Goal: Task Accomplishment & Management: Use online tool/utility

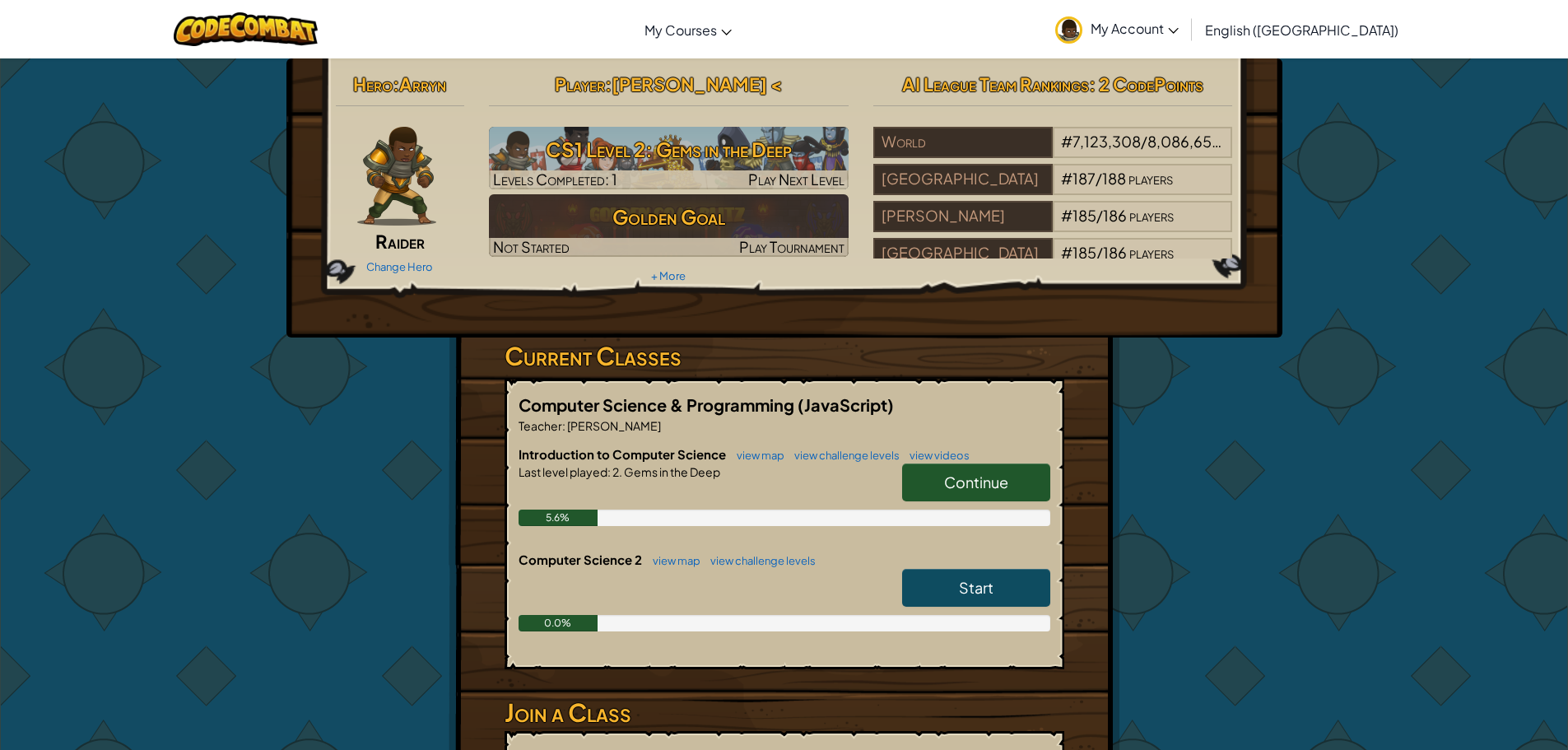
click at [993, 472] on link "Continue" at bounding box center [976, 482] width 148 height 38
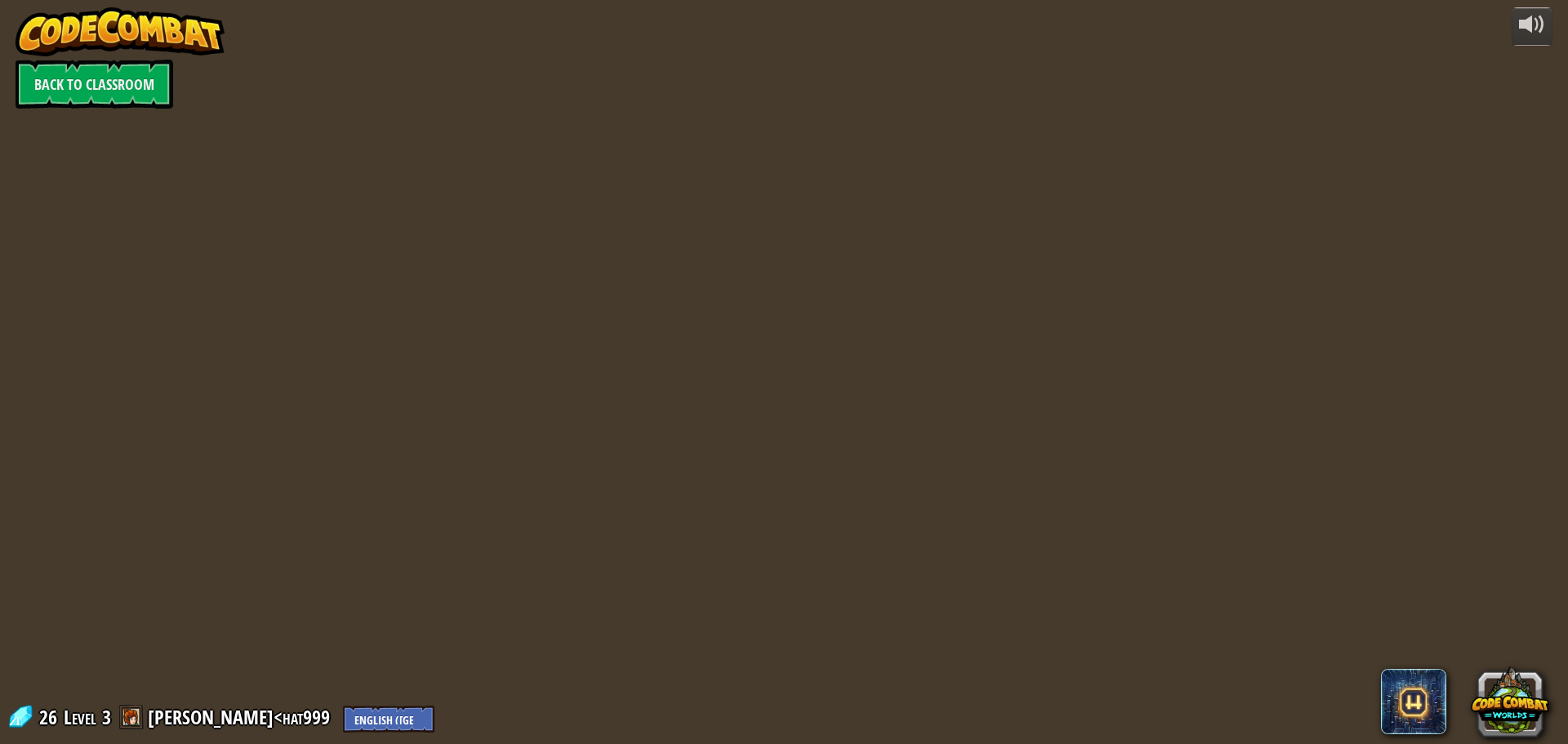
click at [992, 484] on div at bounding box center [784, 372] width 1138 height 744
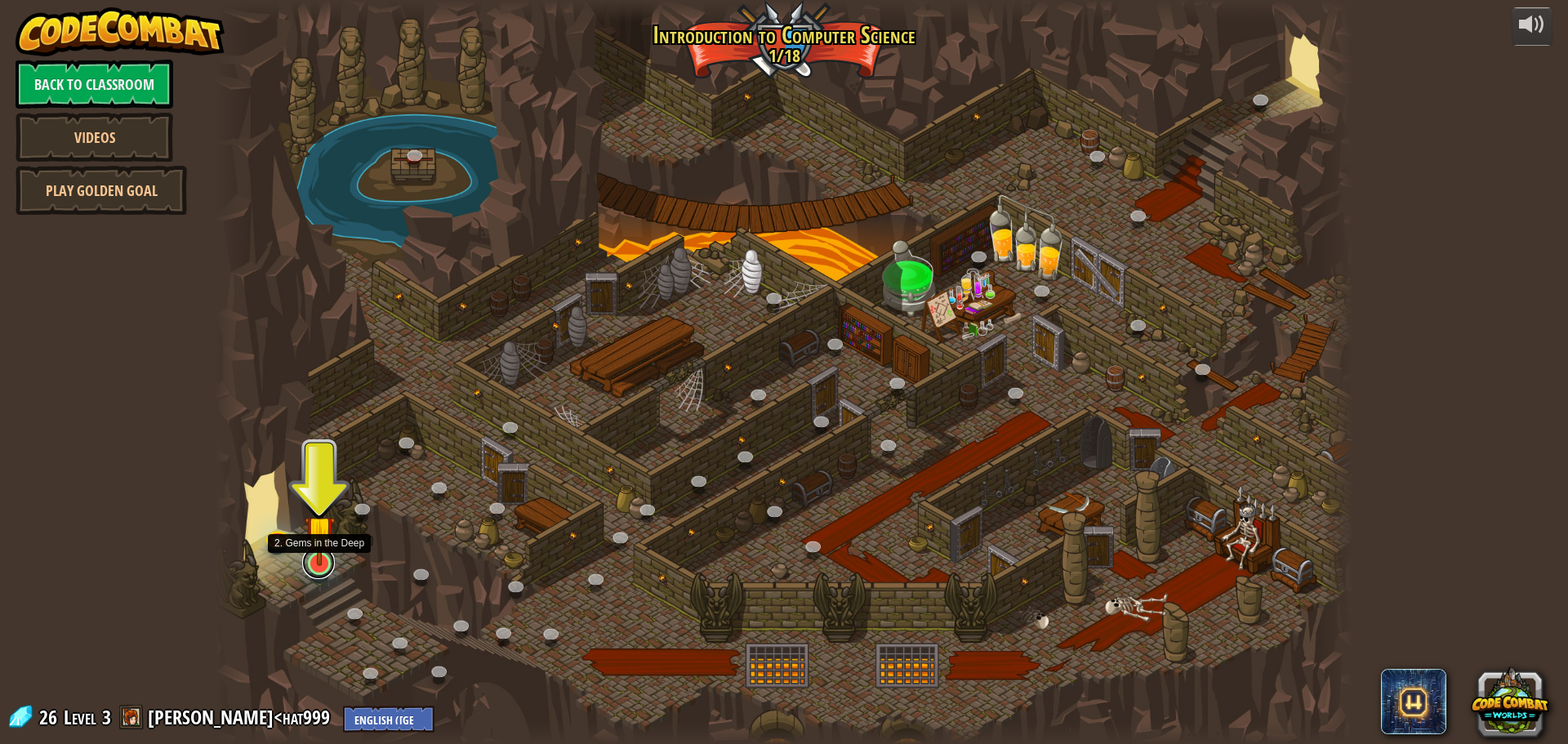
click at [326, 568] on link at bounding box center [318, 562] width 33 height 33
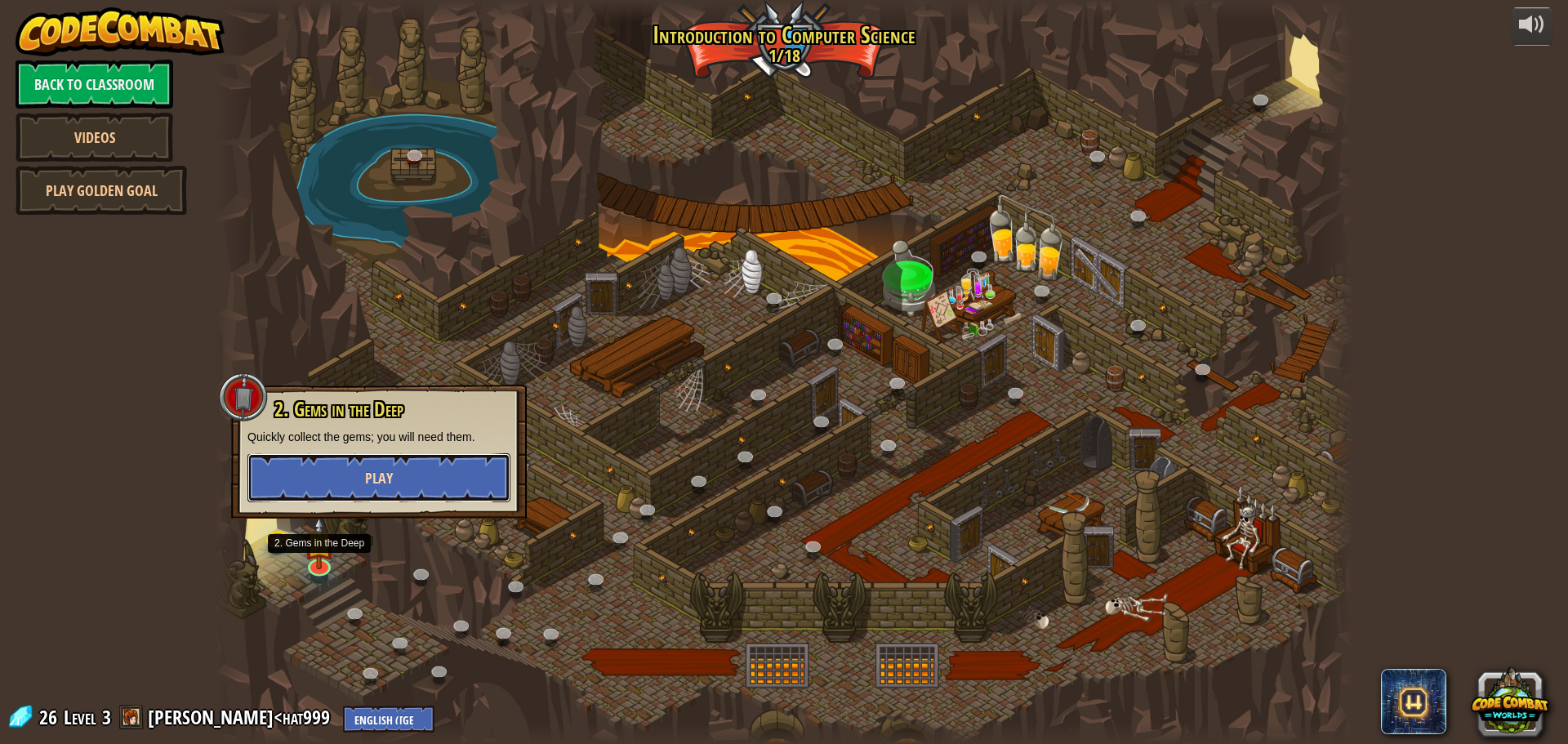
click at [380, 490] on button "Play" at bounding box center [379, 478] width 263 height 49
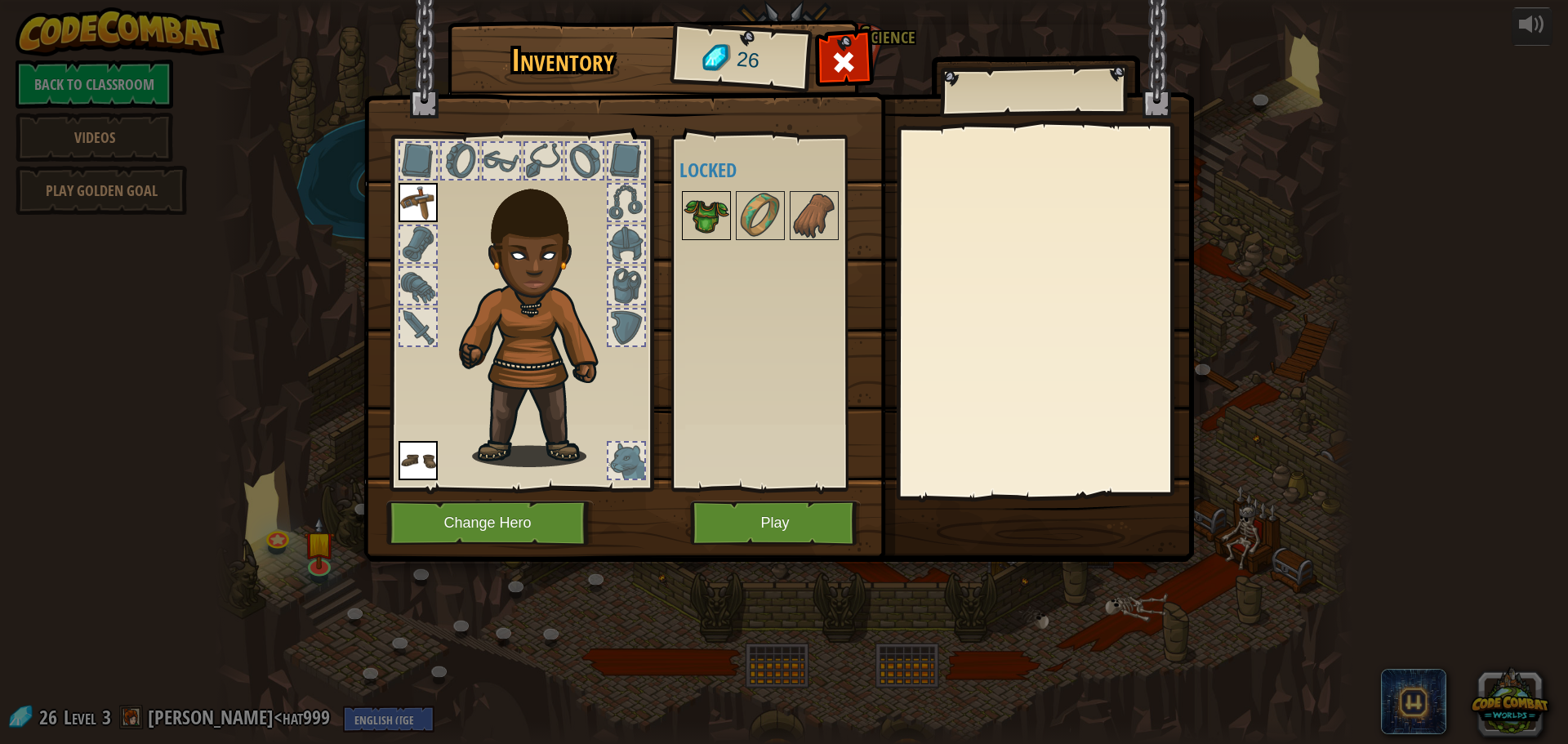
click at [720, 232] on img at bounding box center [706, 215] width 46 height 46
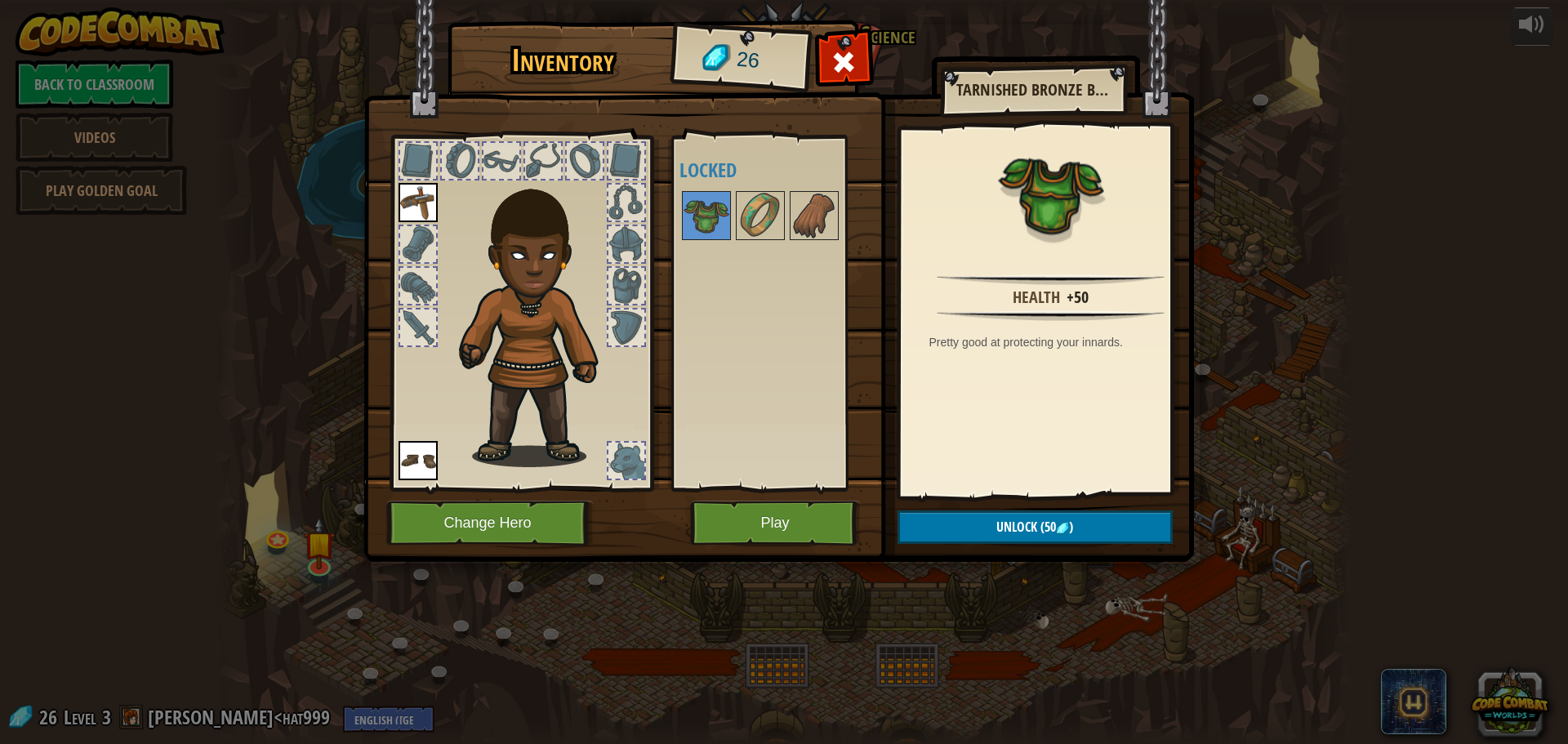
click at [624, 473] on div at bounding box center [626, 461] width 36 height 36
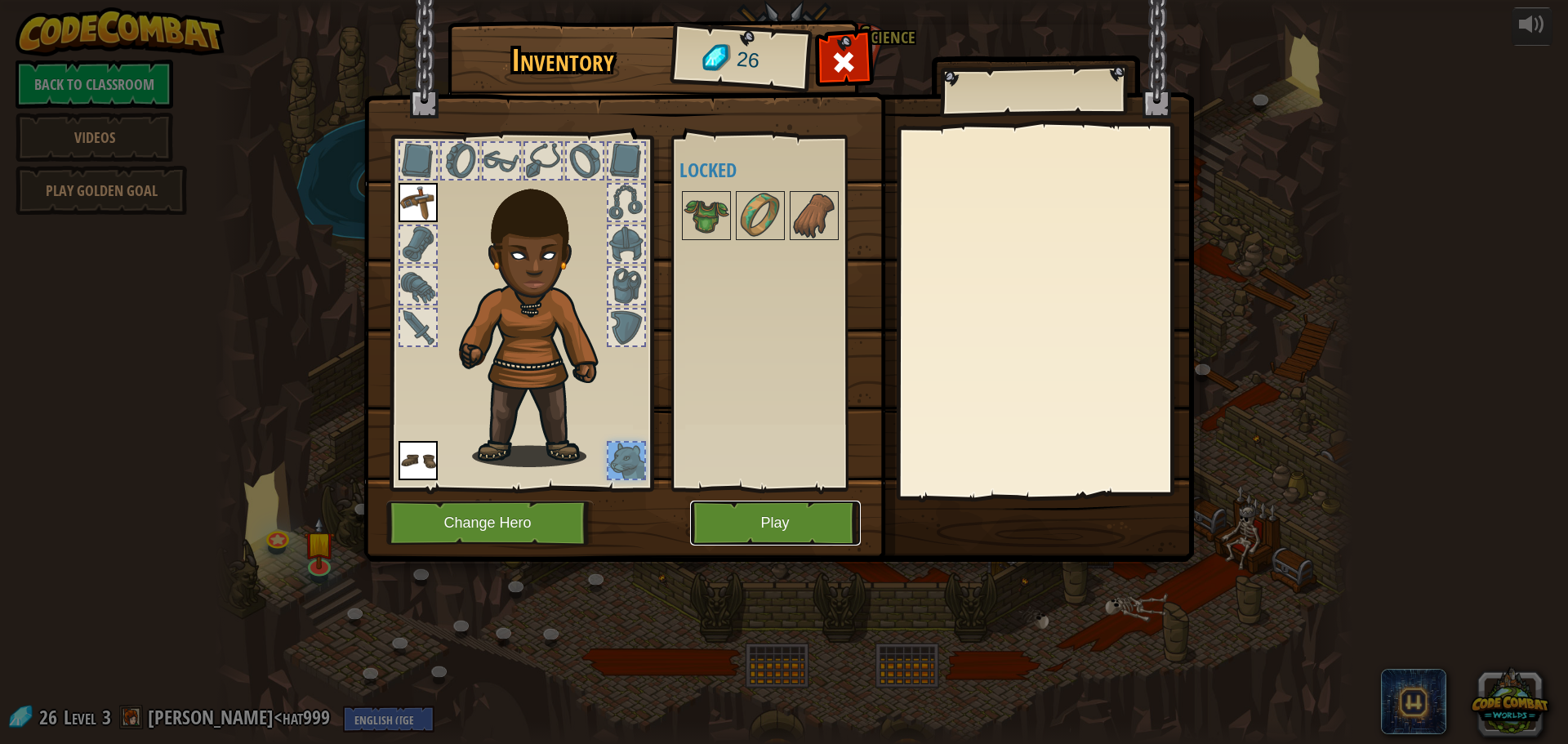
click at [741, 515] on button "Play" at bounding box center [775, 523] width 170 height 45
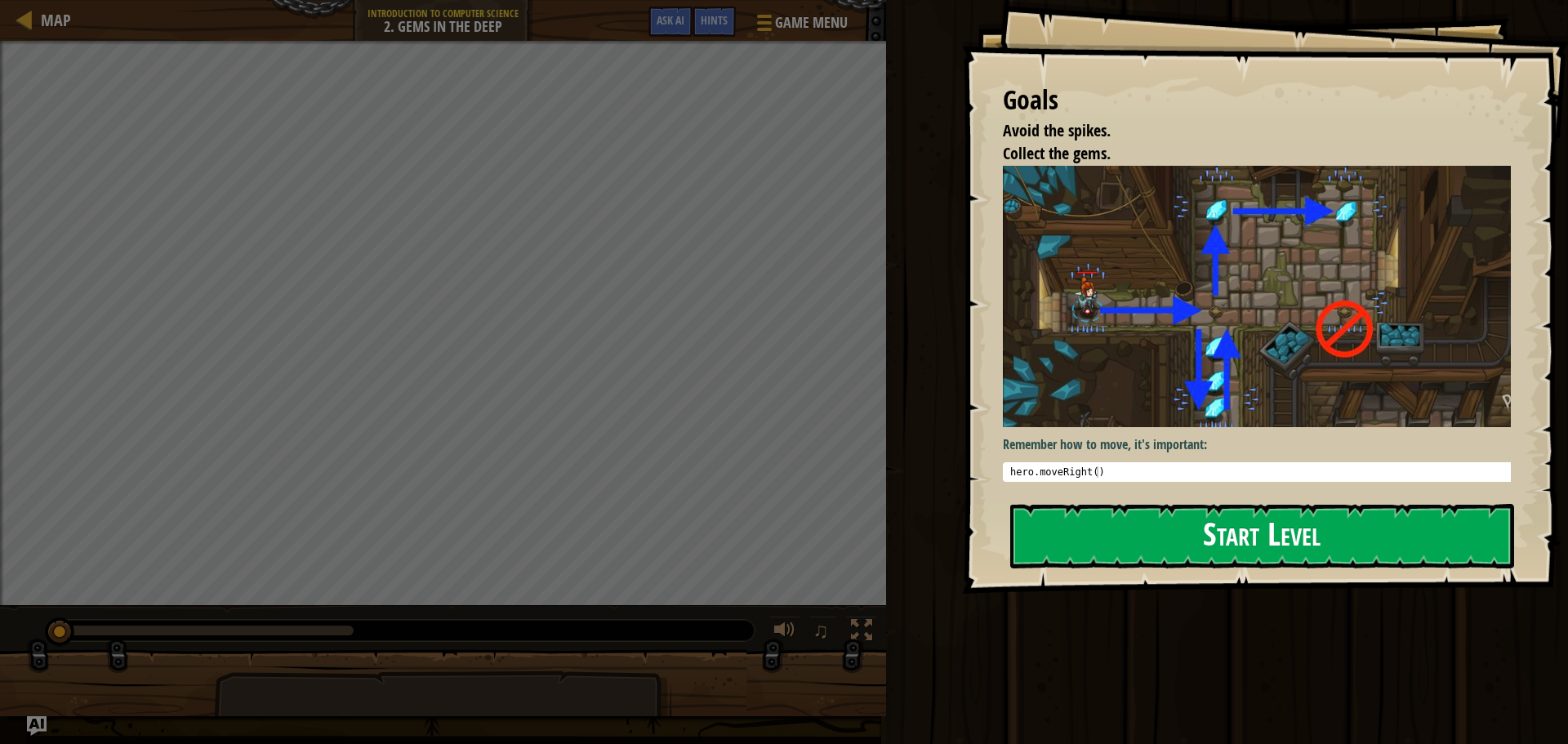
click at [1208, 506] on button "Start Level" at bounding box center [1262, 536] width 504 height 64
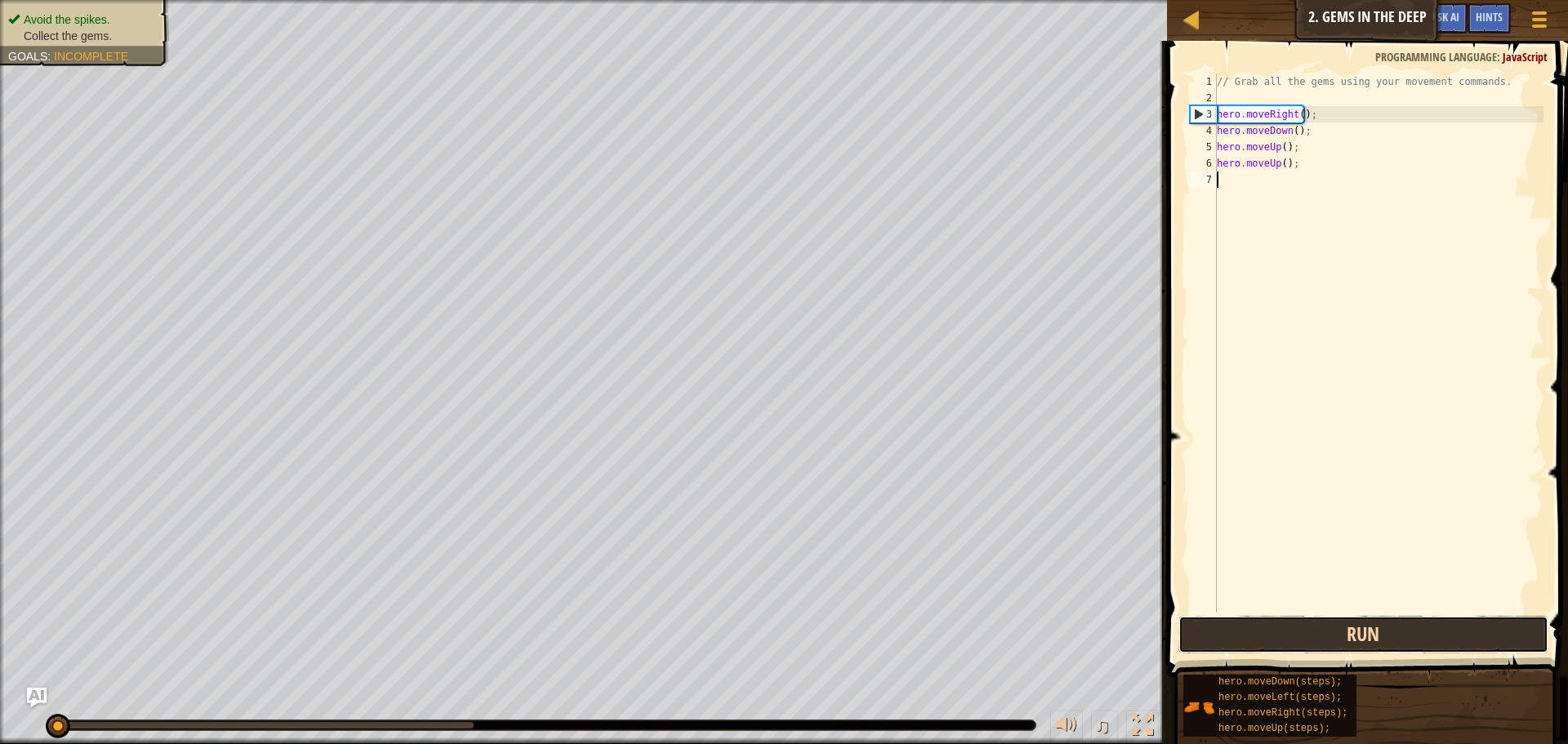
click at [1326, 634] on button "Run" at bounding box center [1363, 635] width 370 height 37
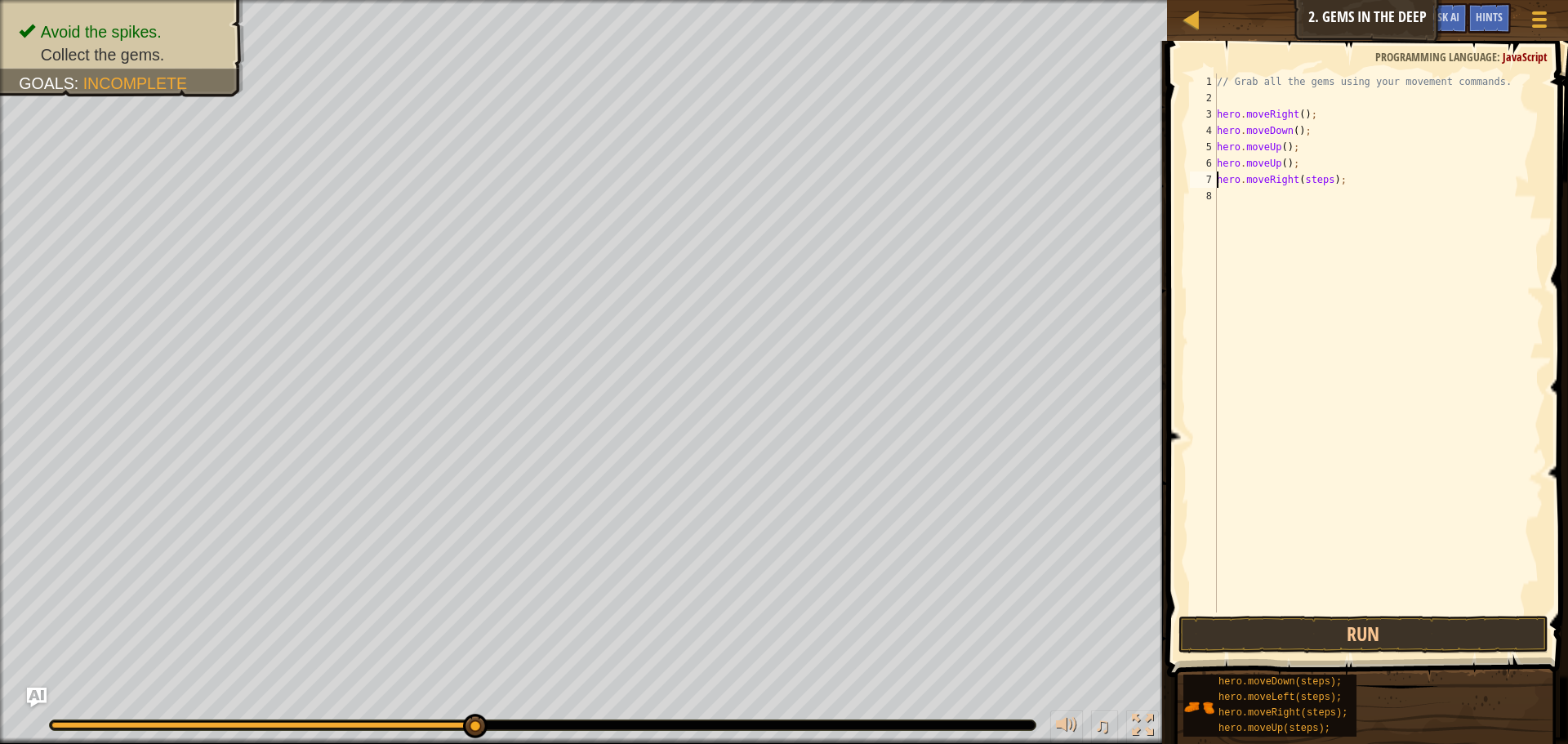
click at [1309, 182] on div "// Grab all the gems using your movement commands. hero . moveRight ( ) ; hero …" at bounding box center [1378, 360] width 330 height 572
type textarea "hero.moveRight();"
click at [1393, 640] on button "Run" at bounding box center [1363, 635] width 370 height 37
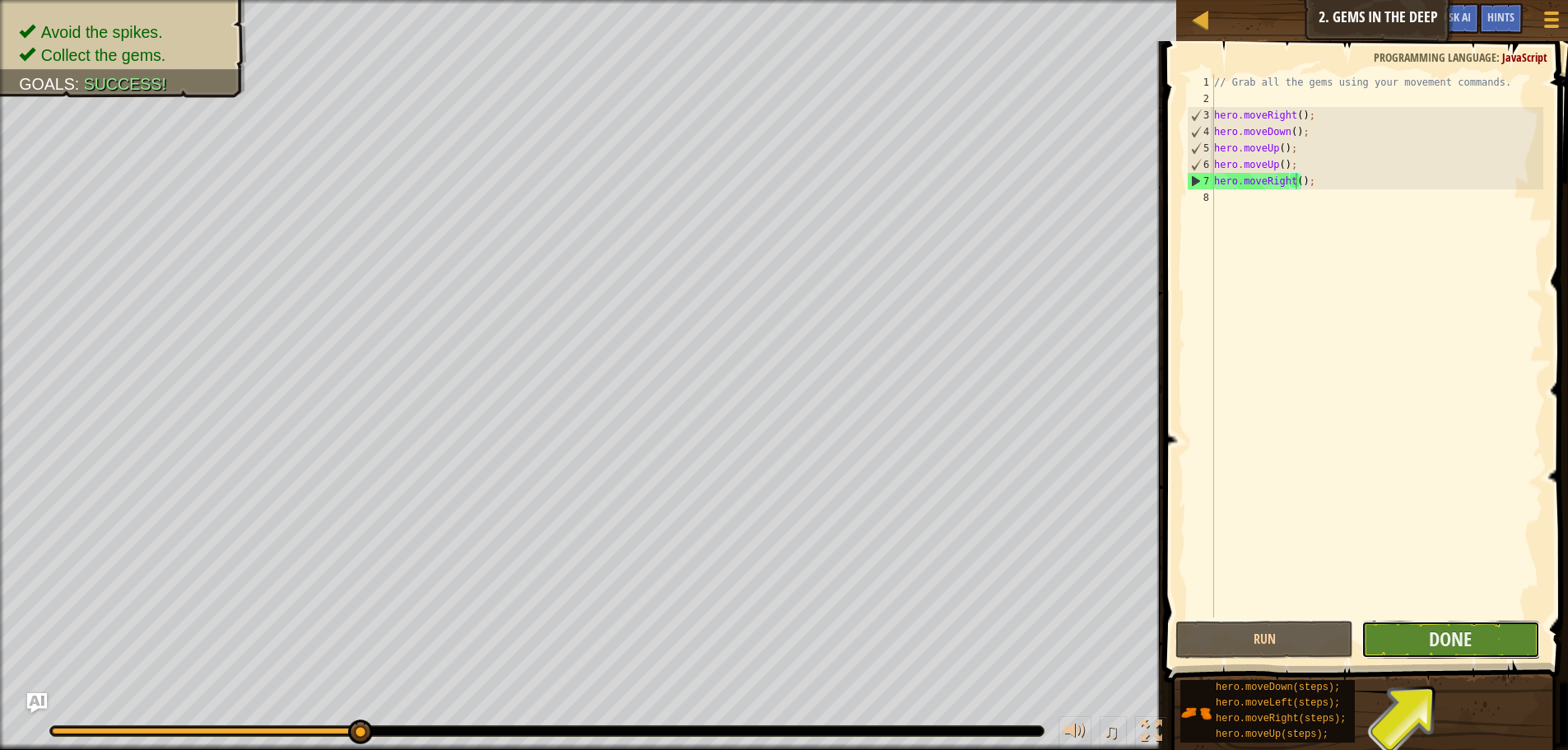
click at [1410, 639] on button "Done" at bounding box center [1450, 640] width 178 height 38
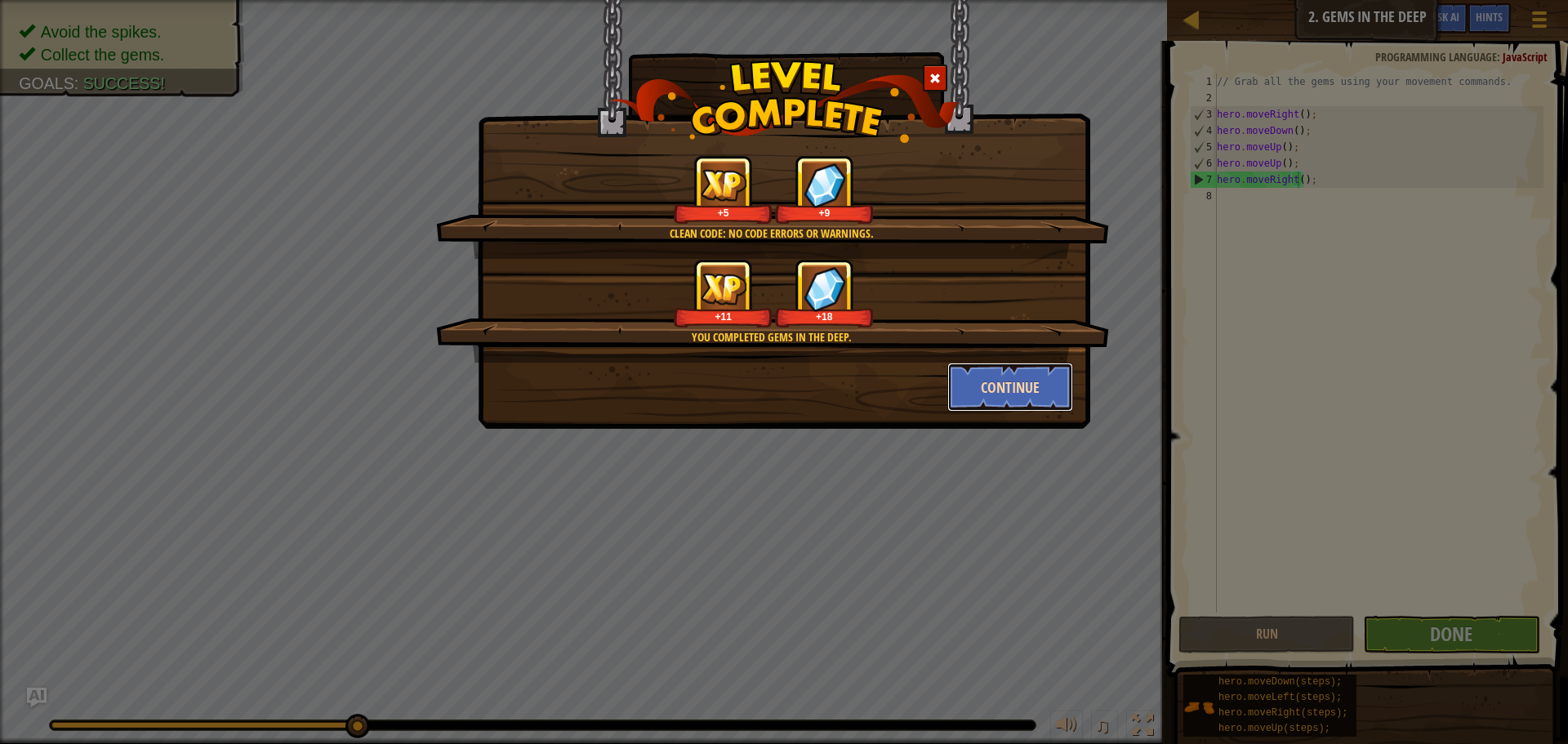
click at [1004, 389] on button "Continue" at bounding box center [1010, 387] width 126 height 49
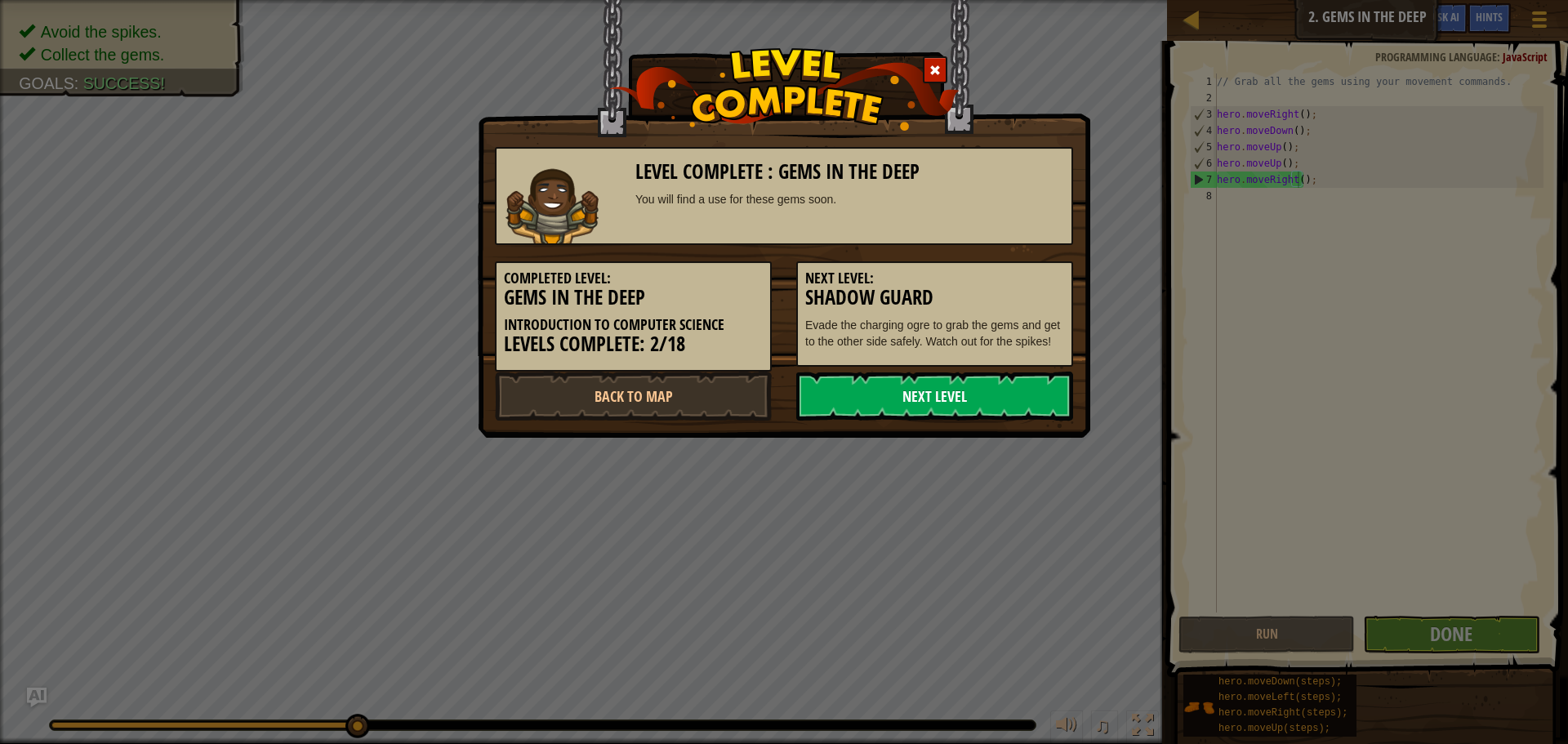
click at [996, 395] on link "Next Level" at bounding box center [935, 396] width 276 height 49
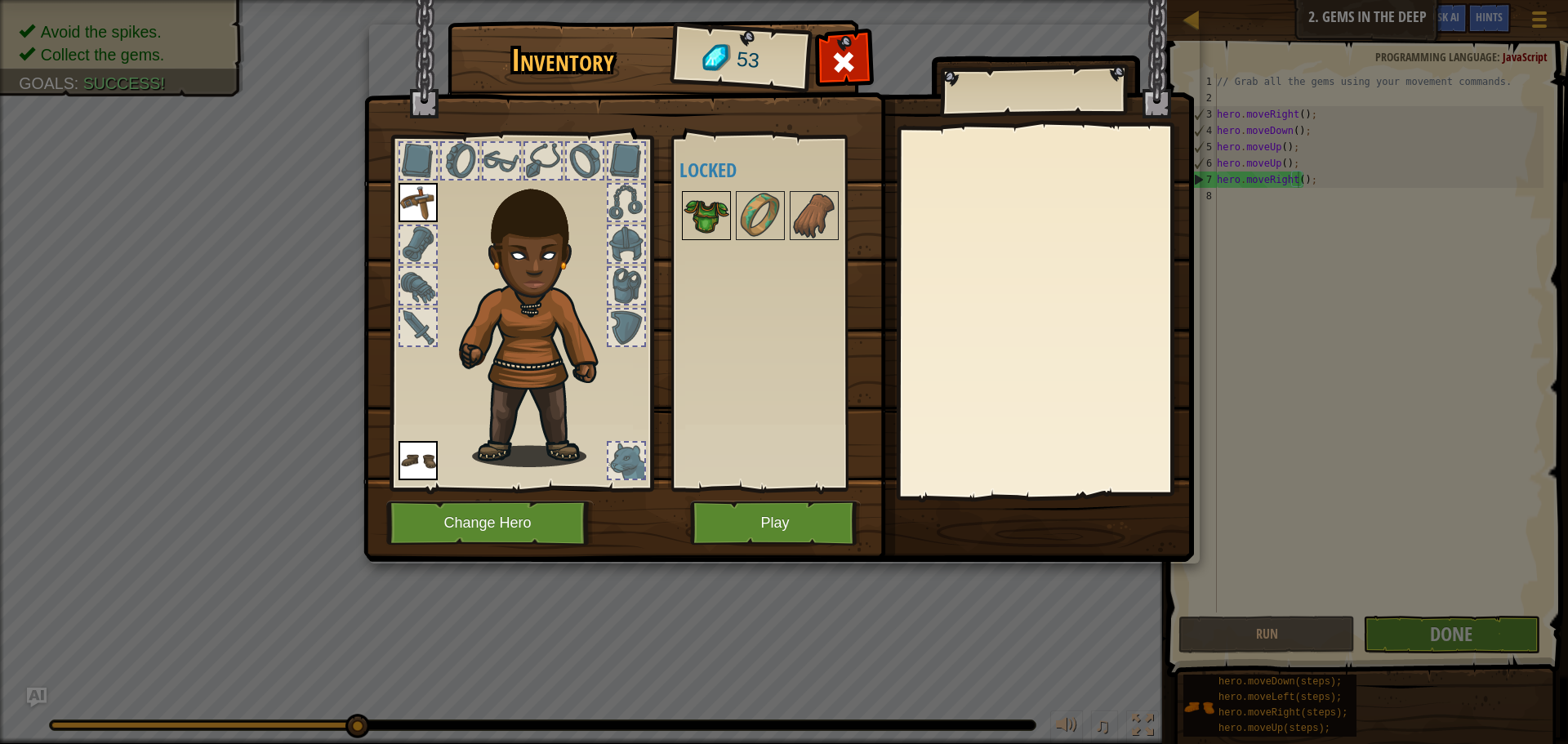
click at [721, 215] on img at bounding box center [706, 215] width 46 height 46
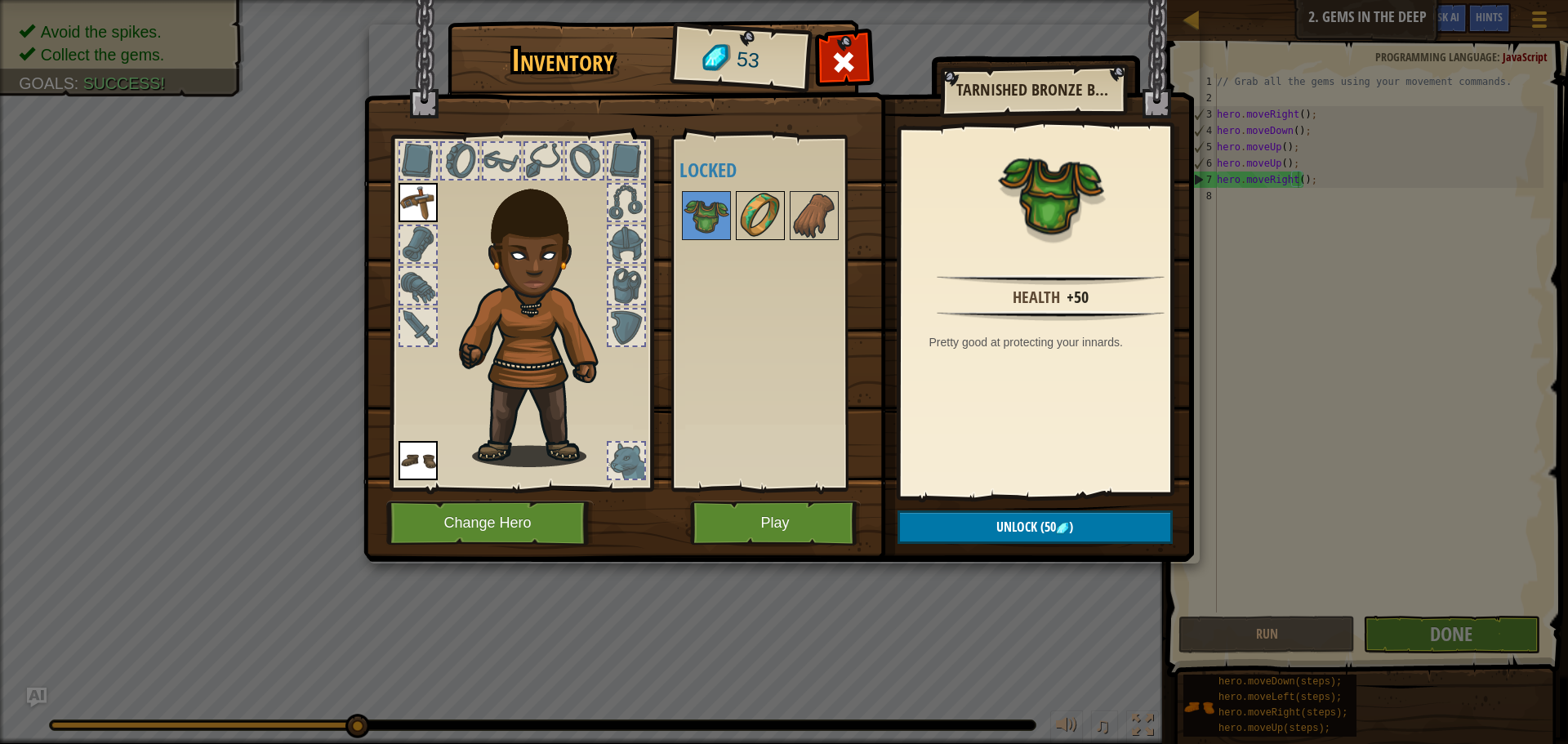
click at [776, 214] on img at bounding box center [760, 215] width 46 height 46
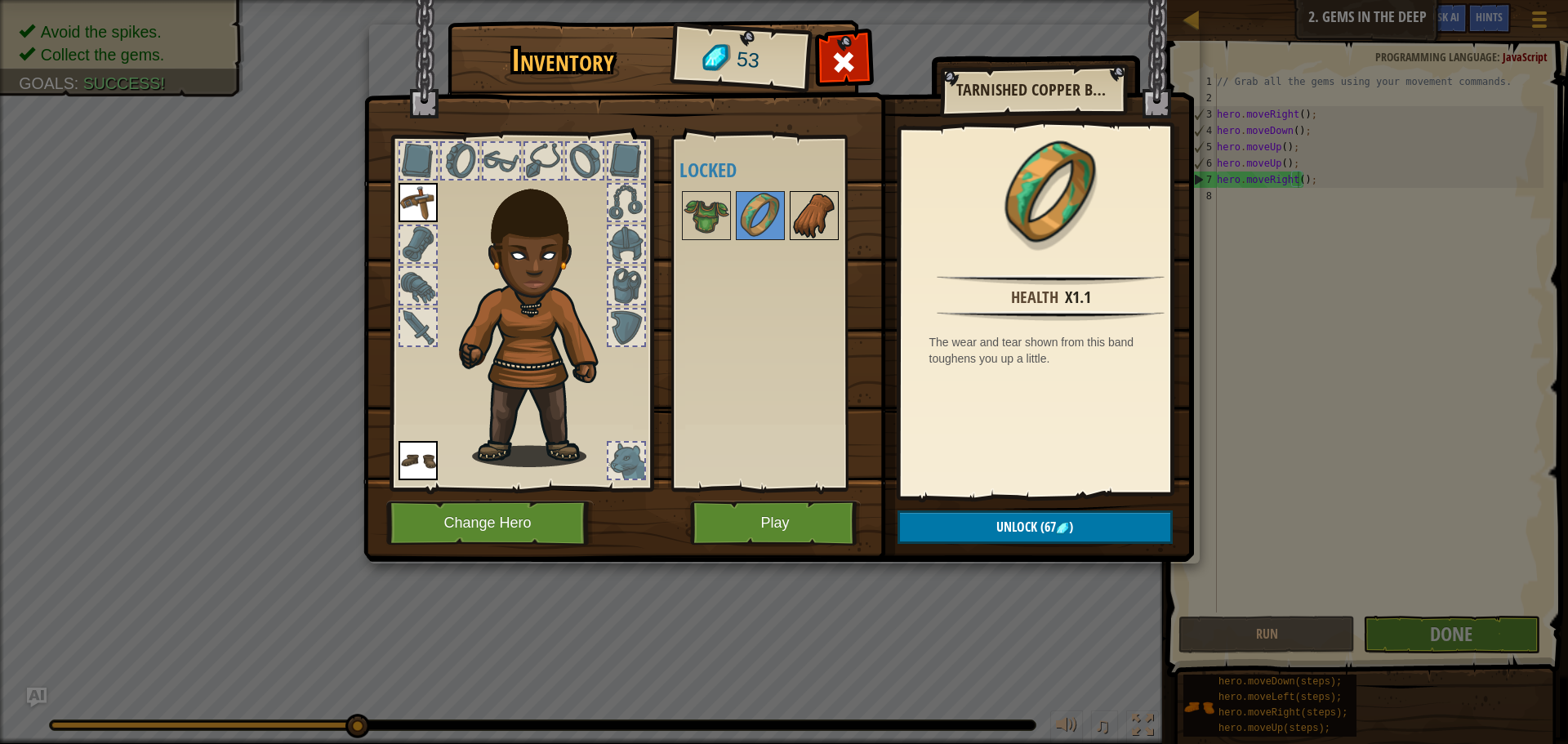
click at [809, 215] on img at bounding box center [814, 215] width 46 height 46
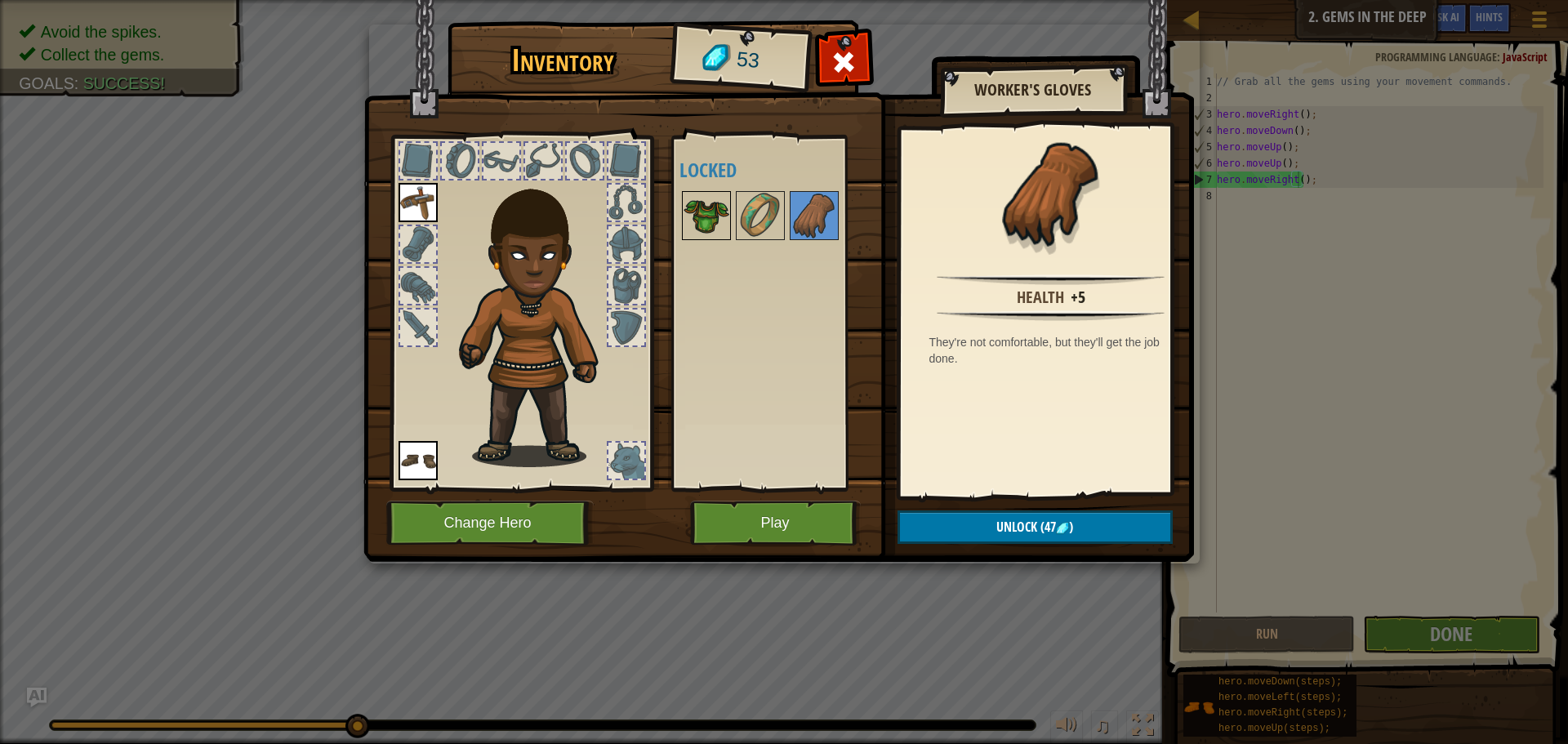
click at [721, 221] on img at bounding box center [706, 215] width 46 height 46
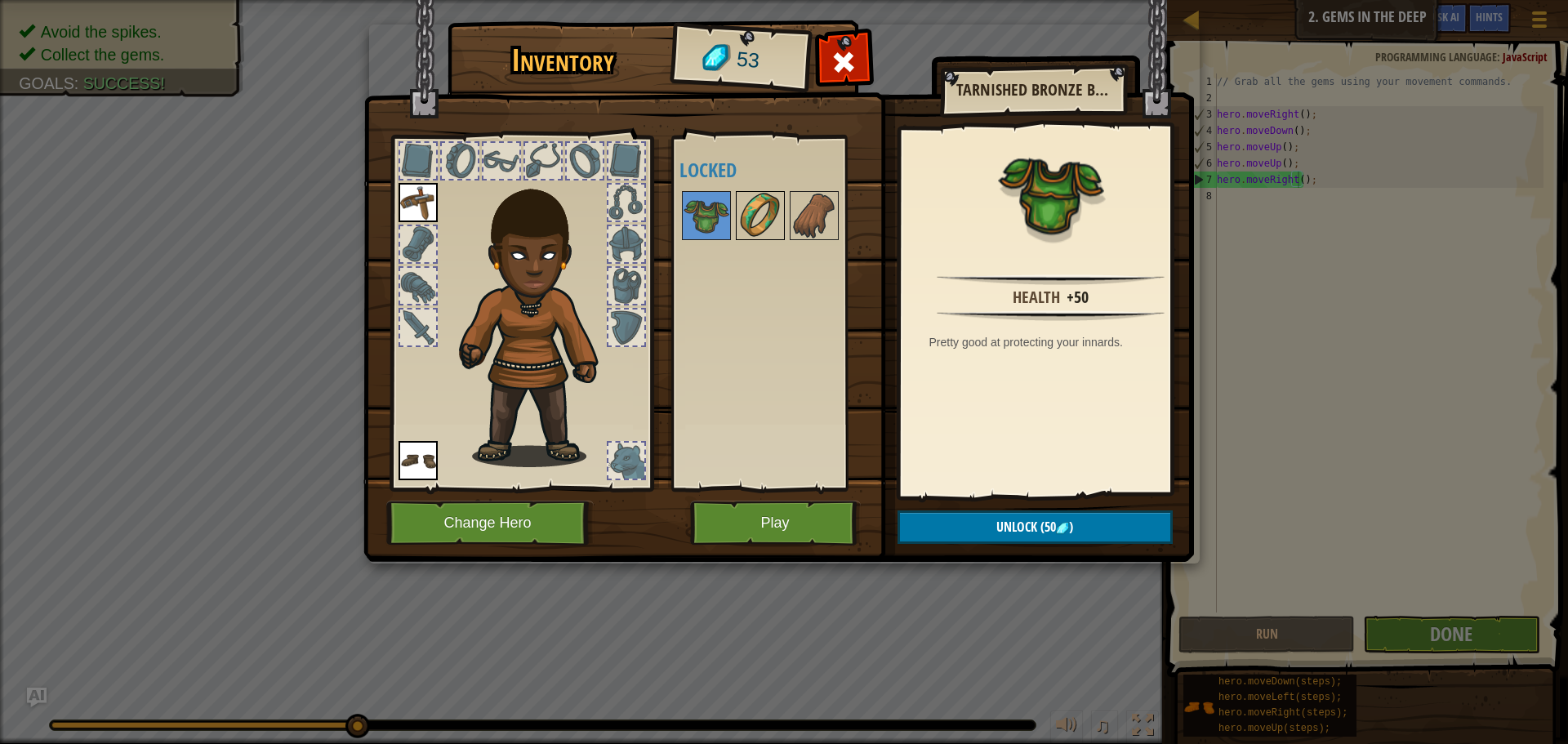
click at [741, 218] on img at bounding box center [760, 215] width 46 height 46
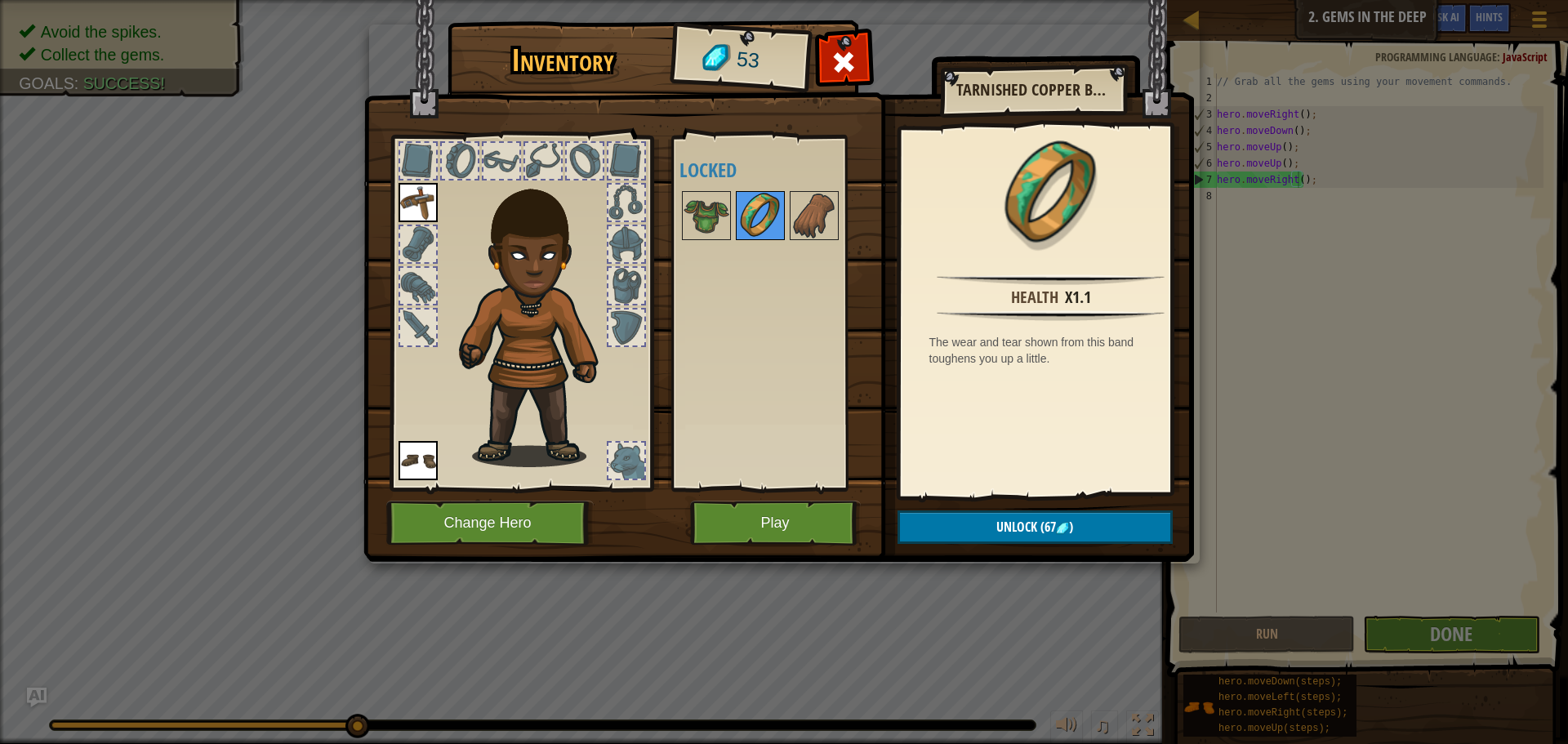
click at [767, 218] on img at bounding box center [760, 215] width 46 height 46
click at [817, 219] on img at bounding box center [814, 215] width 46 height 46
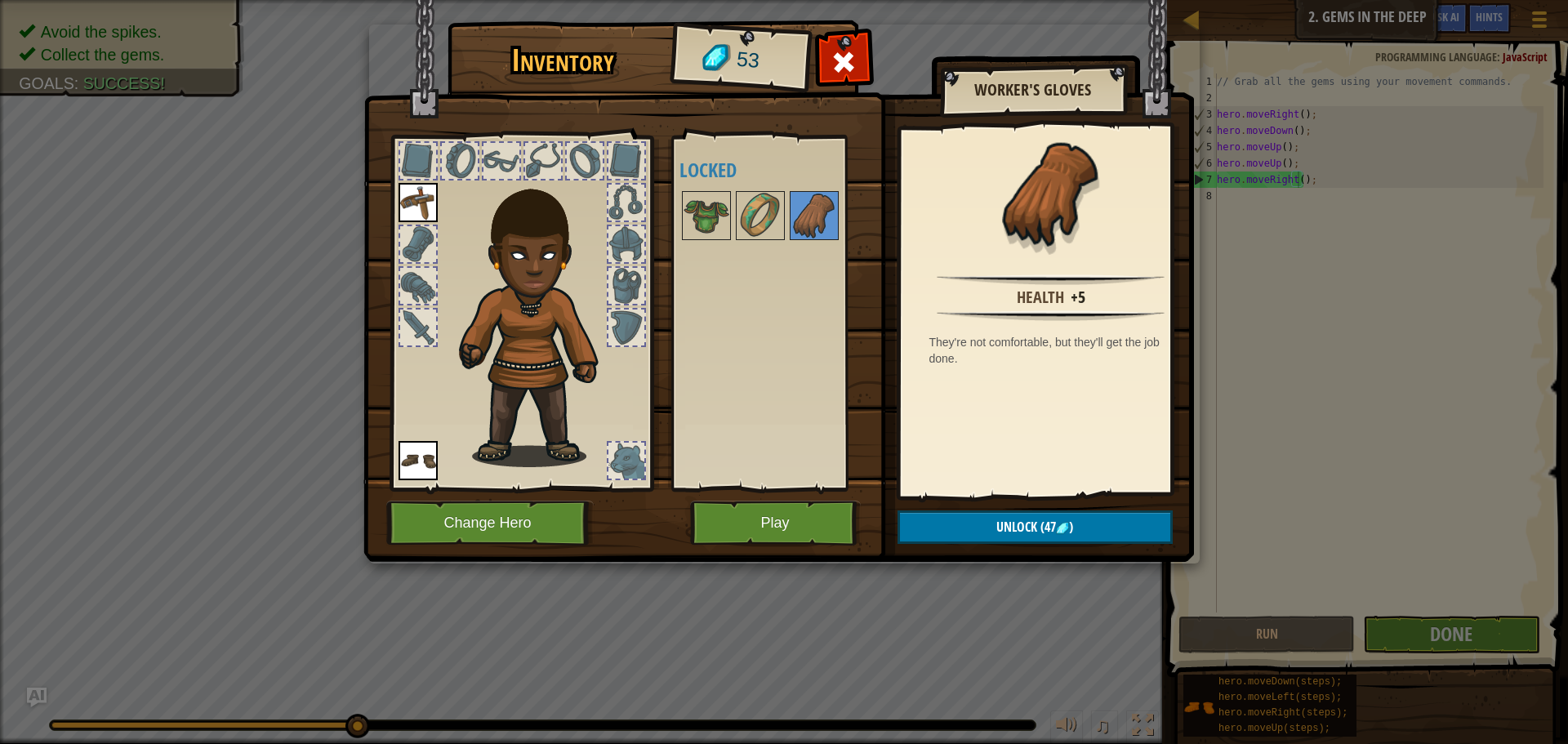
click at [786, 222] on div at bounding box center [782, 215] width 205 height 54
click at [764, 226] on img at bounding box center [760, 215] width 46 height 46
click at [763, 227] on img at bounding box center [760, 215] width 46 height 46
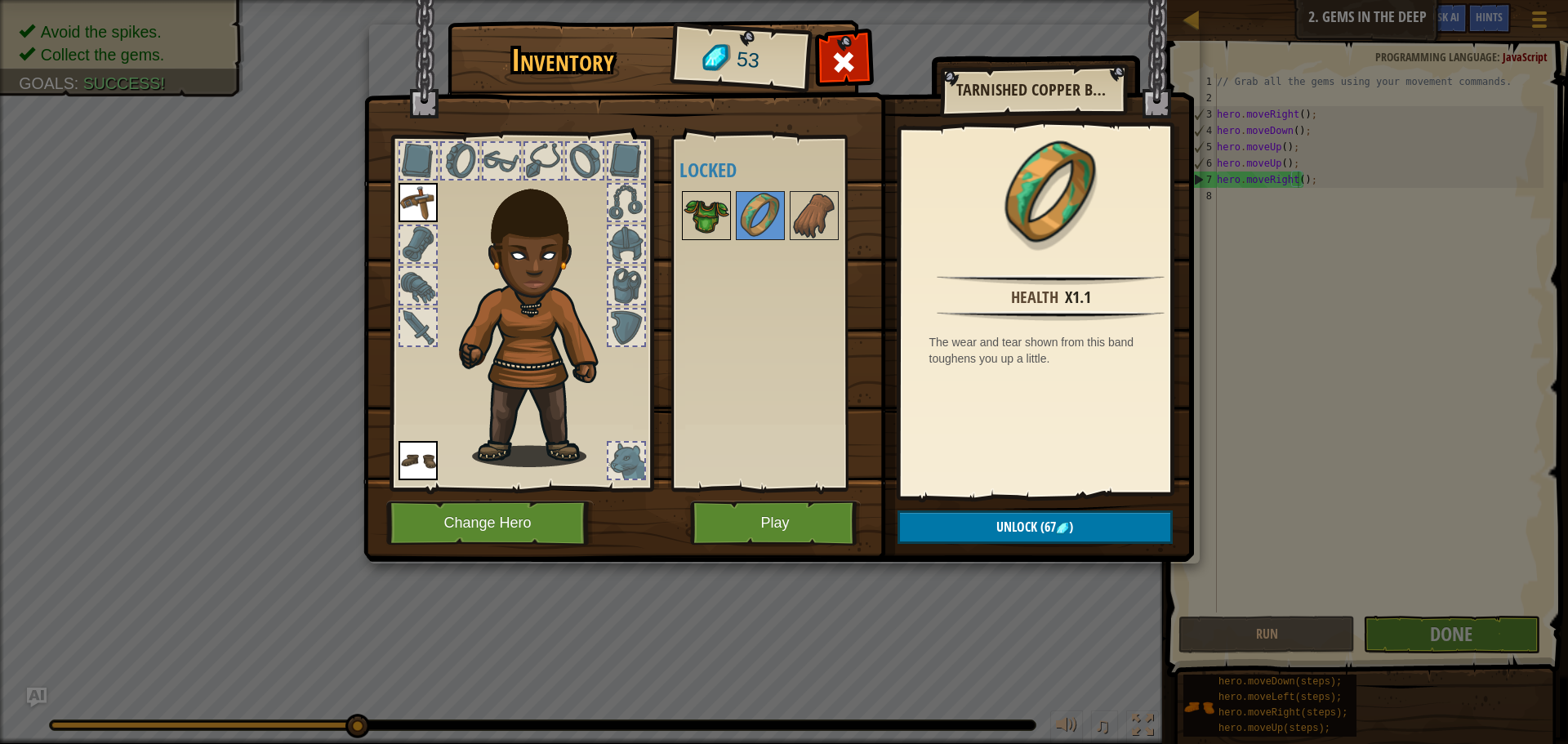
click at [708, 225] on img at bounding box center [706, 215] width 46 height 46
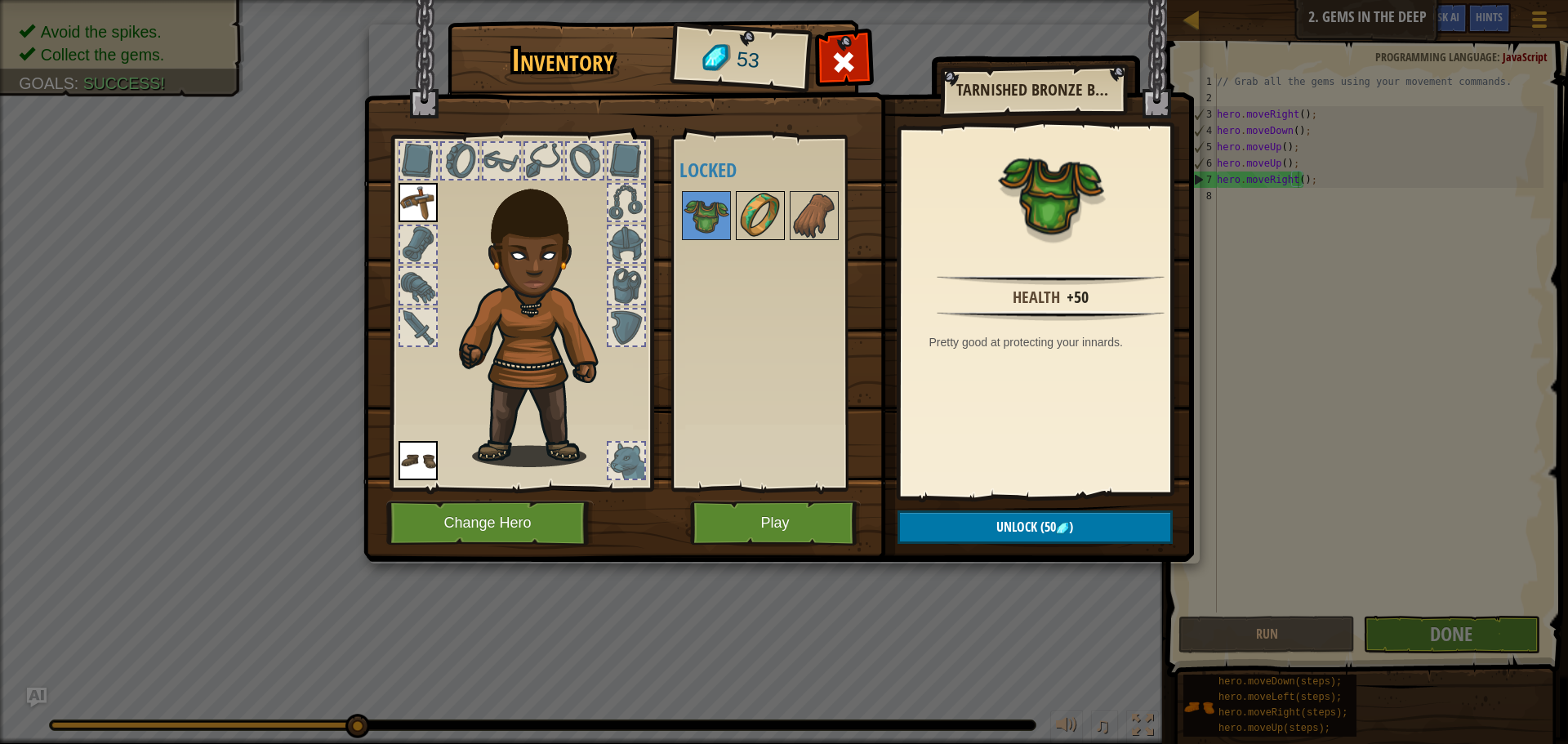
click at [746, 213] on img at bounding box center [760, 215] width 46 height 46
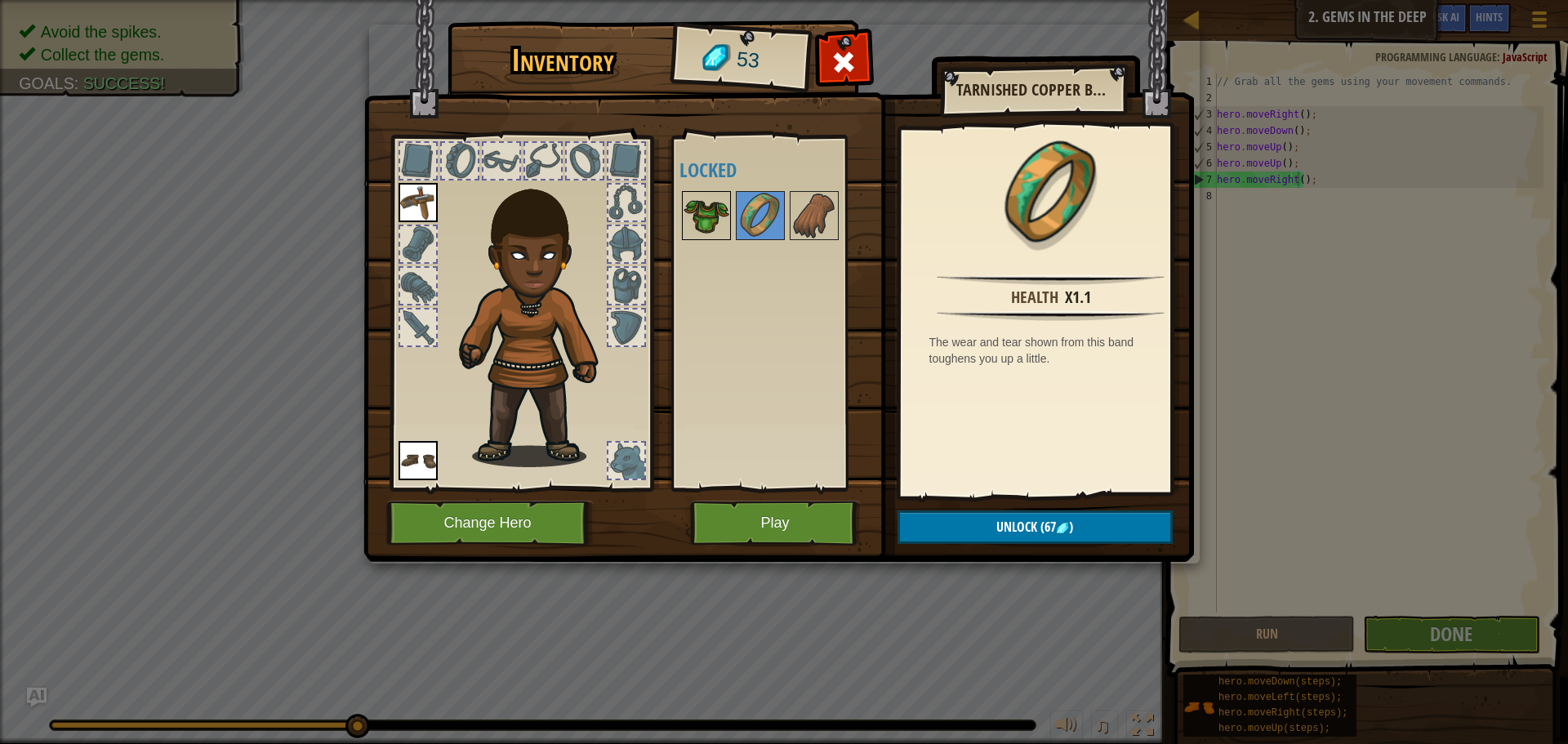
click at [695, 201] on img at bounding box center [706, 215] width 46 height 46
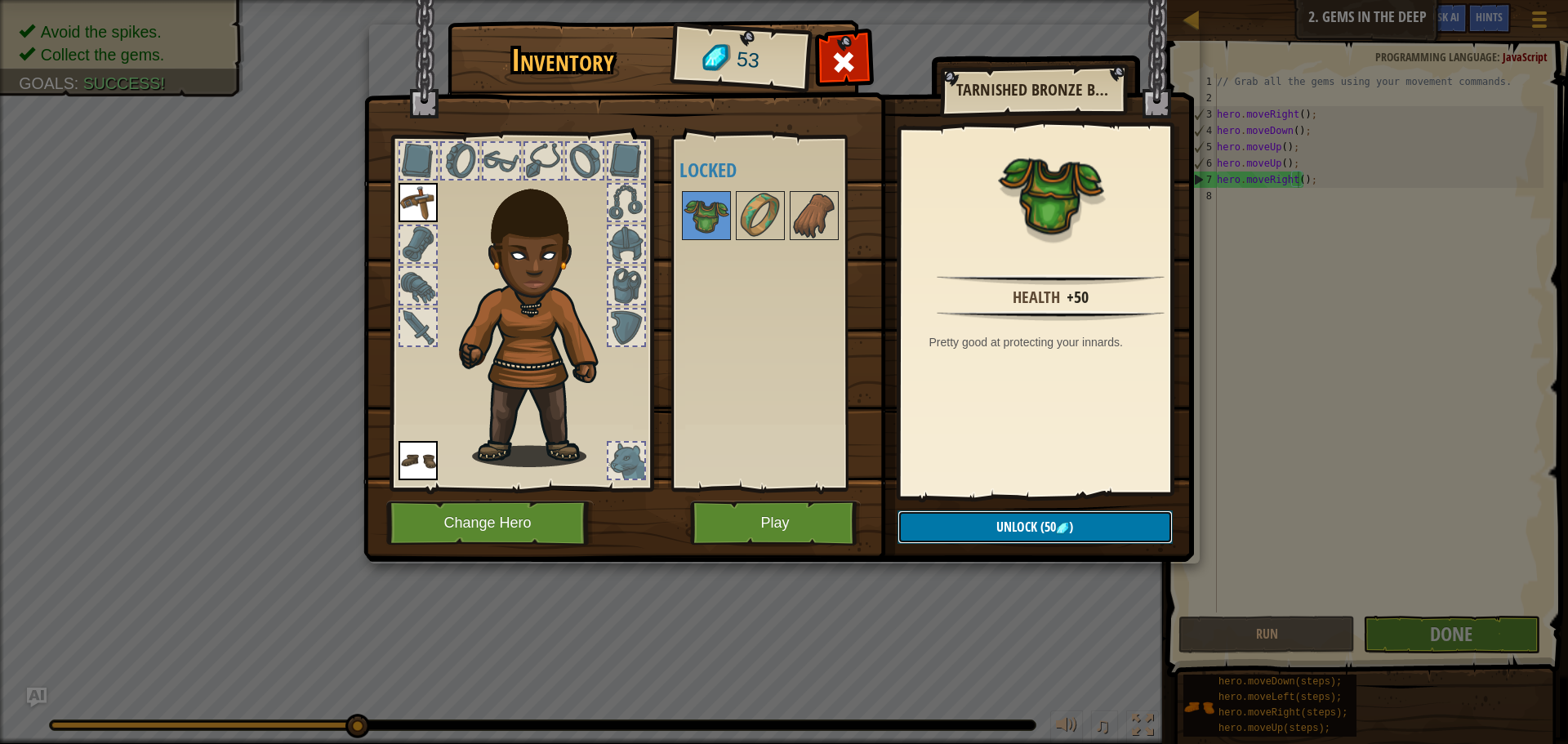
click at [1088, 529] on button "Unlock (50 )" at bounding box center [1035, 527] width 275 height 33
click at [968, 534] on button "Confirm" at bounding box center [1035, 527] width 275 height 33
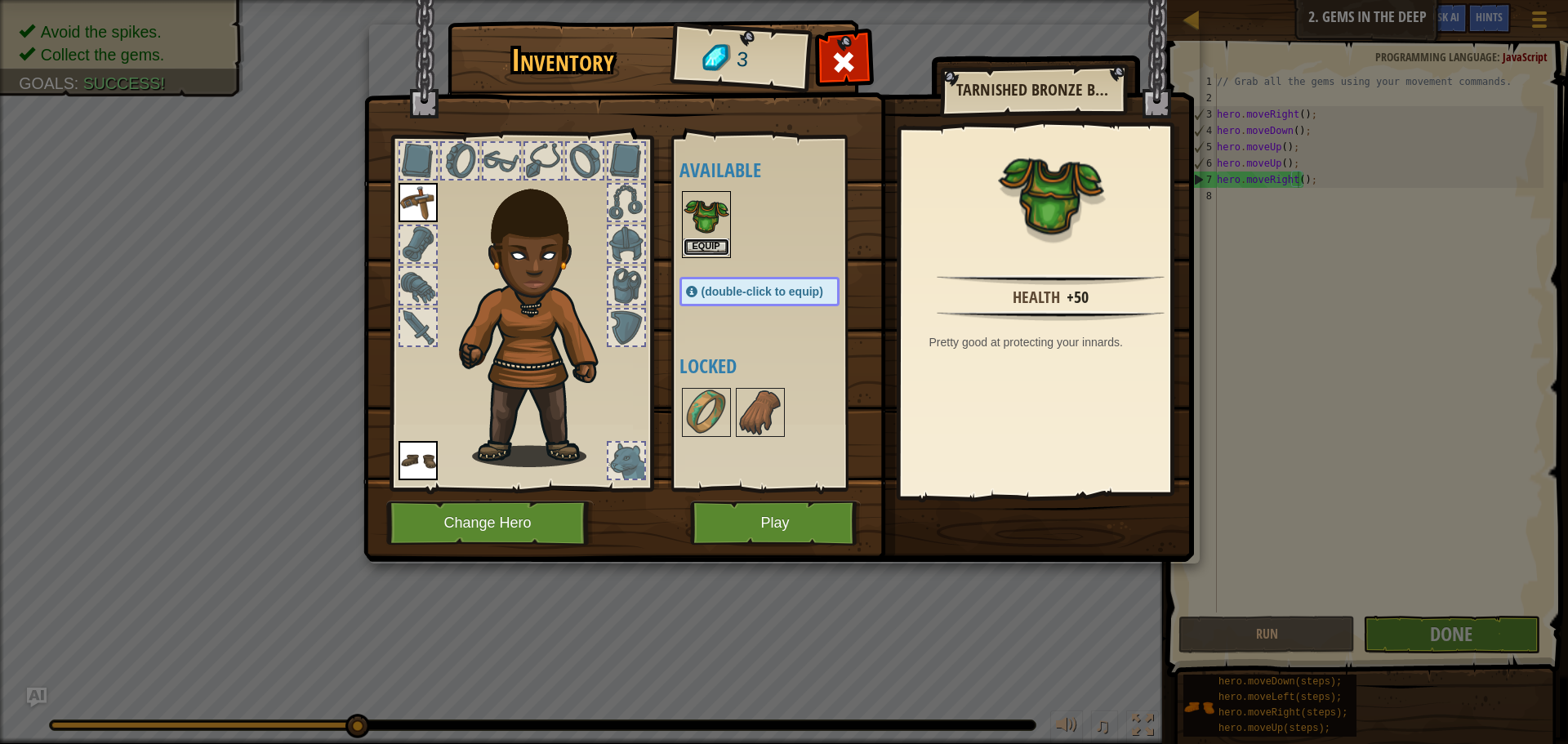
click at [703, 252] on button "Equip" at bounding box center [706, 247] width 46 height 17
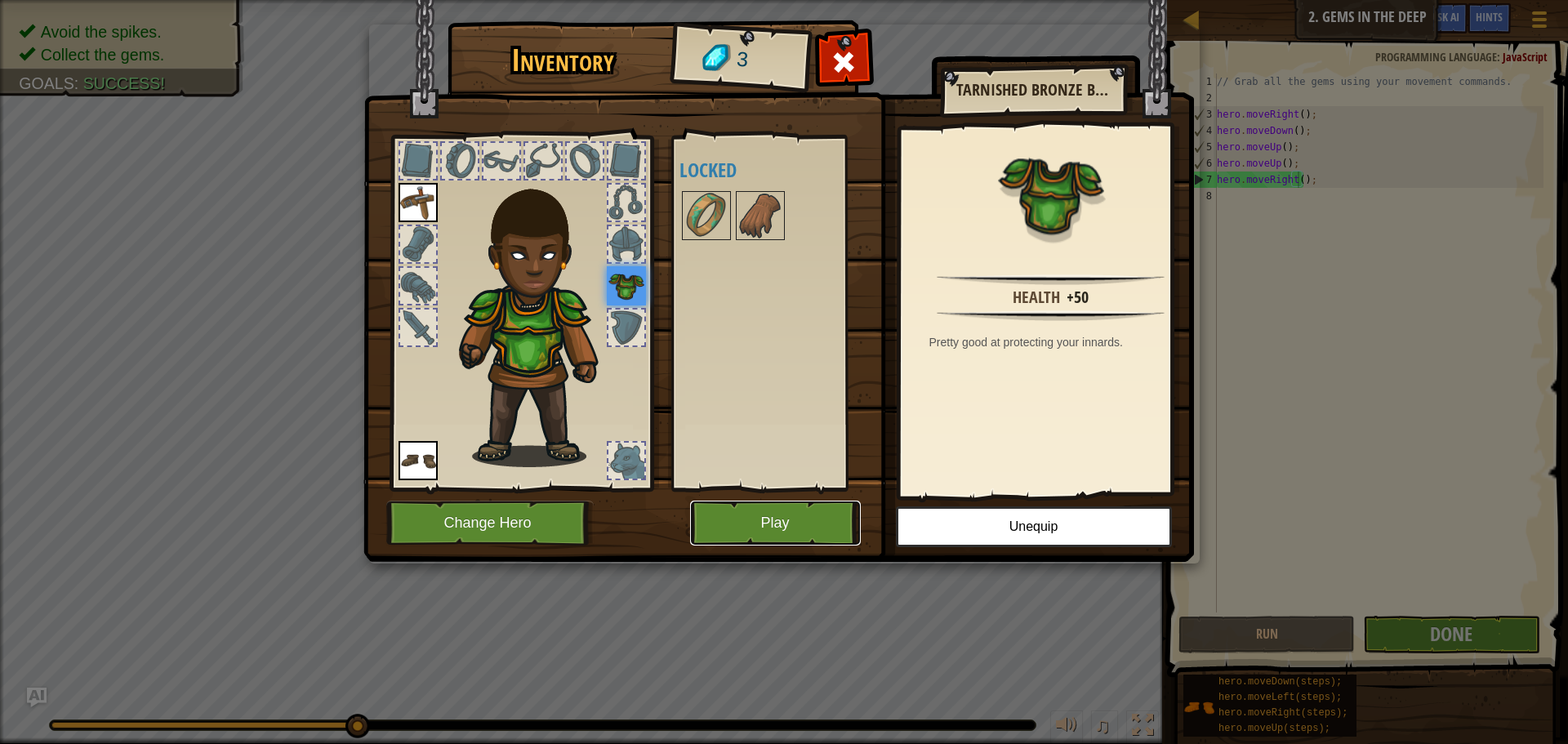
click at [751, 519] on button "Play" at bounding box center [775, 523] width 170 height 45
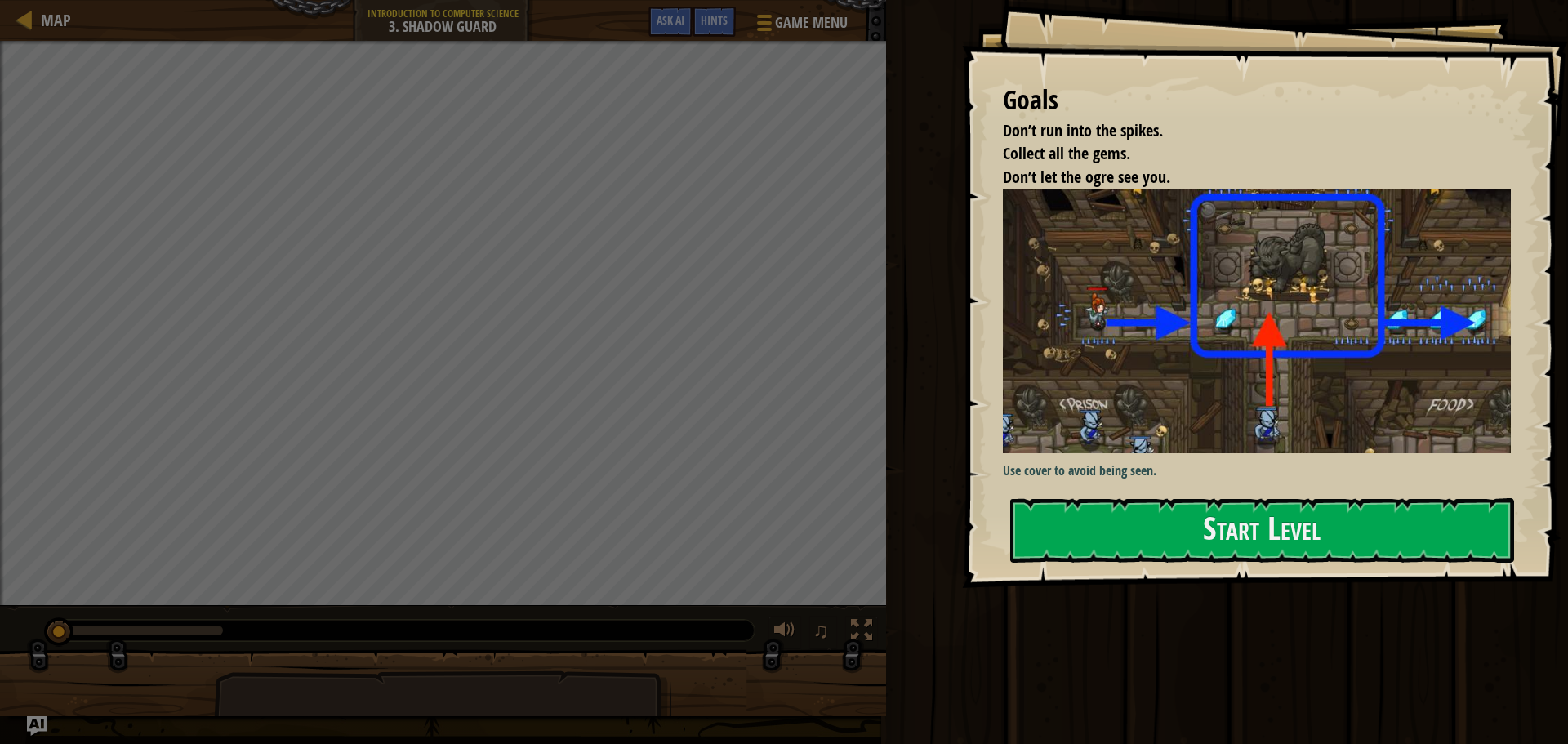
click at [1197, 476] on div "Use cover to avoid being seen." at bounding box center [1262, 336] width 520 height 294
click at [1203, 516] on button "Start Level" at bounding box center [1262, 530] width 504 height 64
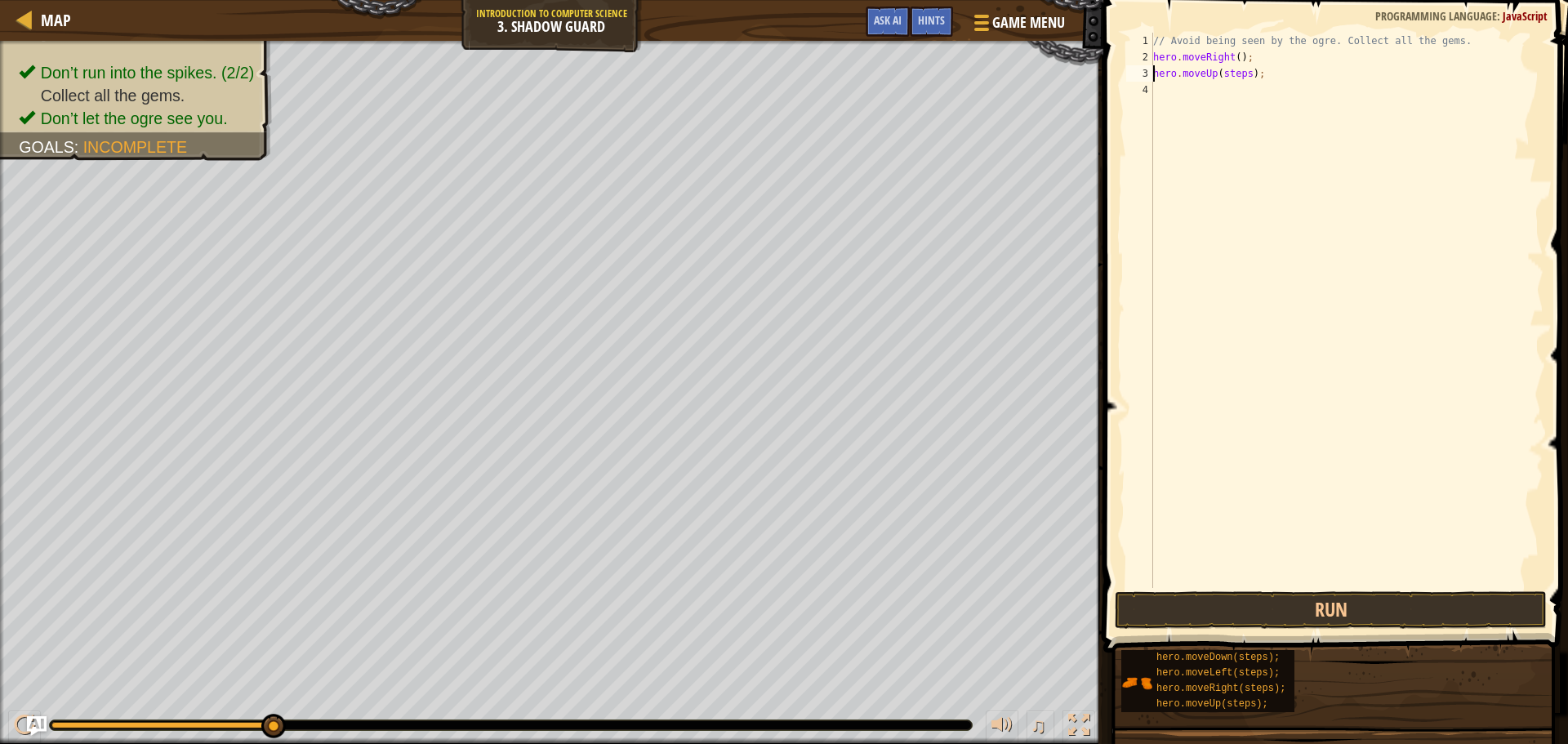
click at [1226, 73] on div "// Avoid being seen by the ogre. Collect all the gems. hero . moveRight ( ) ; h…" at bounding box center [1347, 327] width 393 height 588
click at [1247, 98] on div "// Avoid being seen by the ogre. Collect all the gems. hero . moveRight ( ) ; h…" at bounding box center [1347, 327] width 393 height 588
type textarea "hero.moveRight();"
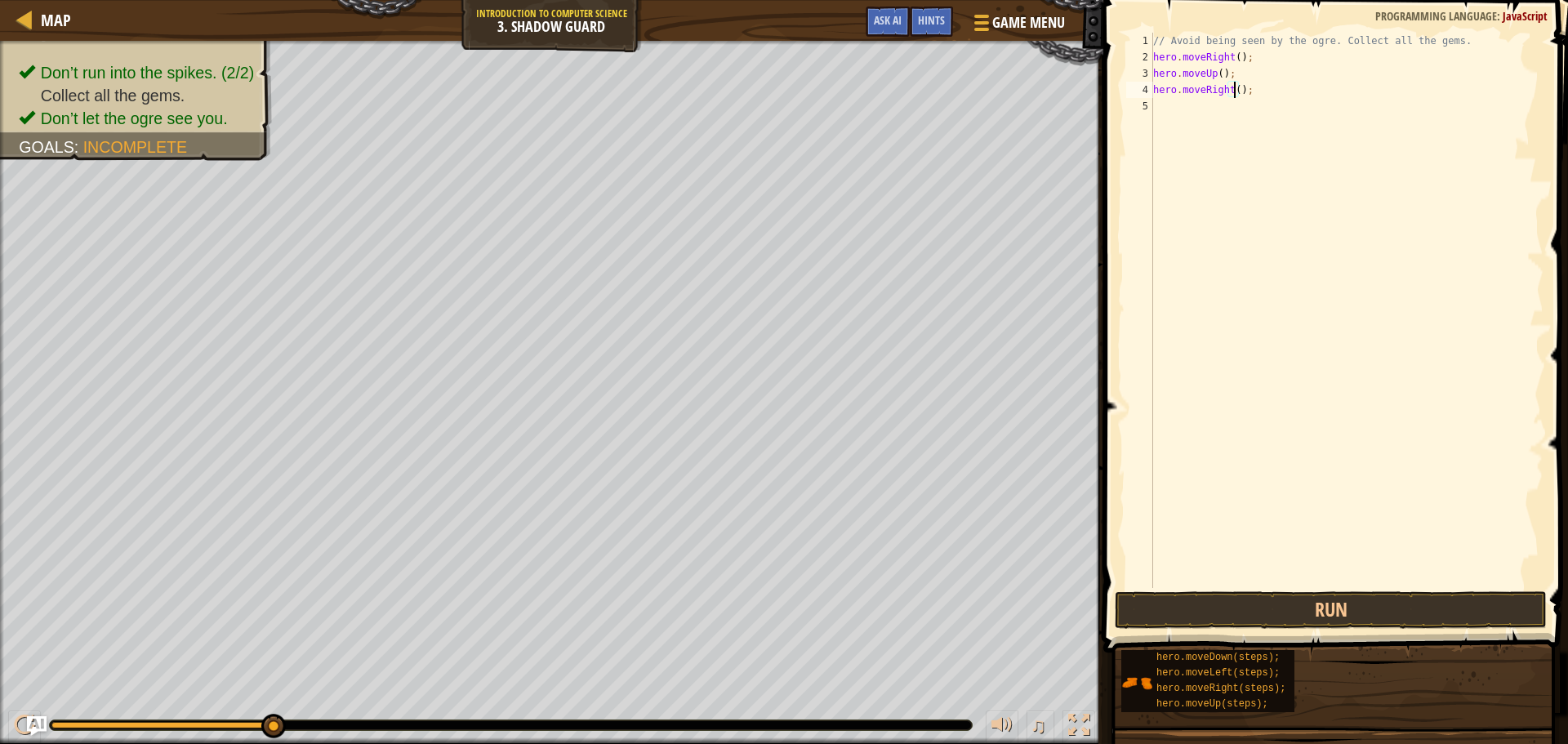
click at [1168, 107] on div "// Avoid being seen by the ogre. Collect all the gems. hero . moveRight ( ) ; h…" at bounding box center [1347, 327] width 393 height 588
type textarea "h"
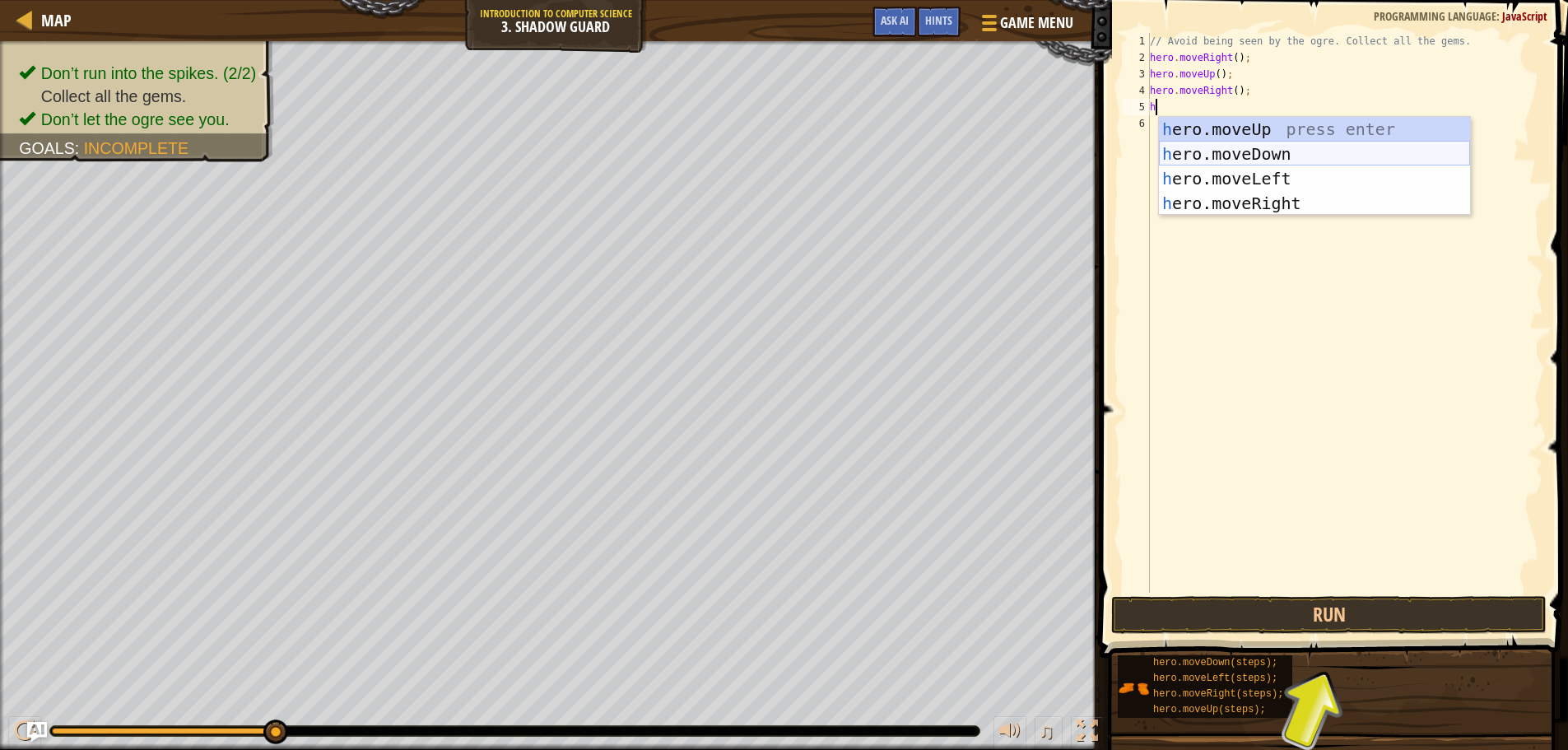
click at [1259, 157] on div "h ero.moveUp press enter h ero.moveDown press enter h ero.moveLeft press enter …" at bounding box center [1315, 191] width 311 height 148
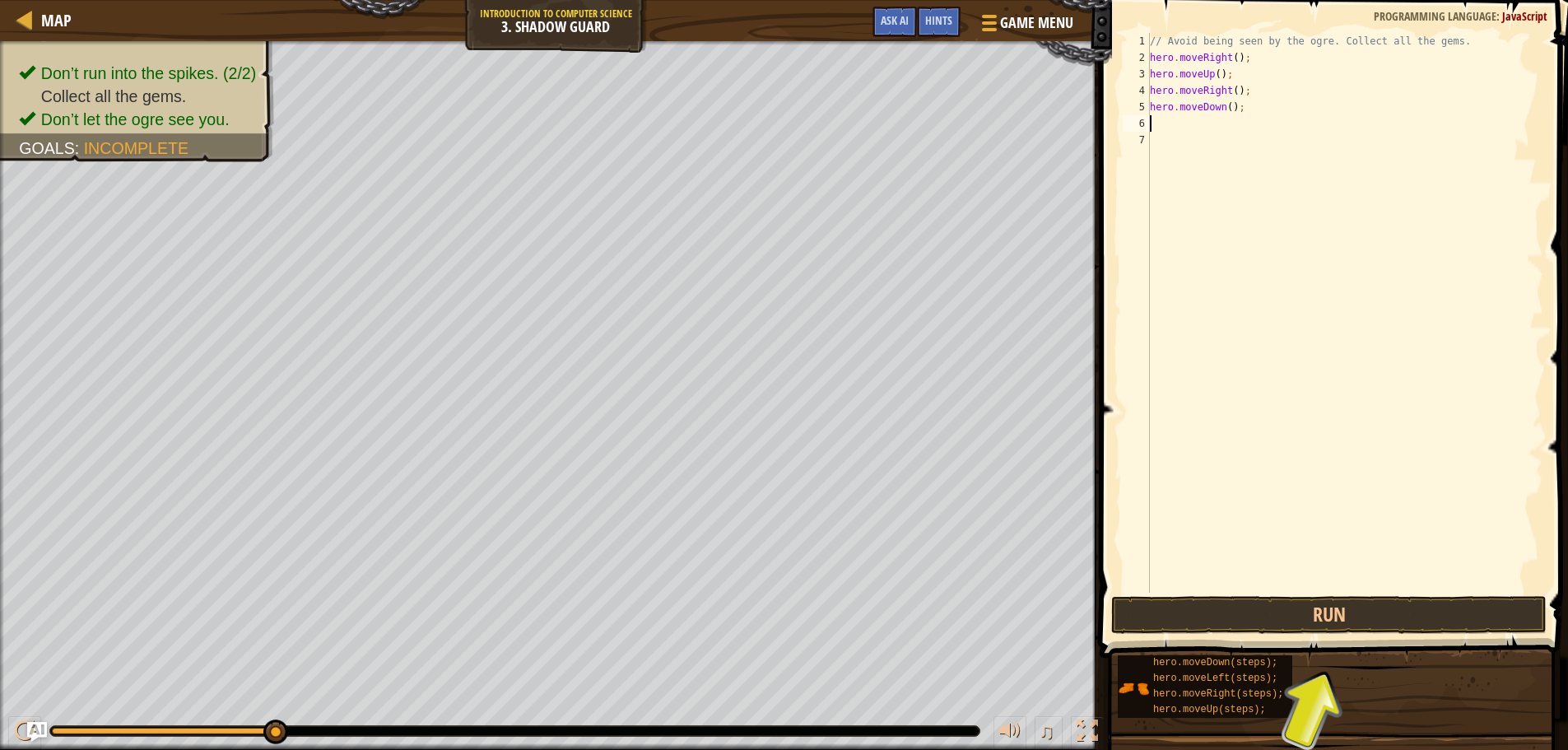
type textarea "h"
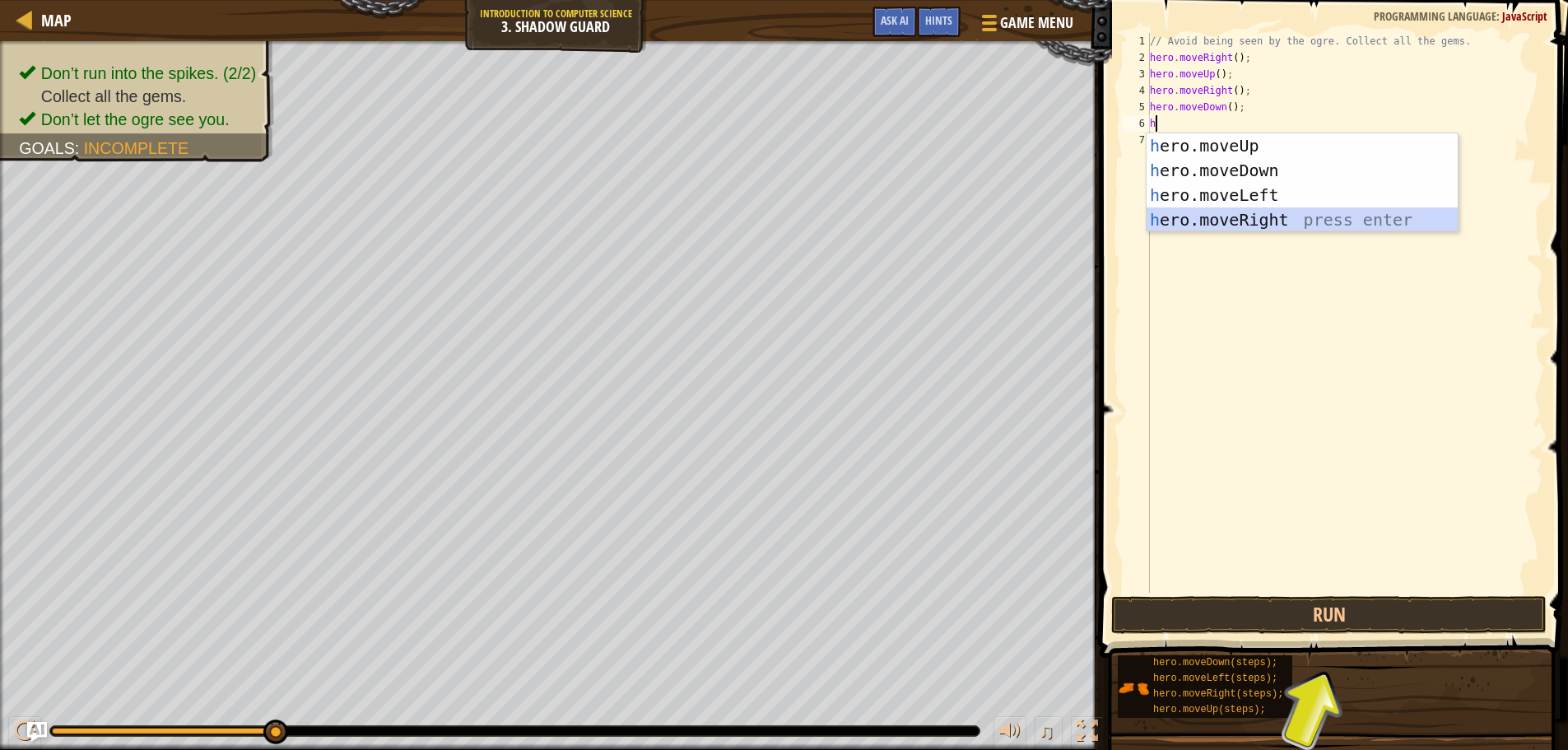
click at [1247, 221] on div "h ero.moveUp press enter h ero.moveDown press enter h ero.moveLeft press enter …" at bounding box center [1302, 207] width 311 height 148
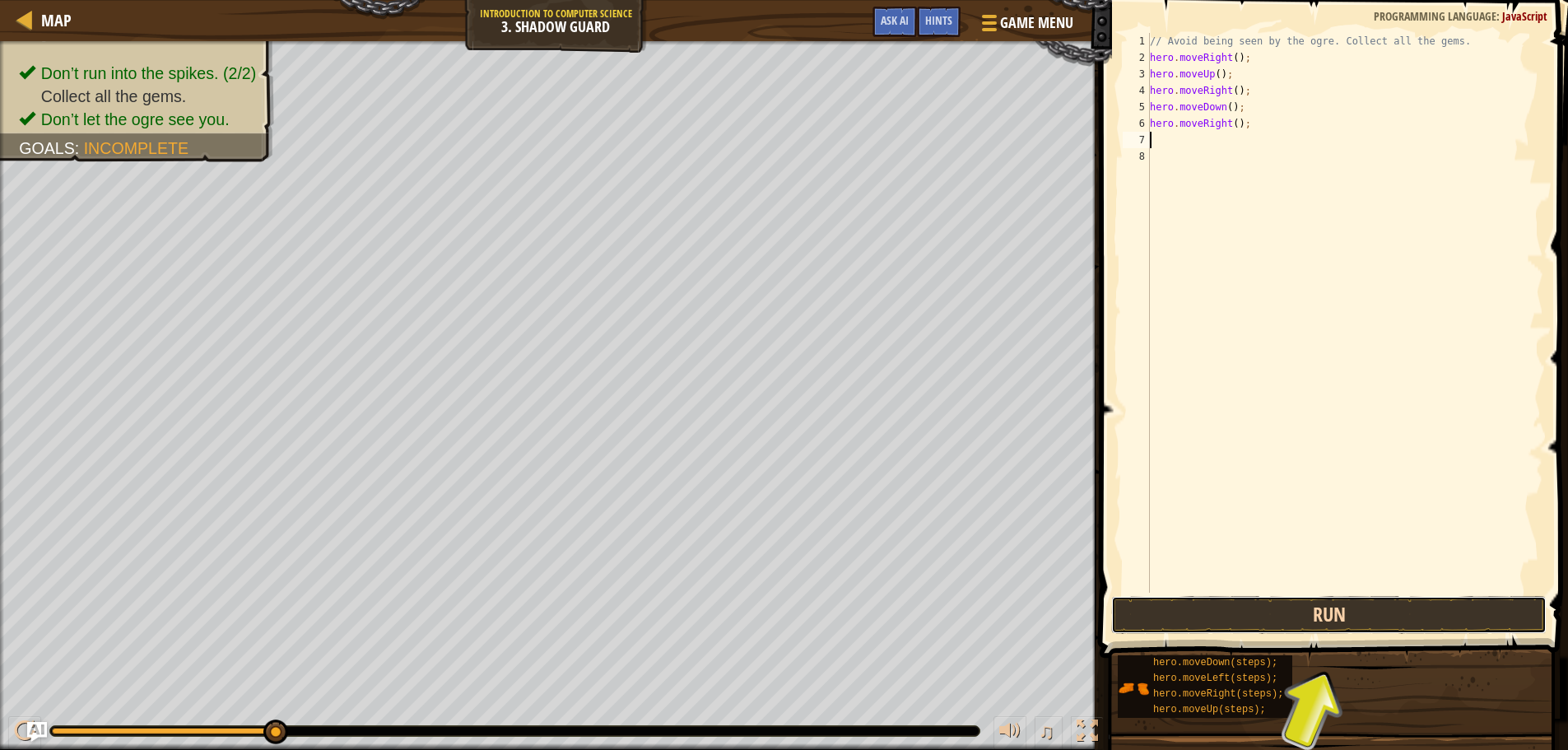
click at [1278, 606] on button "Run" at bounding box center [1329, 615] width 435 height 38
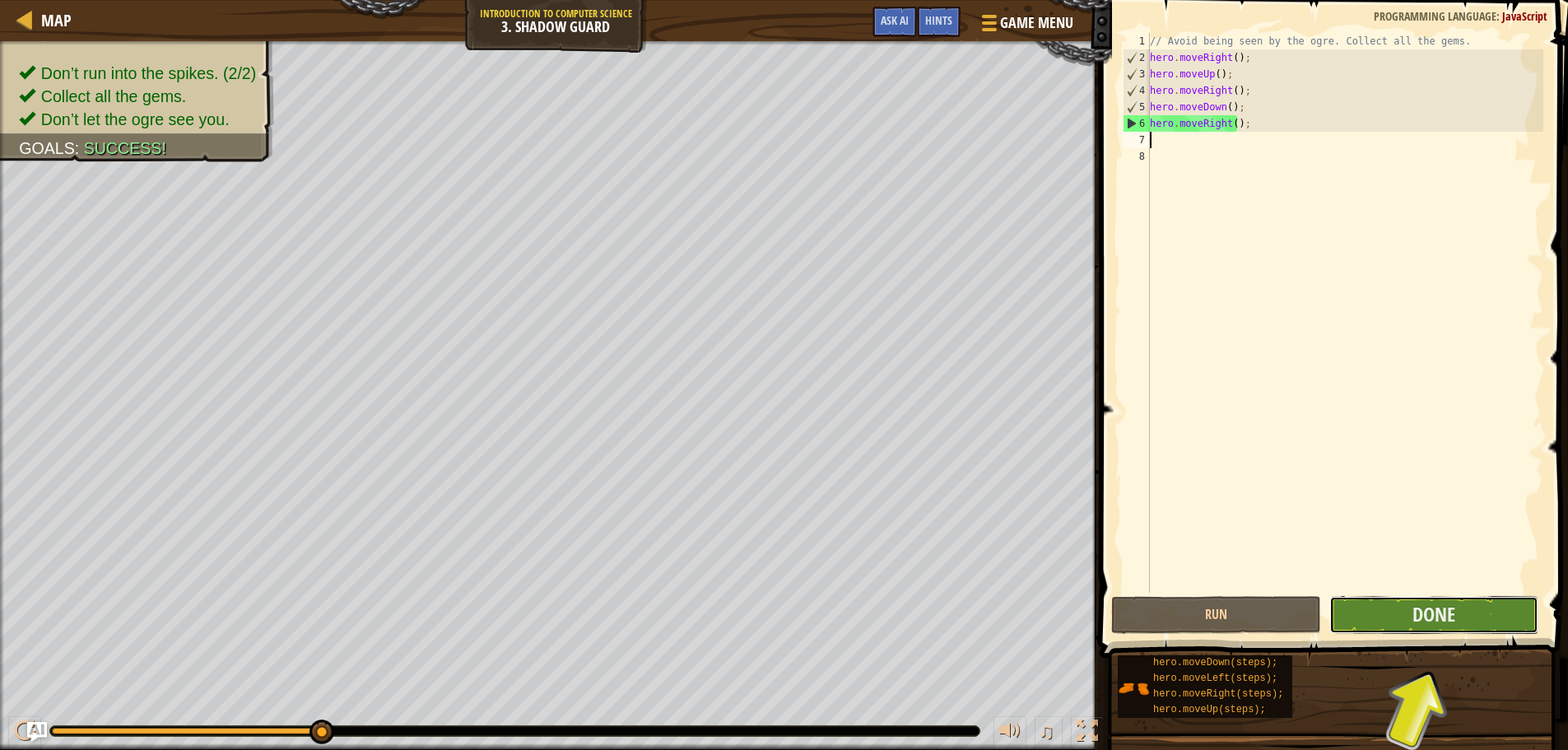
click at [1465, 605] on button "Done" at bounding box center [1434, 615] width 209 height 38
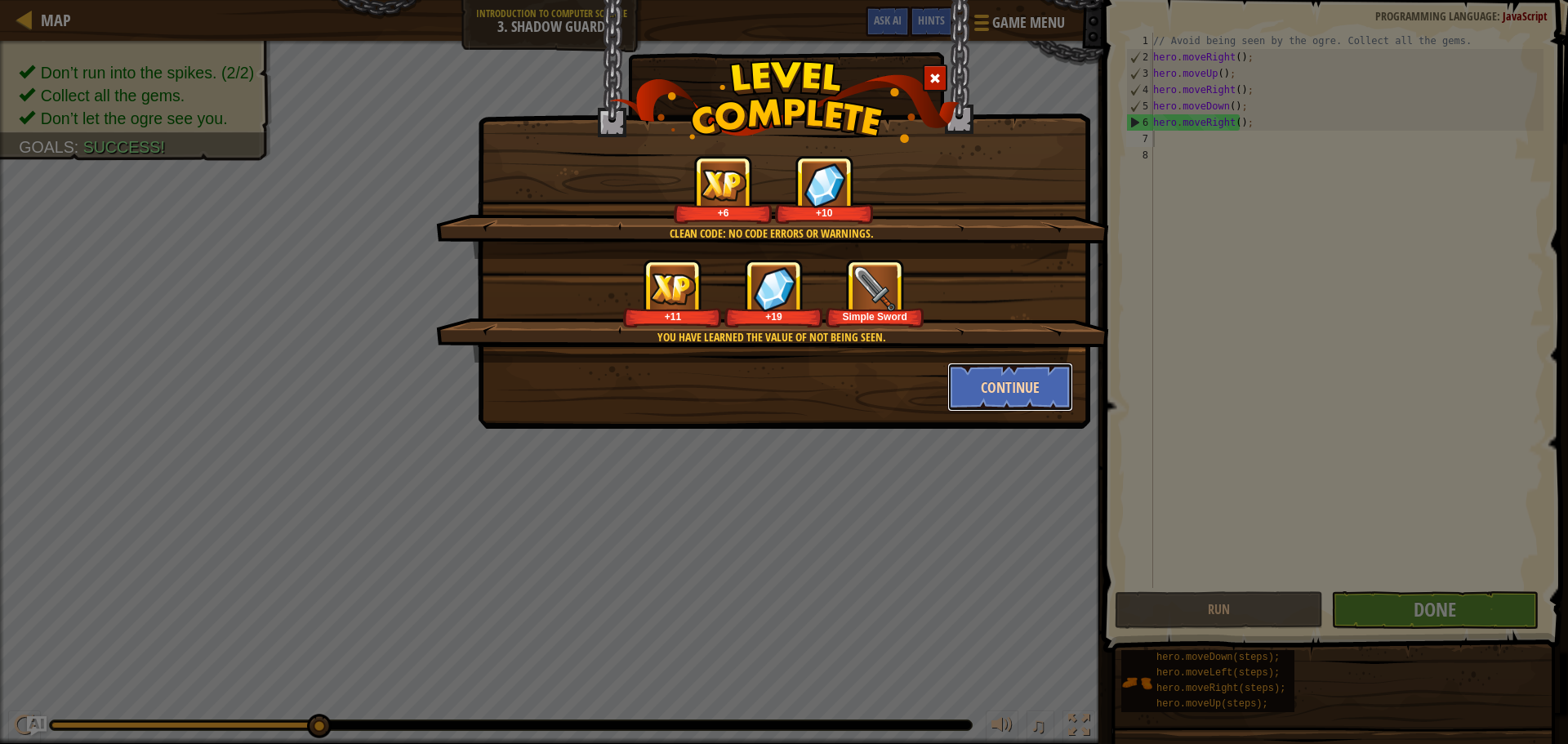
click at [1009, 377] on button "Continue" at bounding box center [1010, 387] width 126 height 49
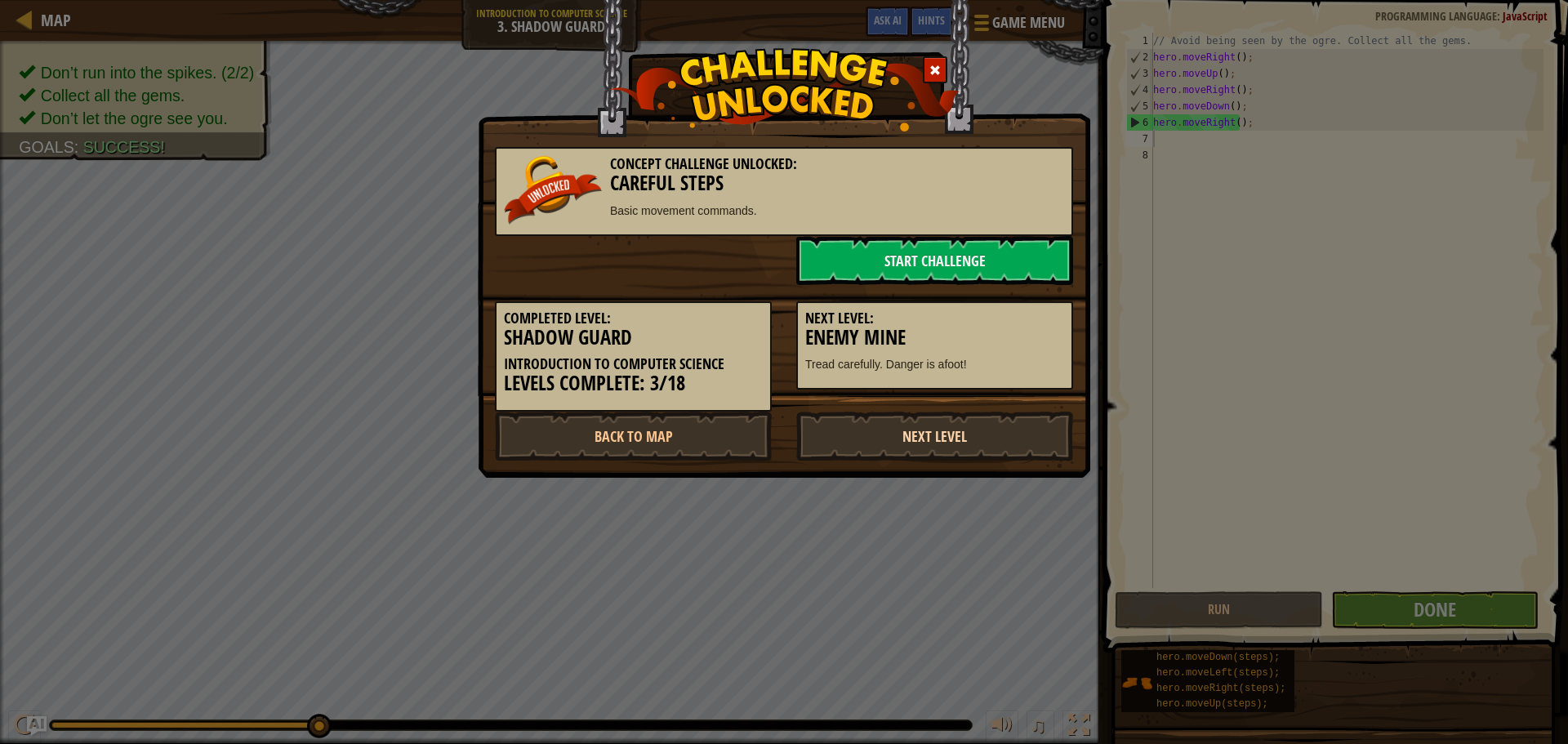
click at [885, 430] on link "Next Level" at bounding box center [935, 436] width 276 height 49
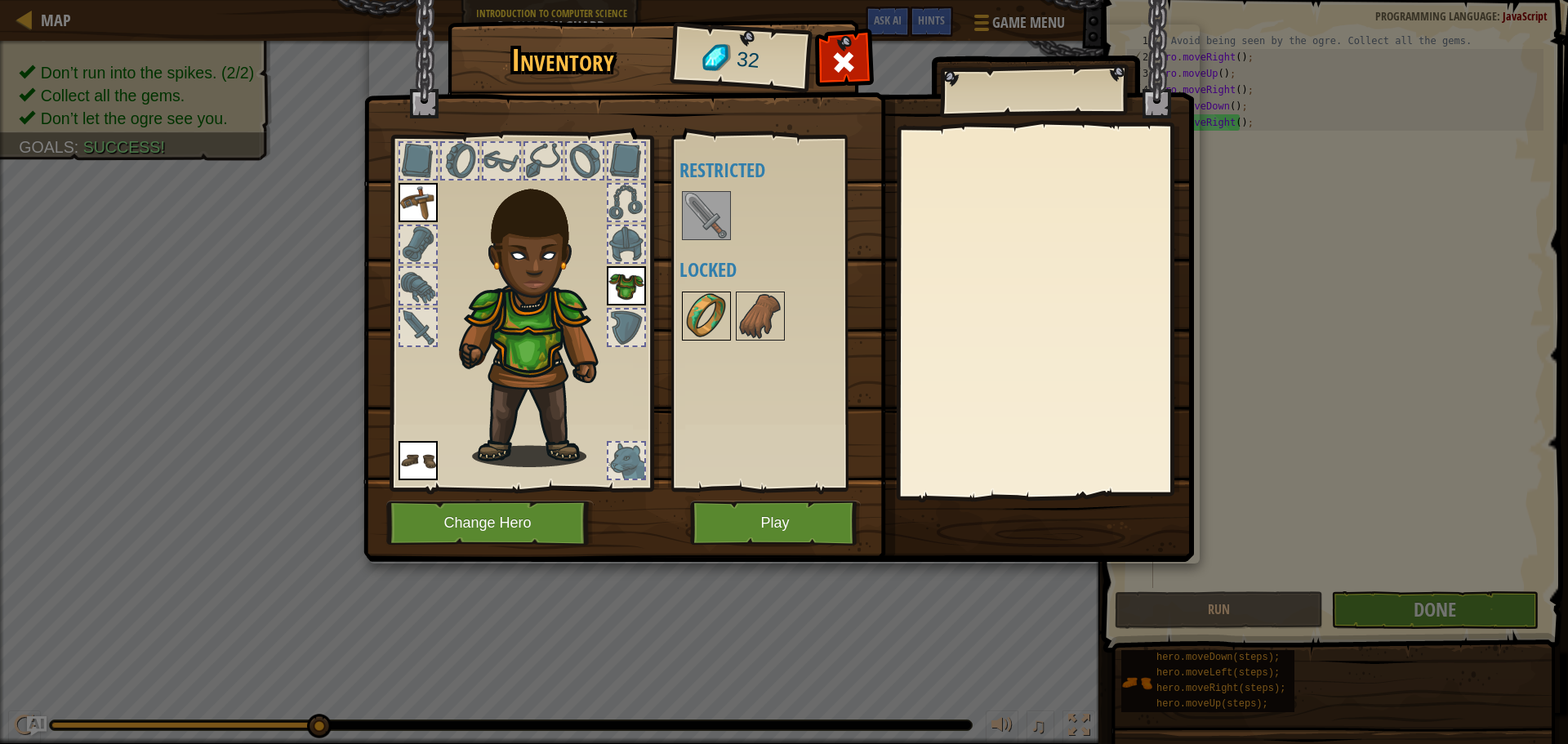
click at [700, 292] on div at bounding box center [706, 316] width 49 height 49
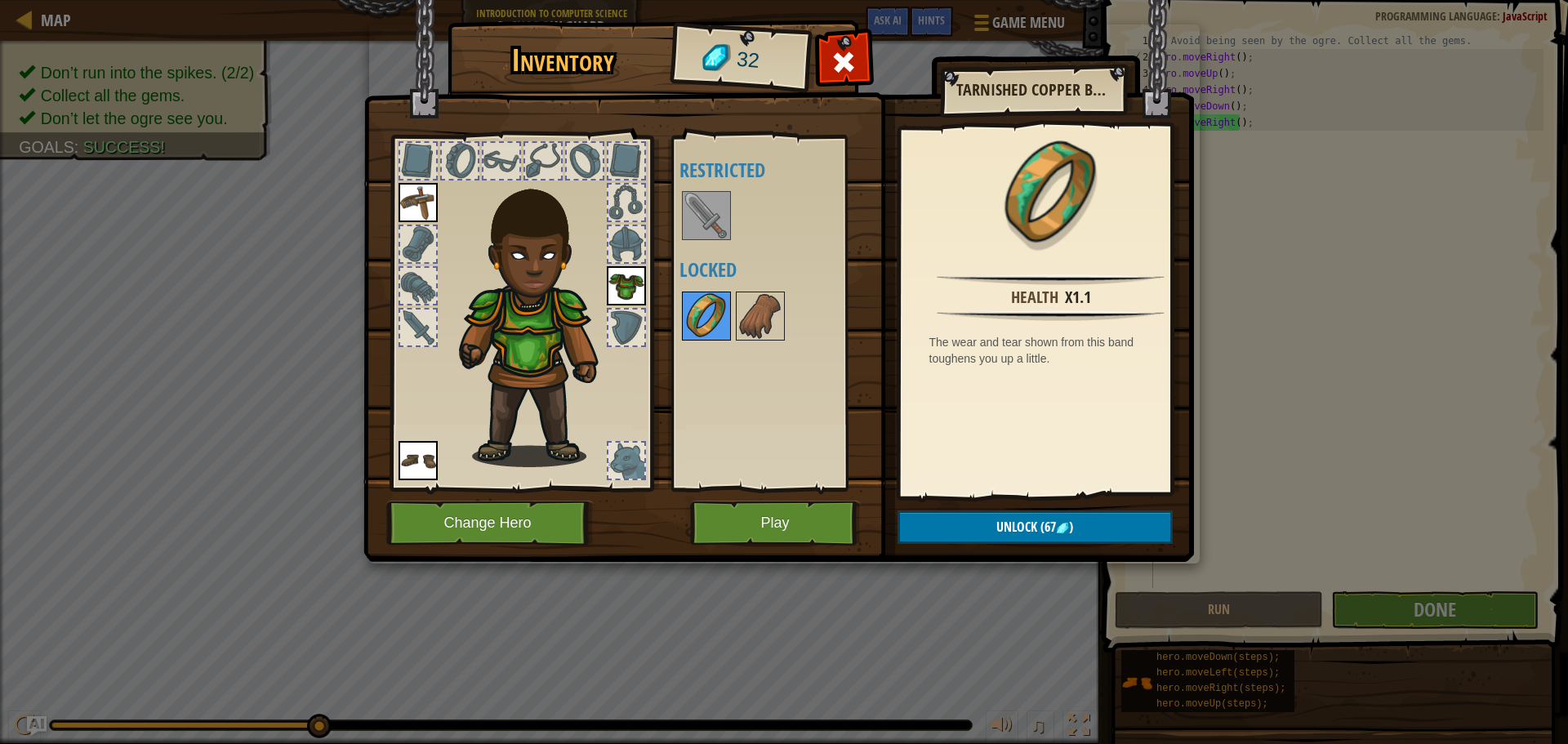
click at [715, 305] on img at bounding box center [706, 316] width 46 height 46
click at [686, 300] on img at bounding box center [706, 316] width 46 height 46
click at [734, 305] on div at bounding box center [782, 316] width 205 height 54
click at [753, 310] on img at bounding box center [760, 316] width 46 height 46
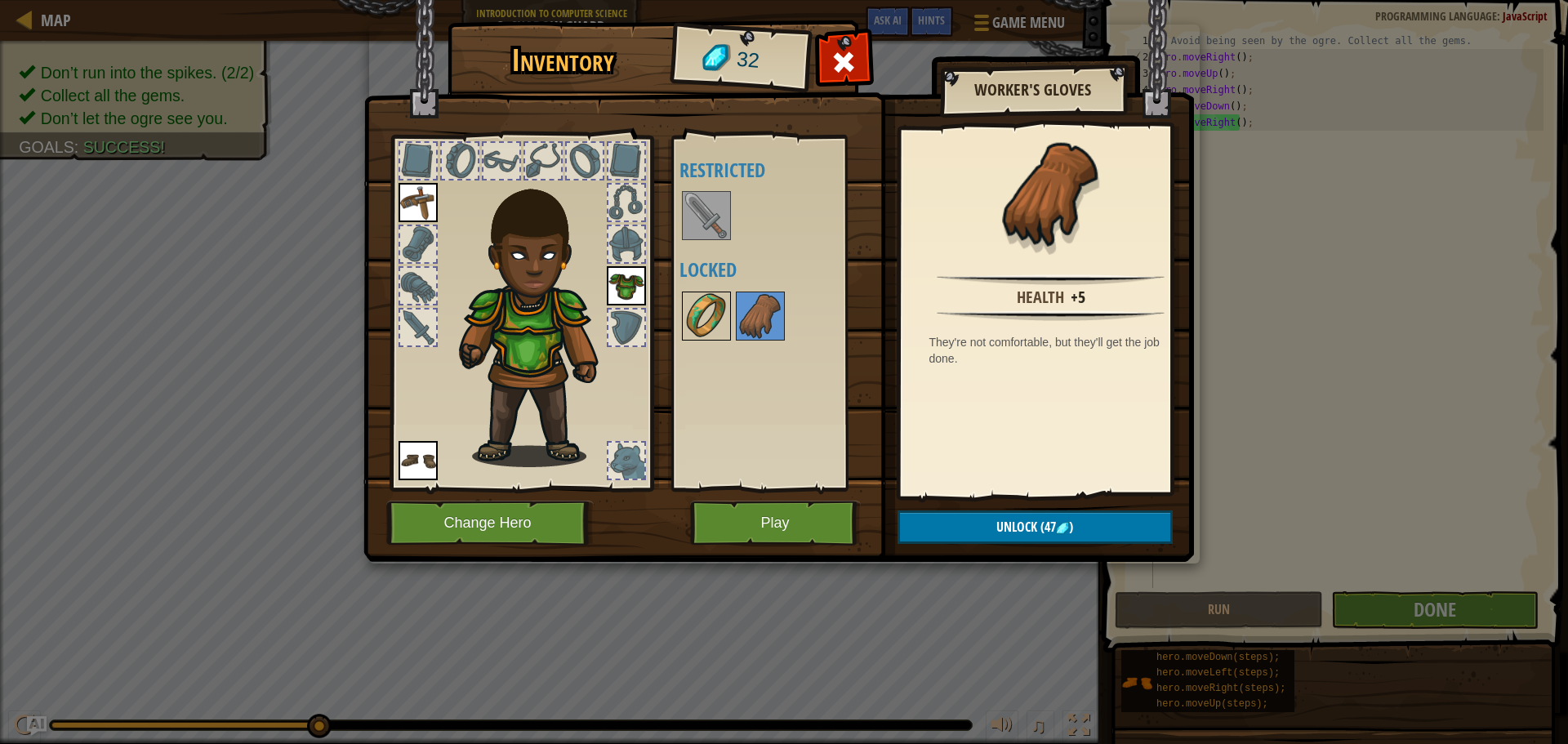
click at [711, 311] on img at bounding box center [706, 316] width 46 height 46
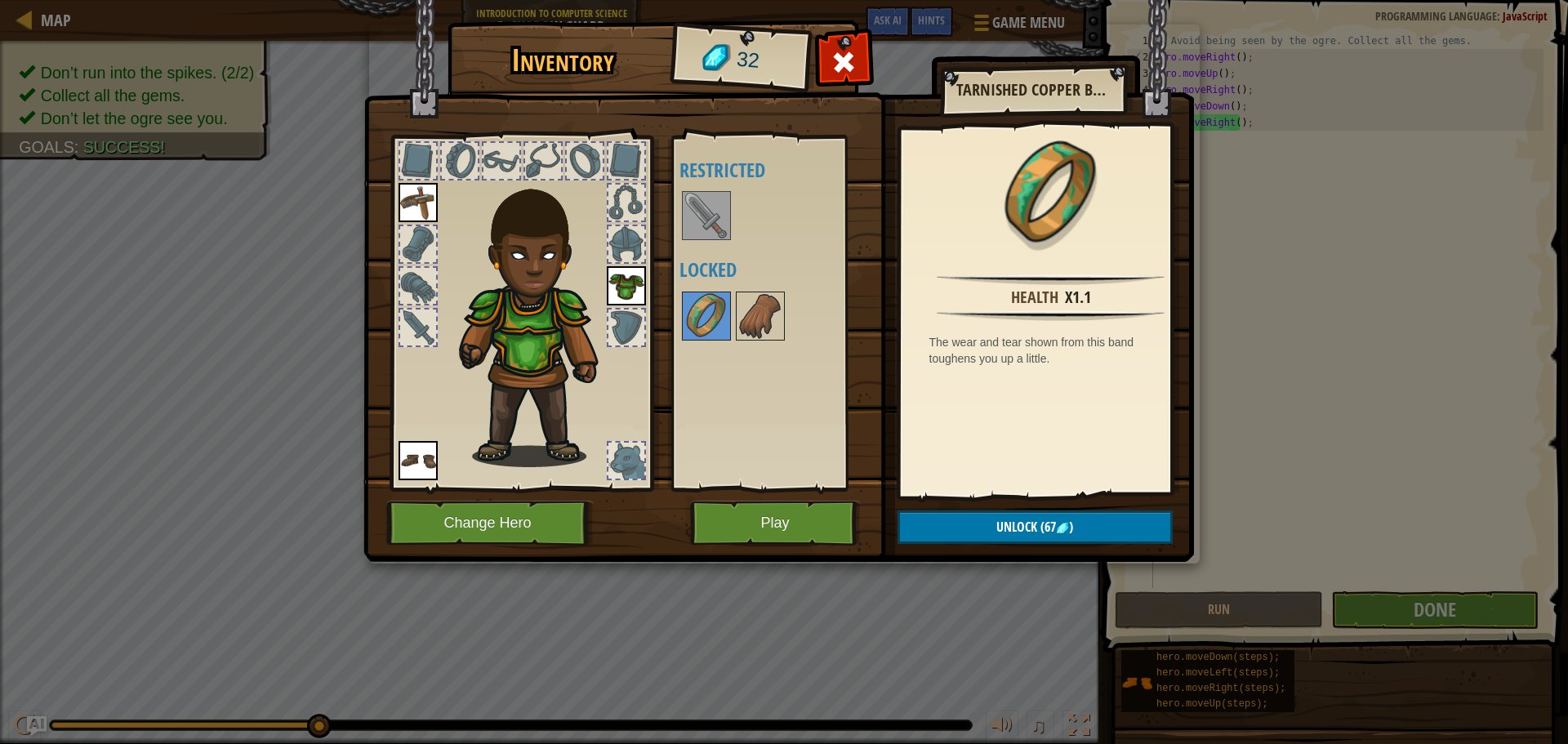
click at [708, 215] on img at bounding box center [706, 215] width 46 height 46
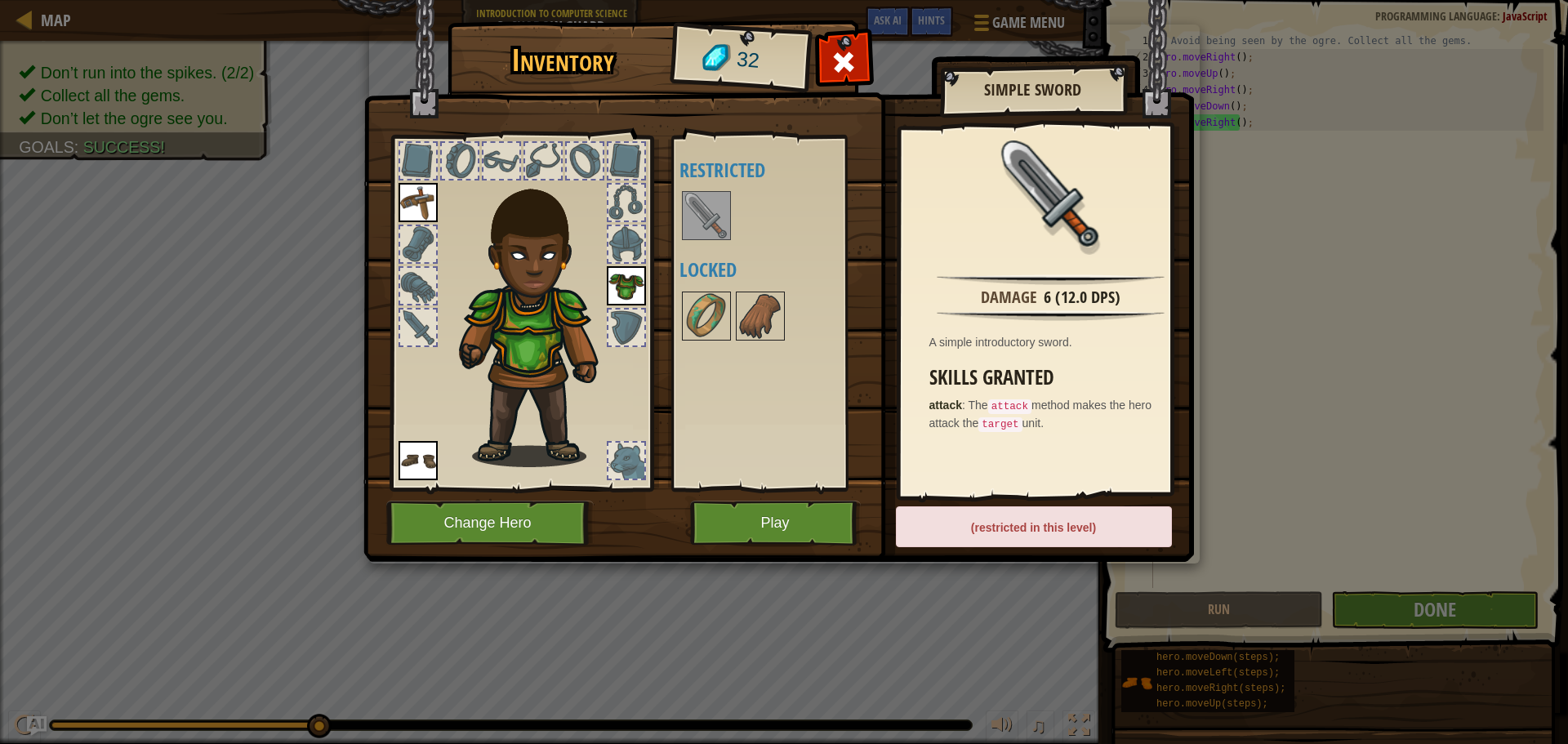
click at [986, 526] on div "(restricted in this level)" at bounding box center [1033, 527] width 276 height 41
click at [828, 529] on button "Play" at bounding box center [775, 523] width 170 height 45
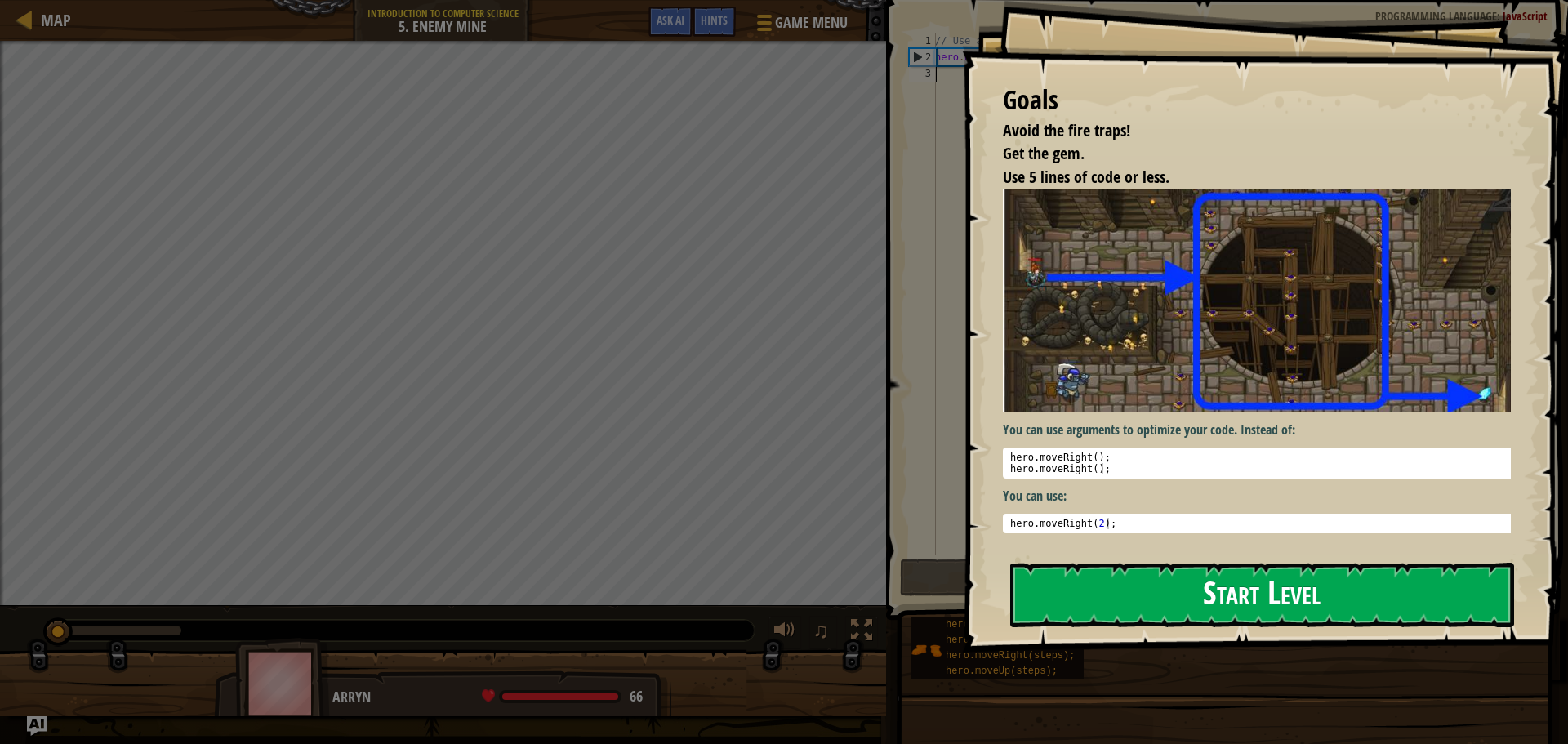
click at [1247, 575] on button "Start Level" at bounding box center [1262, 595] width 504 height 64
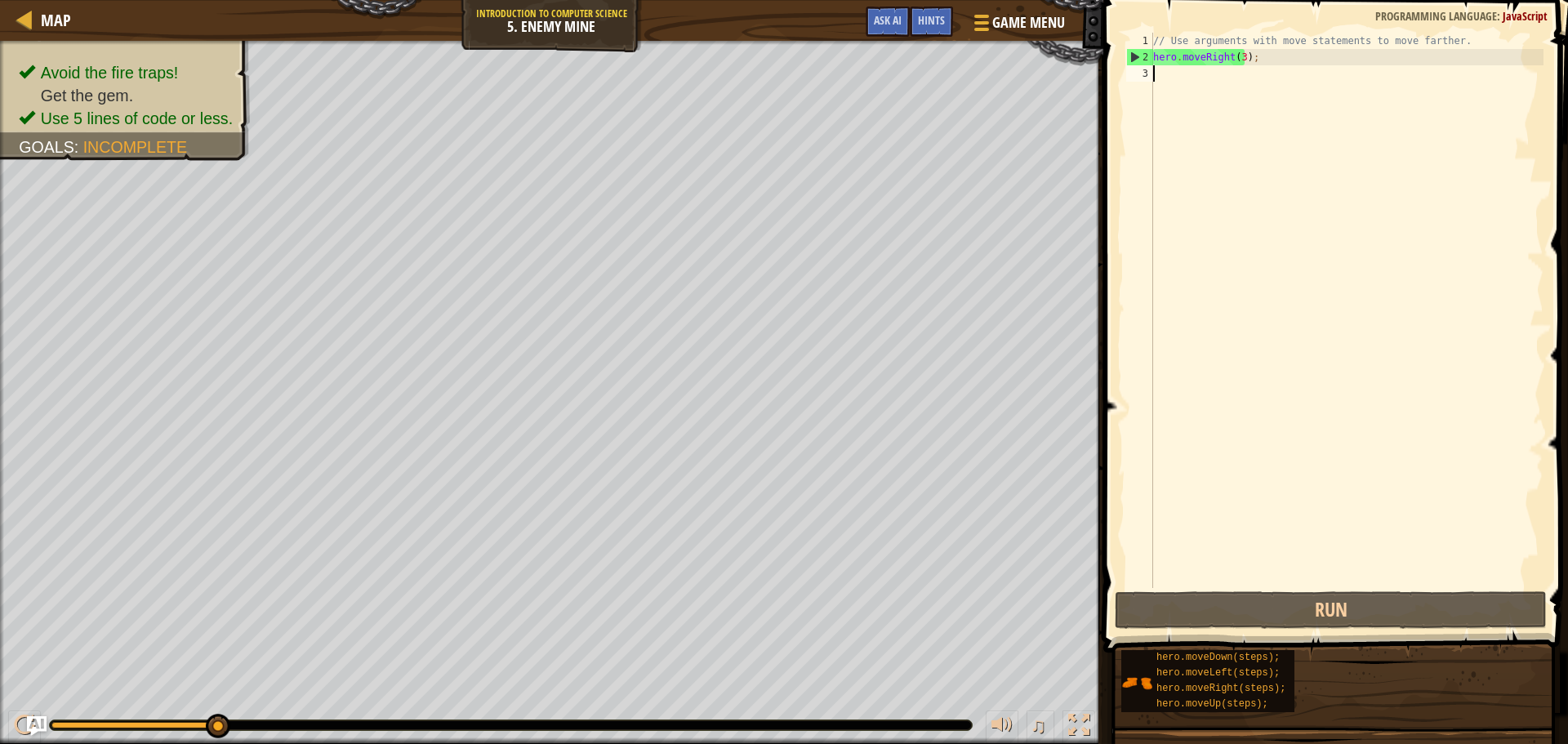
type textarea "h"
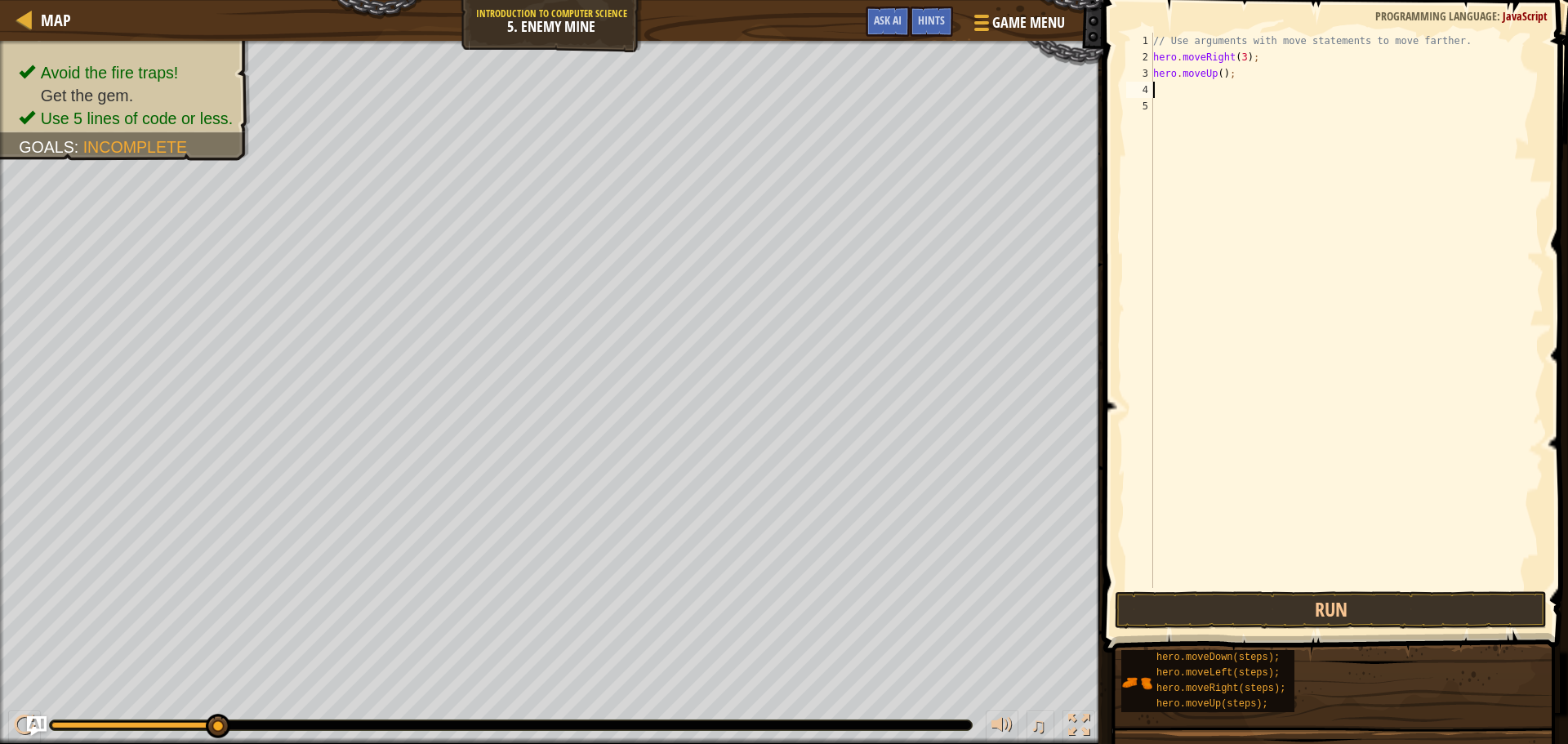
type textarea "h"
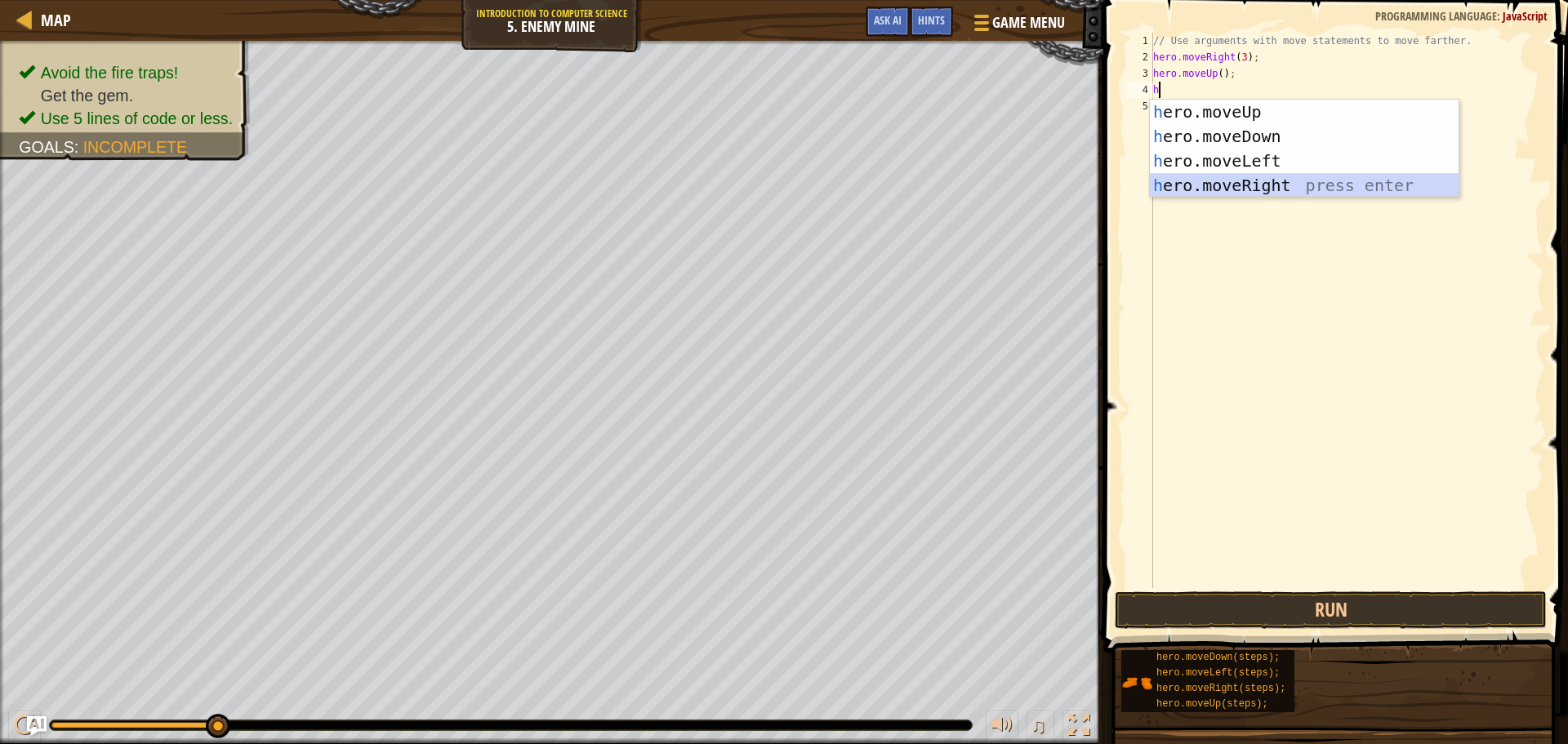
click at [1247, 178] on div "h ero.moveUp press enter h ero.moveDown press enter h ero.moveLeft press enter …" at bounding box center [1304, 172] width 309 height 147
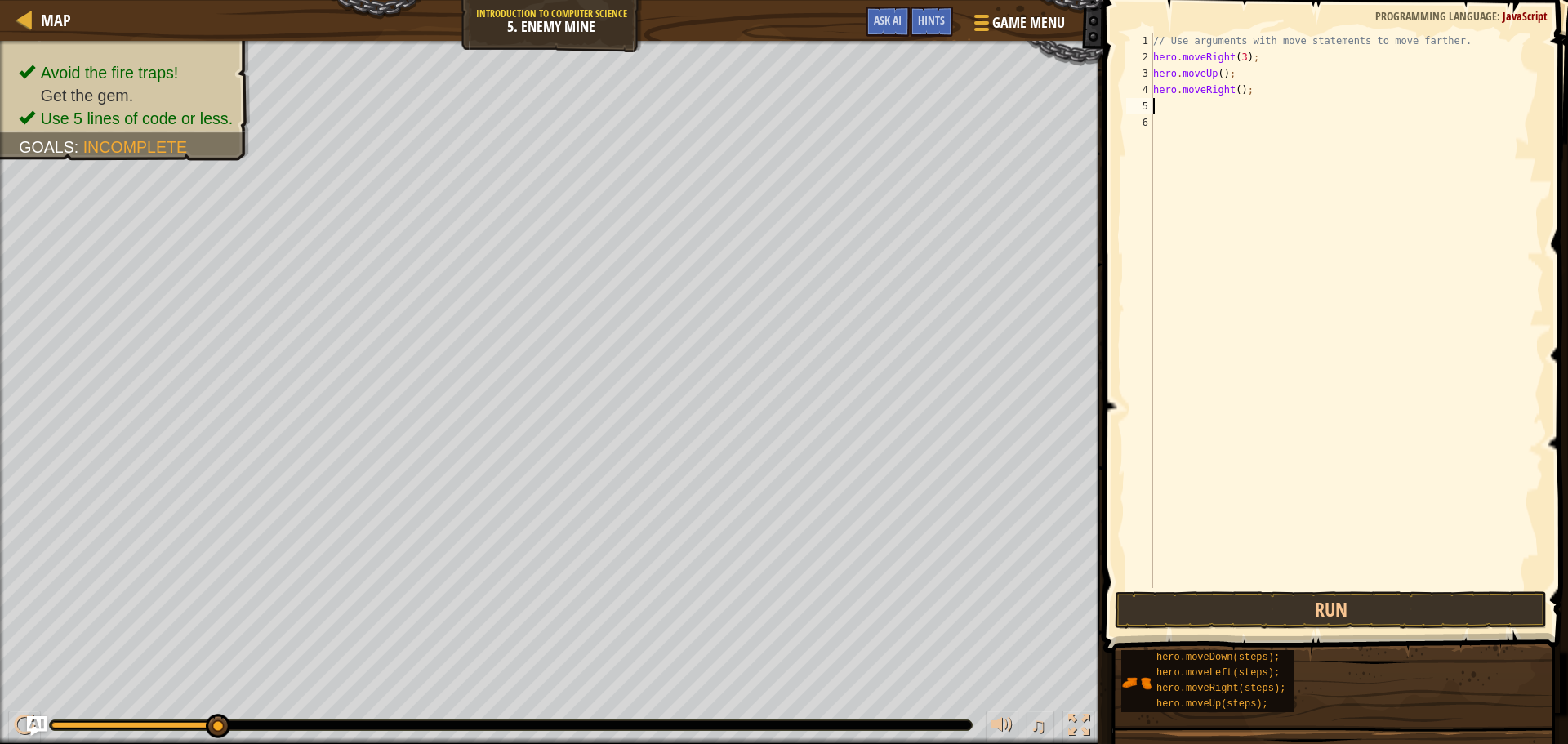
type textarea "h"
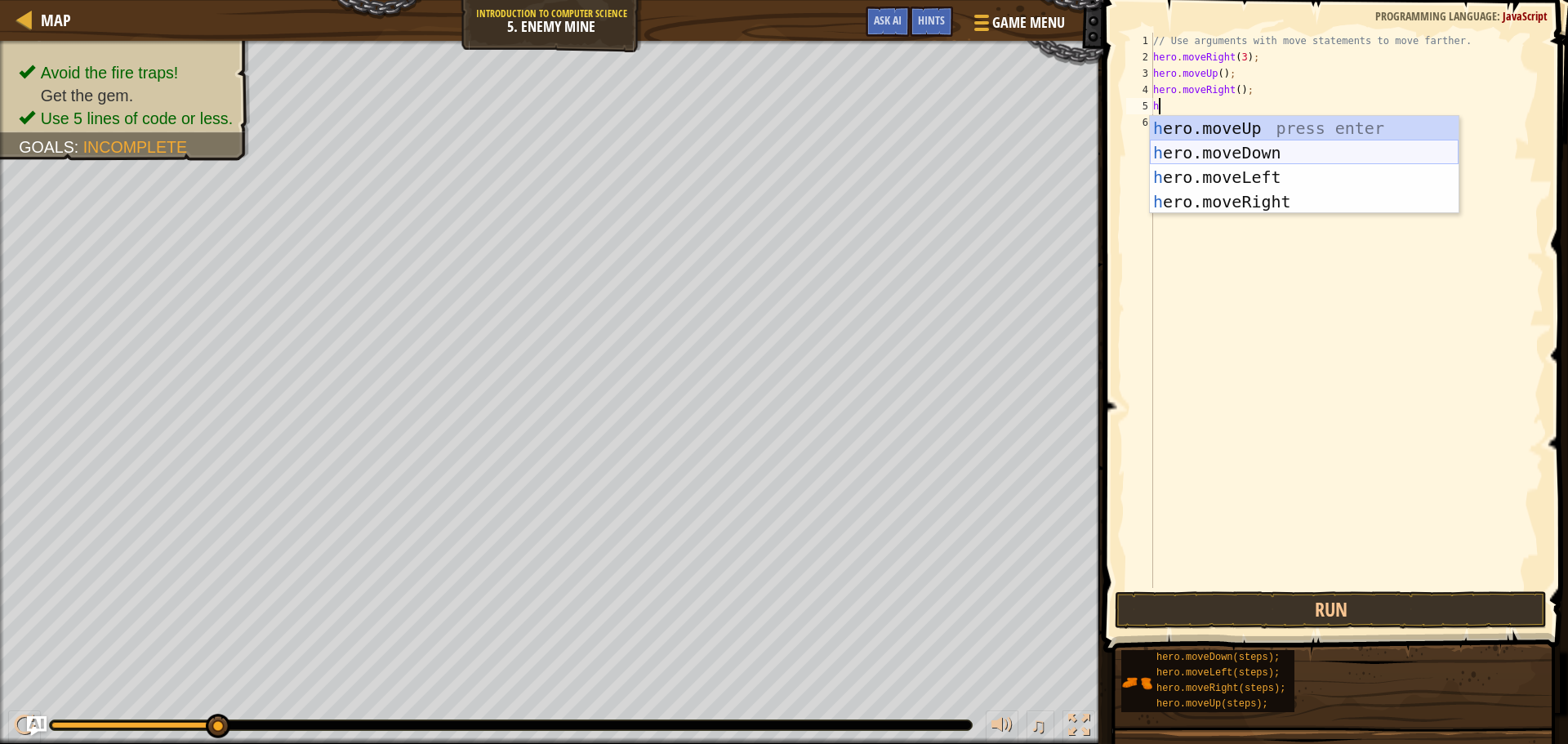
click at [1231, 149] on div "h ero.moveUp press enter h ero.moveDown press enter h ero.moveLeft press enter …" at bounding box center [1304, 189] width 309 height 147
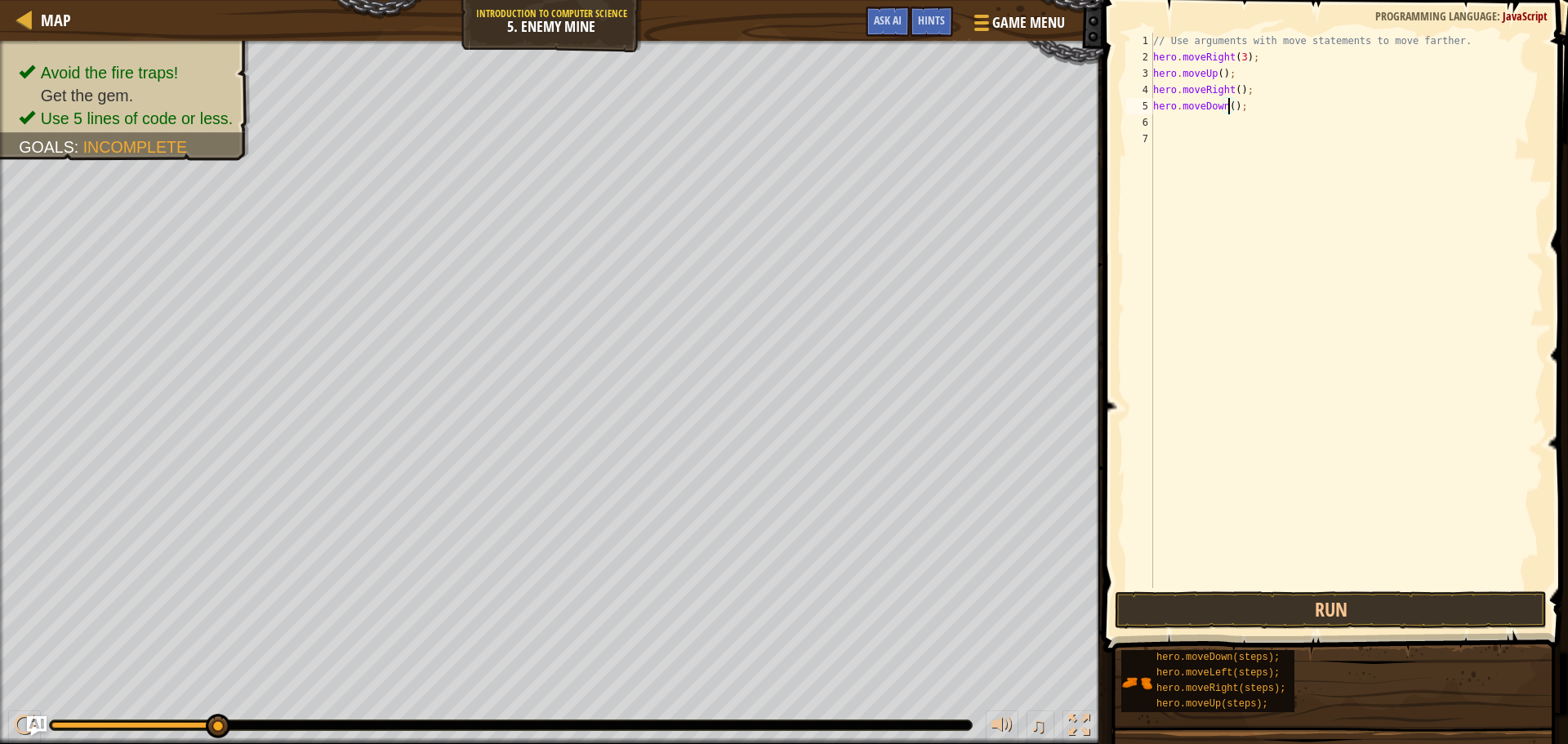
click at [1227, 107] on div "// Use arguments with move statements to move farther. hero . moveRight ( 3 ) ;…" at bounding box center [1347, 327] width 393 height 588
type textarea "hero.moveDown(3);"
click at [1196, 125] on div "// Use arguments with move statements to move farther. hero . moveRight ( 3 ) ;…" at bounding box center [1347, 327] width 393 height 588
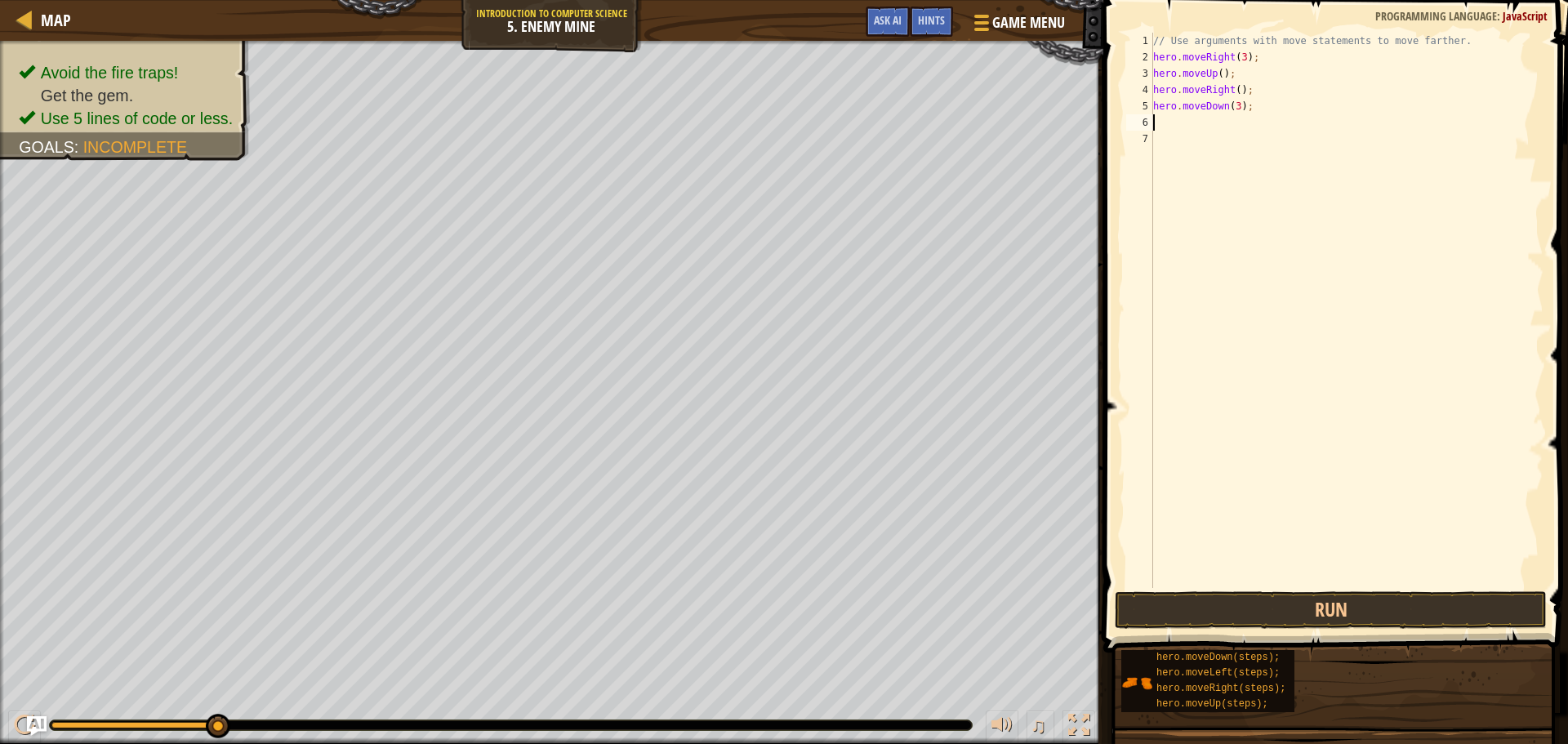
type textarea "h"
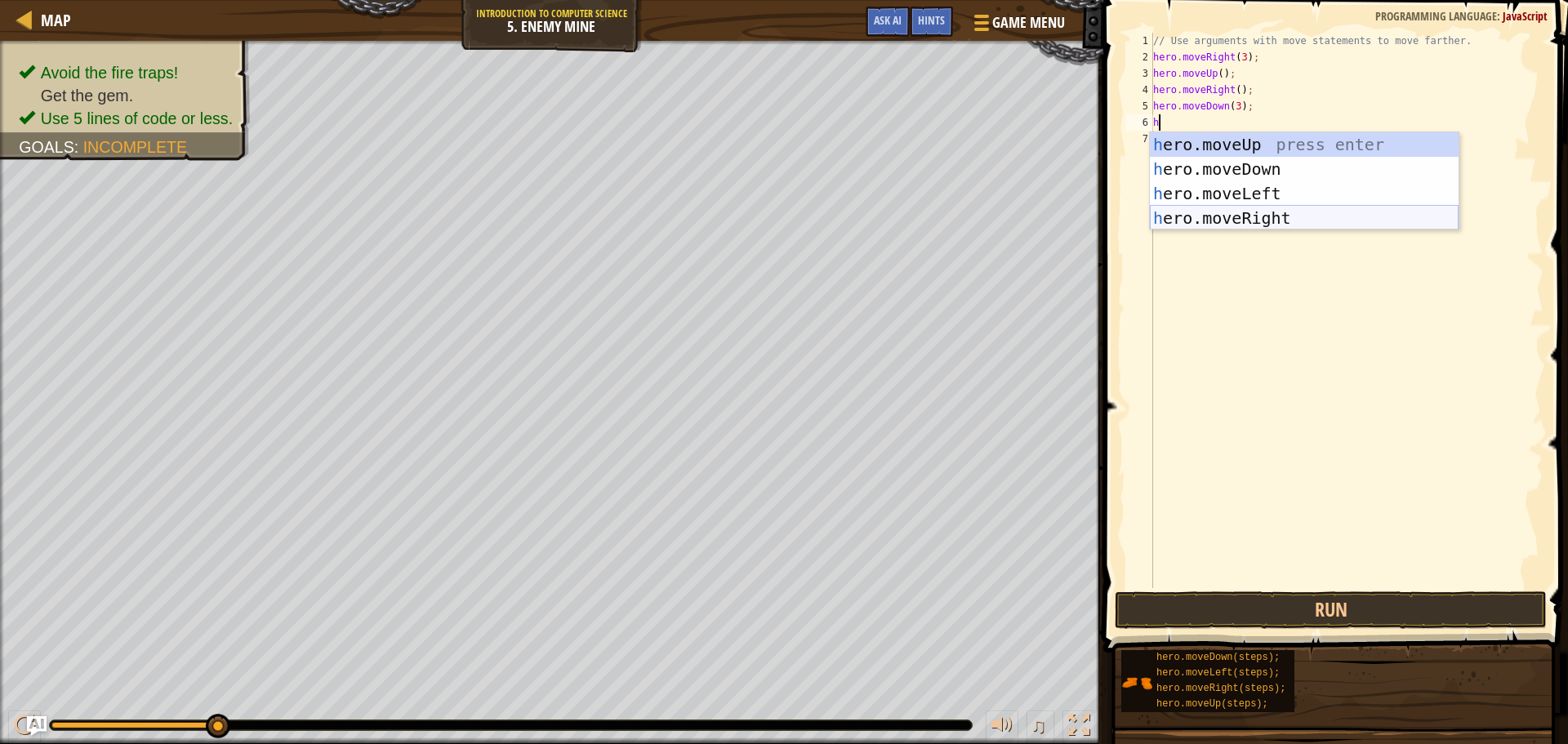
click at [1240, 210] on div "h ero.moveUp press enter h ero.moveDown press enter h ero.moveLeft press enter …" at bounding box center [1304, 205] width 309 height 147
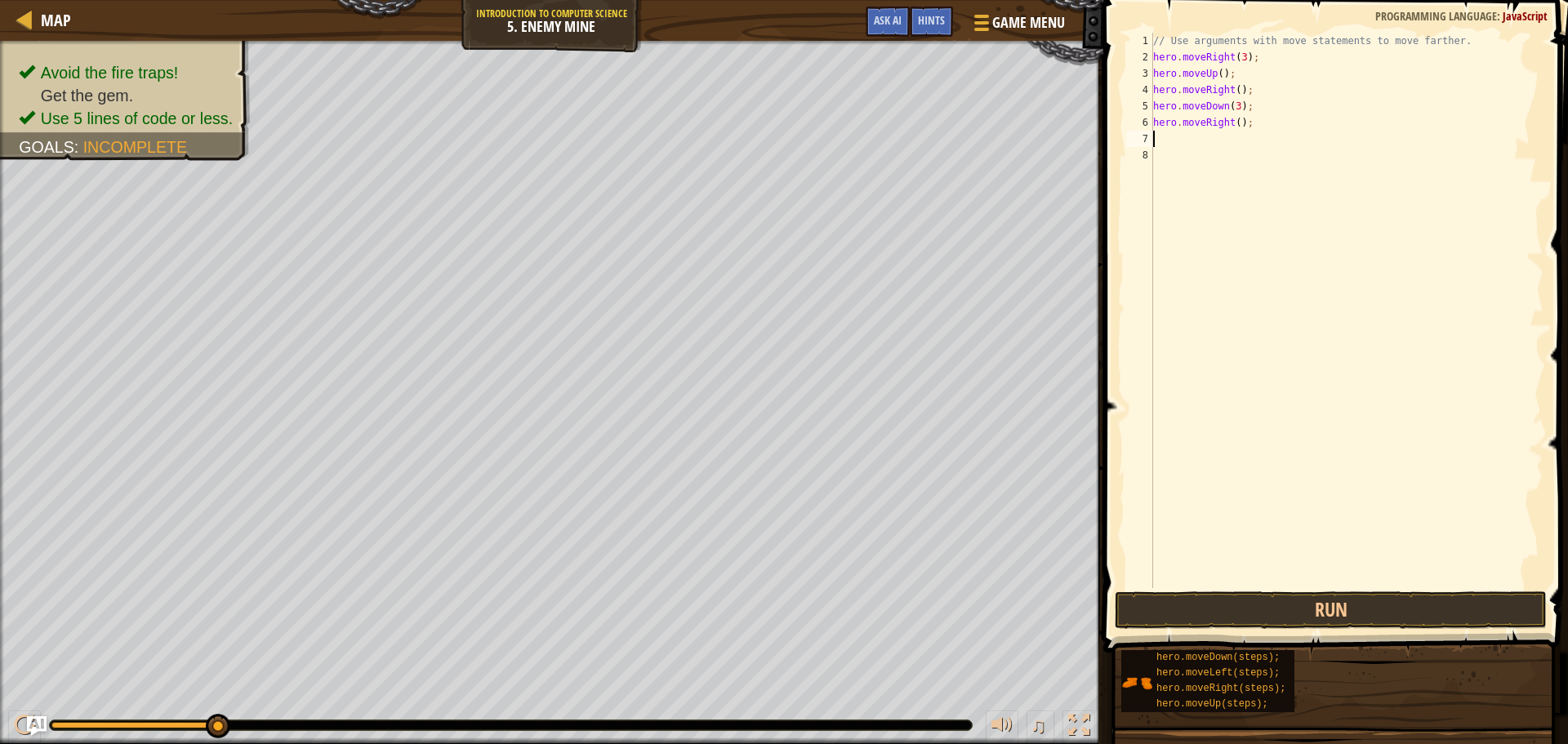
click at [1229, 123] on div "// Use arguments with move statements to move farther. hero . moveRight ( 3 ) ;…" at bounding box center [1347, 327] width 393 height 588
click at [1232, 121] on div "// Use arguments with move statements to move farther. hero . moveRight ( 3 ) ;…" at bounding box center [1347, 327] width 393 height 588
type textarea "hero.moveRight(2);"
click at [1316, 607] on button "Run" at bounding box center [1330, 610] width 432 height 37
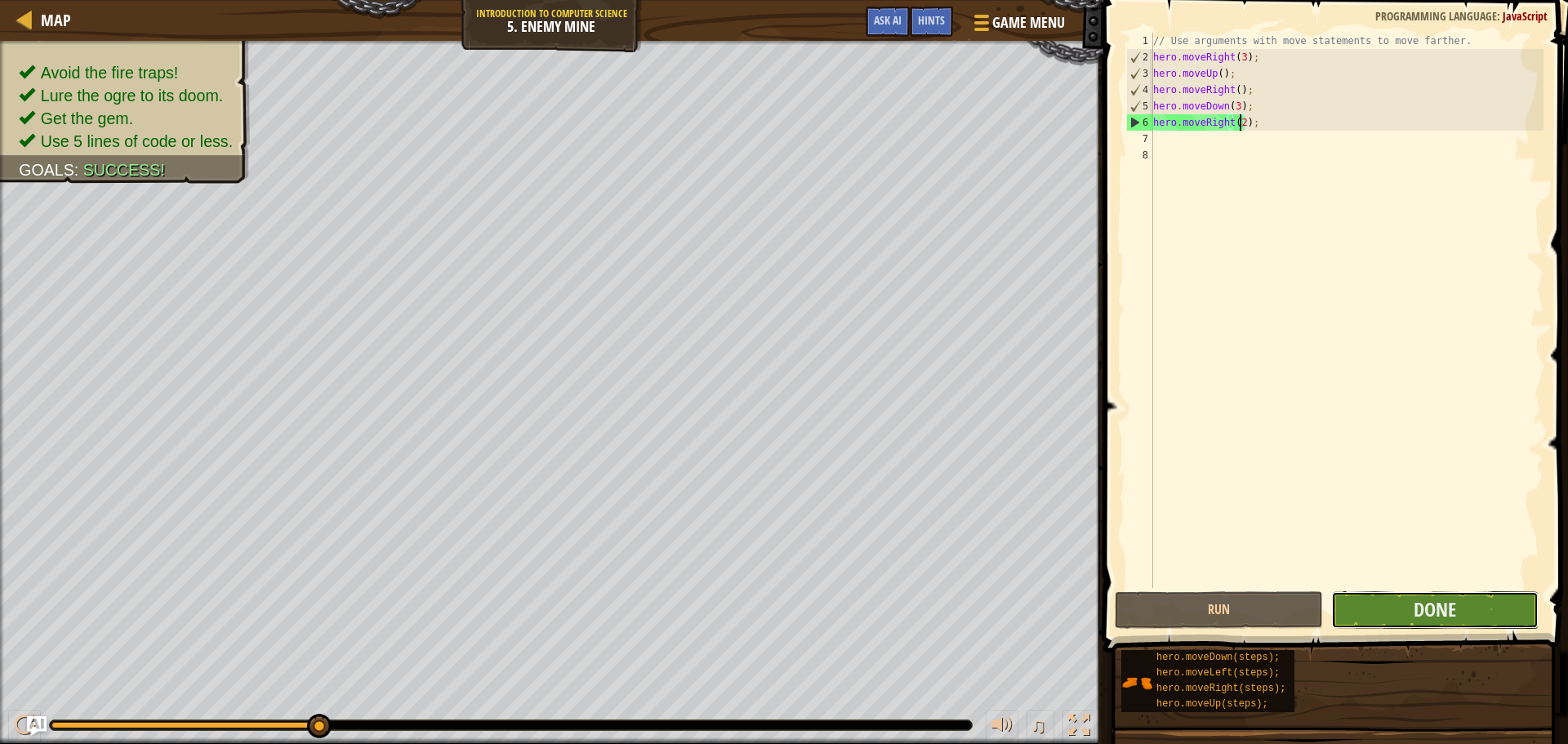
click at [1372, 612] on button "Done" at bounding box center [1434, 610] width 208 height 37
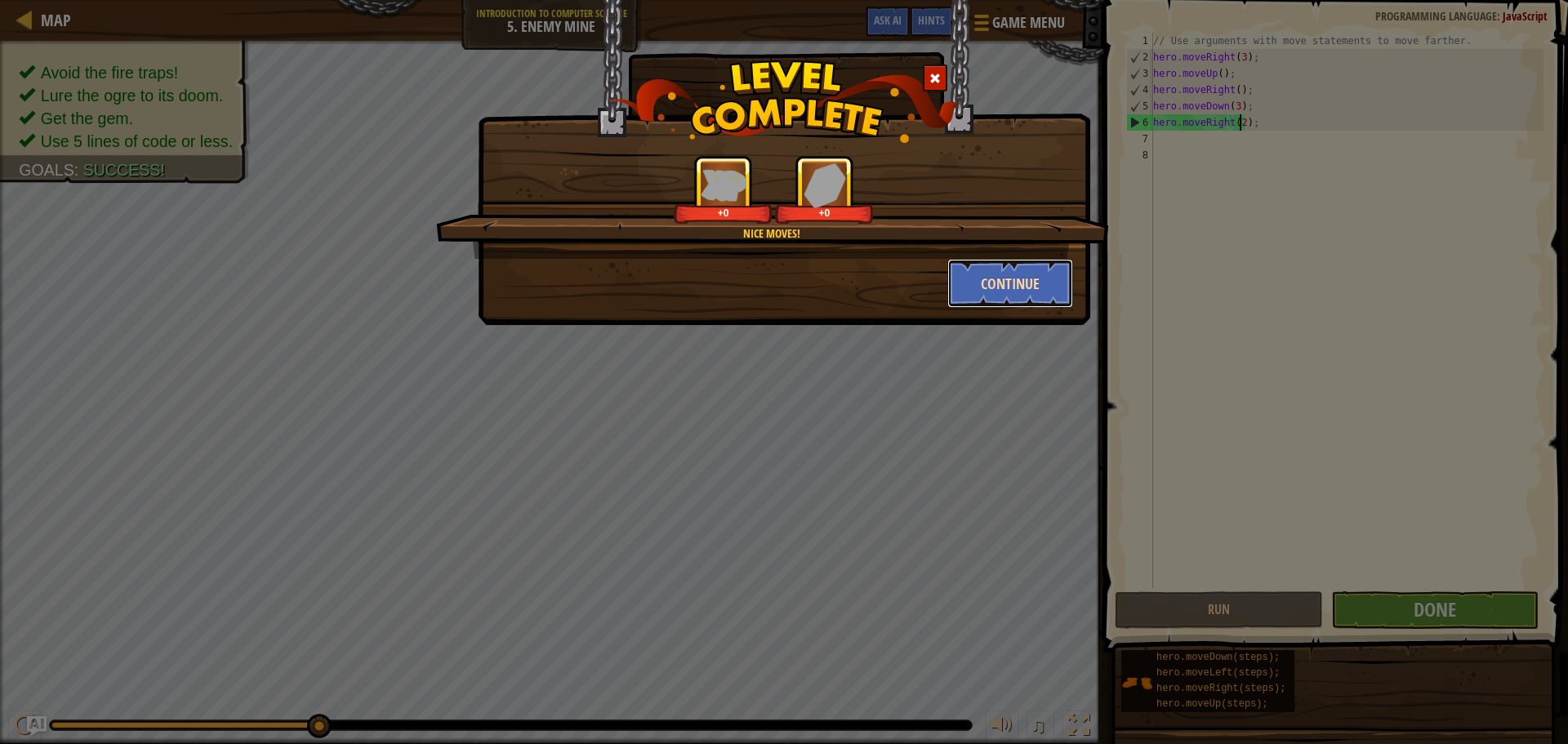
click at [1004, 291] on button "Continue" at bounding box center [1010, 283] width 126 height 49
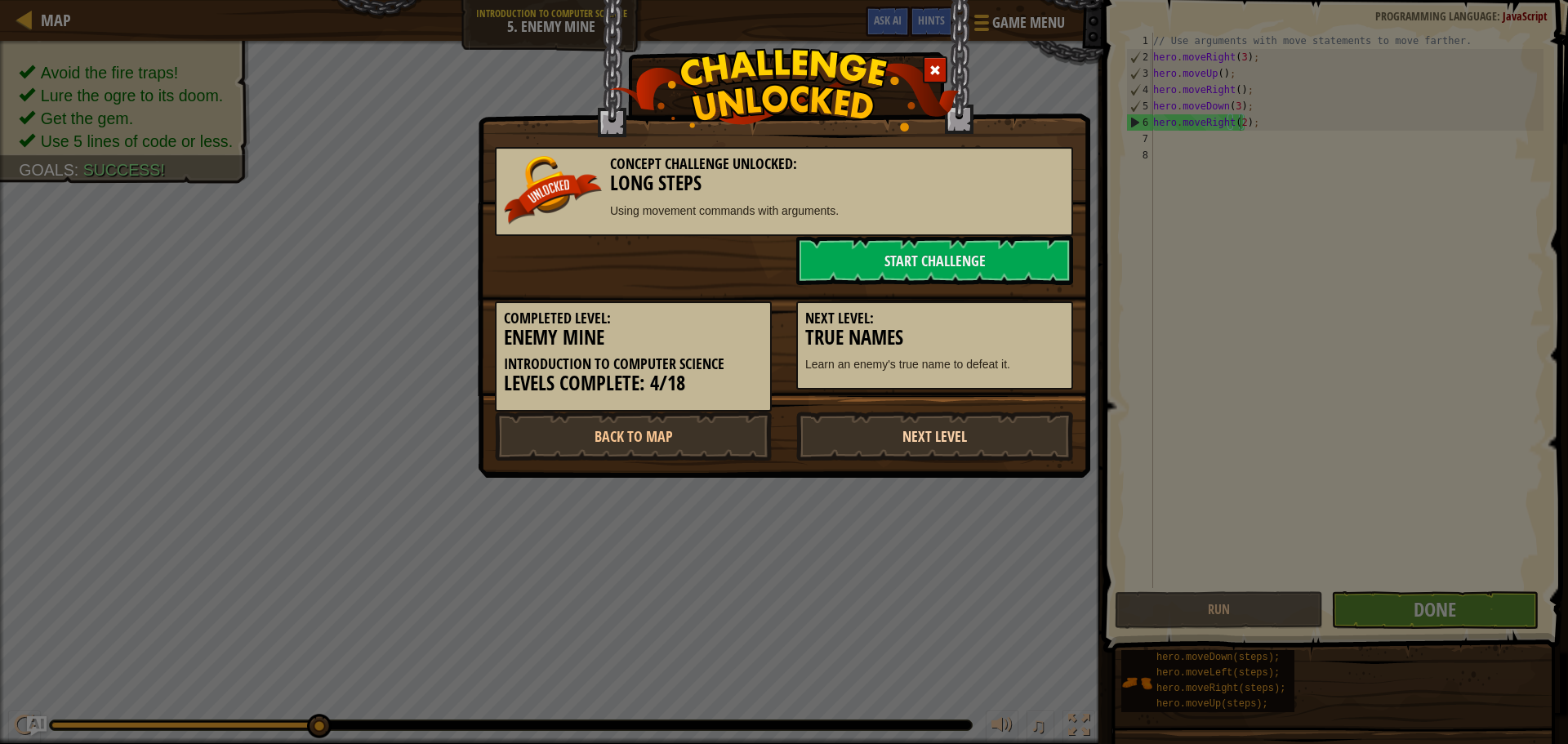
click at [946, 435] on link "Next Level" at bounding box center [935, 436] width 276 height 49
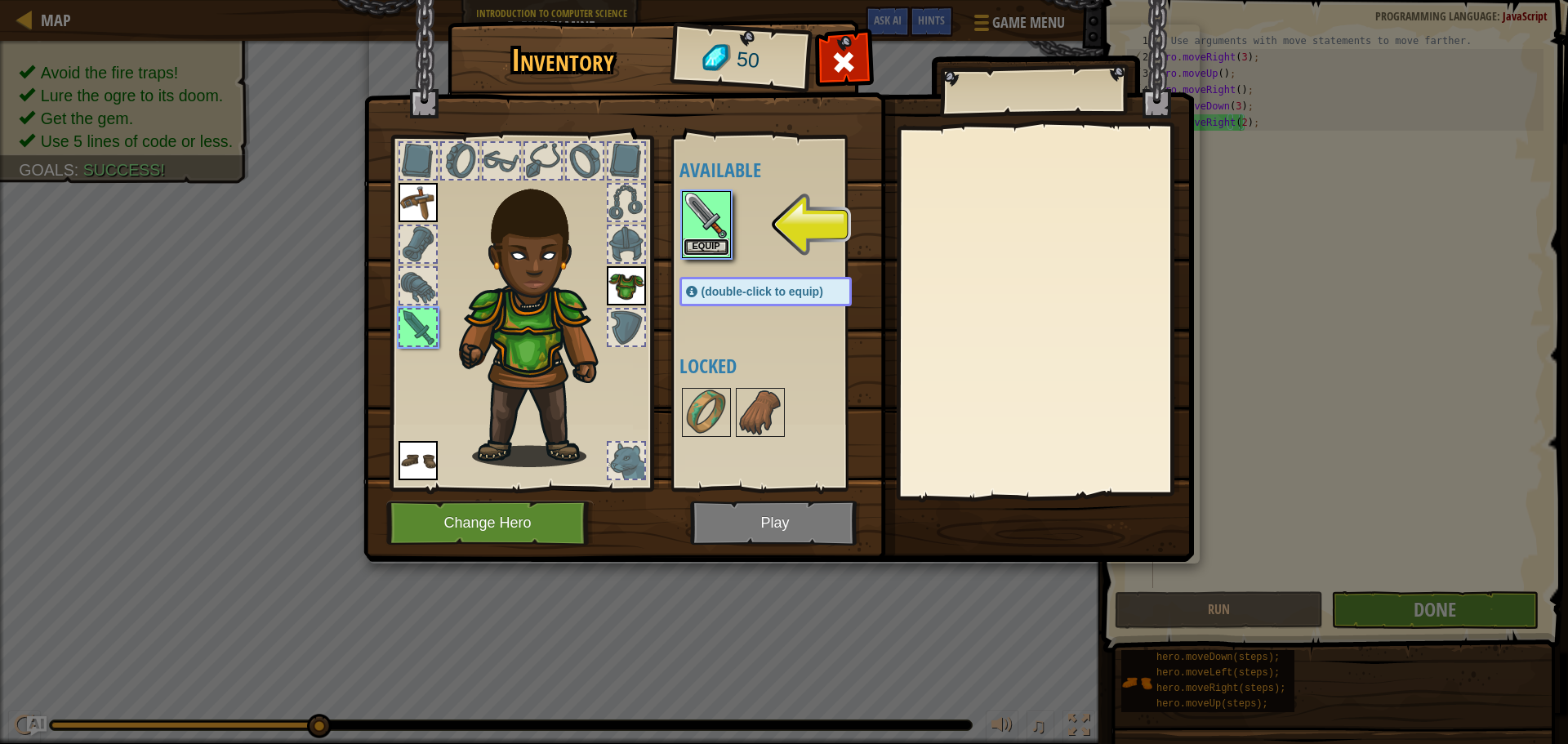
click at [716, 244] on button "Equip" at bounding box center [706, 247] width 46 height 17
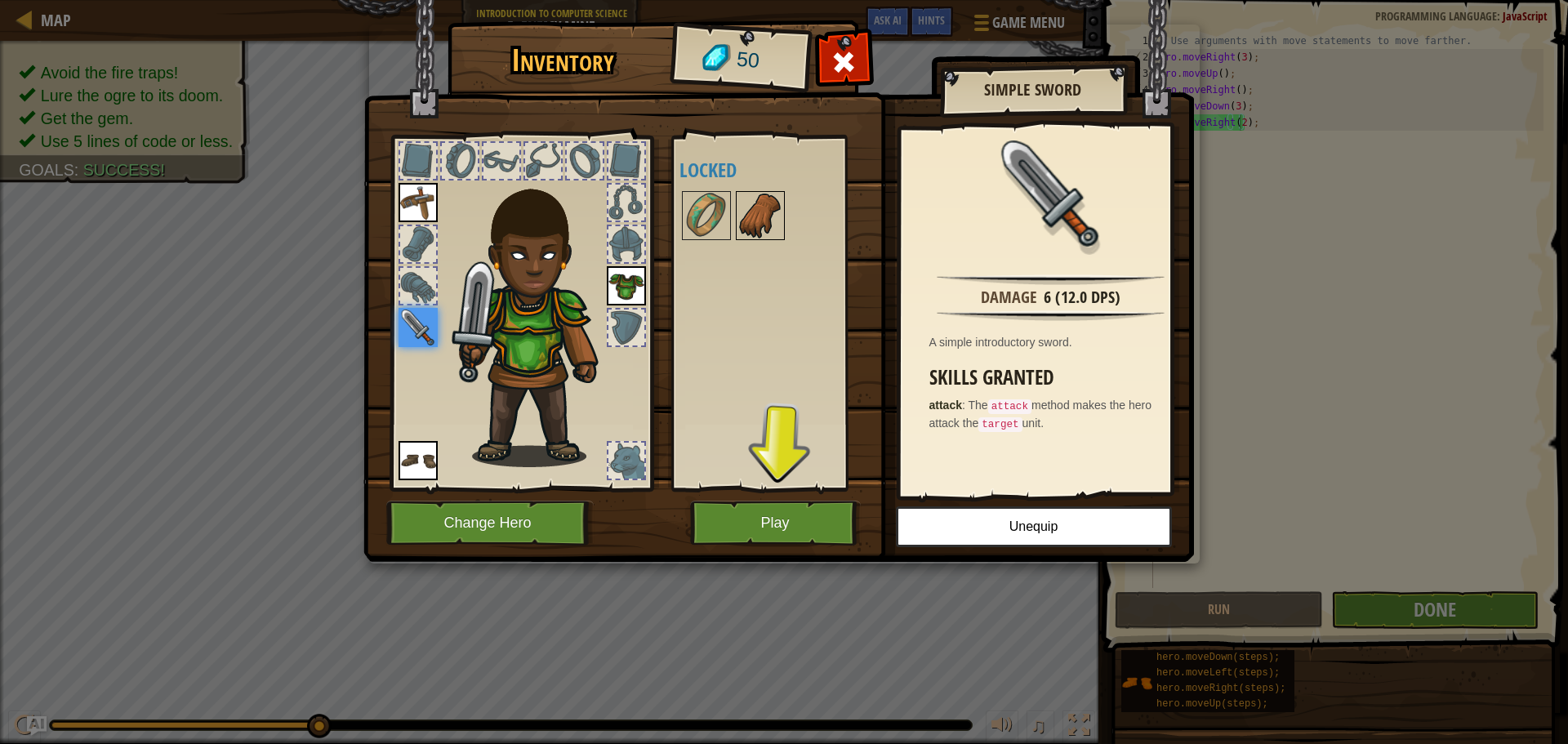
click at [739, 212] on img at bounding box center [760, 215] width 46 height 46
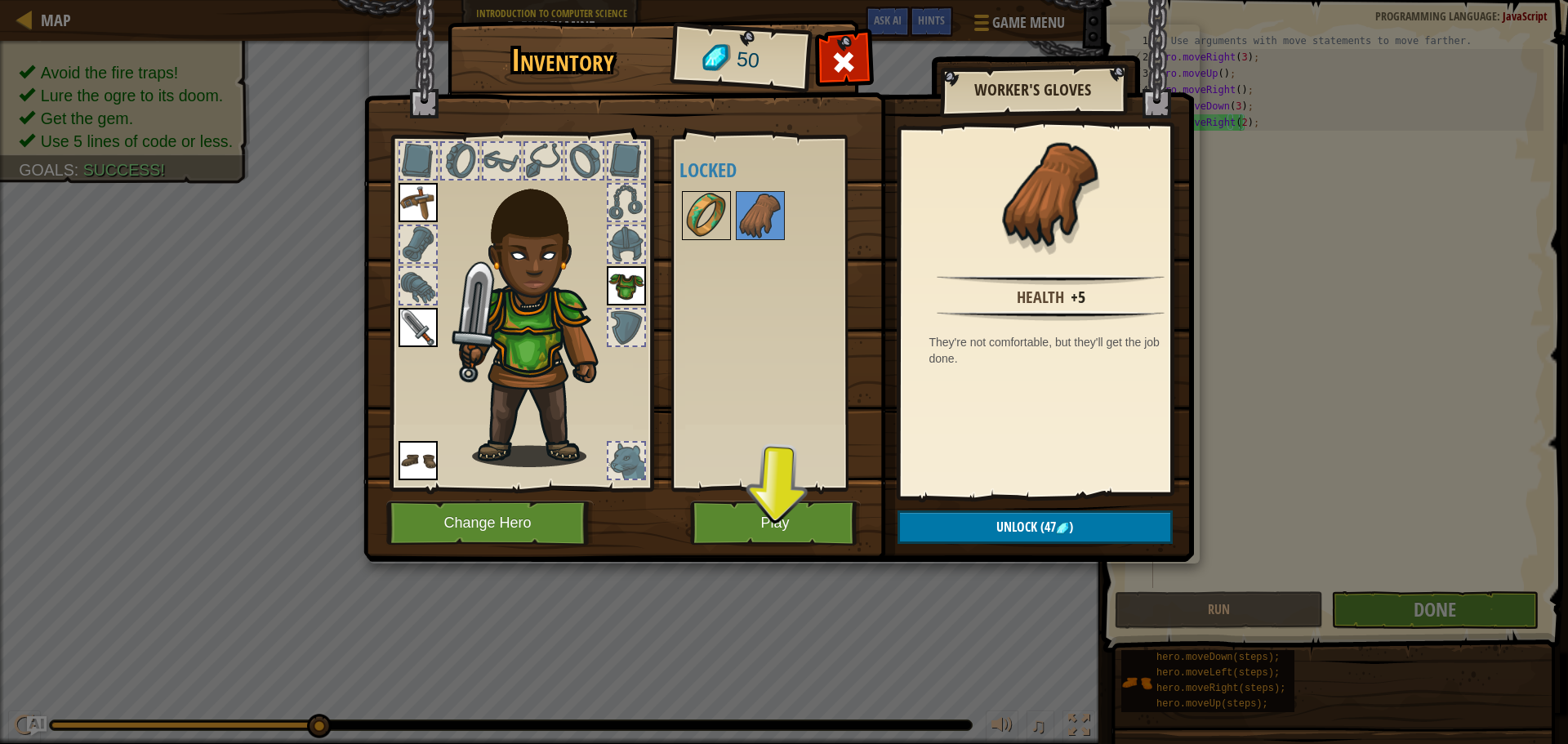
click at [711, 212] on img at bounding box center [706, 215] width 46 height 46
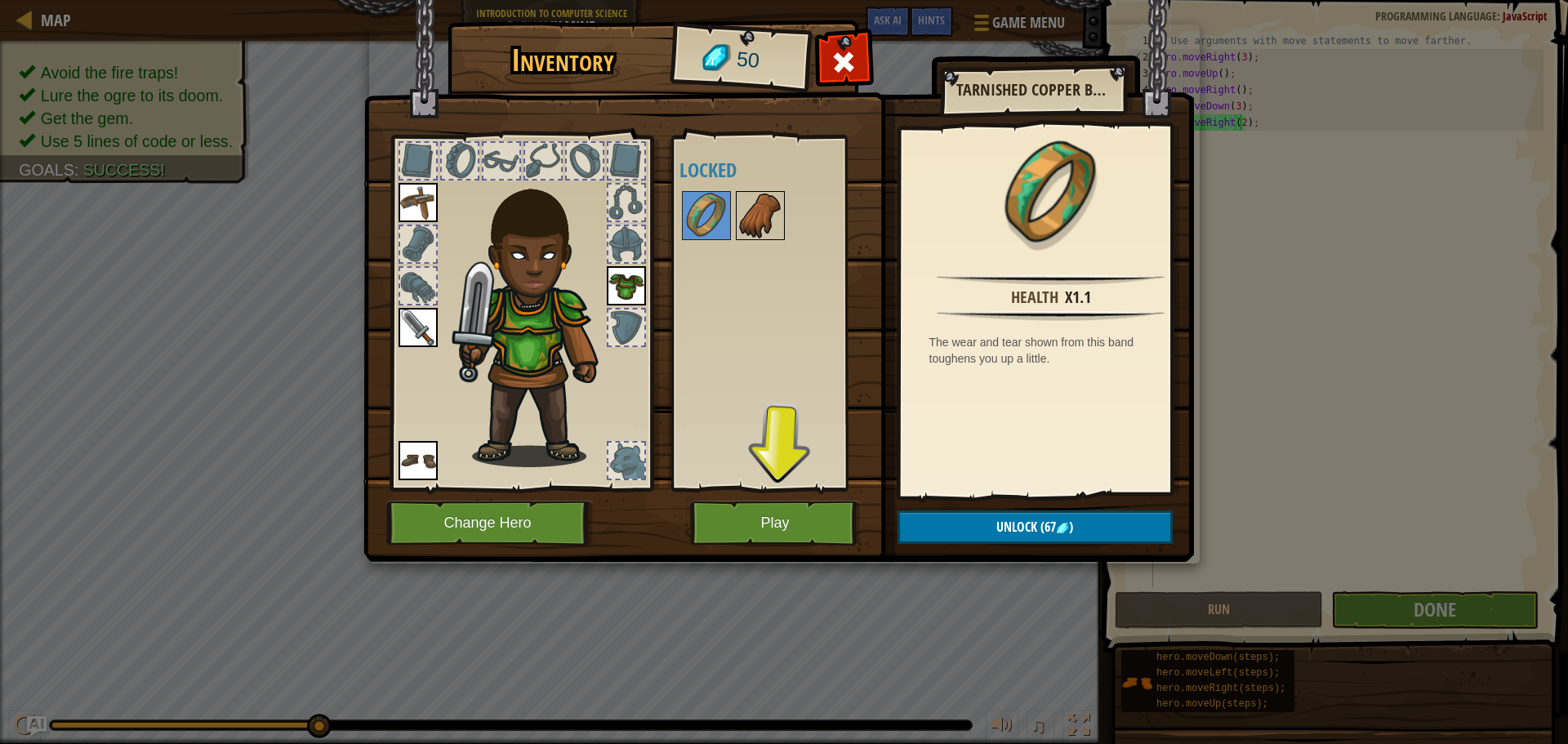
click at [740, 218] on img at bounding box center [760, 215] width 46 height 46
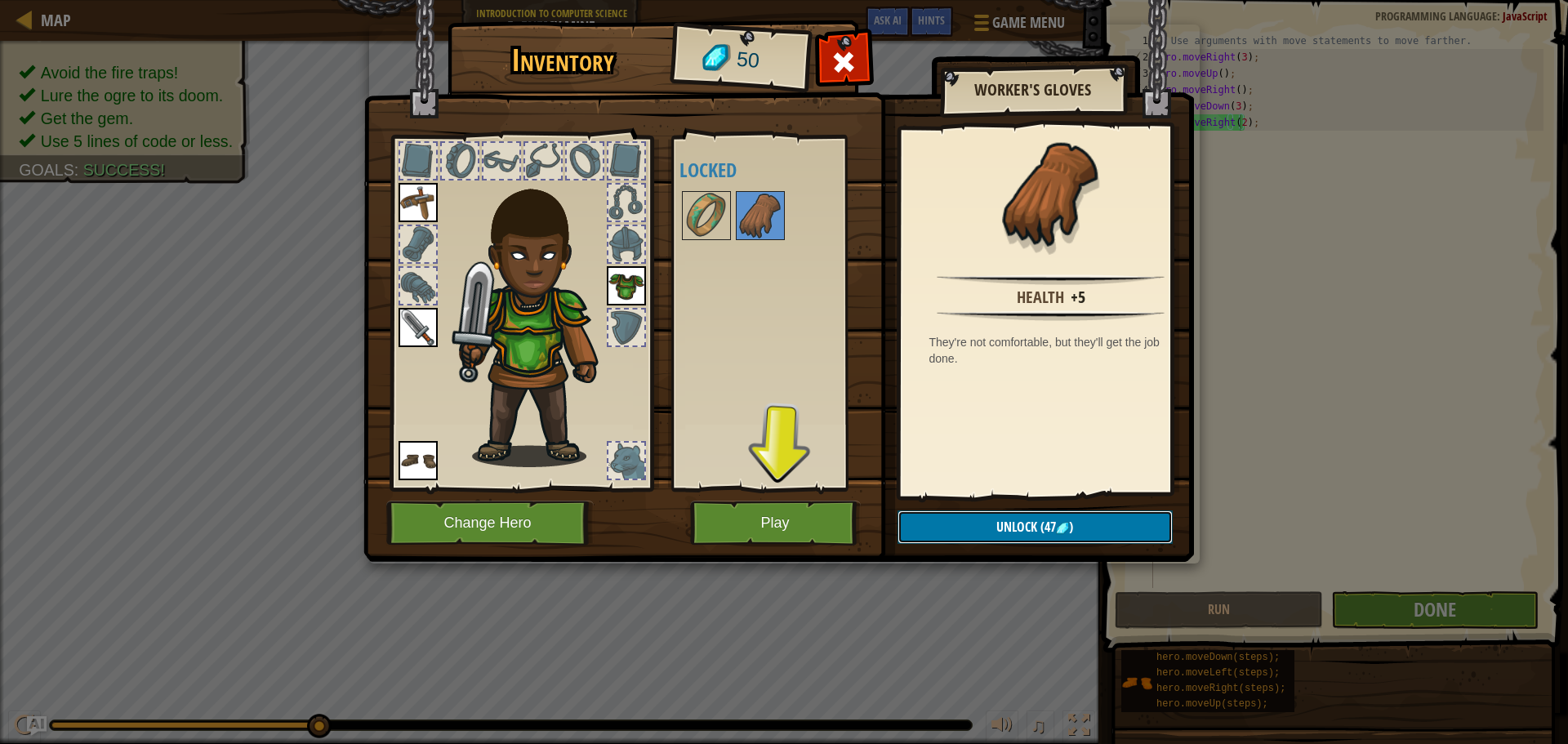
click at [1007, 523] on span "Unlock" at bounding box center [1017, 526] width 41 height 18
click at [997, 521] on button "Confirm" at bounding box center [1035, 527] width 275 height 33
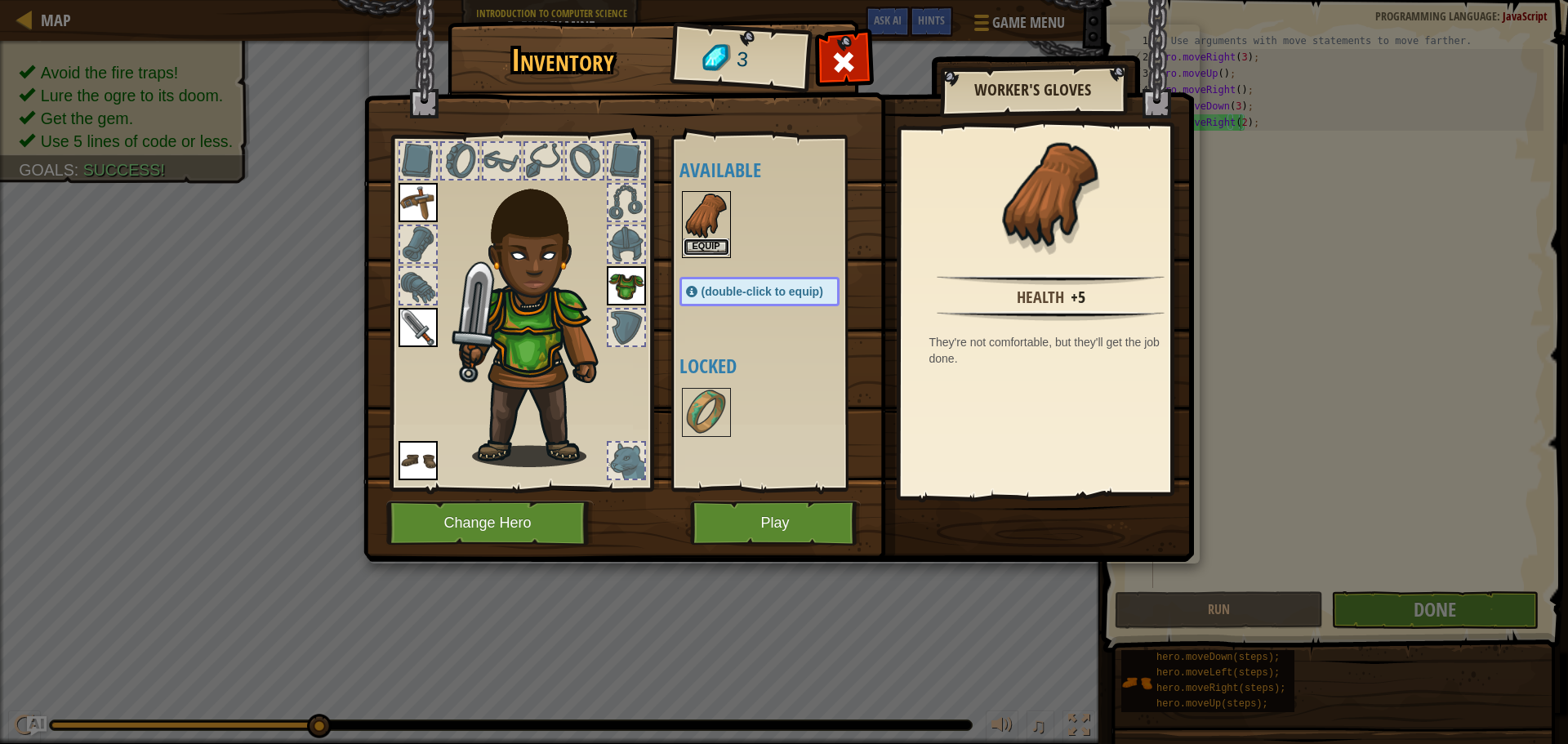
click at [698, 239] on button "Equip" at bounding box center [706, 247] width 46 height 17
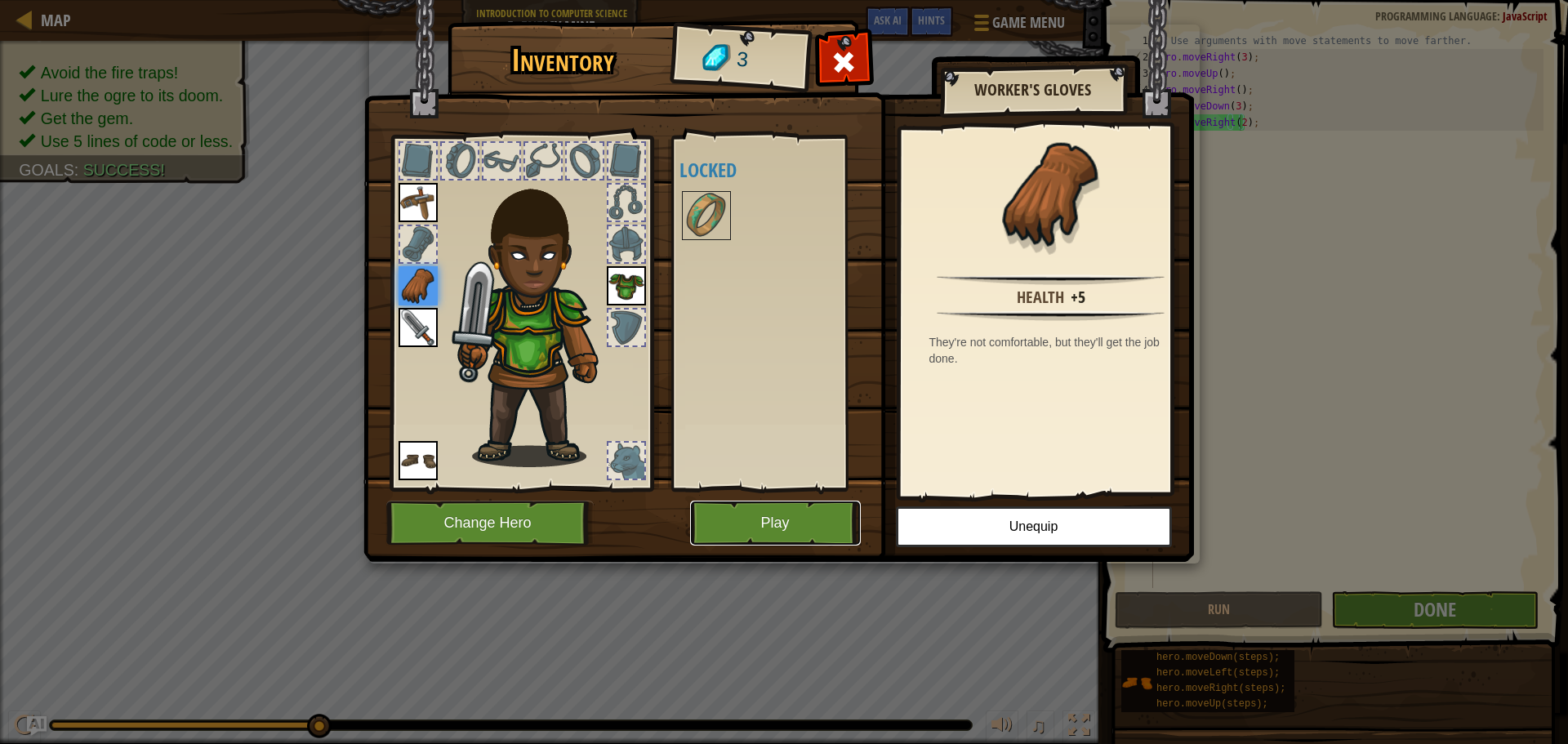
click at [745, 503] on button "Play" at bounding box center [775, 523] width 170 height 45
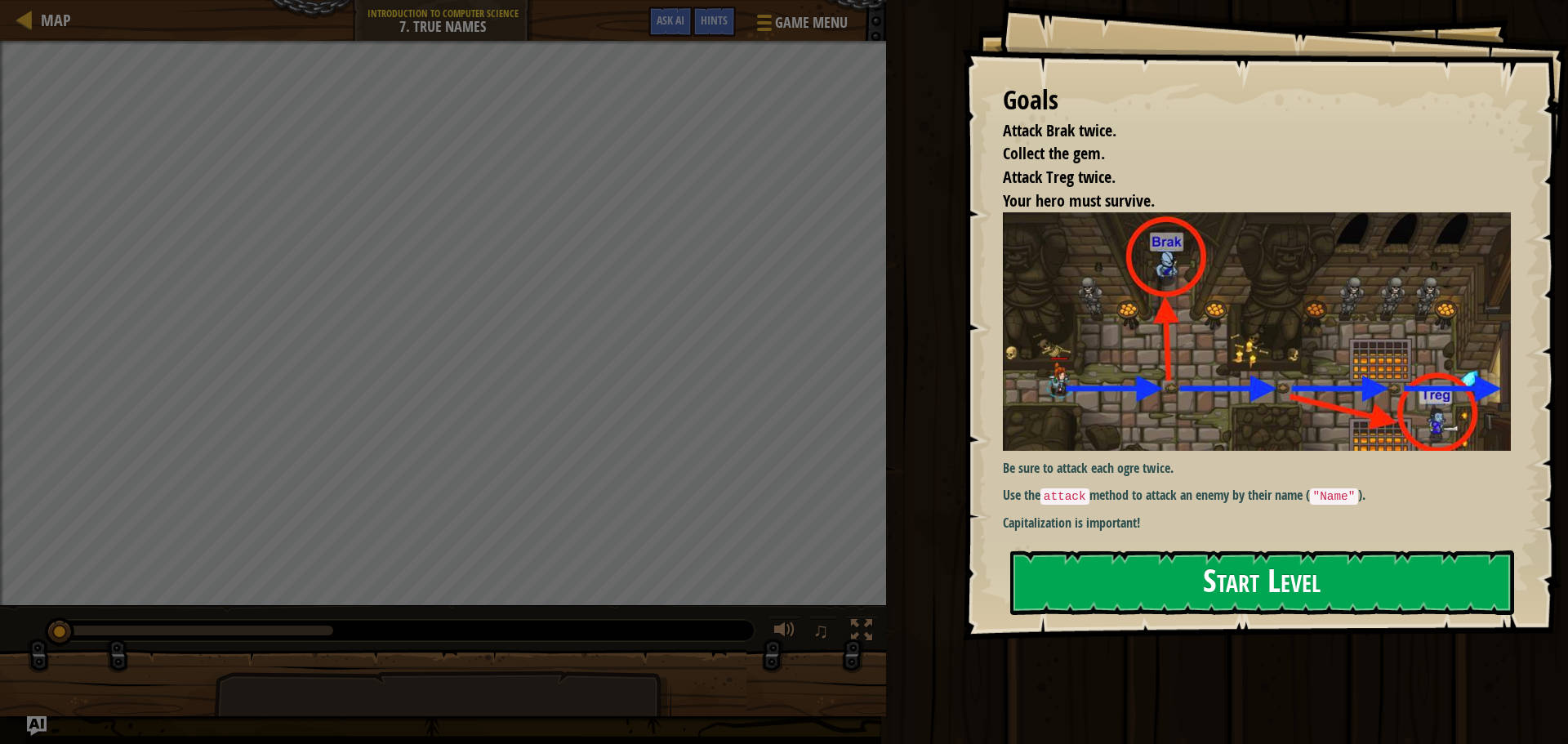
click at [1115, 568] on button "Start Level" at bounding box center [1262, 583] width 504 height 64
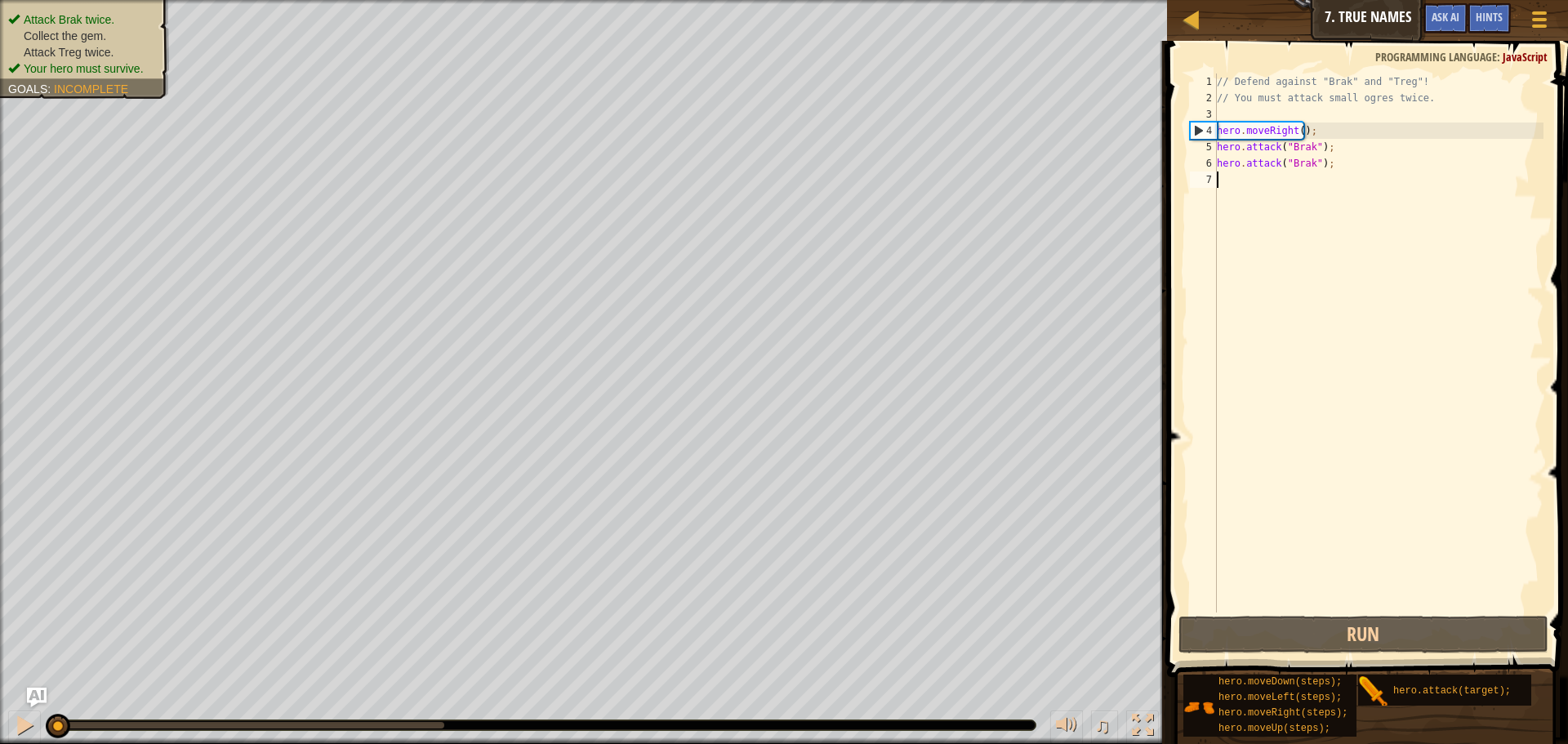
click at [1262, 193] on div "// Defend against "Brak" and "Treg"! // You must attack small ogres twice. hero…" at bounding box center [1378, 360] width 330 height 572
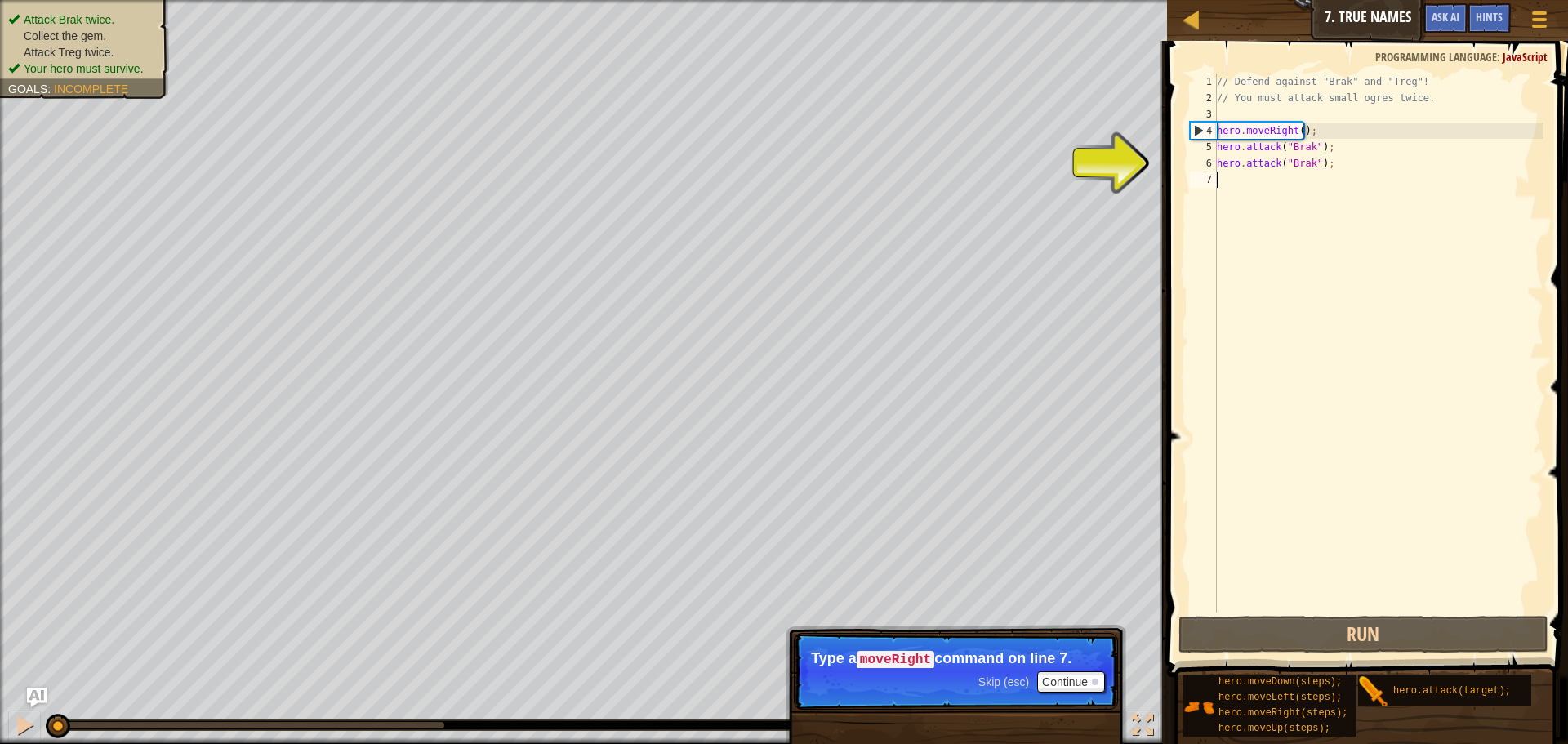
type textarea "h"
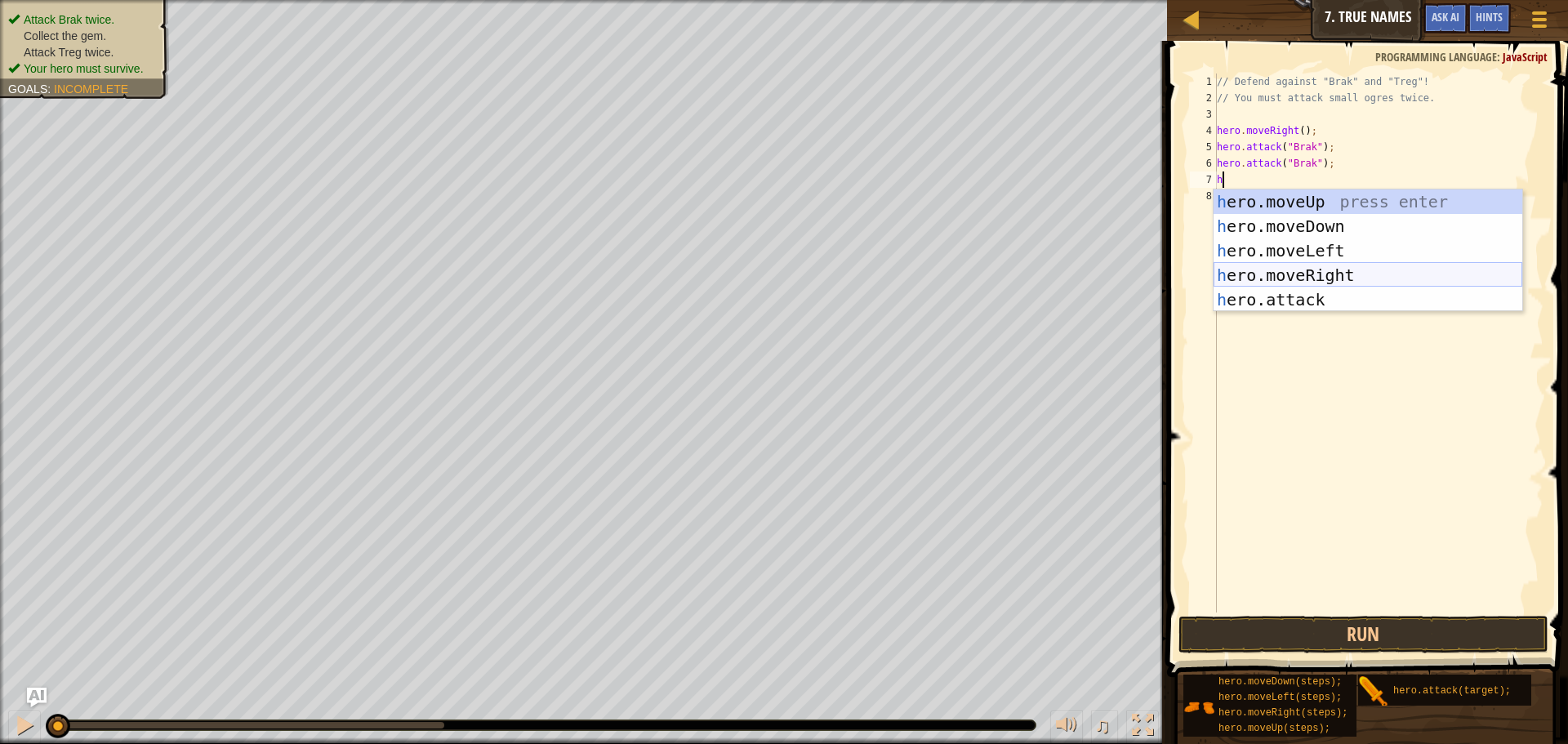
click at [1297, 284] on div "h ero.moveUp press enter h ero.moveDown press enter h ero.moveLeft press enter …" at bounding box center [1368, 275] width 309 height 171
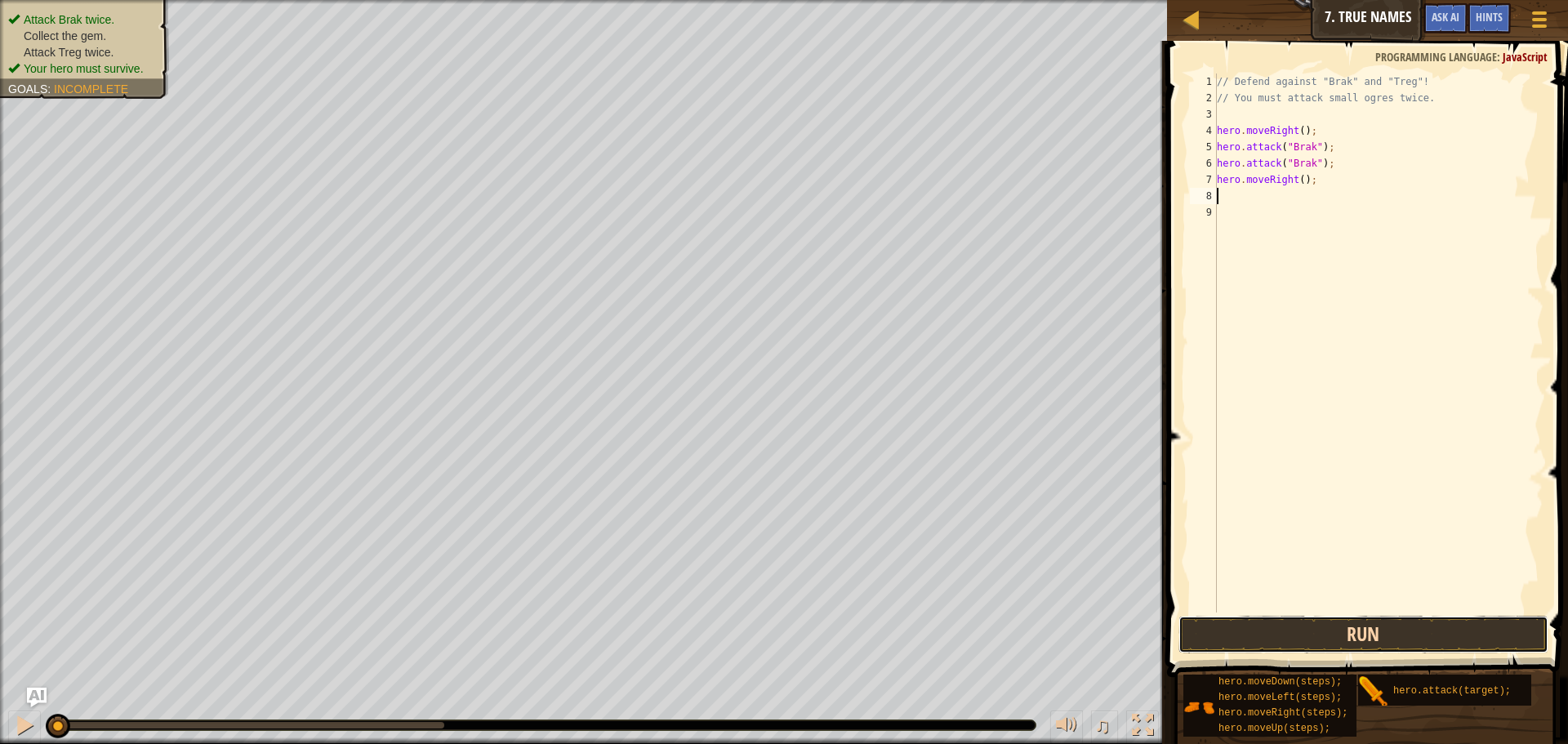
click at [1289, 630] on button "Run" at bounding box center [1363, 635] width 370 height 37
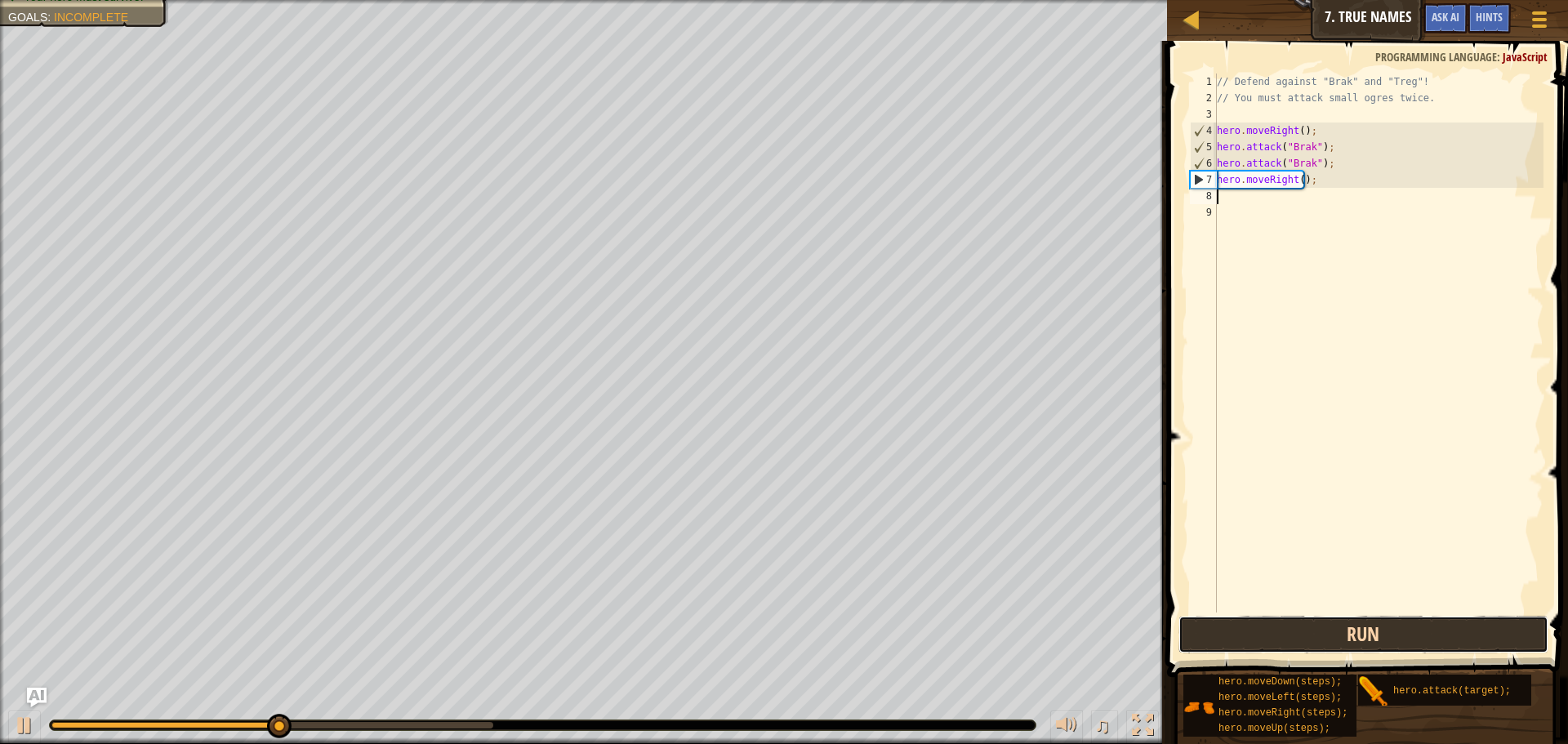
click at [1289, 630] on button "Run" at bounding box center [1363, 635] width 370 height 37
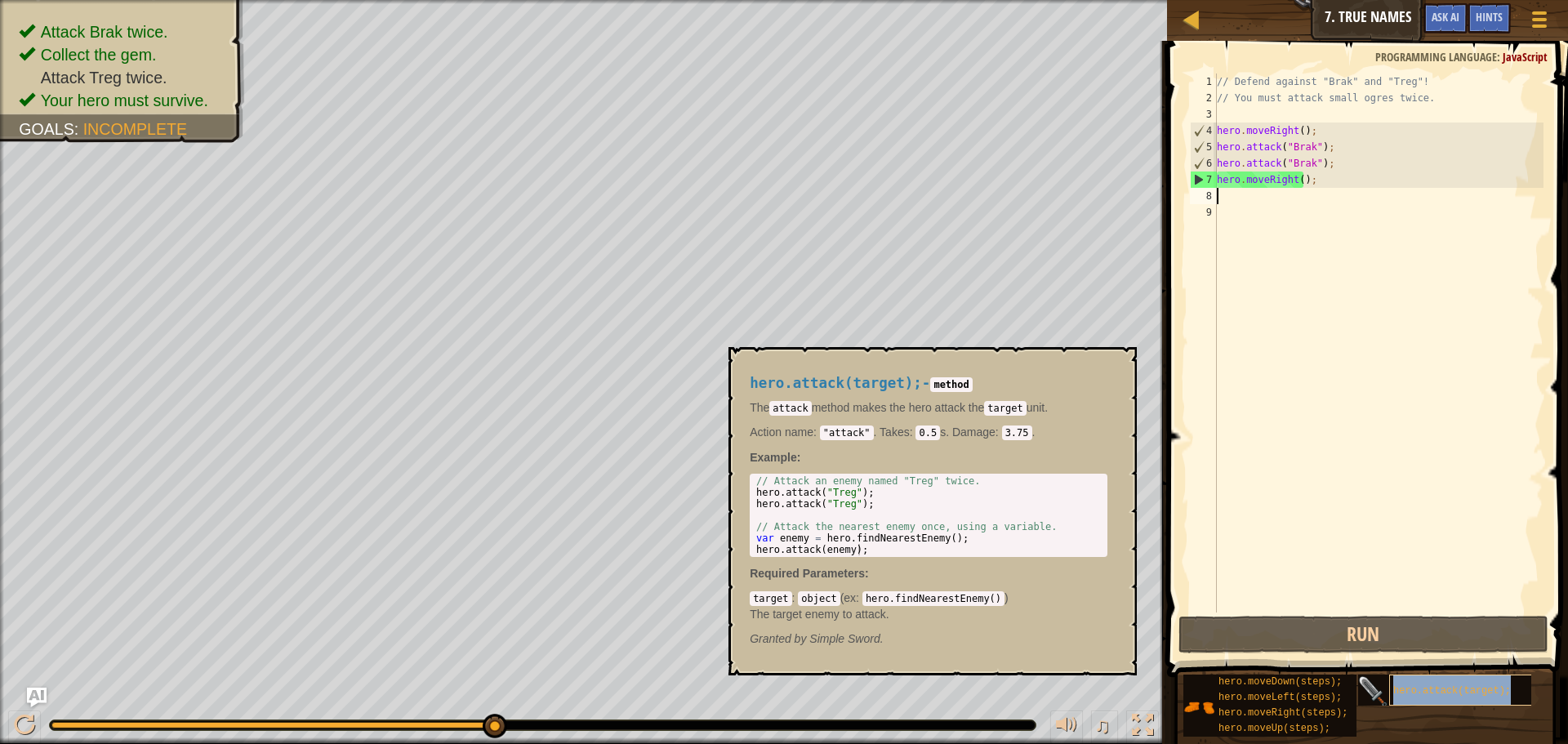
click at [1392, 694] on div "hero.attack(target);" at bounding box center [1467, 690] width 157 height 31
click at [1223, 198] on div "// Defend against "Brak" and "Treg"! // You must attack small ogres twice. hero…" at bounding box center [1378, 360] width 330 height 572
click at [1273, 516] on div "// Defend against "Brak" and "Treg"! // You must attack small ogres twice. hero…" at bounding box center [1378, 360] width 330 height 572
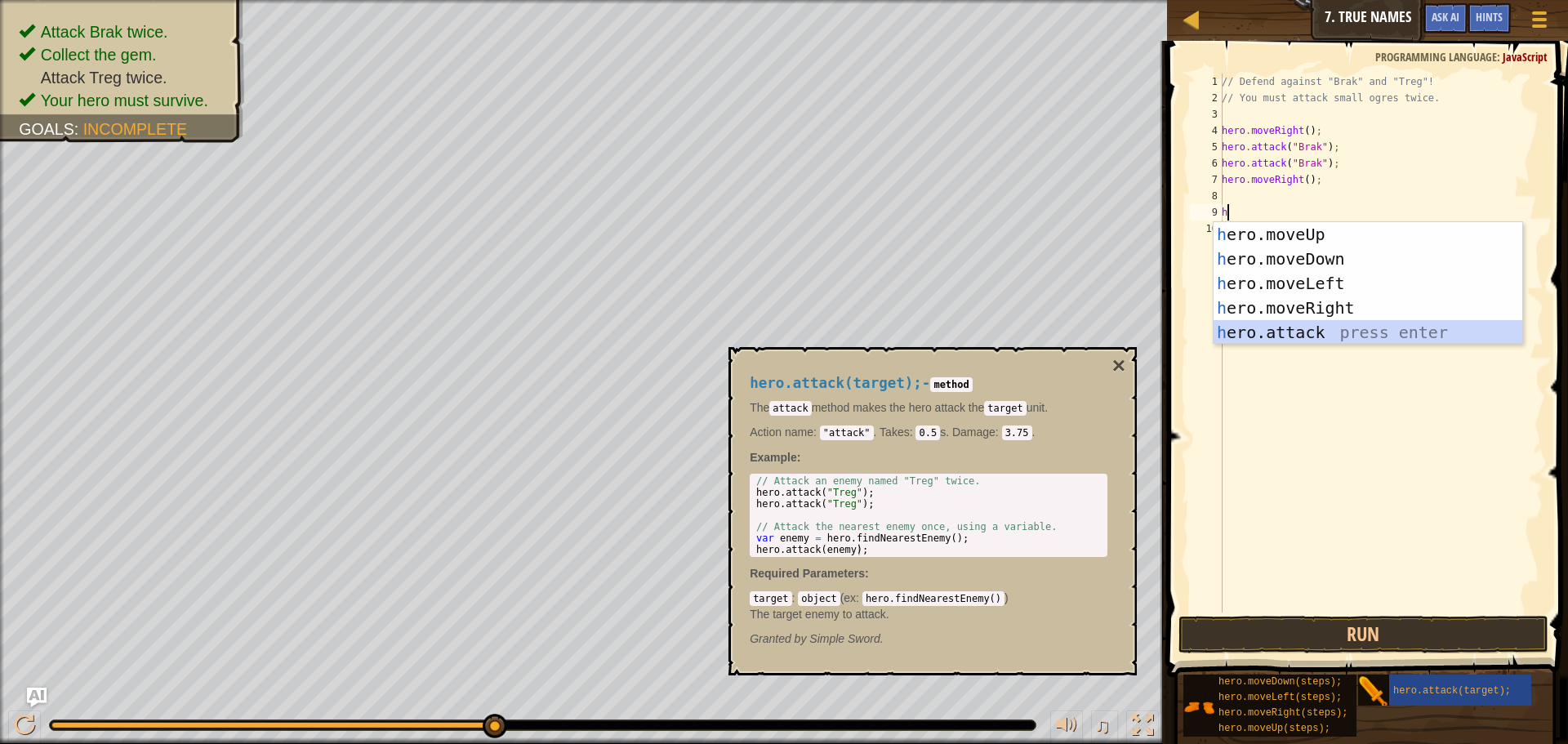
click at [1317, 322] on div "h ero.moveUp press enter h ero.moveDown press enter h ero.moveLeft press enter …" at bounding box center [1368, 308] width 309 height 171
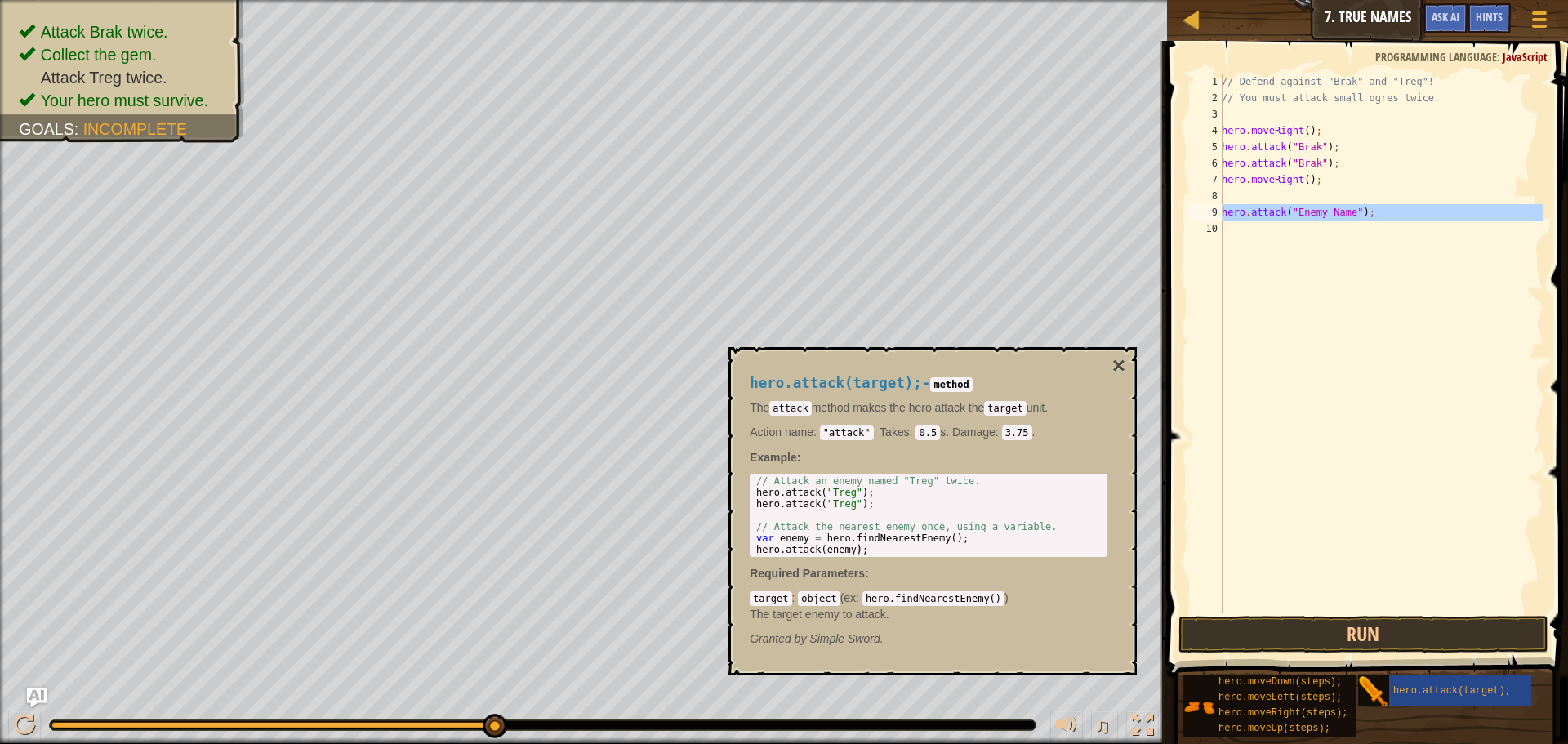
click at [1221, 205] on div "9" at bounding box center [1206, 212] width 33 height 16
drag, startPoint x: 1291, startPoint y: 210, endPoint x: 1344, endPoint y: 210, distance: 53.0
click at [1344, 210] on div "// Defend against "Brak" and "Treg"! // You must attack small ogres twice. hero…" at bounding box center [1380, 360] width 325 height 572
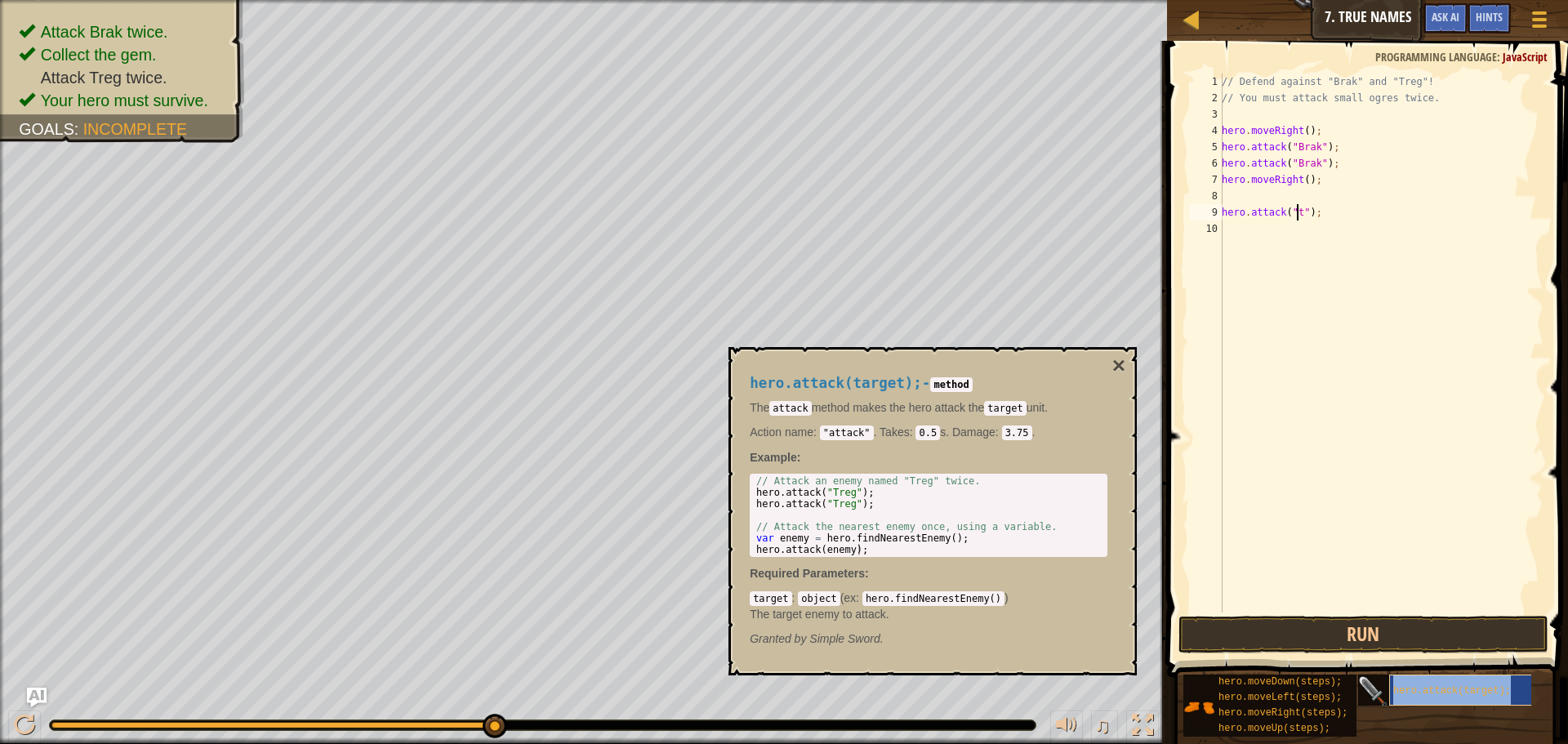
click at [1423, 693] on span "hero.attack(target);" at bounding box center [1452, 691] width 118 height 11
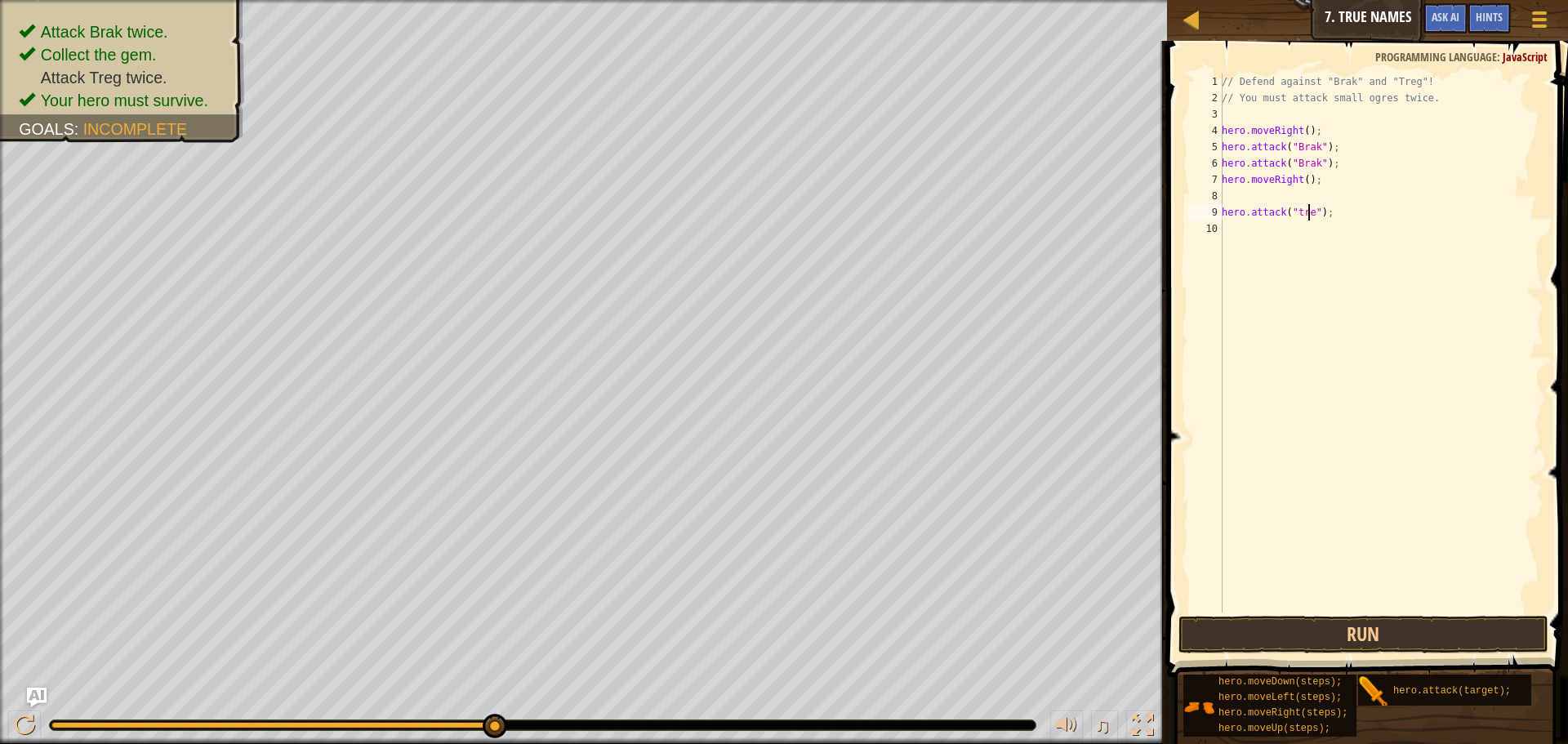
scroll to position [8, 8]
drag, startPoint x: 1374, startPoint y: 690, endPoint x: 1322, endPoint y: 445, distance: 250.5
click at [1322, 445] on div "Hints Videos hero.attack("treg"); 1 2 3 4 5 6 7 8 9 10 // Defend against "Brak"…" at bounding box center [1364, 388] width 406 height 695
click at [1301, 196] on div "// Defend against "Brak" and "Treg"! // You must attack small ogres twice. hero…" at bounding box center [1380, 343] width 325 height 539
click at [1301, 196] on div "// Defend against "Brak" and "Treg"! // You must attack small ogres twice. hero…" at bounding box center [1380, 360] width 325 height 572
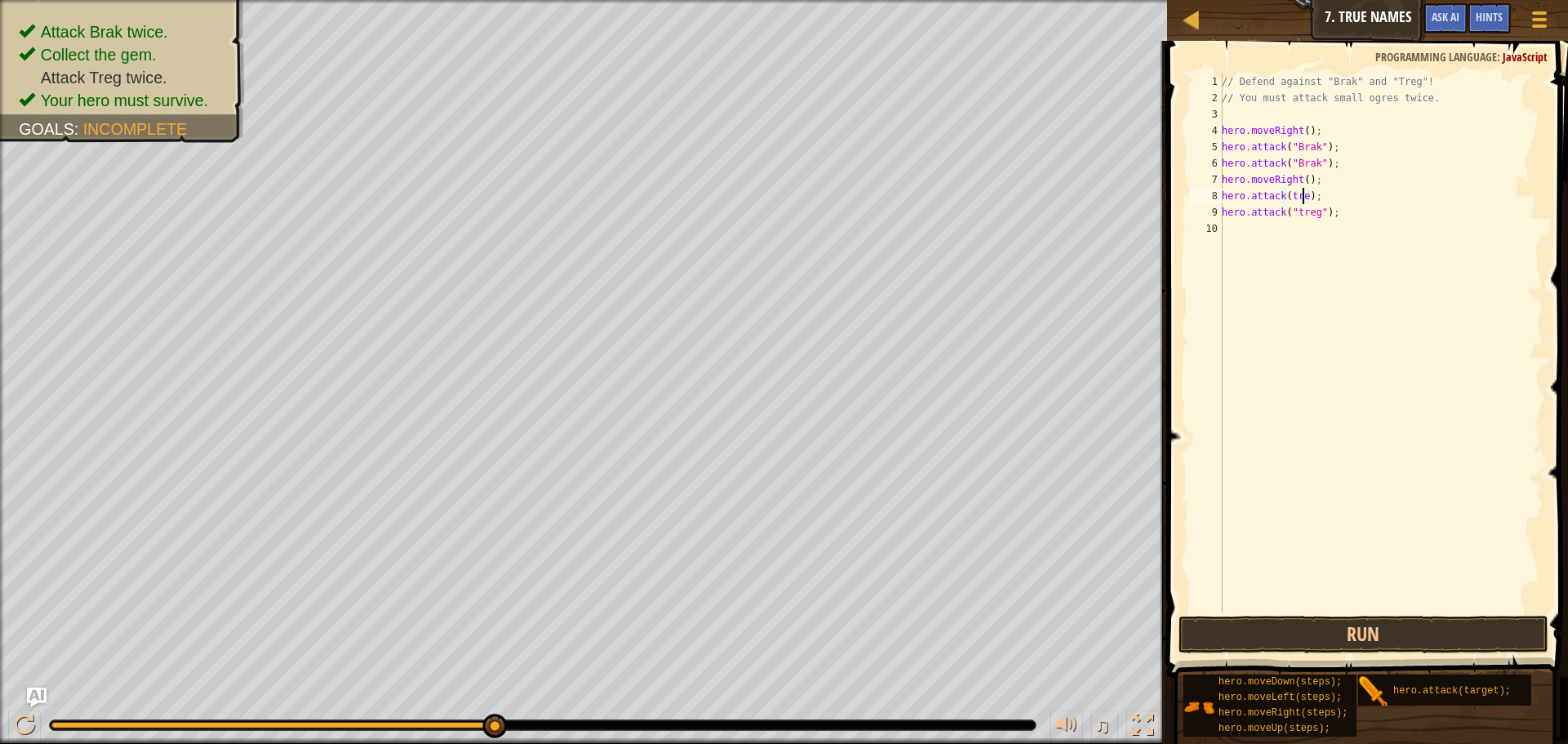
type textarea "hero.attack(treg);"
click at [1249, 230] on div "// Defend against "Brak" and "Treg"! // You must attack small ogres twice. hero…" at bounding box center [1380, 360] width 325 height 572
type textarea "h"
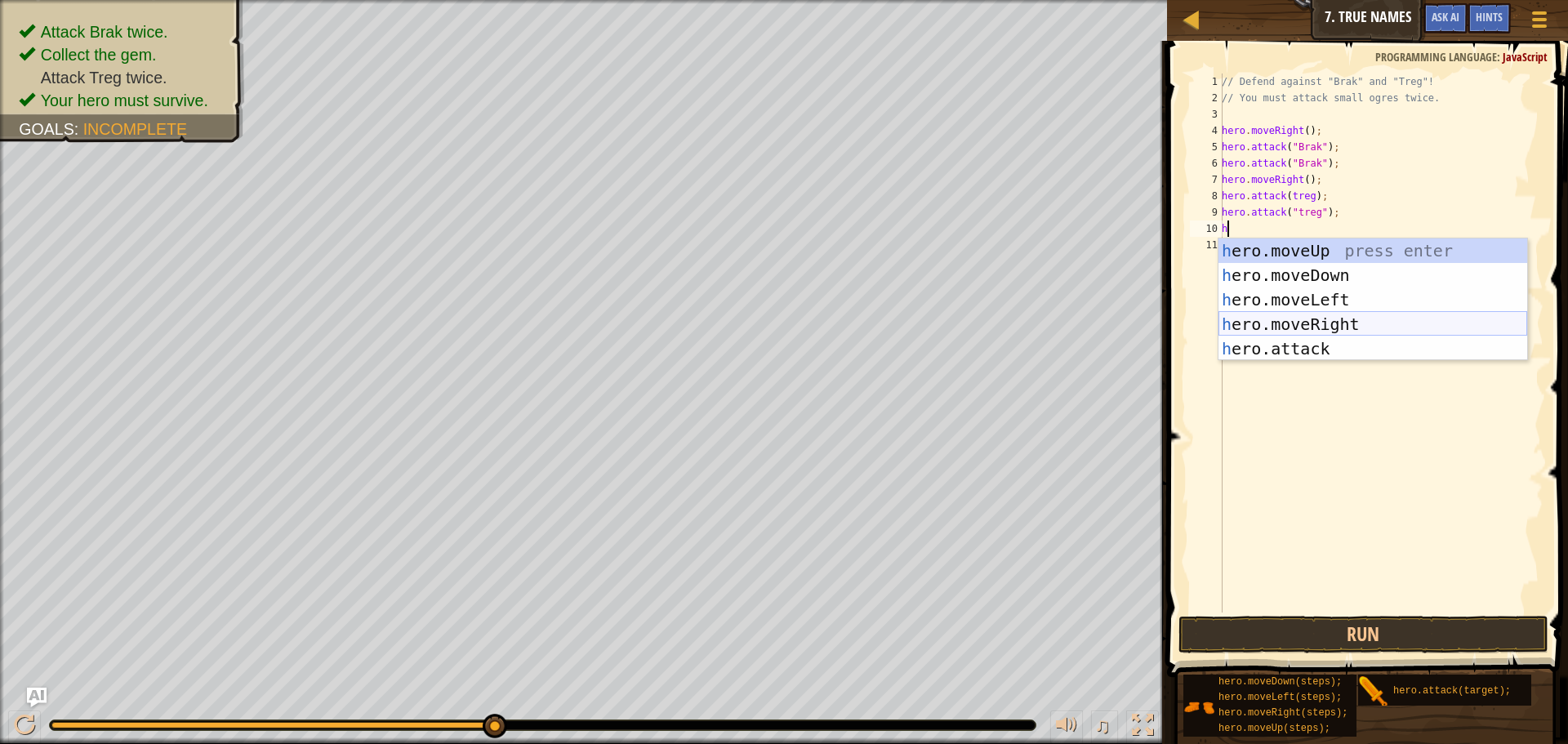
click at [1331, 319] on div "h ero.moveUp press enter h ero.moveDown press enter h ero.moveLeft press enter …" at bounding box center [1372, 324] width 309 height 171
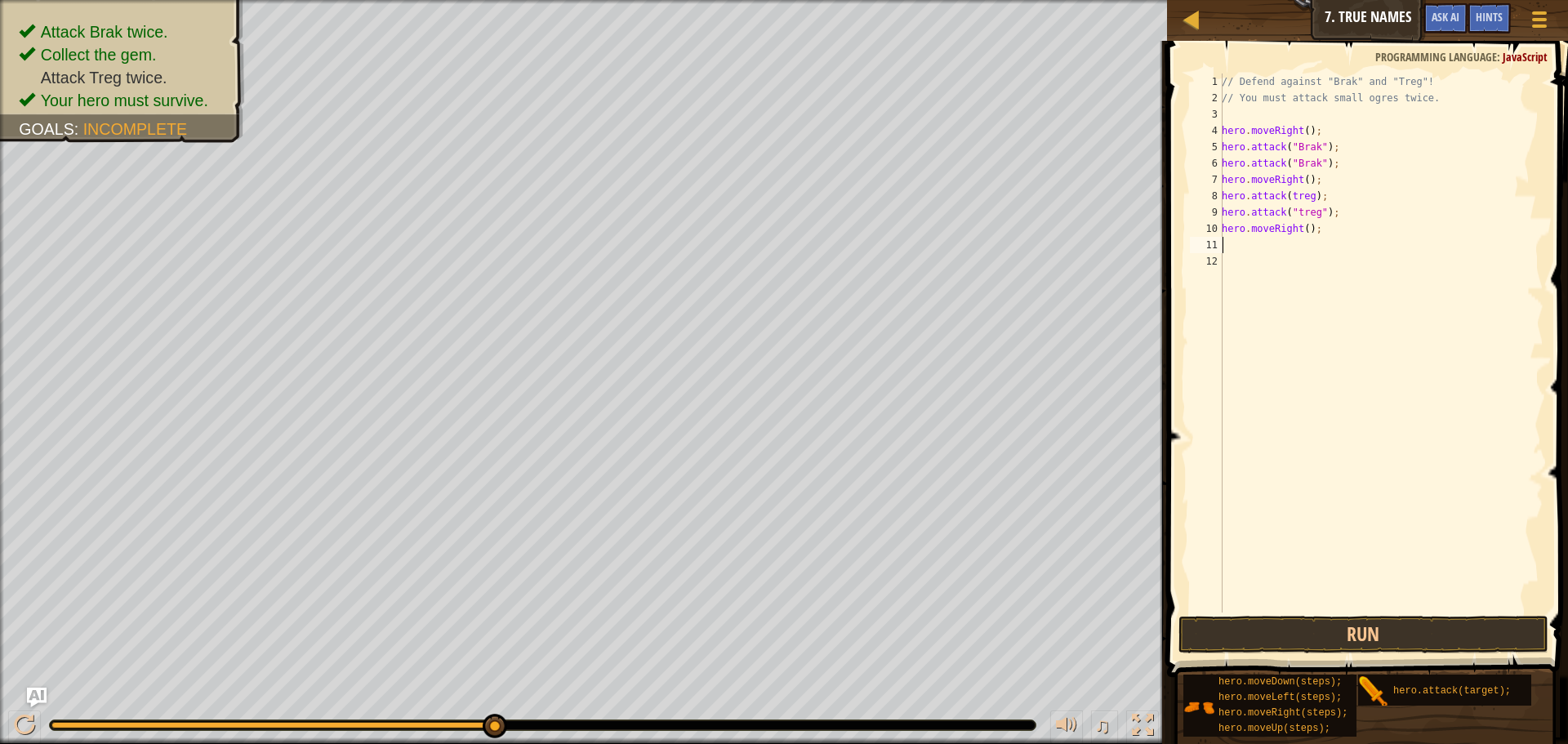
click at [1303, 231] on div "// Defend against "Brak" and "Treg"! // You must attack small ogres twice. hero…" at bounding box center [1380, 360] width 325 height 572
click at [1324, 629] on button "Run" at bounding box center [1363, 635] width 370 height 37
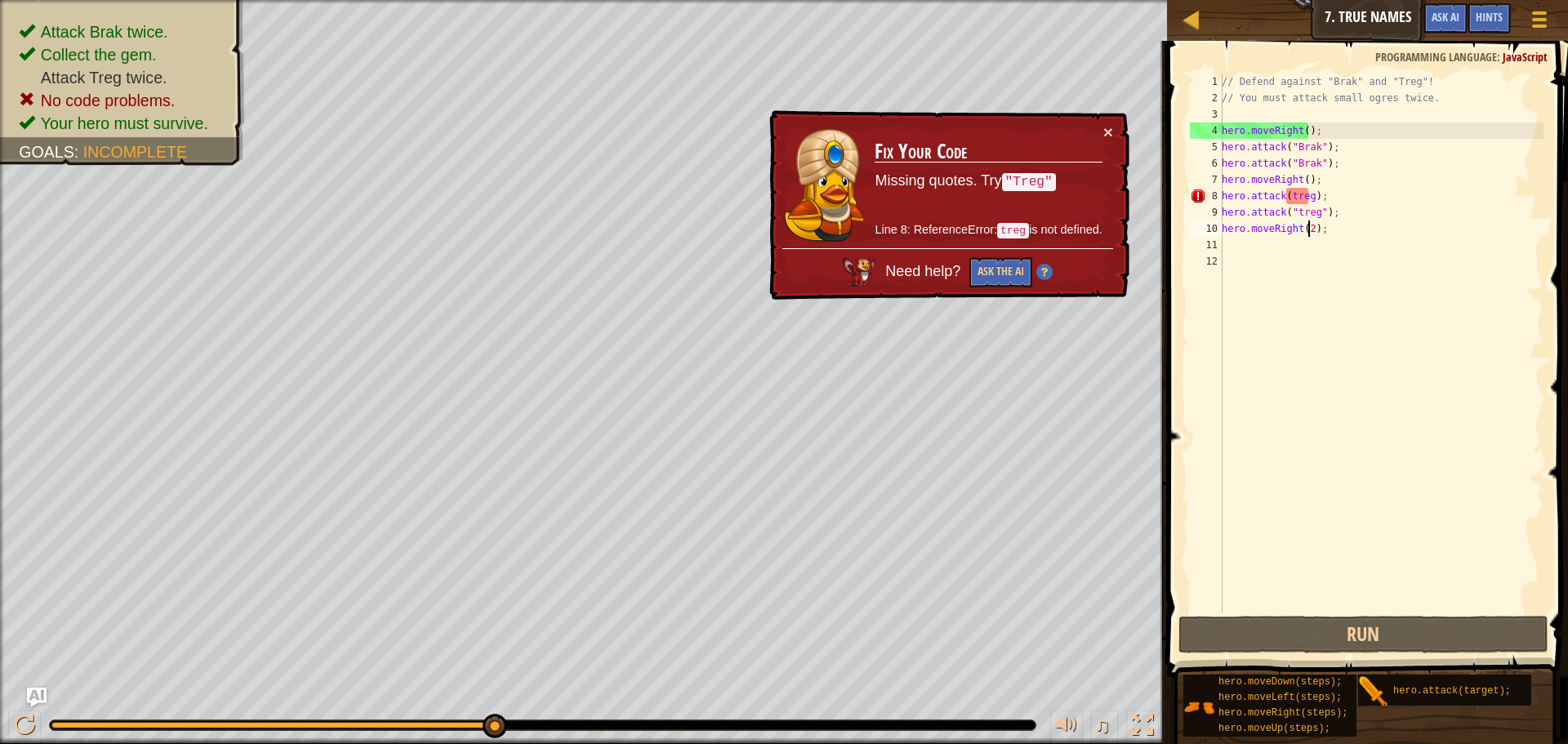
click at [1295, 194] on div "// Defend against "Brak" and "Treg"! // You must attack small ogres twice. hero…" at bounding box center [1380, 360] width 325 height 572
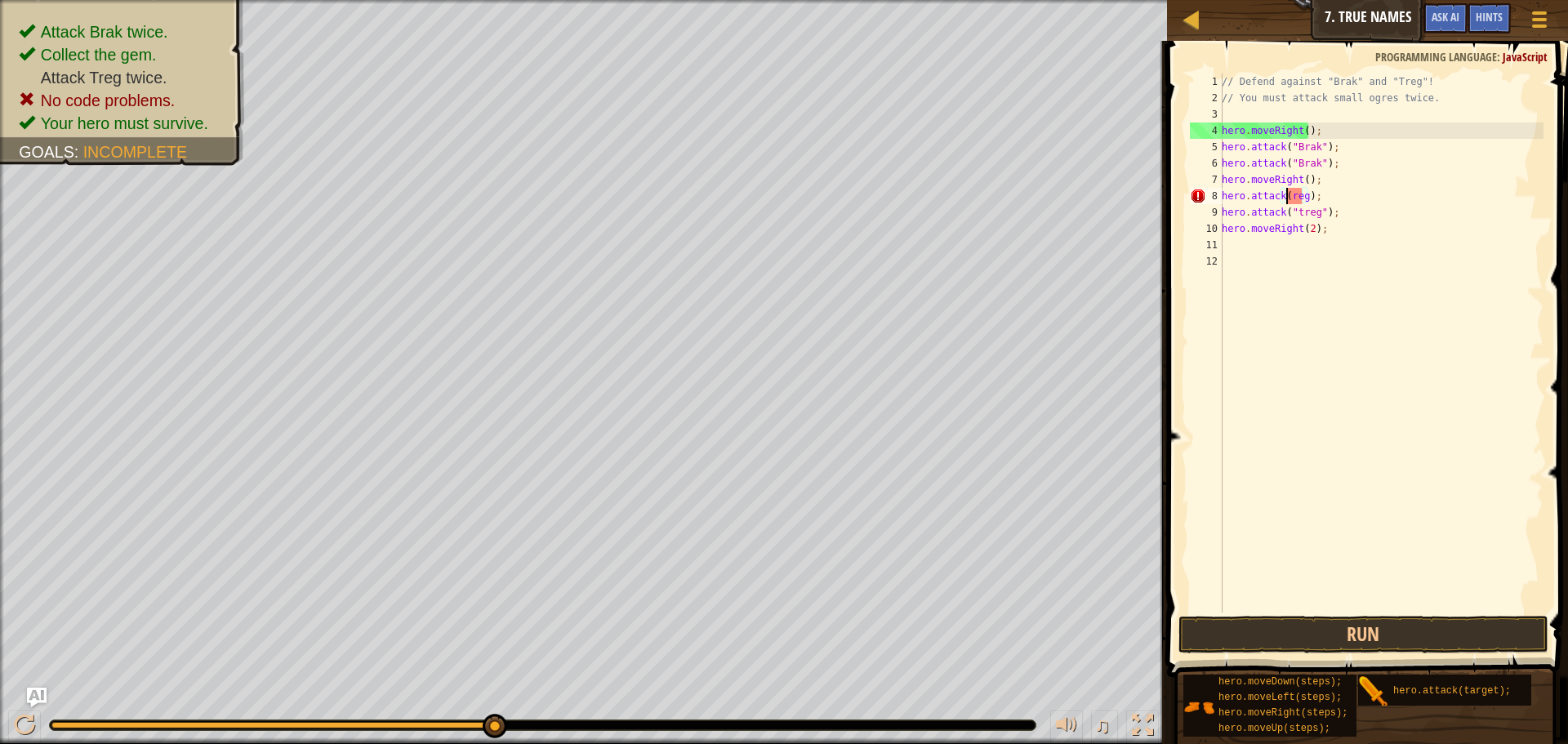
scroll to position [8, 7]
type textarea "hero.attack(Treg);"
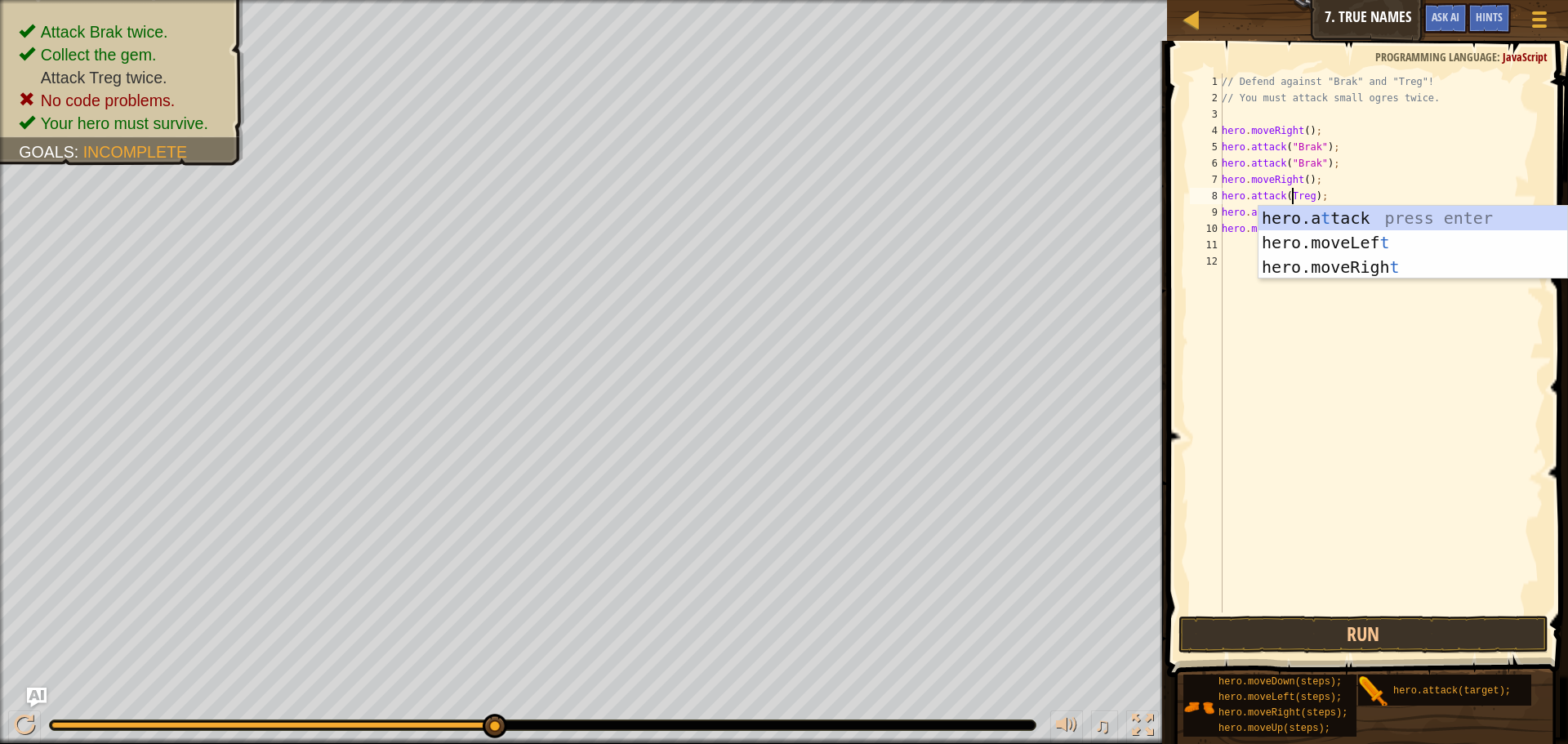
click at [1292, 309] on div "// Defend against "Brak" and "Treg"! // You must attack small ogres twice. hero…" at bounding box center [1380, 360] width 325 height 572
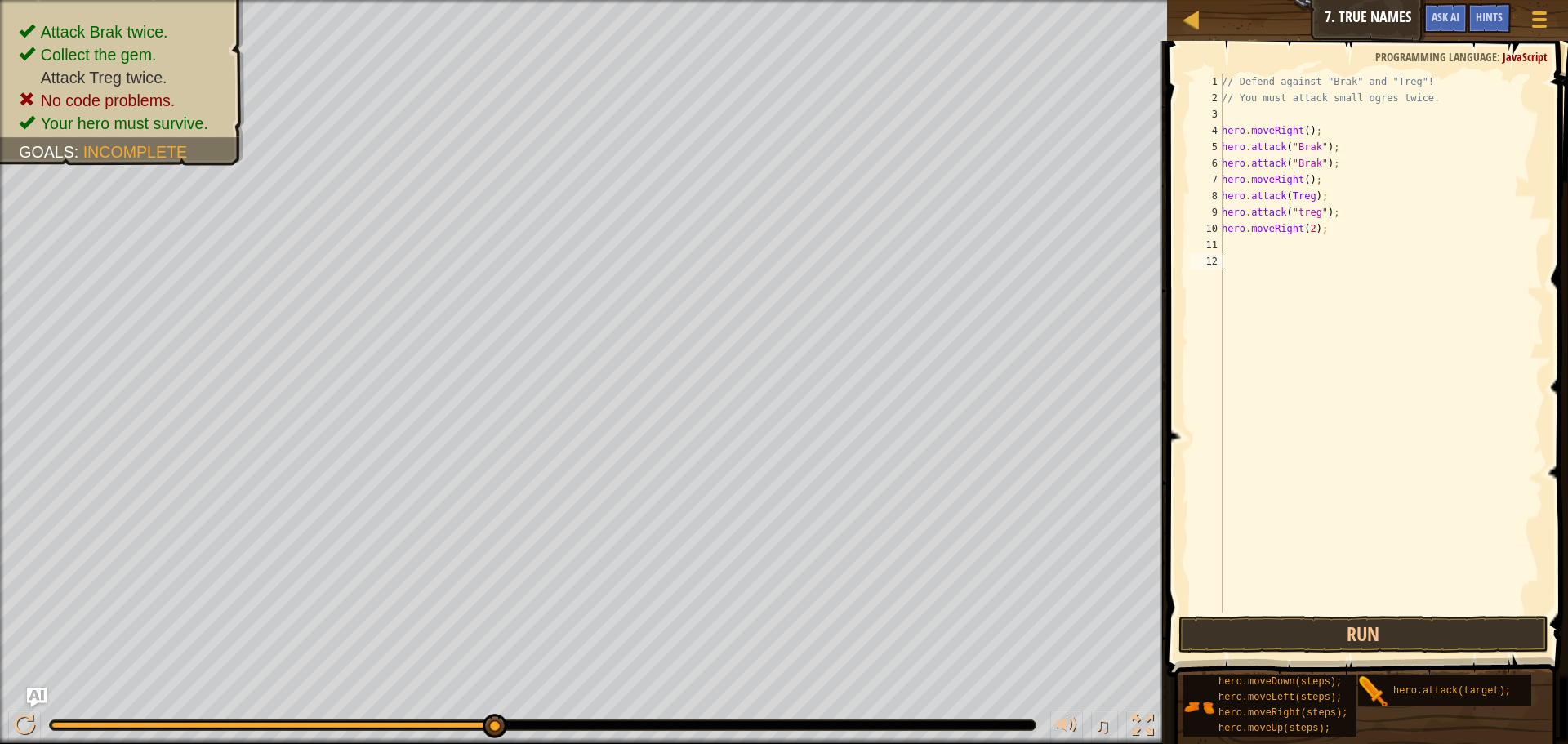
scroll to position [8, 0]
click at [1297, 214] on div "// Defend against "Brak" and "Treg"! // You must attack small ogres twice. hero…" at bounding box center [1380, 360] width 325 height 572
click at [1353, 637] on button "Run" at bounding box center [1363, 635] width 370 height 37
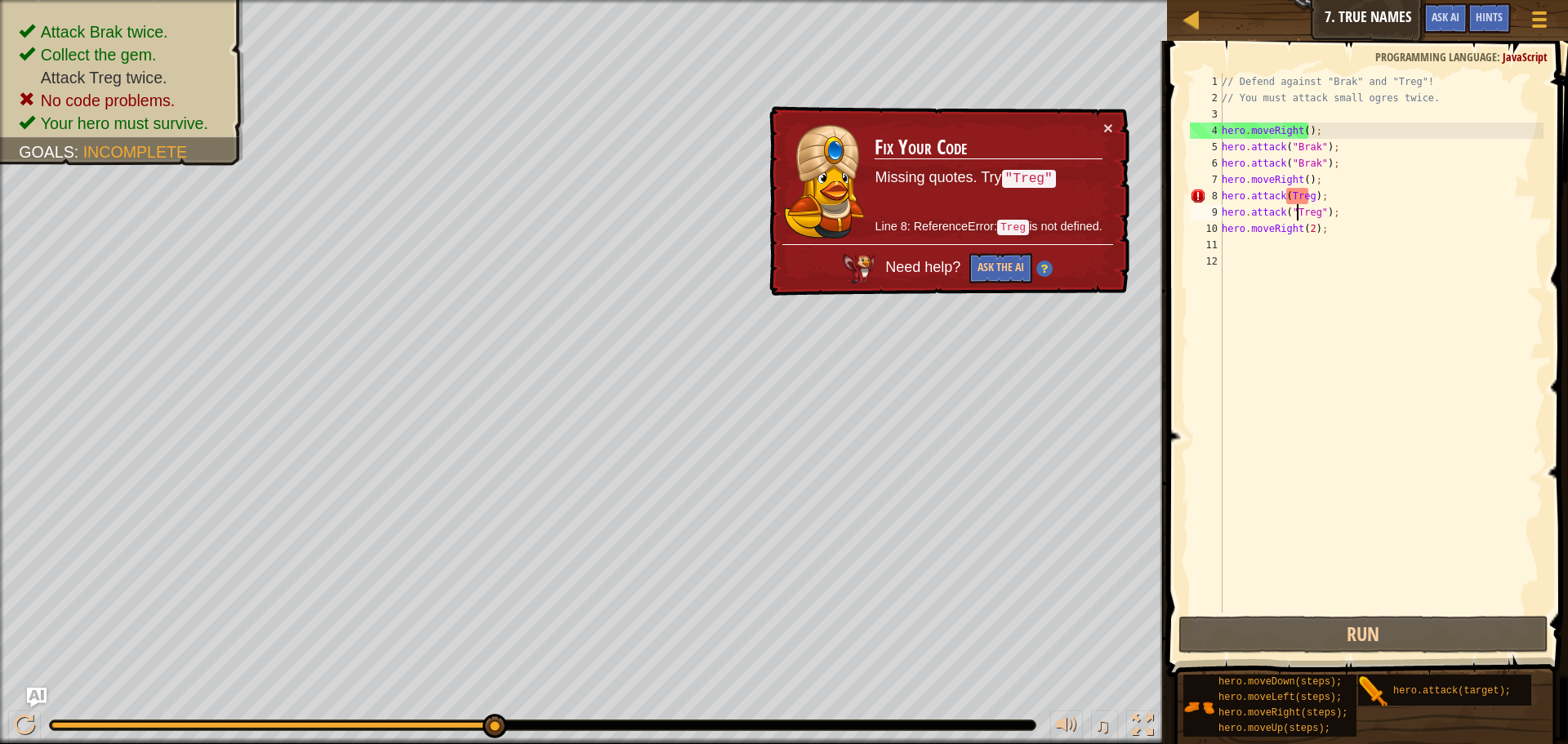
click at [1021, 171] on code ""Treg"" at bounding box center [1029, 178] width 54 height 18
click at [1286, 194] on div "// Defend against "Brak" and "Treg"! // You must attack small ogres twice. hero…" at bounding box center [1380, 360] width 325 height 572
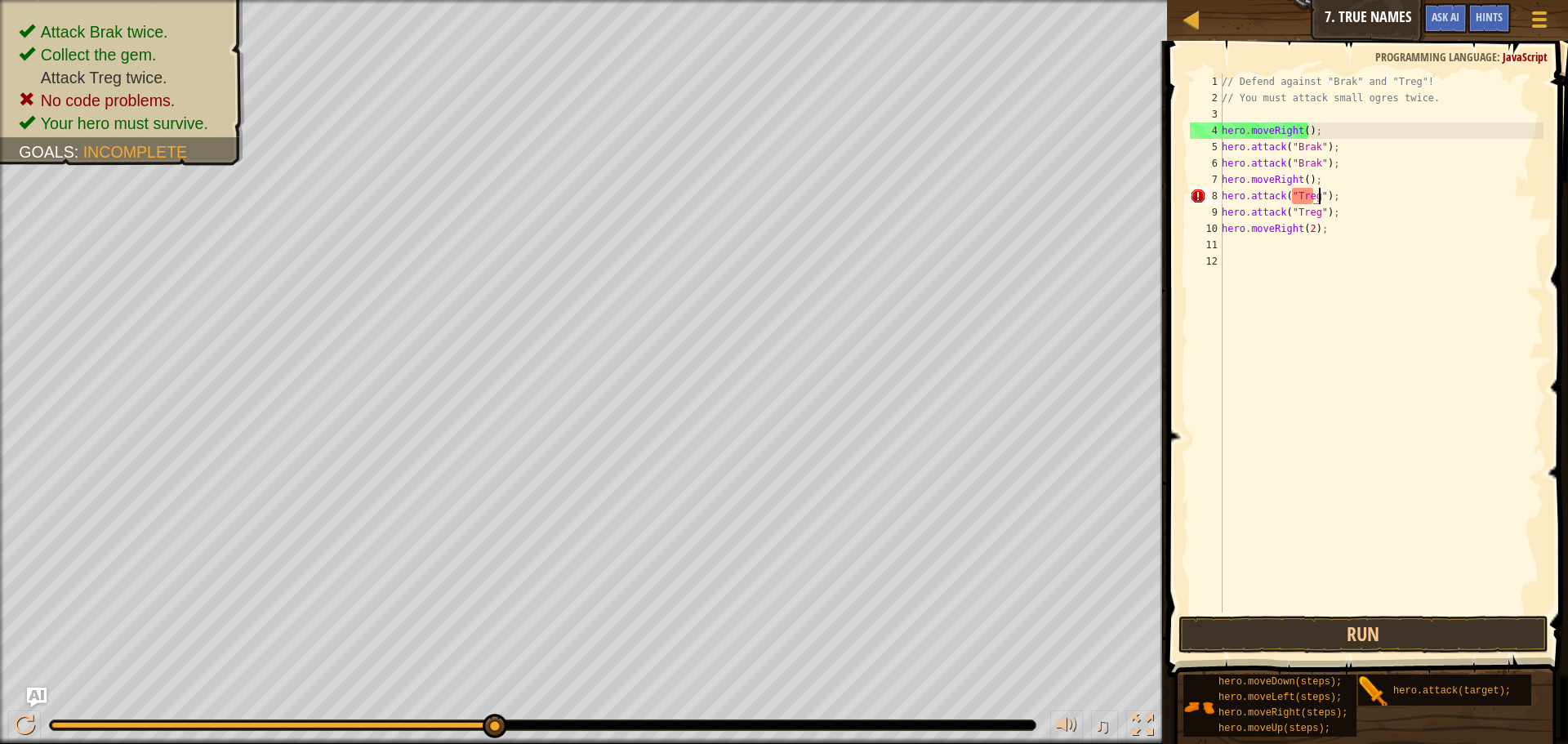
scroll to position [8, 8]
type textarea "hero.attack("Treg");"
click at [1381, 625] on button "Run" at bounding box center [1363, 635] width 370 height 37
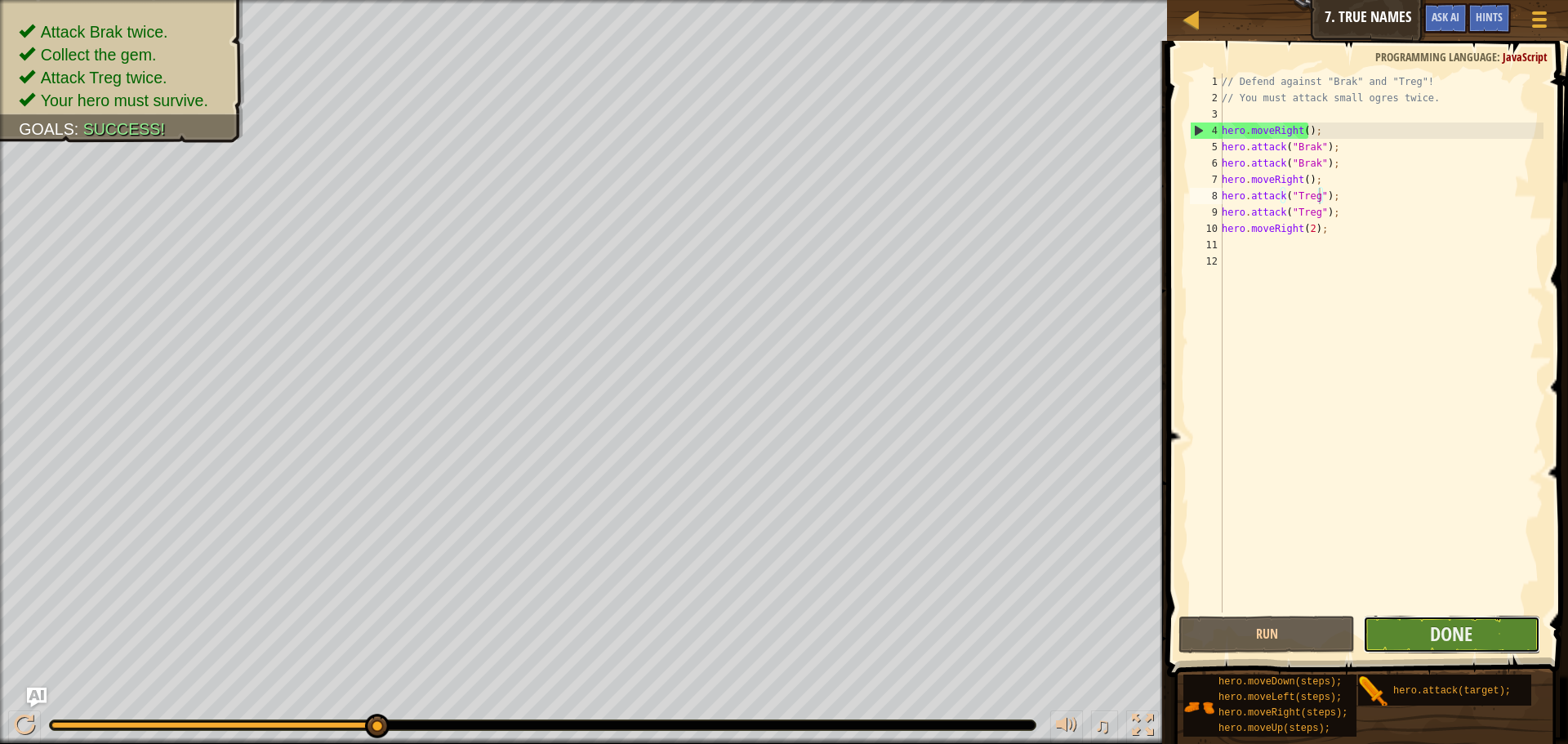
click at [1414, 635] on button "Done" at bounding box center [1451, 635] width 176 height 37
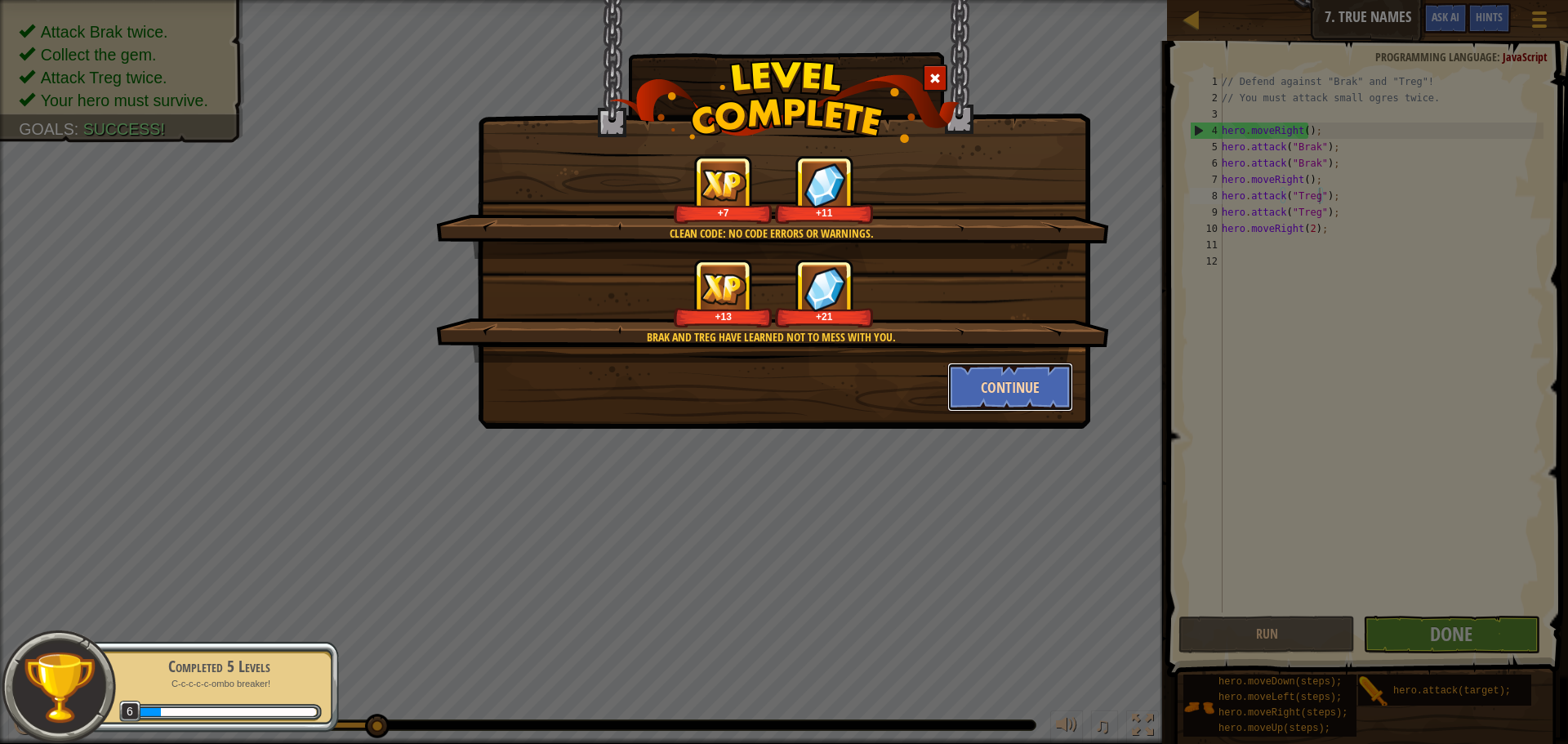
click at [1007, 384] on button "Continue" at bounding box center [1010, 387] width 126 height 49
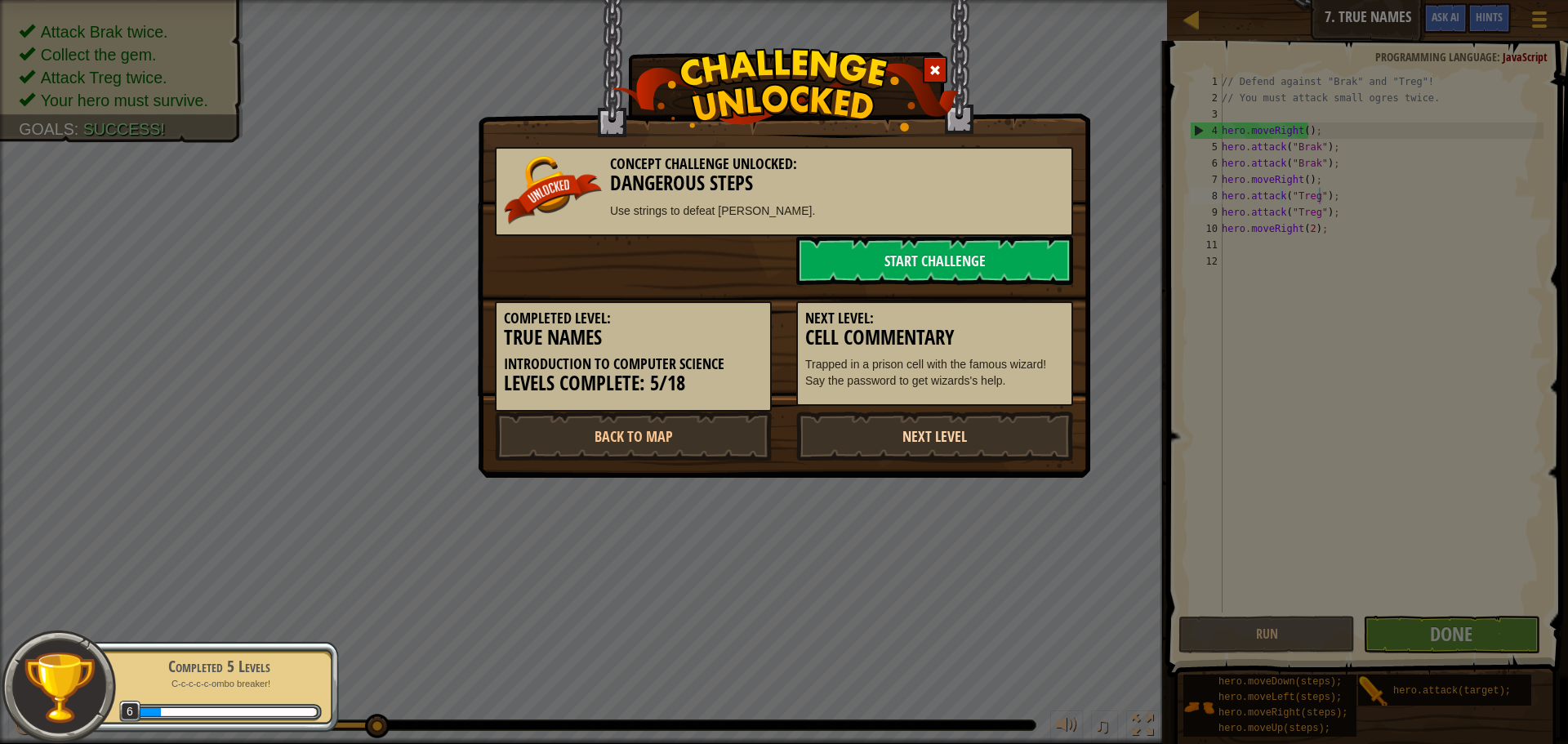
click at [946, 427] on link "Next Level" at bounding box center [935, 436] width 276 height 49
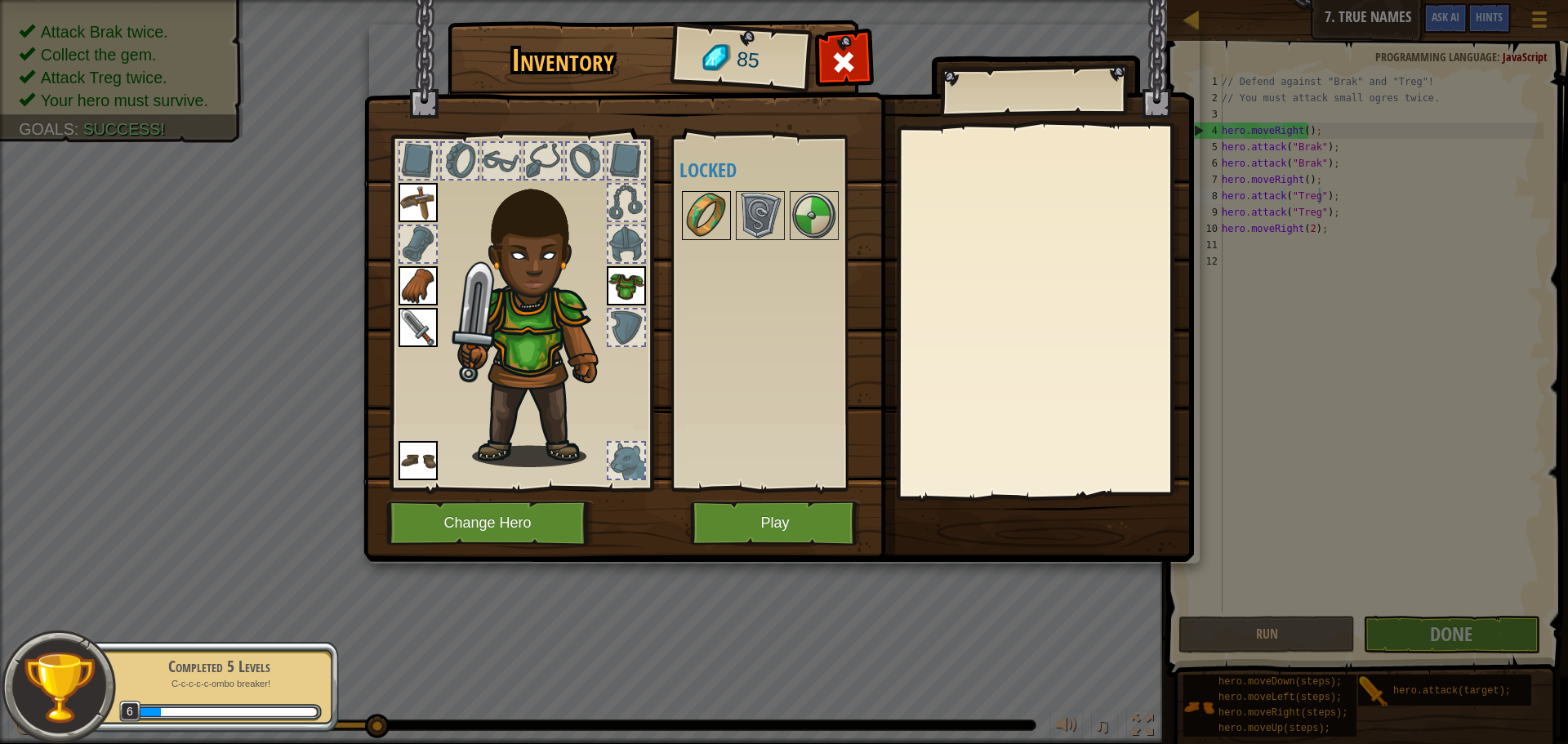
click at [706, 224] on img at bounding box center [706, 215] width 46 height 46
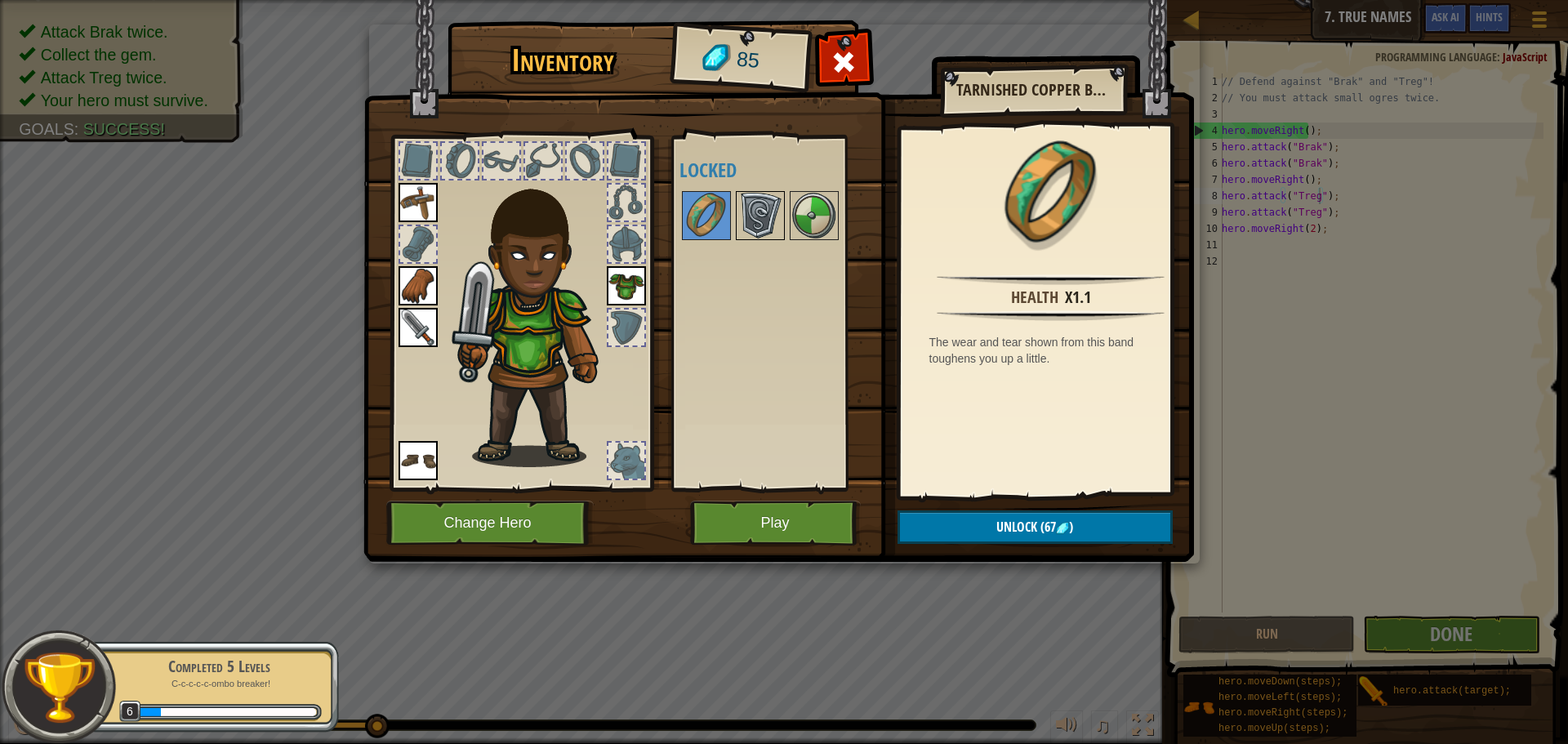
click at [742, 220] on img at bounding box center [760, 215] width 46 height 46
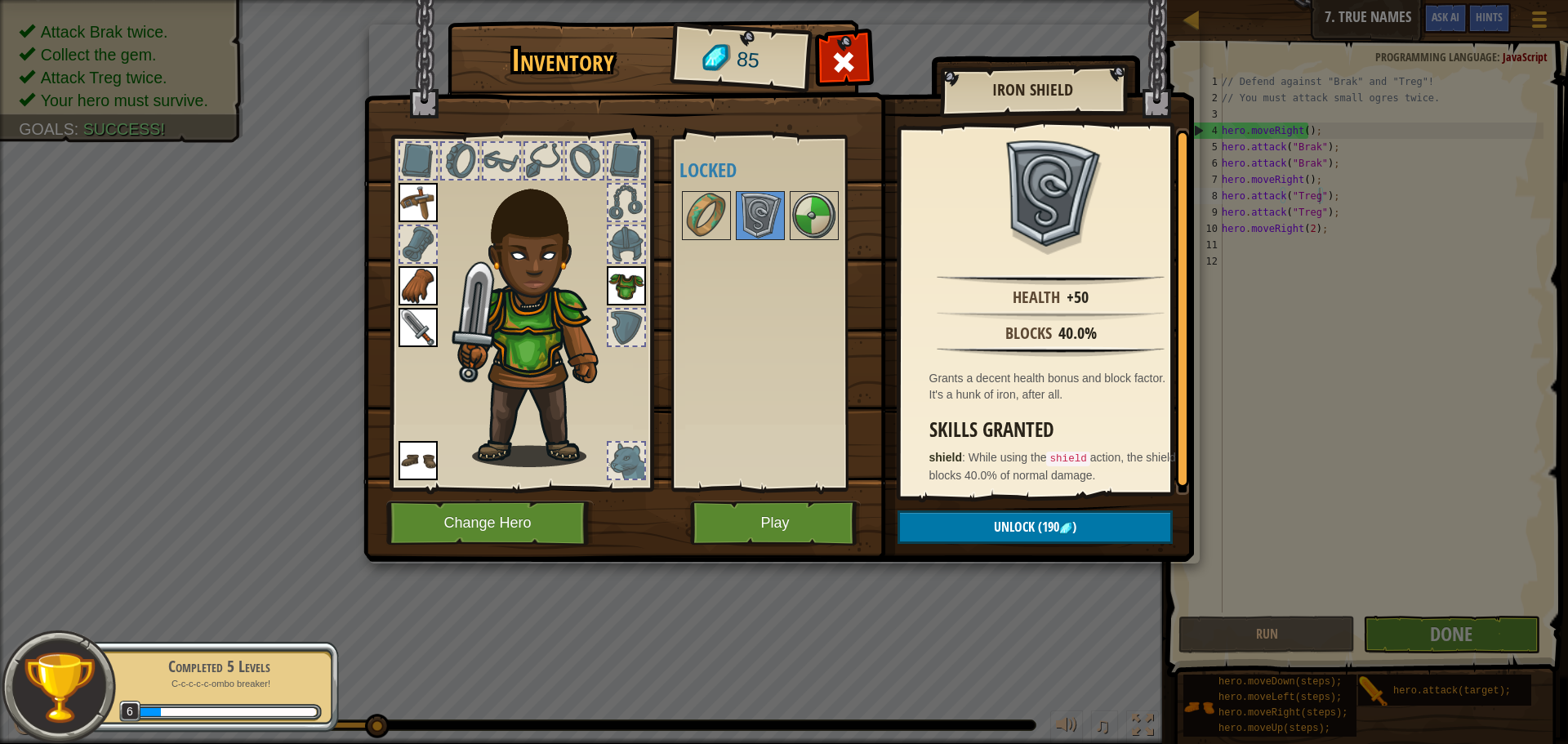
click at [787, 218] on div at bounding box center [782, 215] width 205 height 54
click at [805, 216] on img at bounding box center [814, 215] width 46 height 46
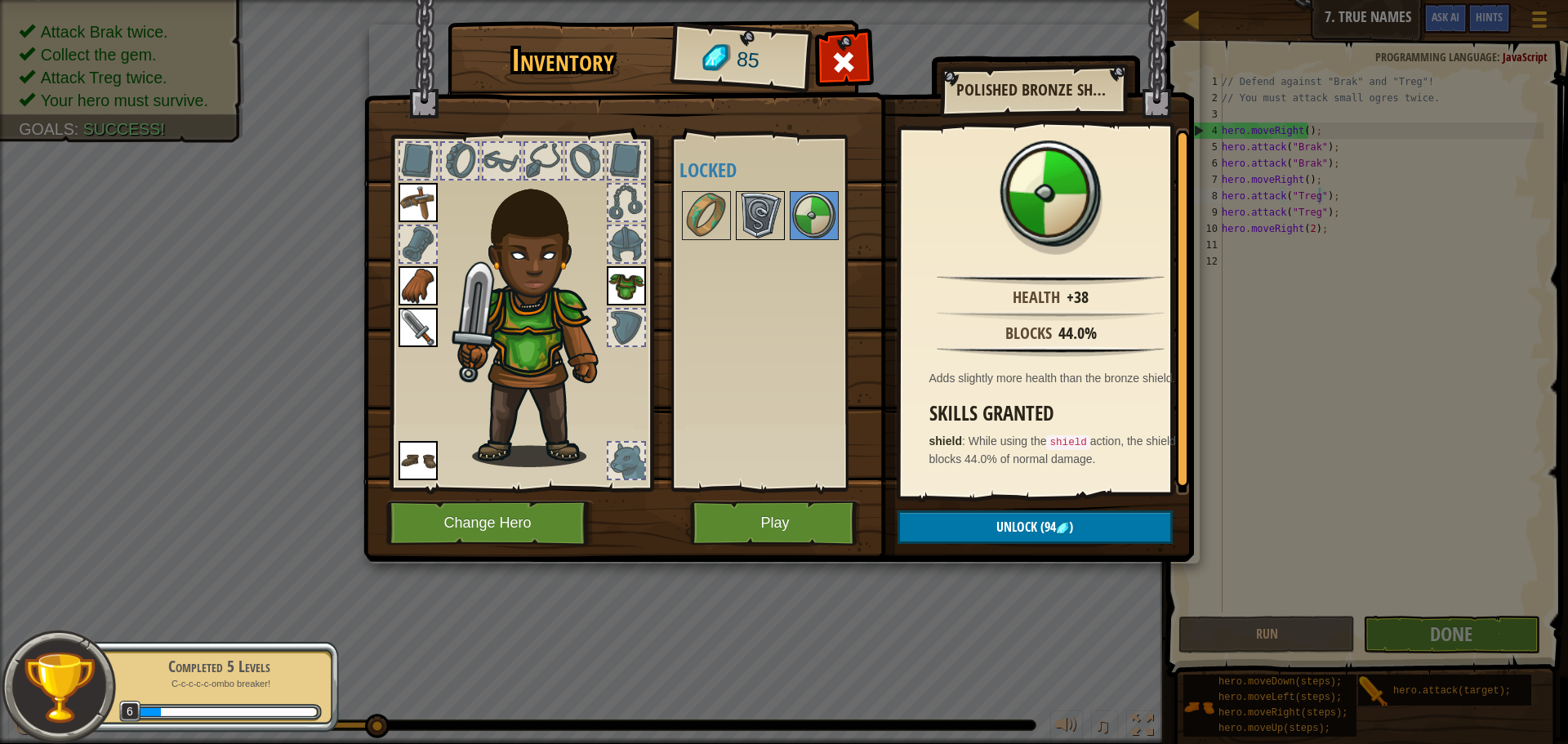
click at [745, 216] on img at bounding box center [760, 215] width 46 height 46
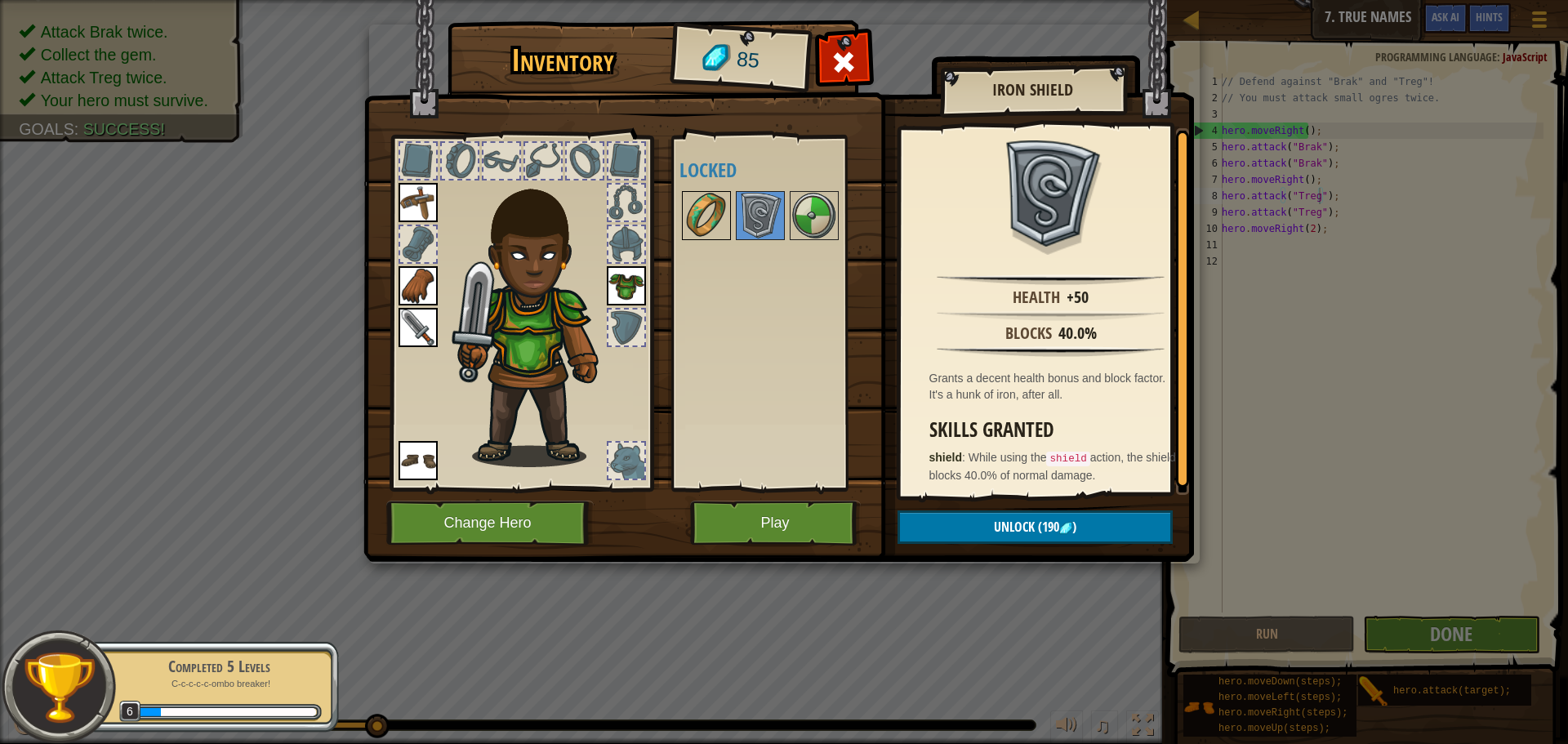
click at [717, 214] on img at bounding box center [706, 215] width 46 height 46
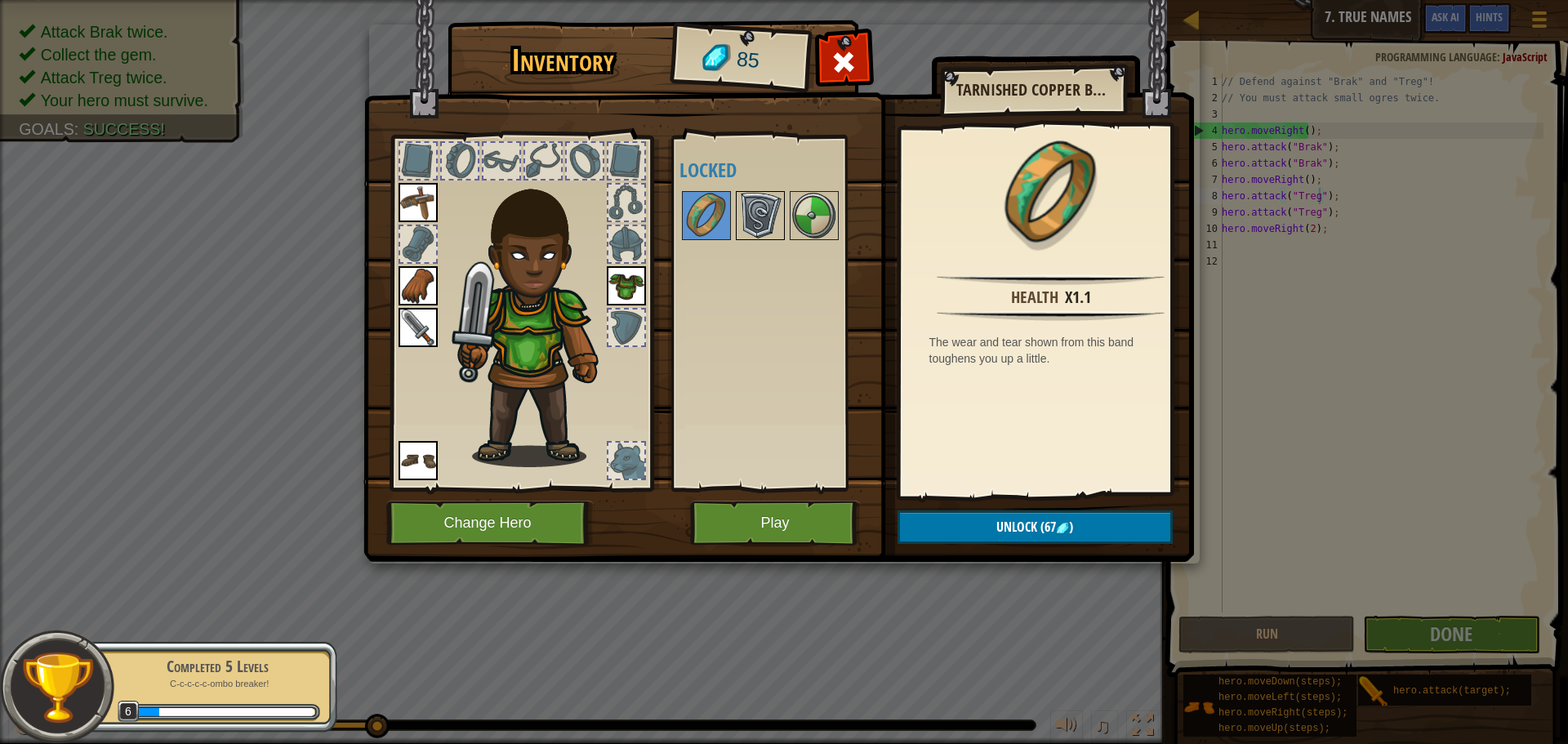
click at [782, 214] on img at bounding box center [760, 215] width 46 height 46
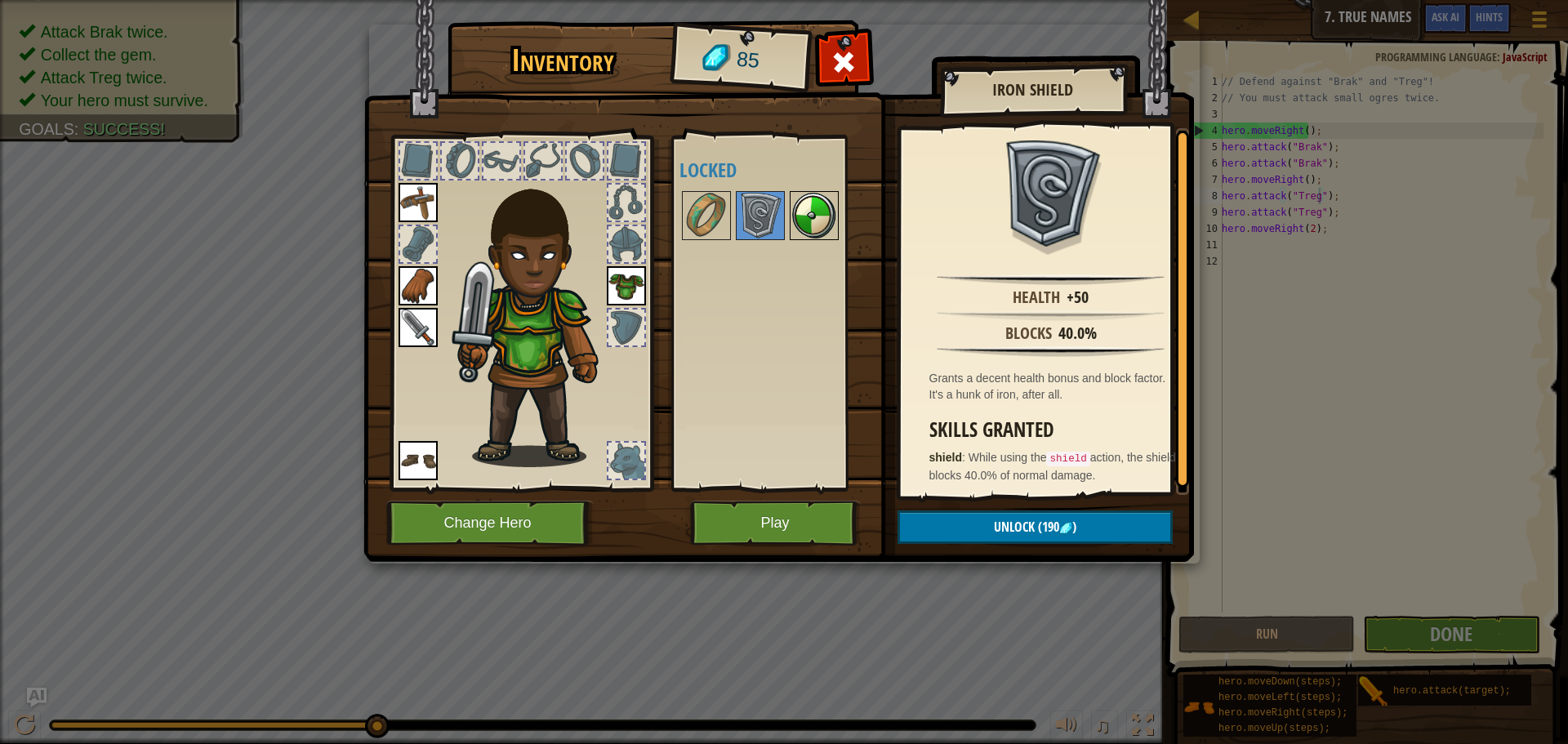
click at [817, 214] on img at bounding box center [814, 215] width 46 height 46
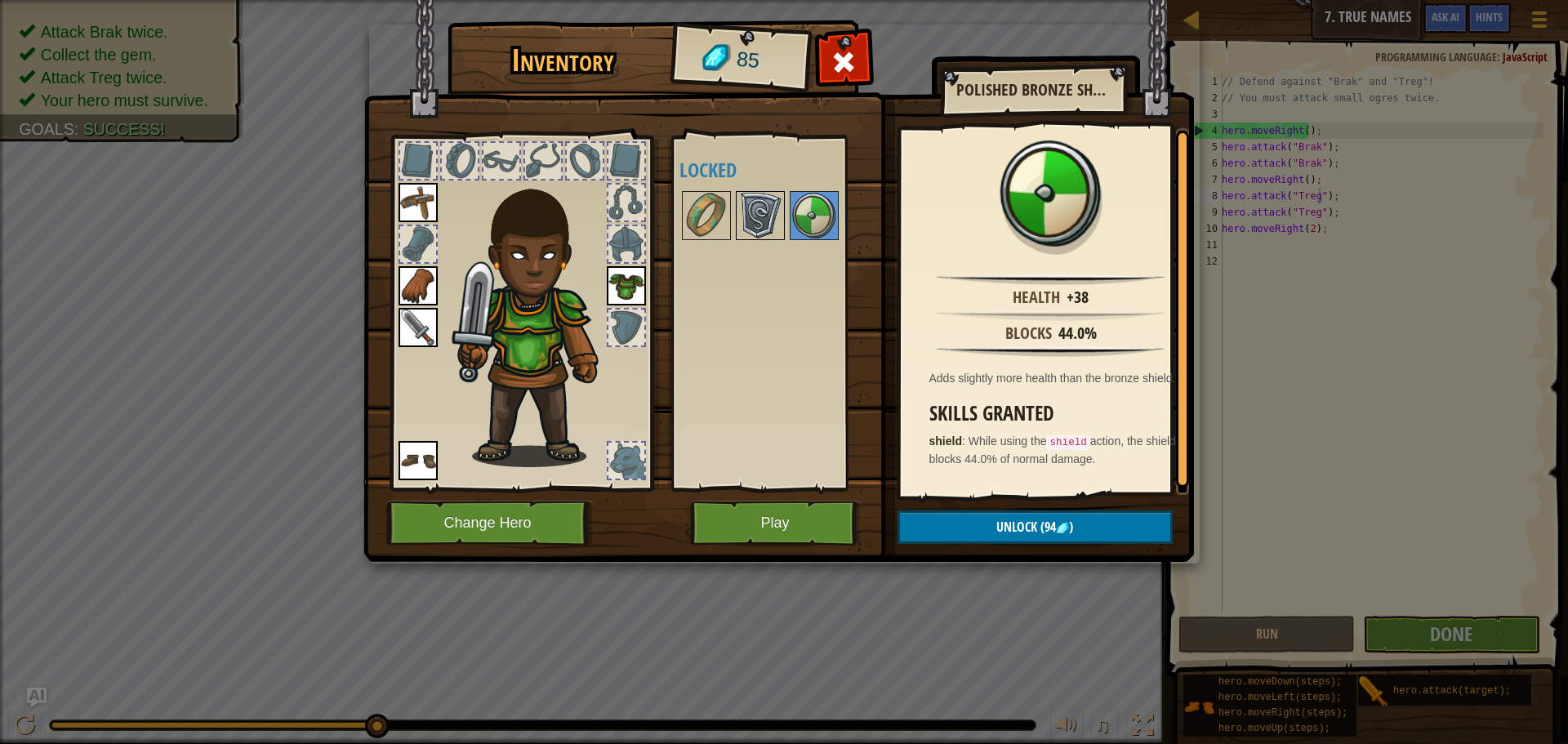
click at [765, 211] on img at bounding box center [760, 215] width 46 height 46
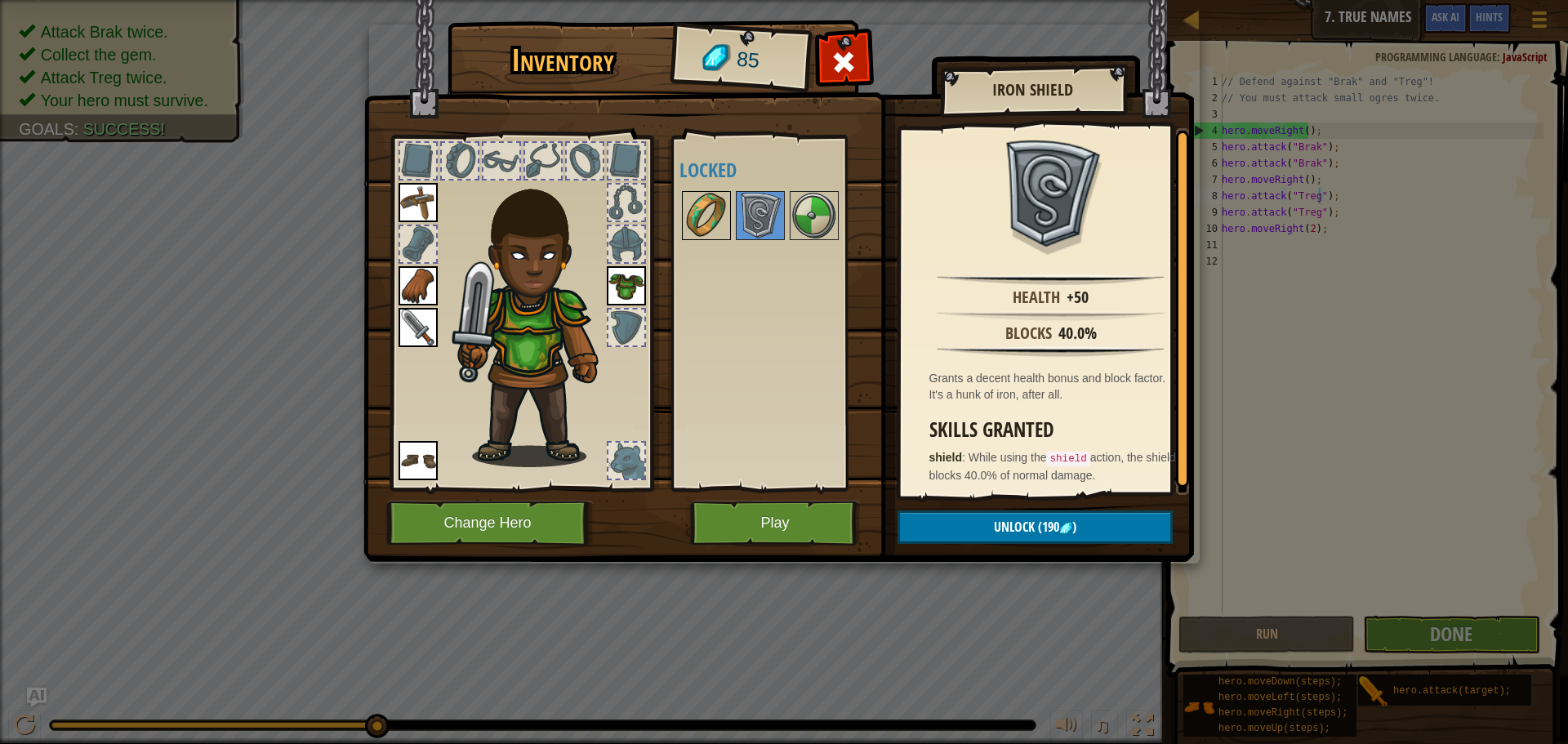
click at [718, 210] on img at bounding box center [706, 215] width 46 height 46
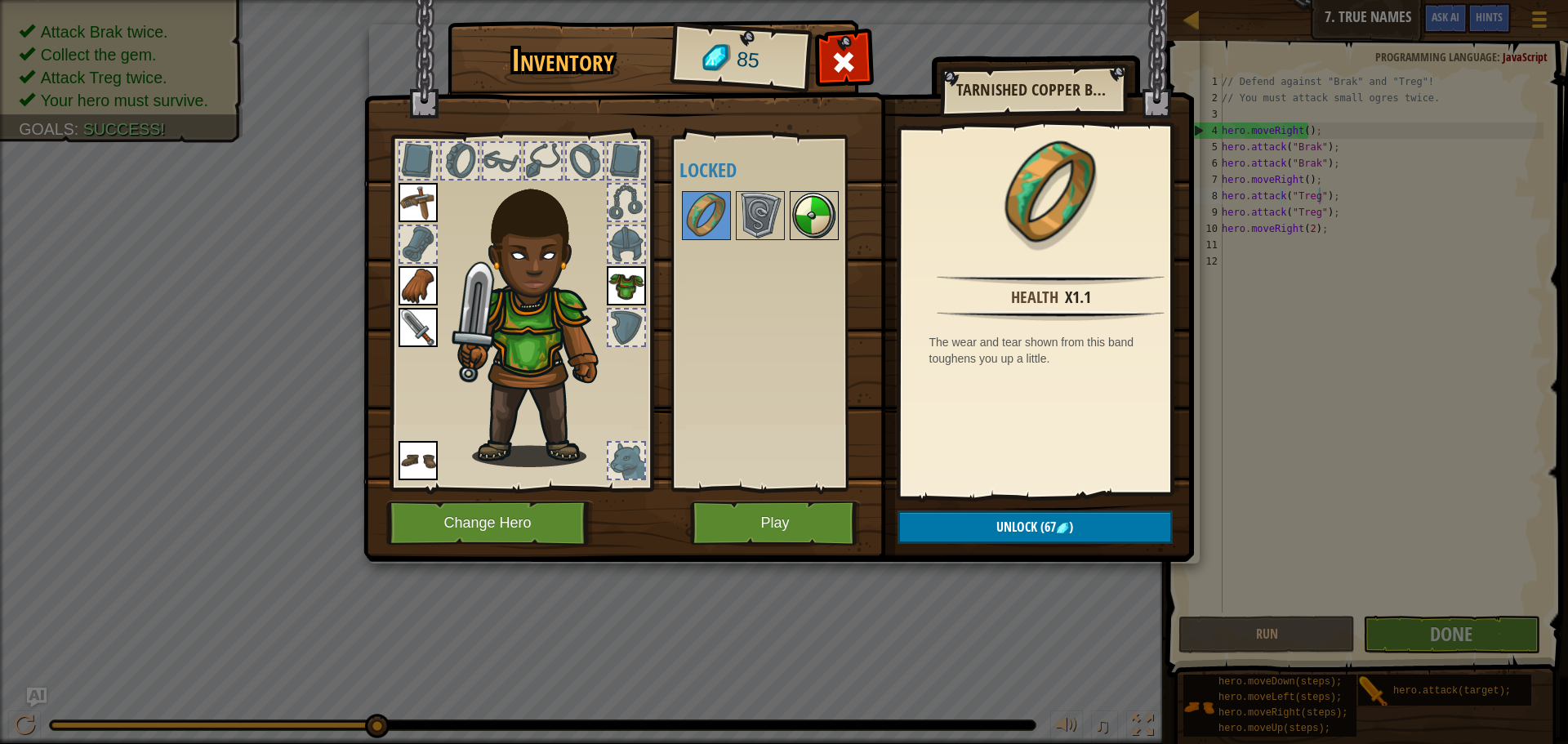
click at [791, 210] on img at bounding box center [814, 215] width 46 height 46
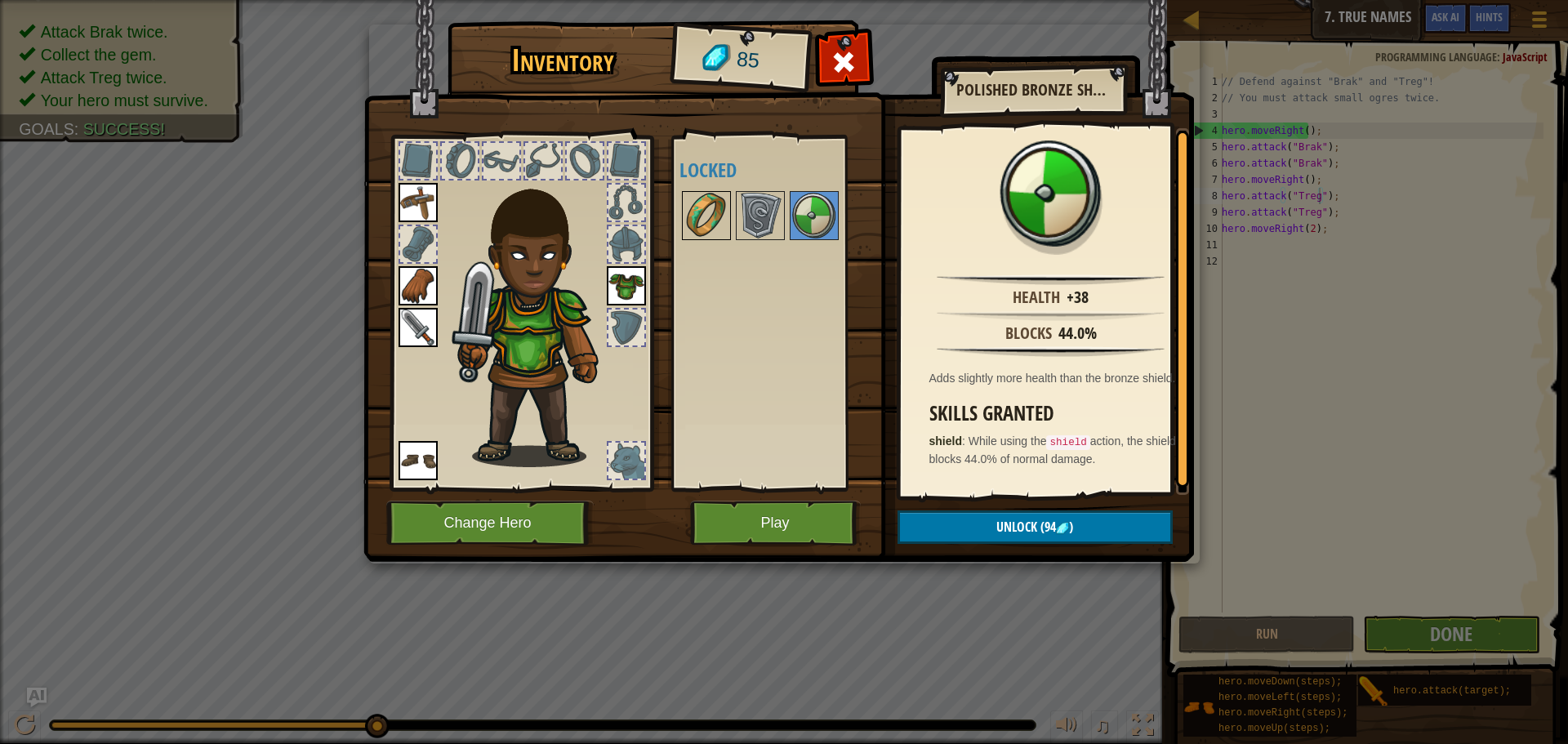
click at [711, 210] on img at bounding box center [706, 215] width 46 height 46
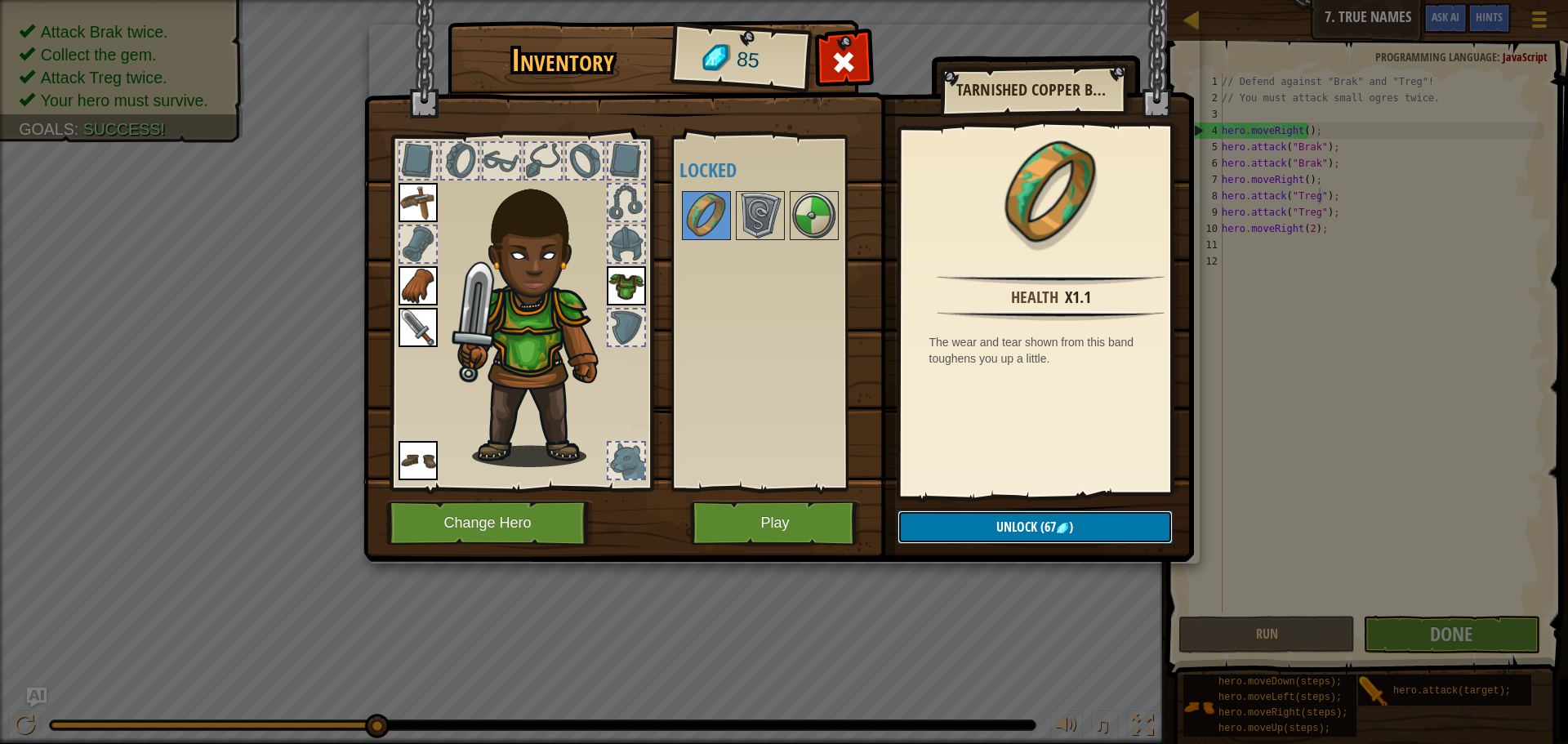
click at [1060, 534] on img at bounding box center [1062, 528] width 13 height 13
click at [1054, 512] on button "Confirm" at bounding box center [1035, 527] width 275 height 33
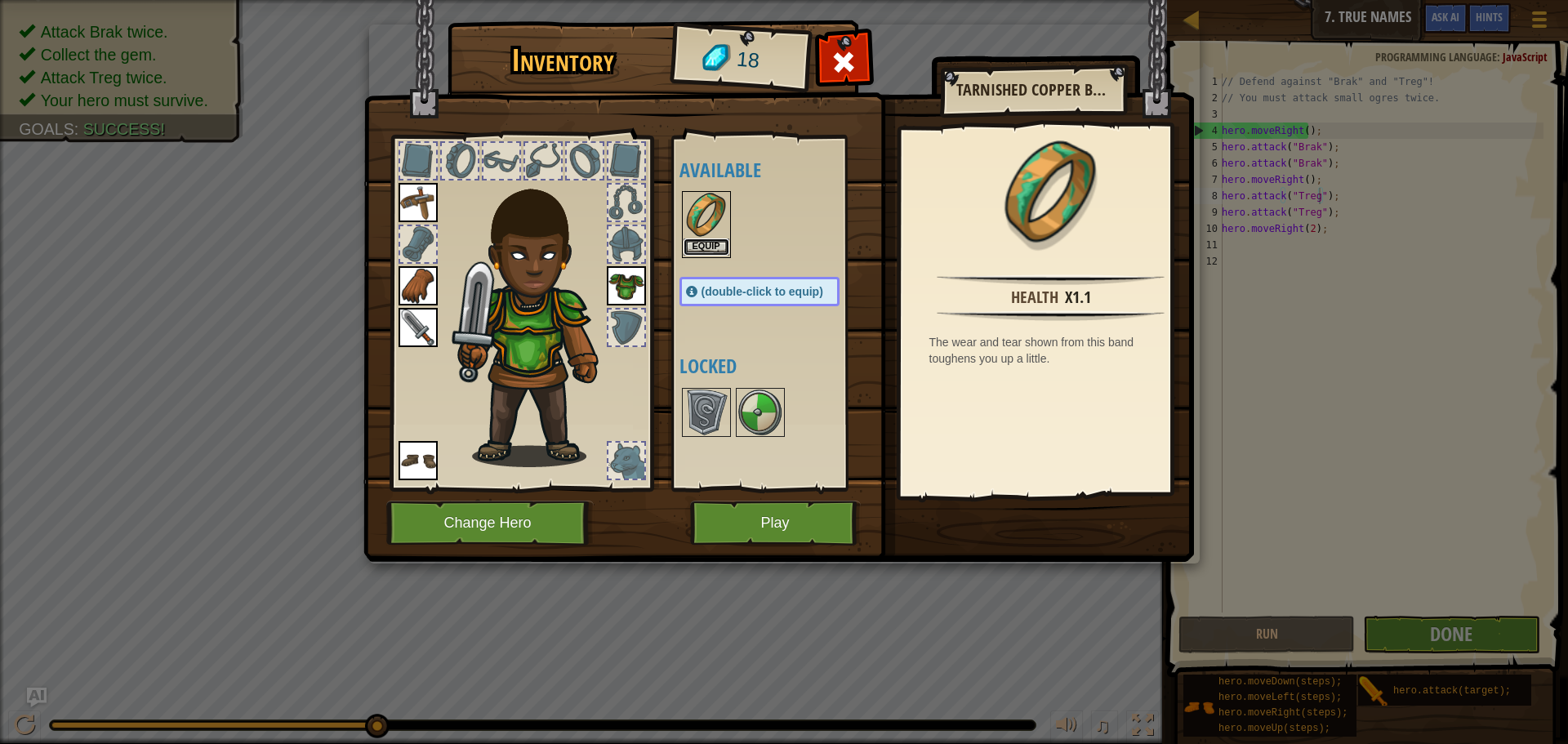
click at [712, 249] on button "Equip" at bounding box center [706, 247] width 46 height 17
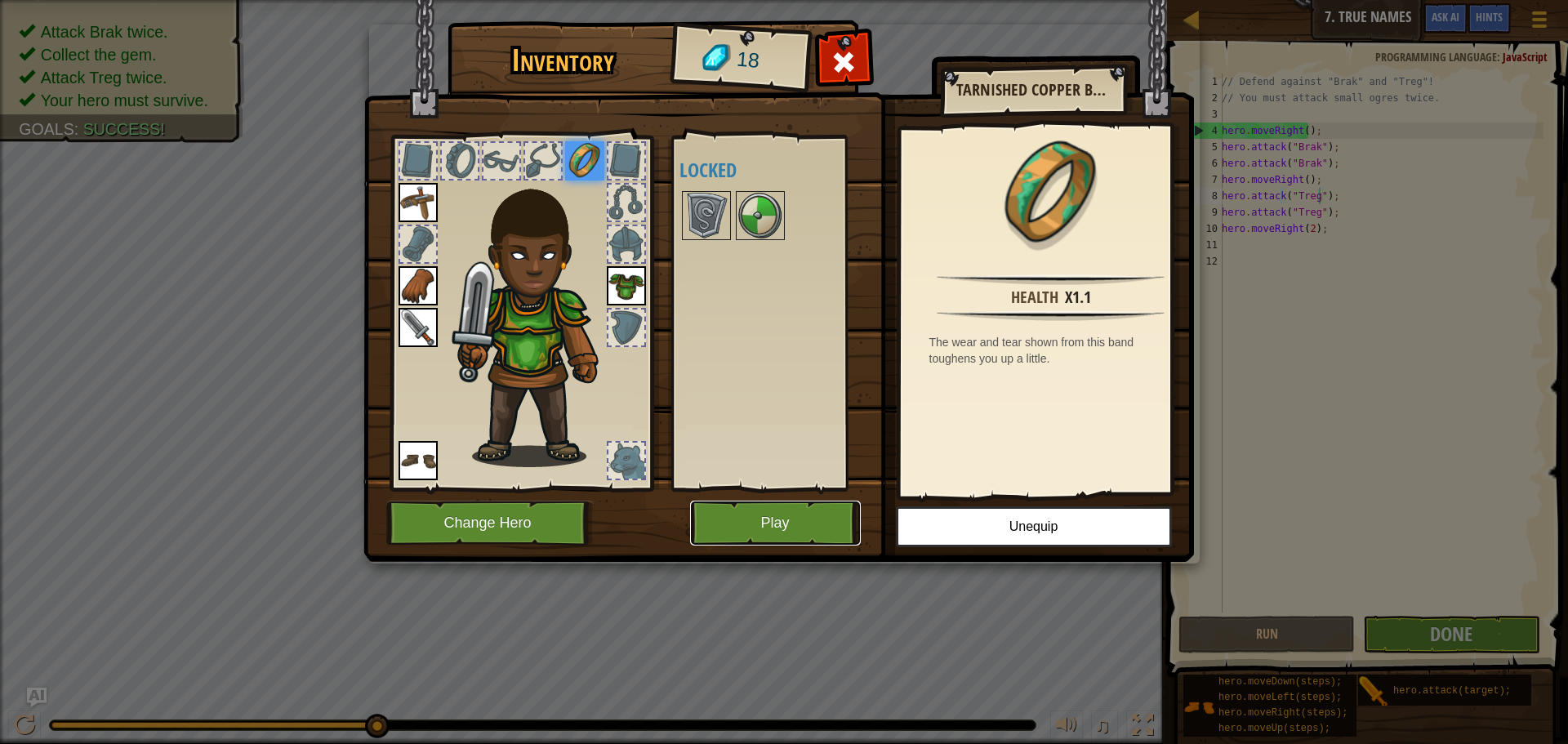
click at [771, 530] on button "Play" at bounding box center [775, 523] width 170 height 45
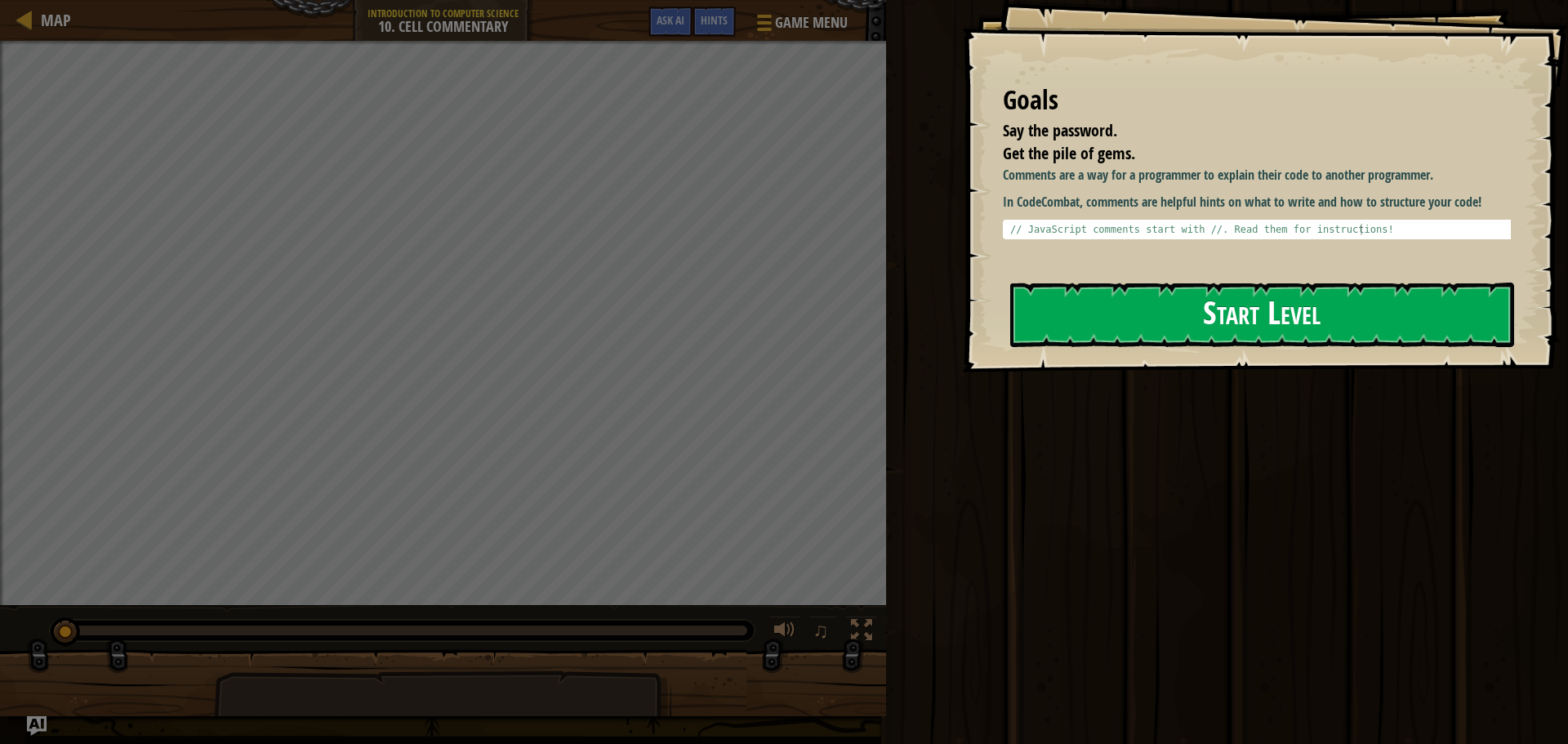
click at [1119, 316] on button "Start Level" at bounding box center [1262, 315] width 504 height 64
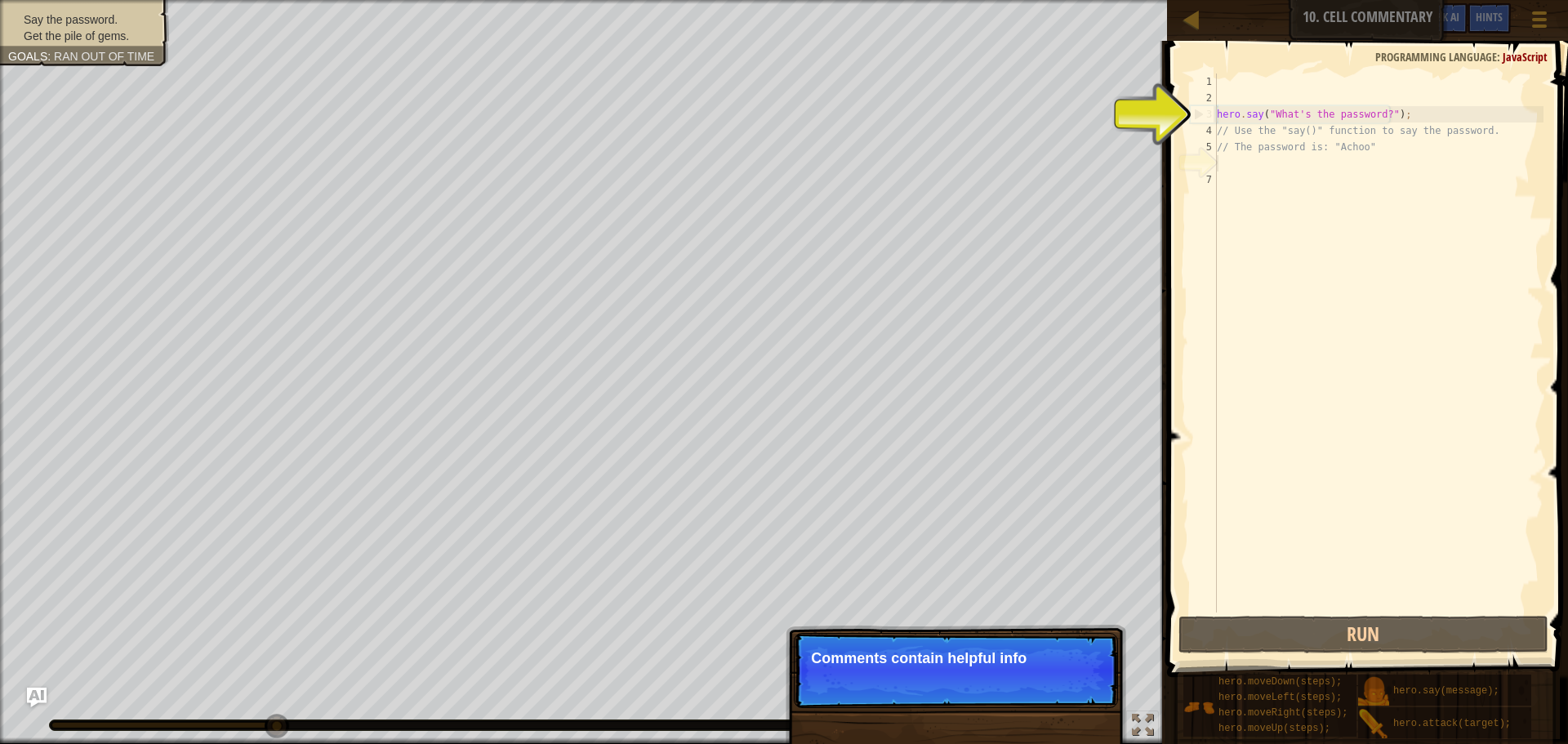
click at [1219, 171] on div "hero . say ( "What's the password?" ) ; // Use the "say()" function to say the …" at bounding box center [1378, 360] width 330 height 572
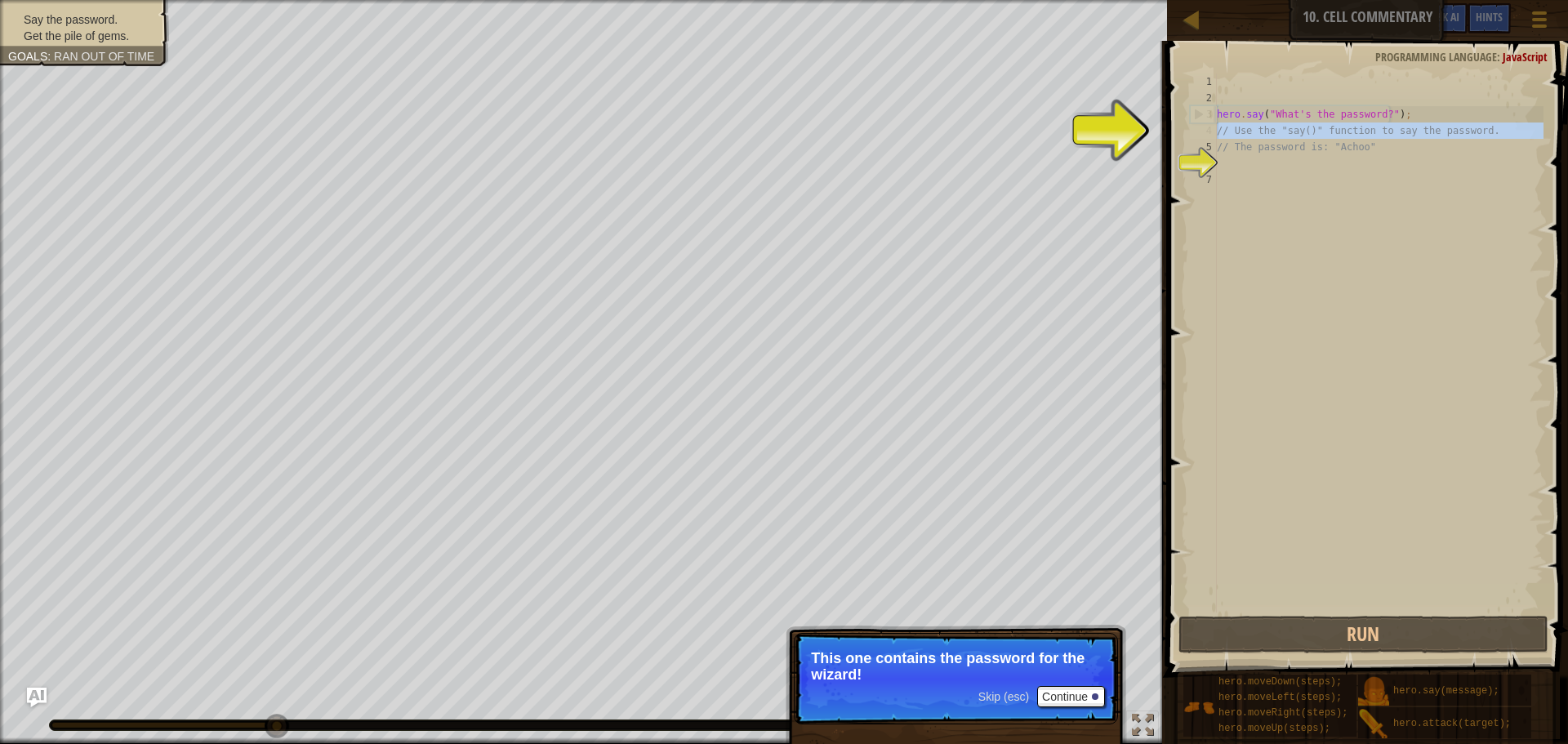
click at [1208, 126] on div "4" at bounding box center [1203, 130] width 27 height 16
click at [1219, 139] on div "hero . say ( "What's the password?" ) ; // Use the "say()" function to say the …" at bounding box center [1378, 360] width 330 height 572
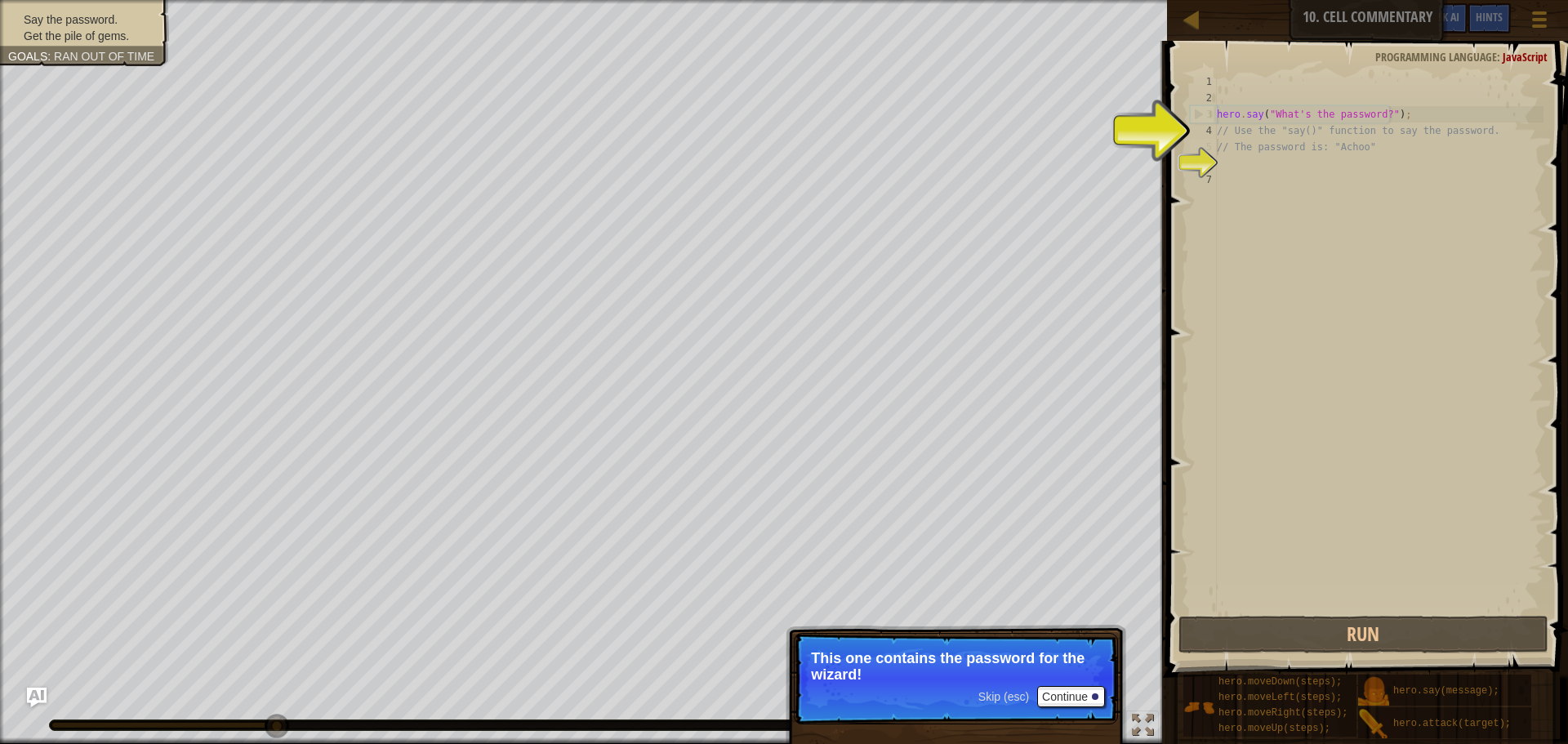
click at [1208, 122] on div "4" at bounding box center [1203, 130] width 27 height 16
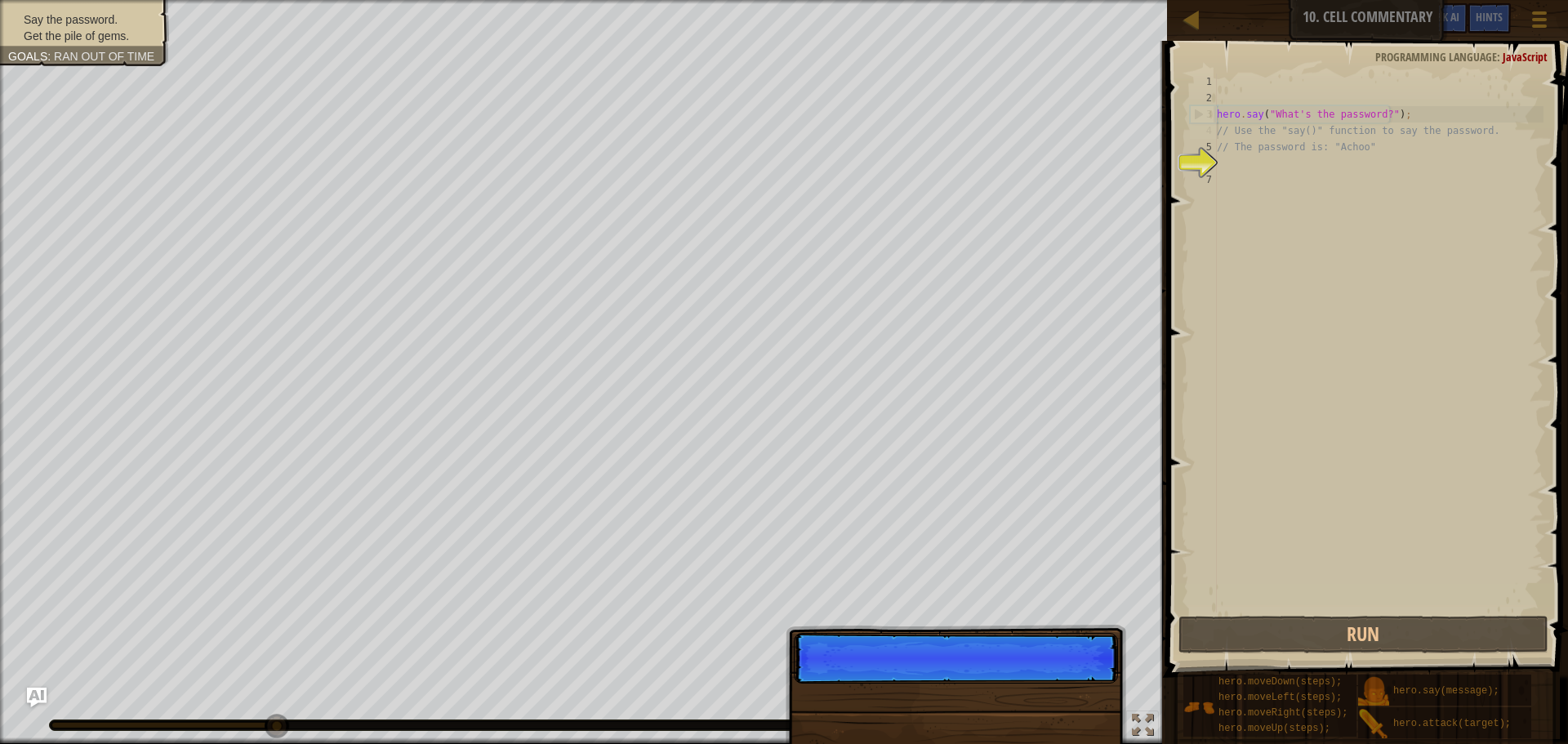
click at [1208, 122] on div "4" at bounding box center [1203, 130] width 27 height 16
type textarea "// Use the "say()" function to say the password."
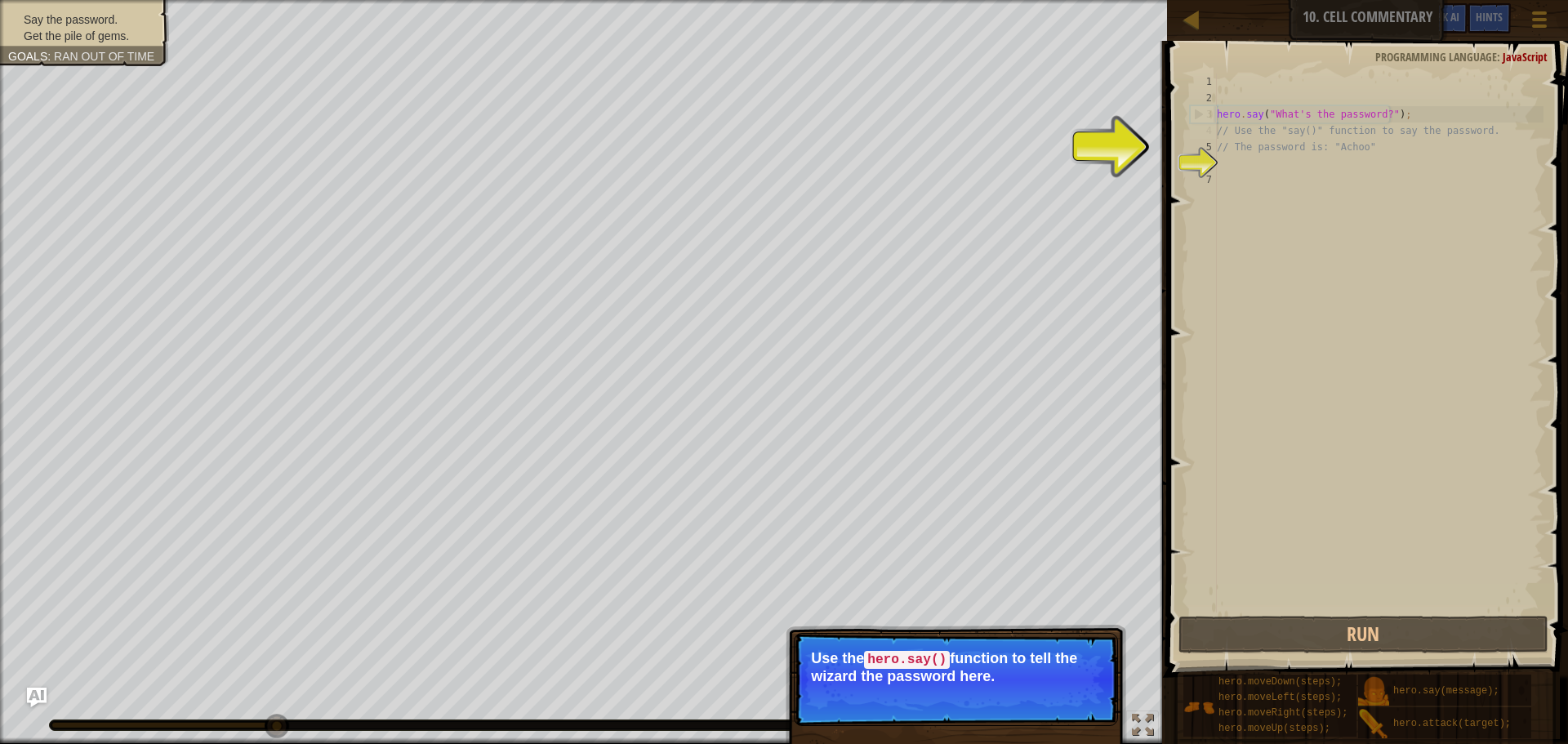
click at [1025, 689] on div "Skip (esc) Continue" at bounding box center [1041, 698] width 126 height 21
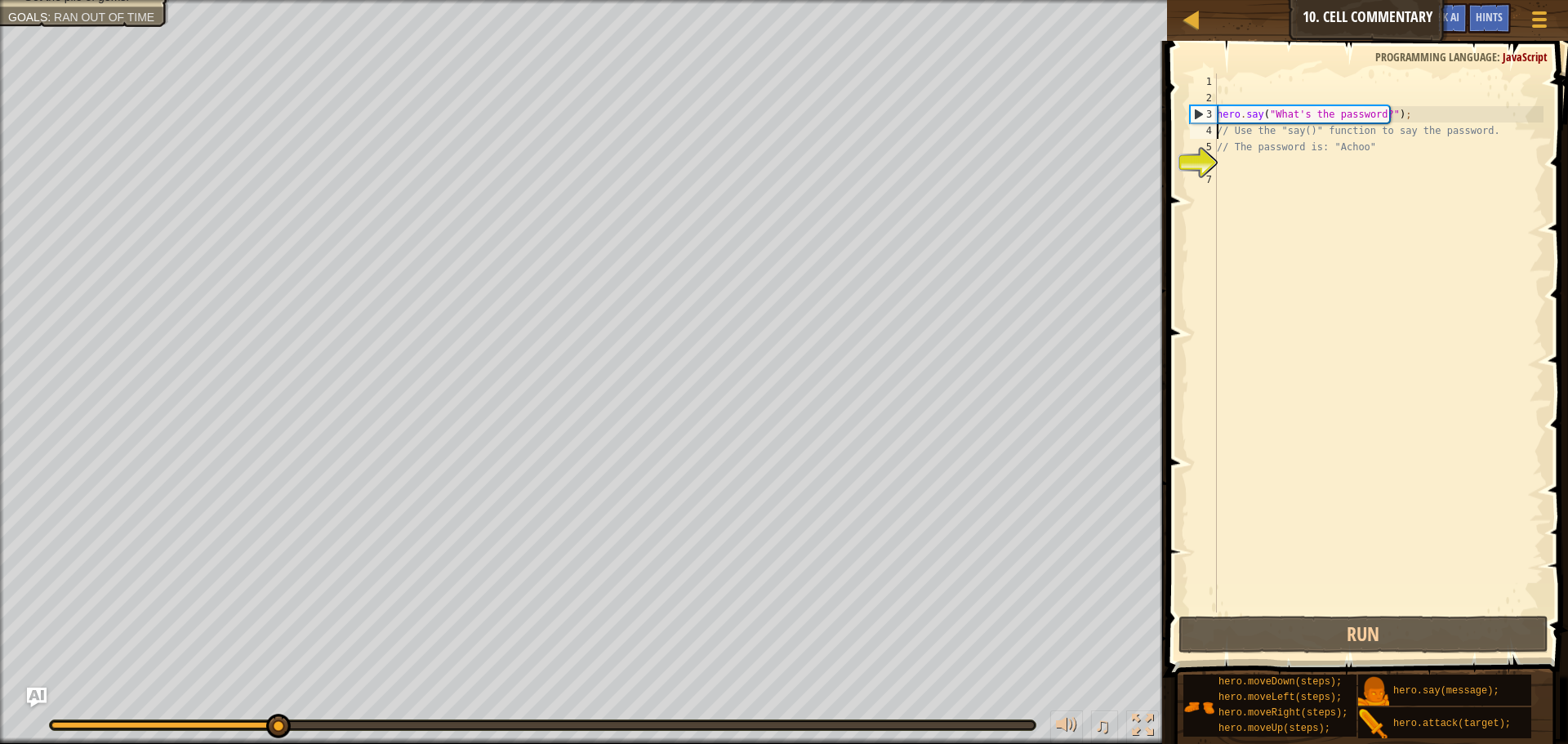
scroll to position [8, 1]
click at [1216, 156] on div "6" at bounding box center [1203, 163] width 27 height 16
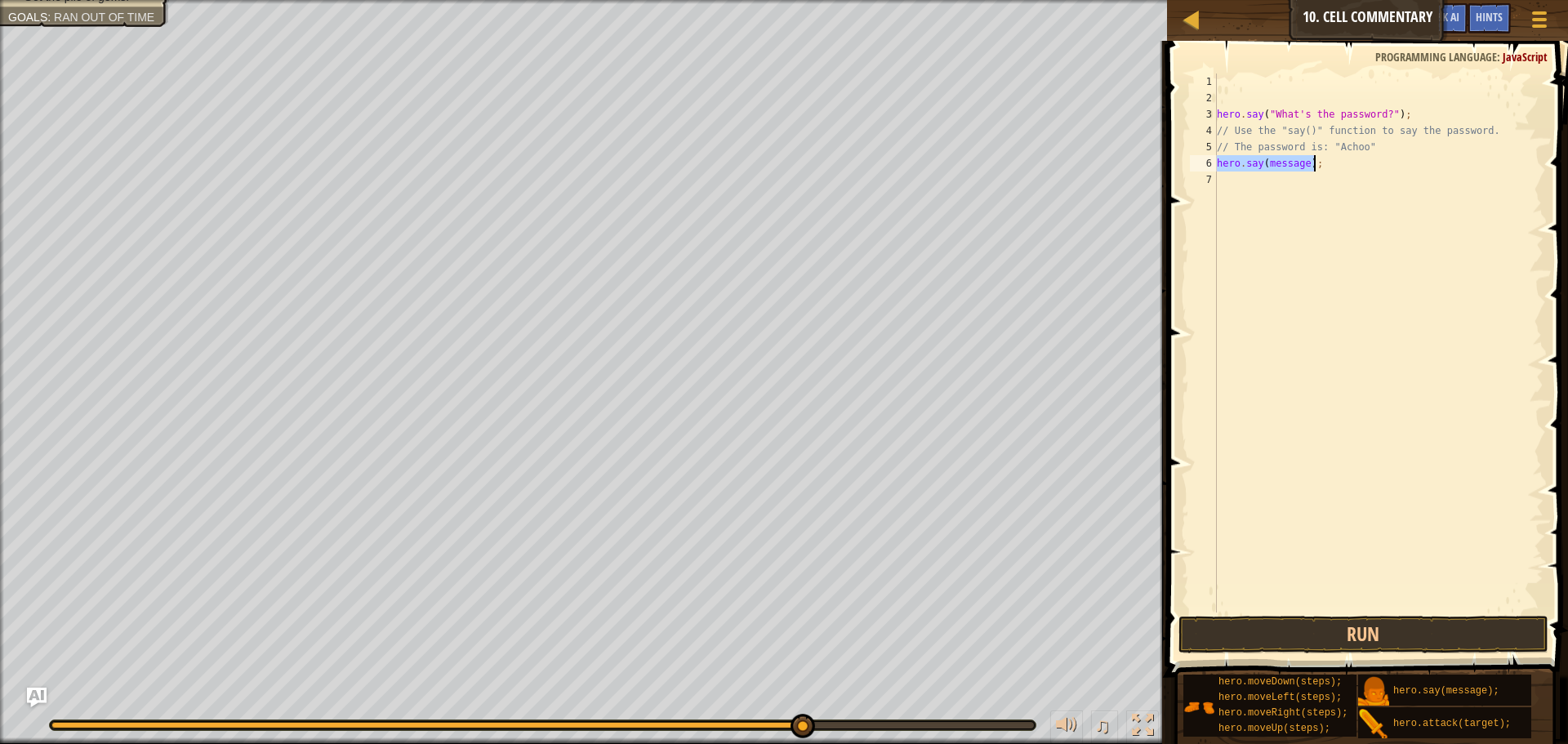
click at [1290, 161] on div "hero . say ( "What's the password?" ) ; // Use the "say()" function to say the …" at bounding box center [1378, 343] width 330 height 539
click at [1281, 163] on div "hero . say ( "What's the password?" ) ; // Use the "say()" function to say the …" at bounding box center [1378, 360] width 330 height 572
click at [1283, 163] on div "hero . say ( "What's the password?" ) ; // Use the "say()" function to say the …" at bounding box center [1378, 360] width 330 height 572
click at [1342, 152] on div "hero . say ( "What's the password?" ) ; // Use the "say()" function to say the …" at bounding box center [1378, 360] width 330 height 572
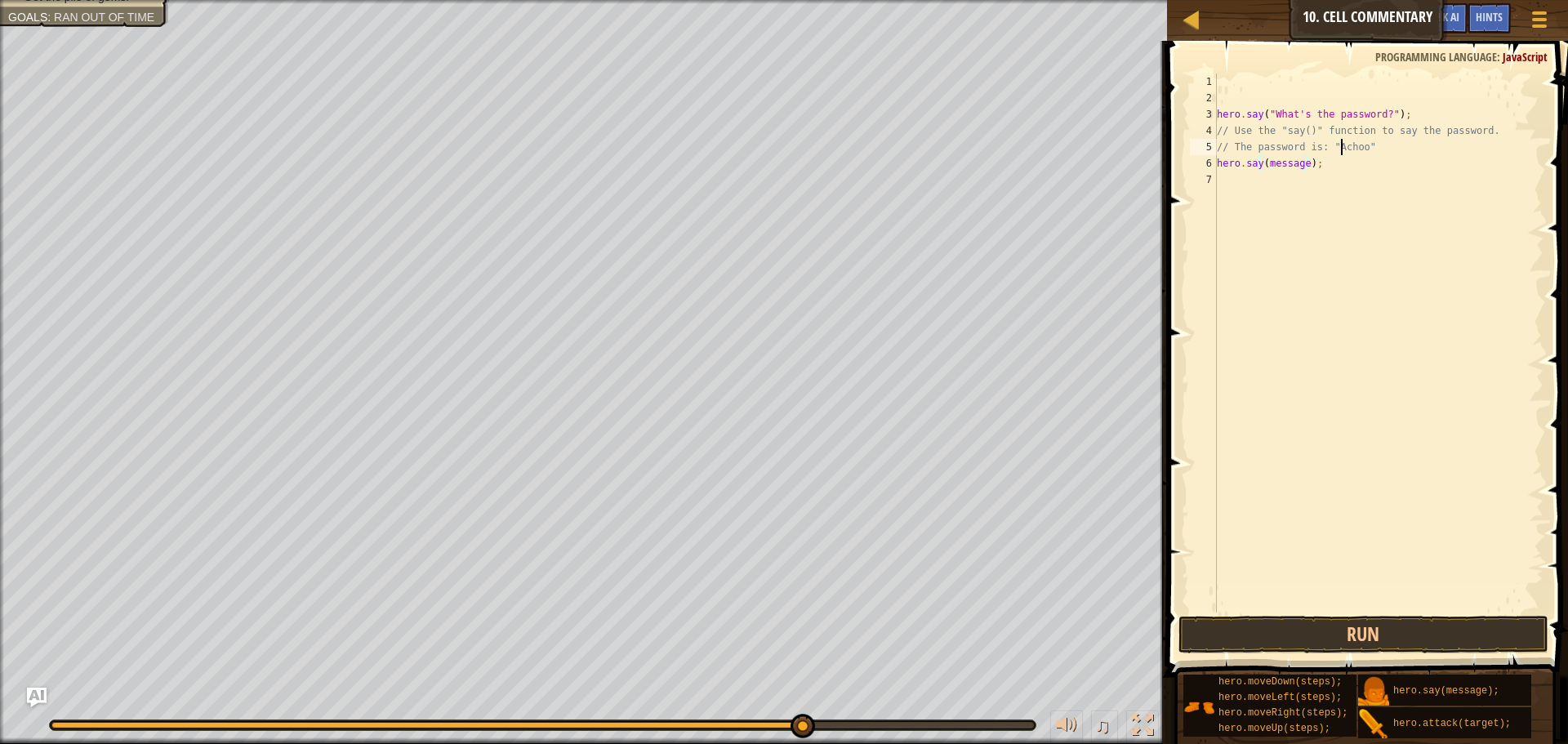
click at [1342, 152] on div "hero . say ( "What's the password?" ) ; // Use the "say()" function to say the …" at bounding box center [1378, 360] width 330 height 572
click at [1283, 165] on div "hero . say ( "What's the password?" ) ; // Use the "say()" function to say the …" at bounding box center [1378, 360] width 330 height 572
paste textarea "Achoo"
click at [1321, 626] on button "Run" at bounding box center [1363, 635] width 370 height 37
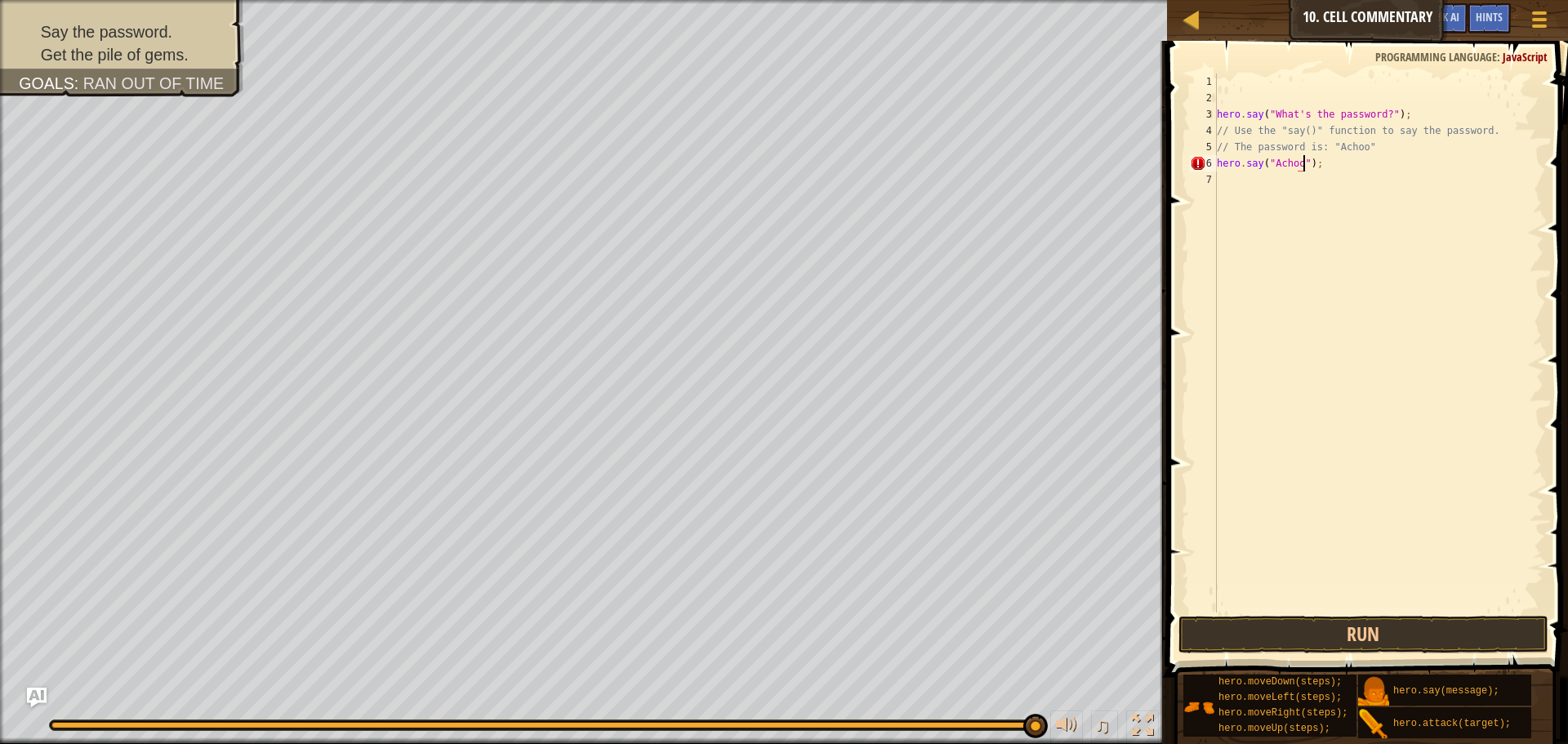
scroll to position [8, 8]
type textarea "hero.say("Achoo");"
click at [1356, 627] on button "Run" at bounding box center [1363, 635] width 370 height 37
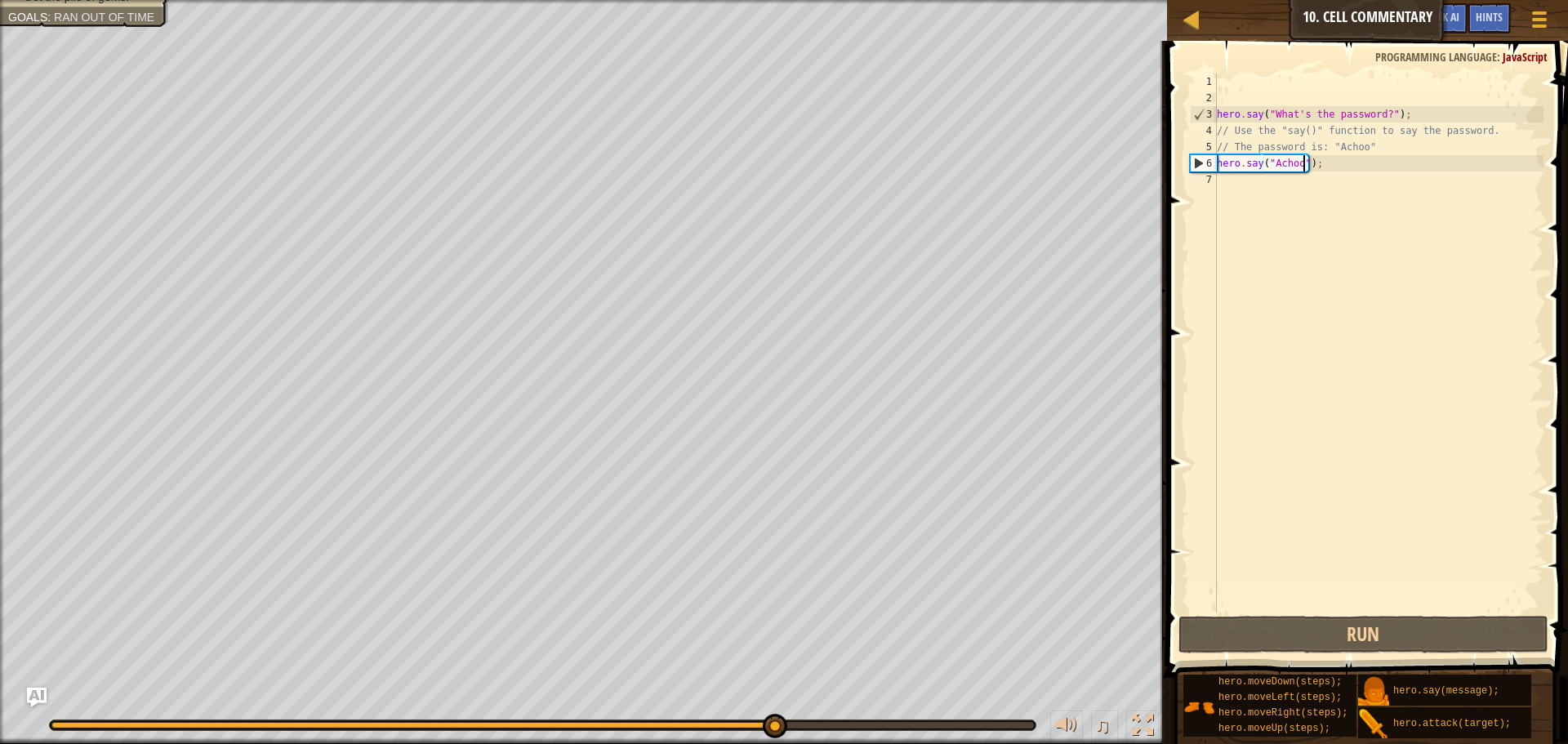
click at [1225, 182] on div "hero . say ( "What's the password?" ) ; // Use the "say()" function to say the …" at bounding box center [1378, 360] width 330 height 572
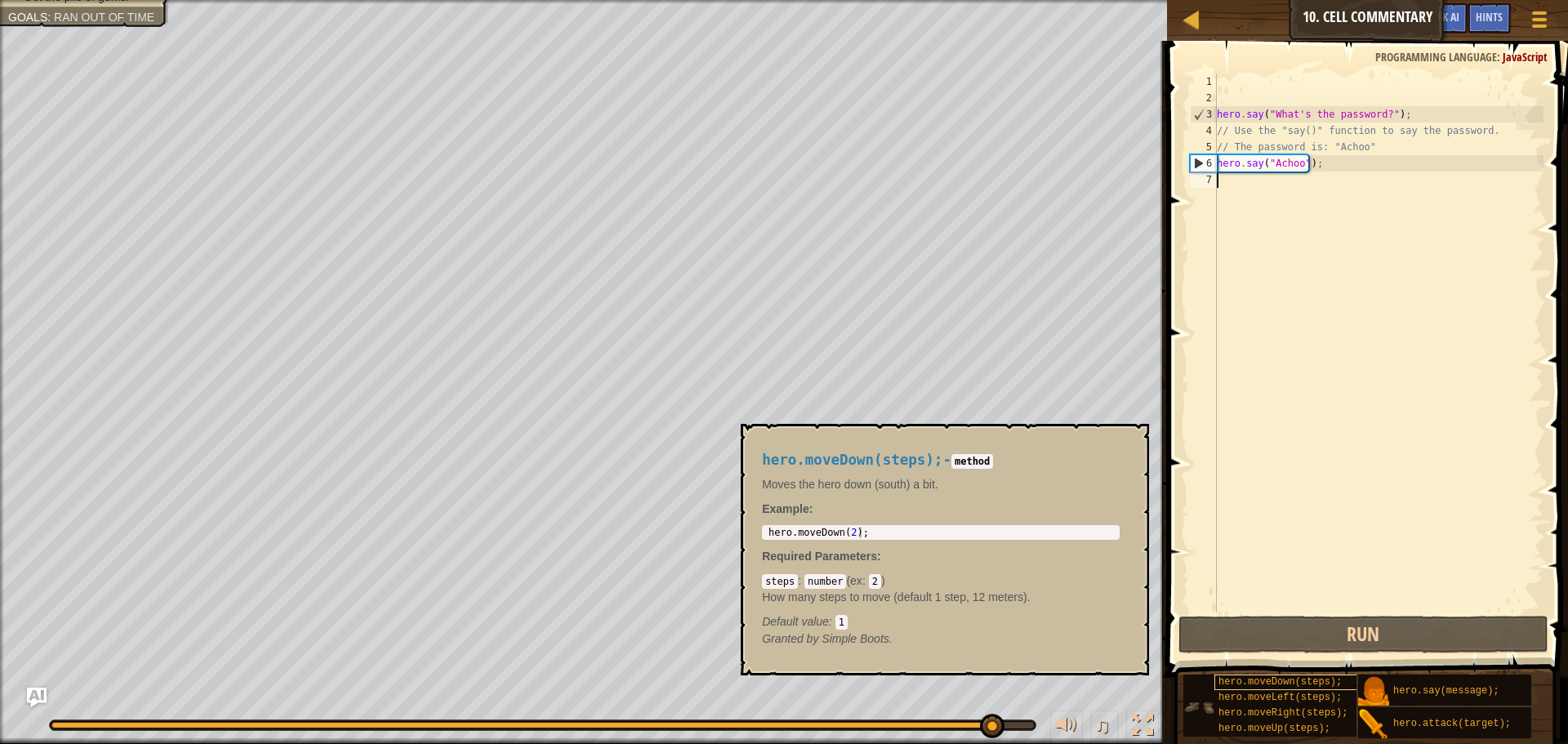
type textarea "h"
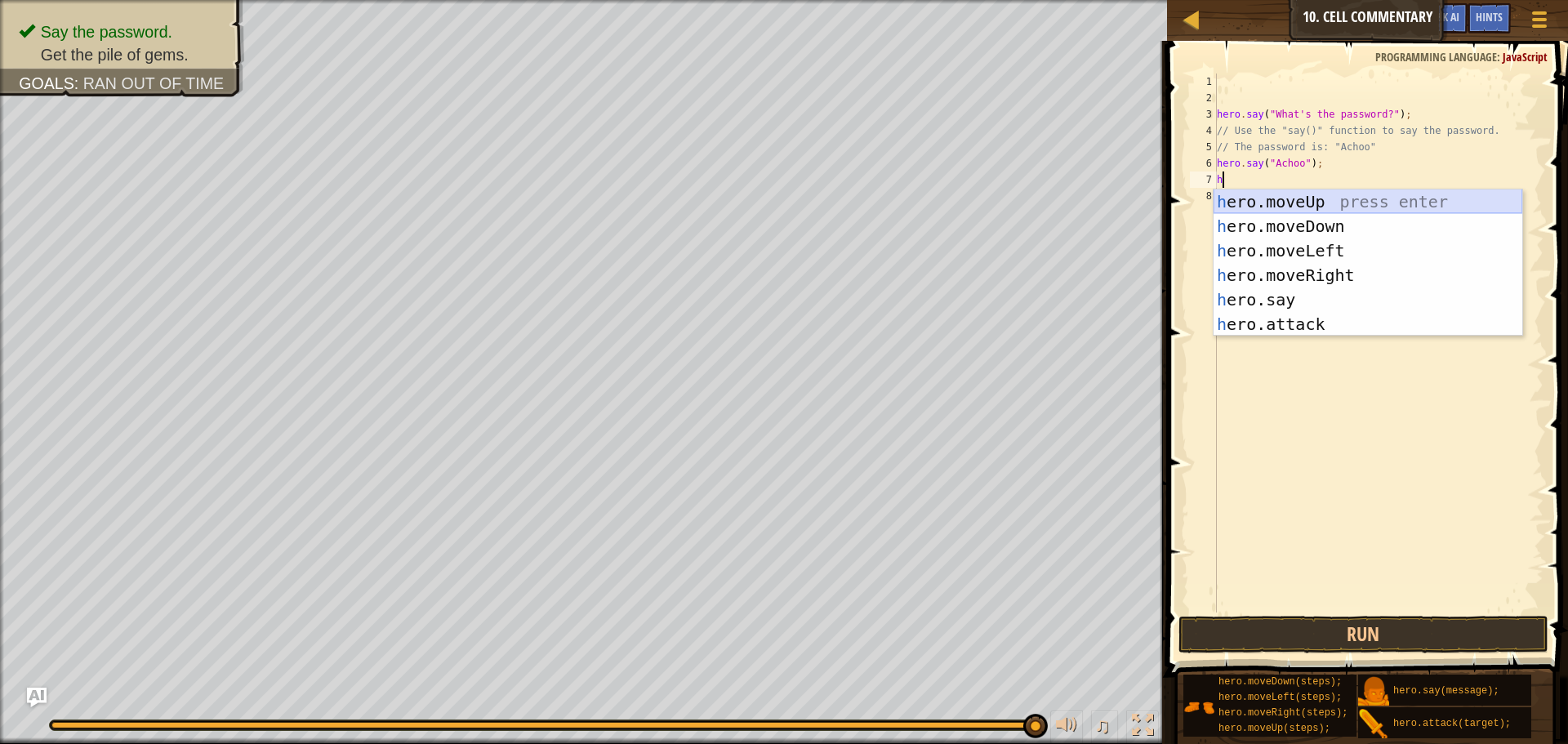
click at [1281, 205] on div "h ero.moveUp press enter h ero.moveDown press enter h ero.moveLeft press enter …" at bounding box center [1368, 287] width 309 height 196
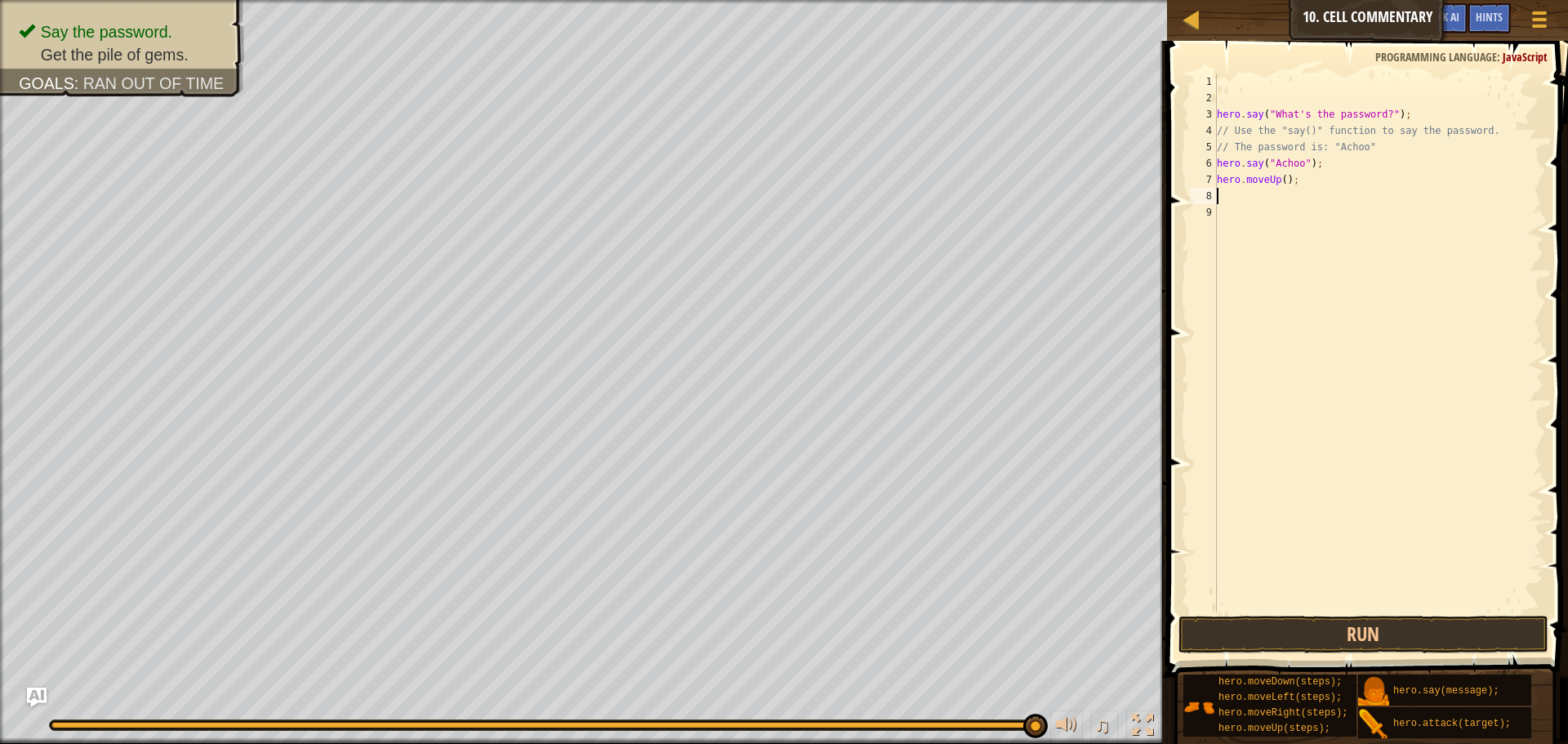
click at [1279, 175] on div "hero . say ( "What's the password?" ) ; // Use the "say()" function to say the …" at bounding box center [1378, 360] width 330 height 572
click at [1280, 176] on div "hero . say ( "What's the password?" ) ; // Use the "say()" function to say the …" at bounding box center [1378, 360] width 330 height 572
type textarea "hero.moveUp(3);"
click at [1314, 622] on button "Run" at bounding box center [1363, 635] width 370 height 37
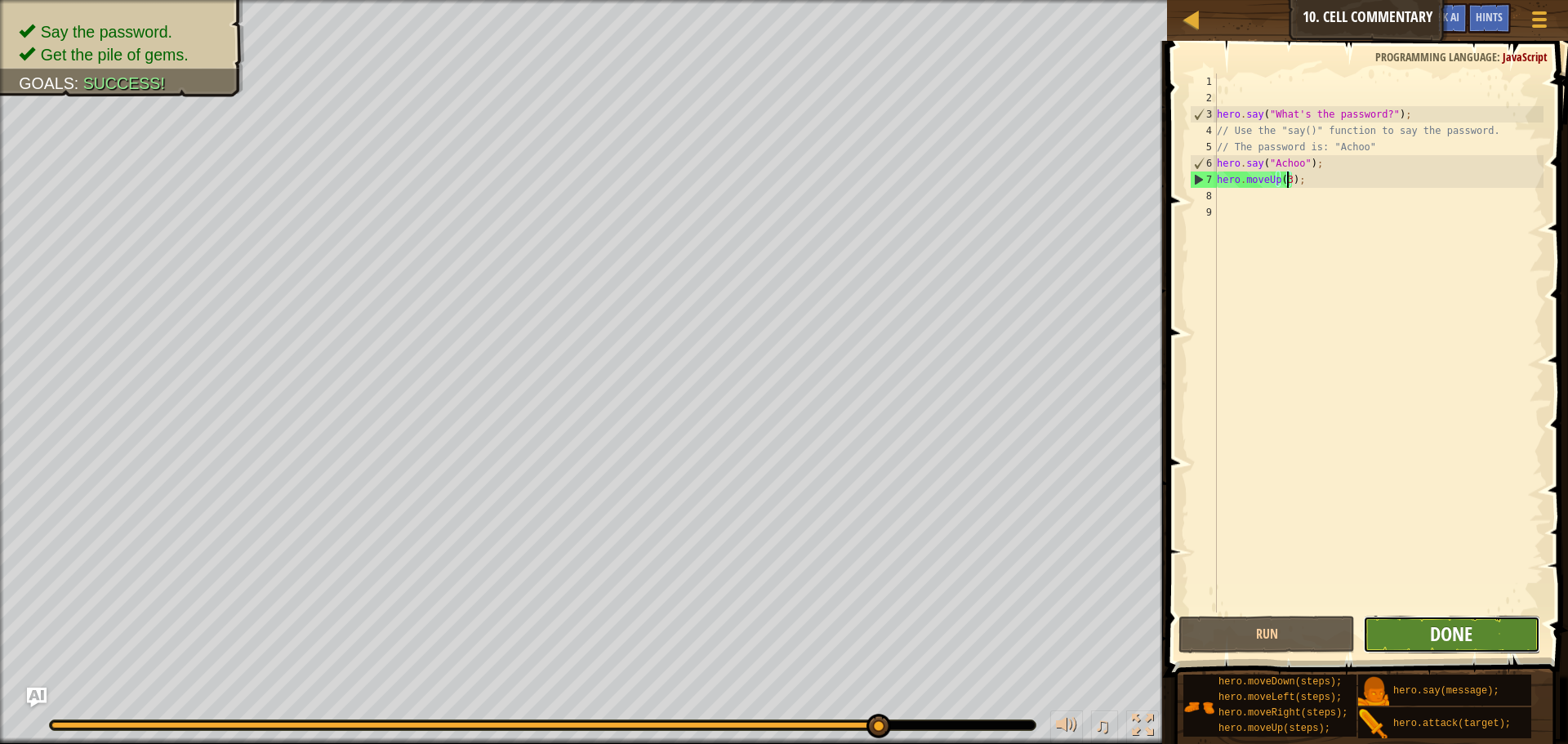
click at [1437, 624] on span "Done" at bounding box center [1451, 634] width 42 height 26
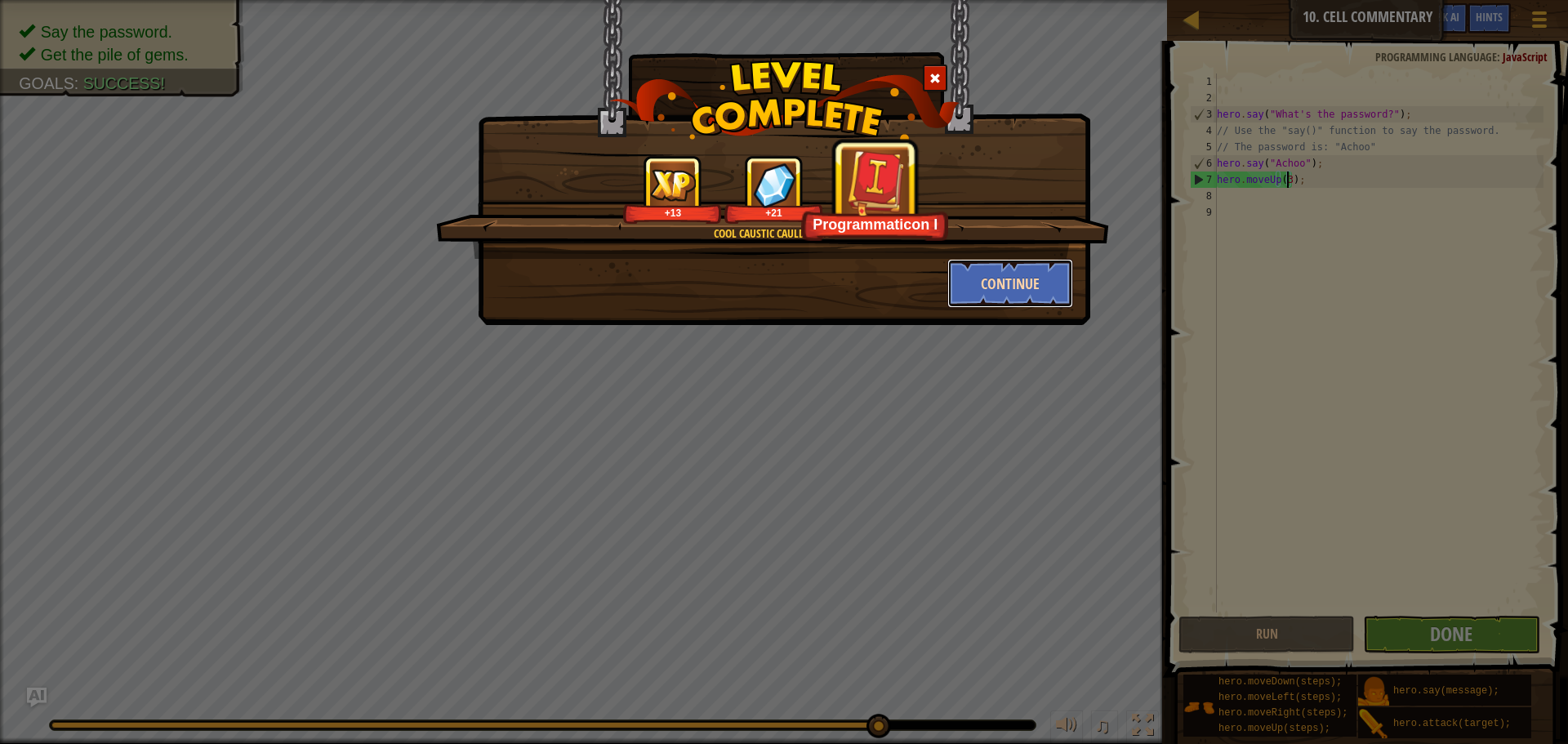
click at [1020, 275] on button "Continue" at bounding box center [1010, 283] width 126 height 49
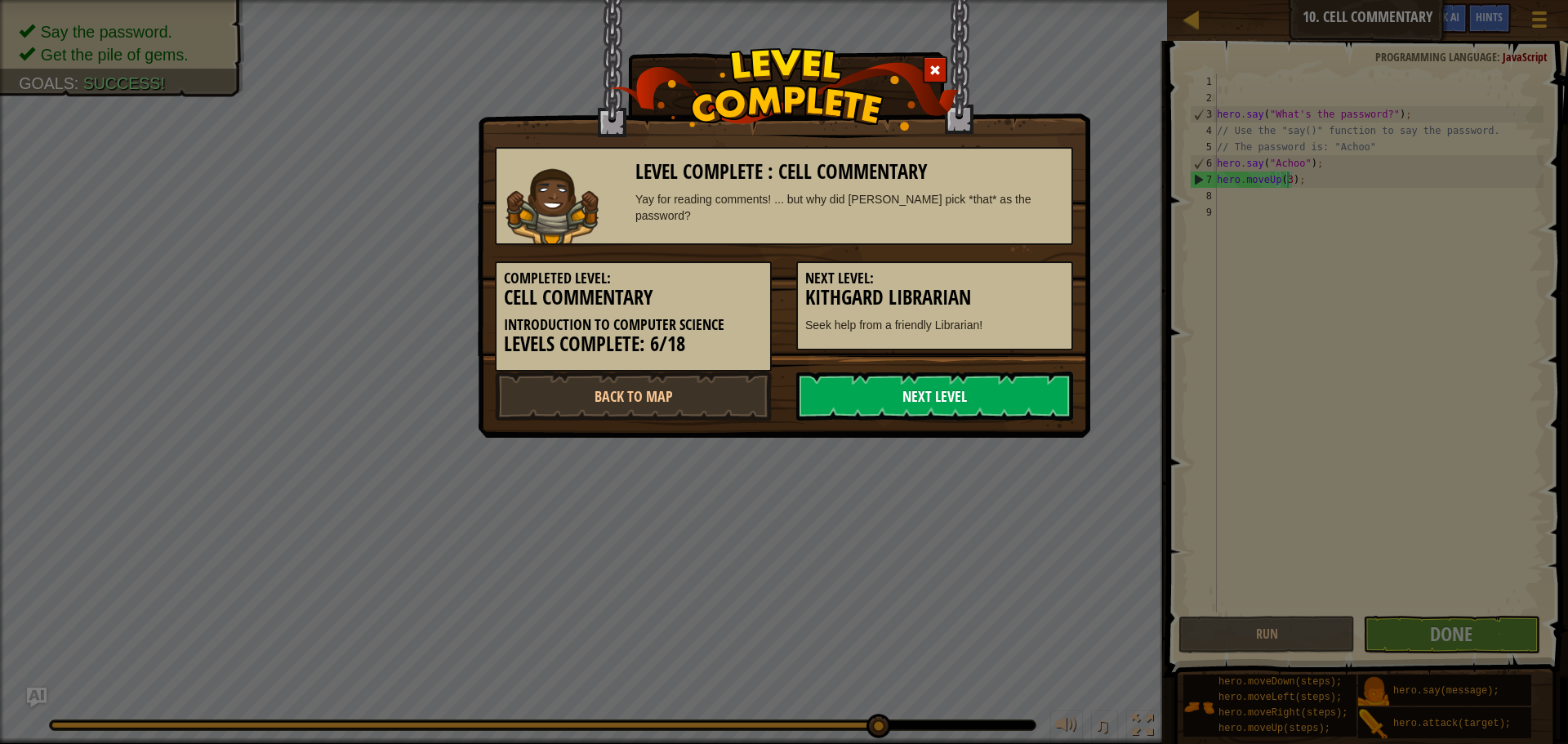
click at [827, 372] on link "Next Level" at bounding box center [935, 396] width 276 height 49
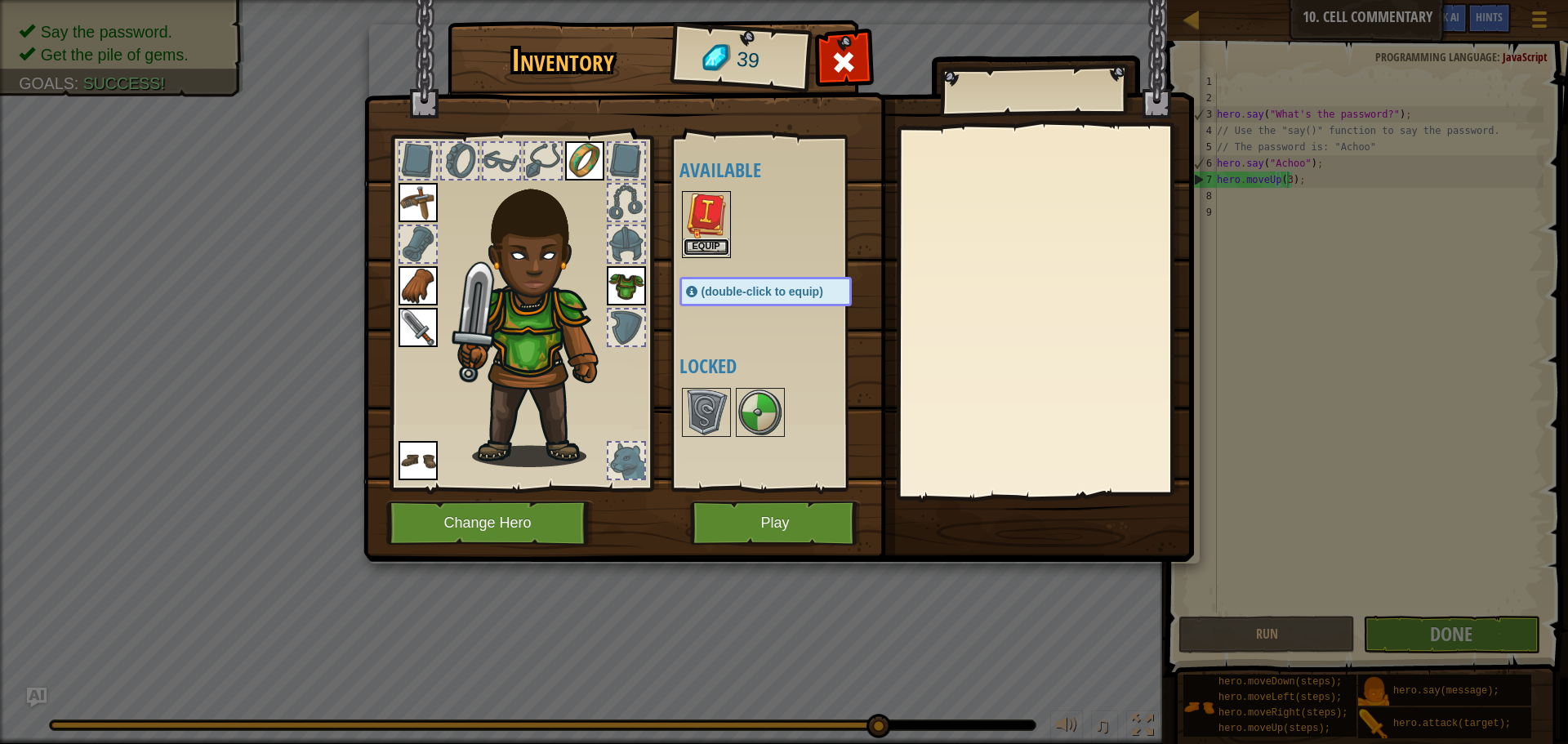
click at [710, 239] on button "Equip" at bounding box center [706, 247] width 46 height 17
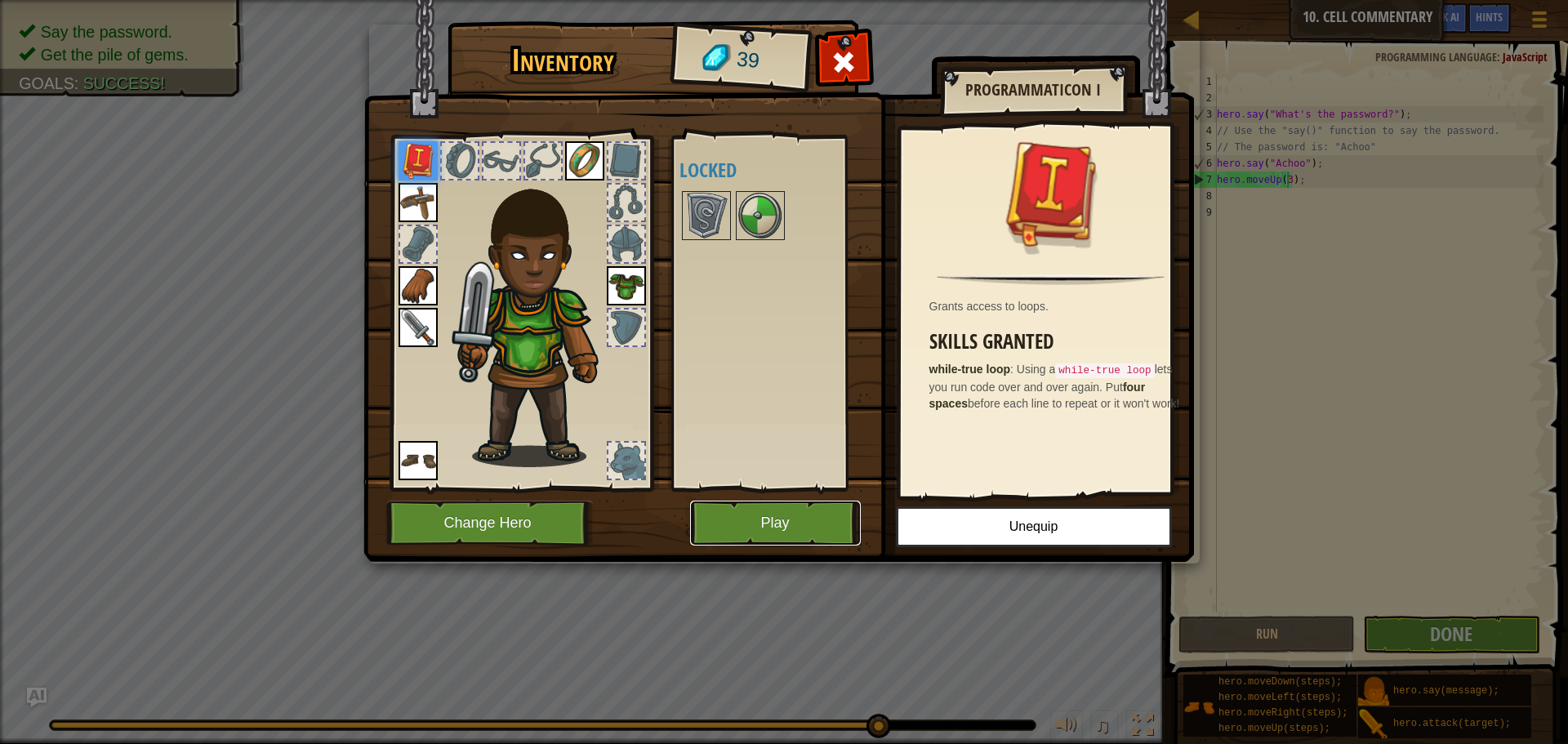
click at [823, 508] on button "Play" at bounding box center [775, 523] width 170 height 45
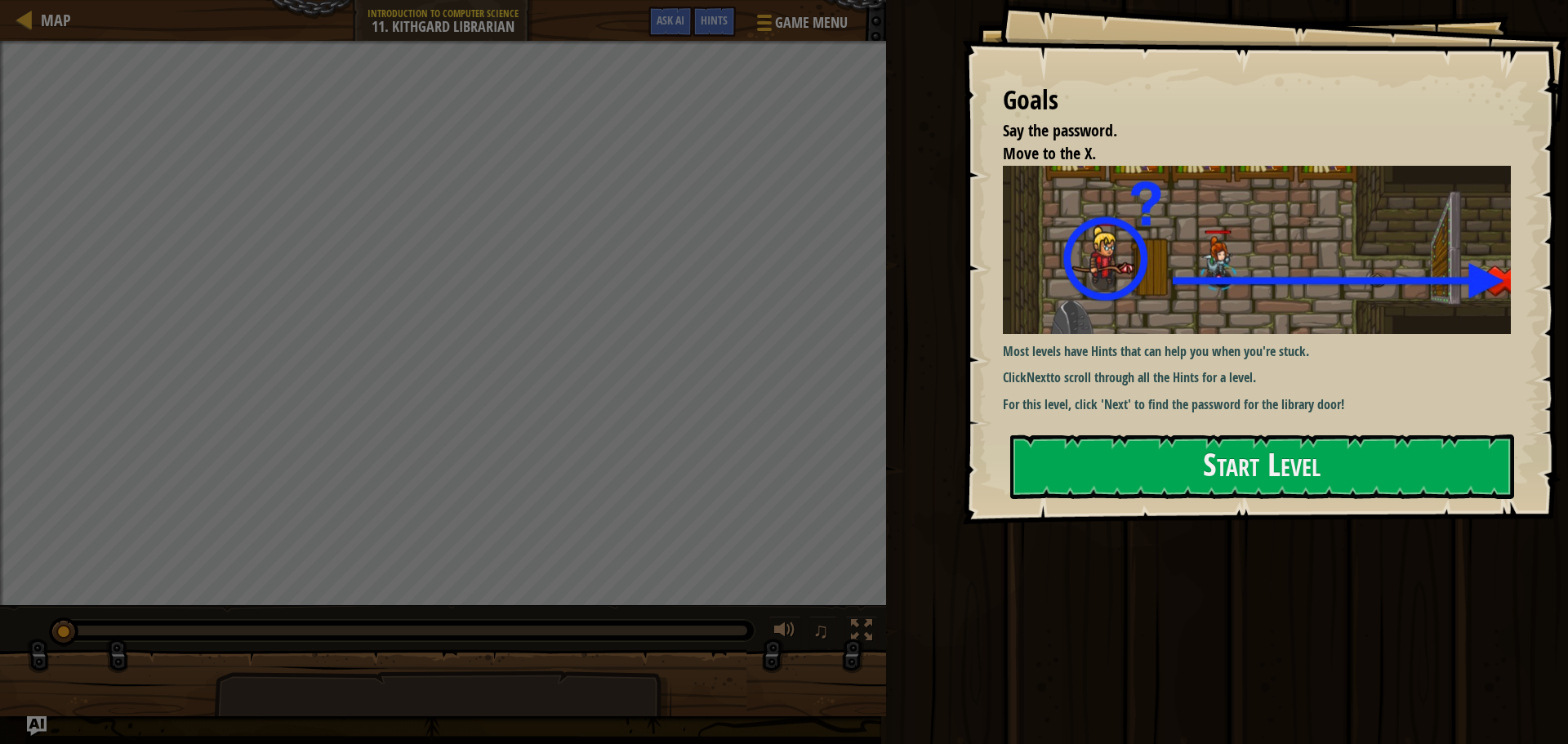
click at [1058, 427] on div "Goals Say the password. Move to the X. Most levels have Hints that can help you…" at bounding box center [1264, 262] width 605 height 524
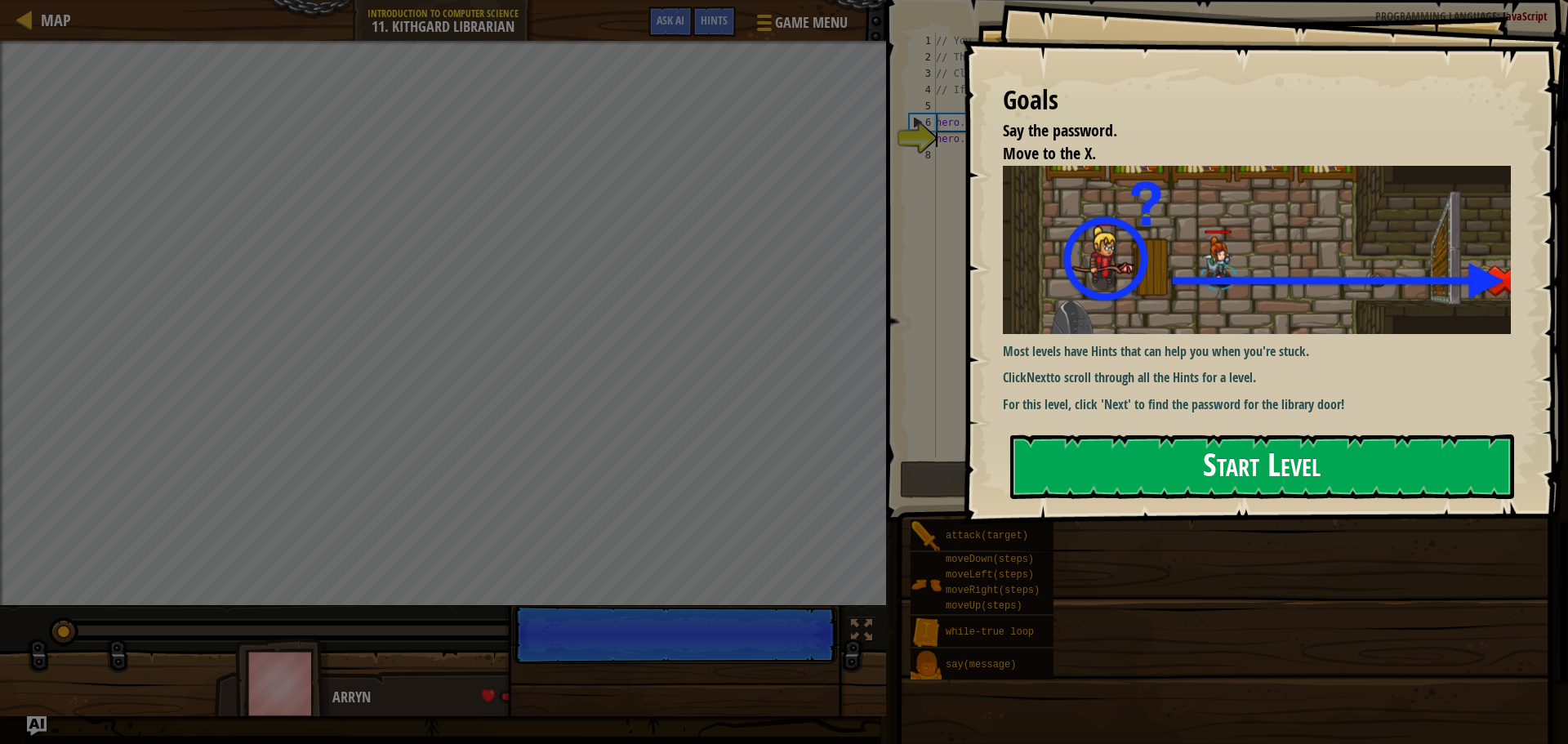
click at [1068, 449] on button "Start Level" at bounding box center [1262, 467] width 504 height 64
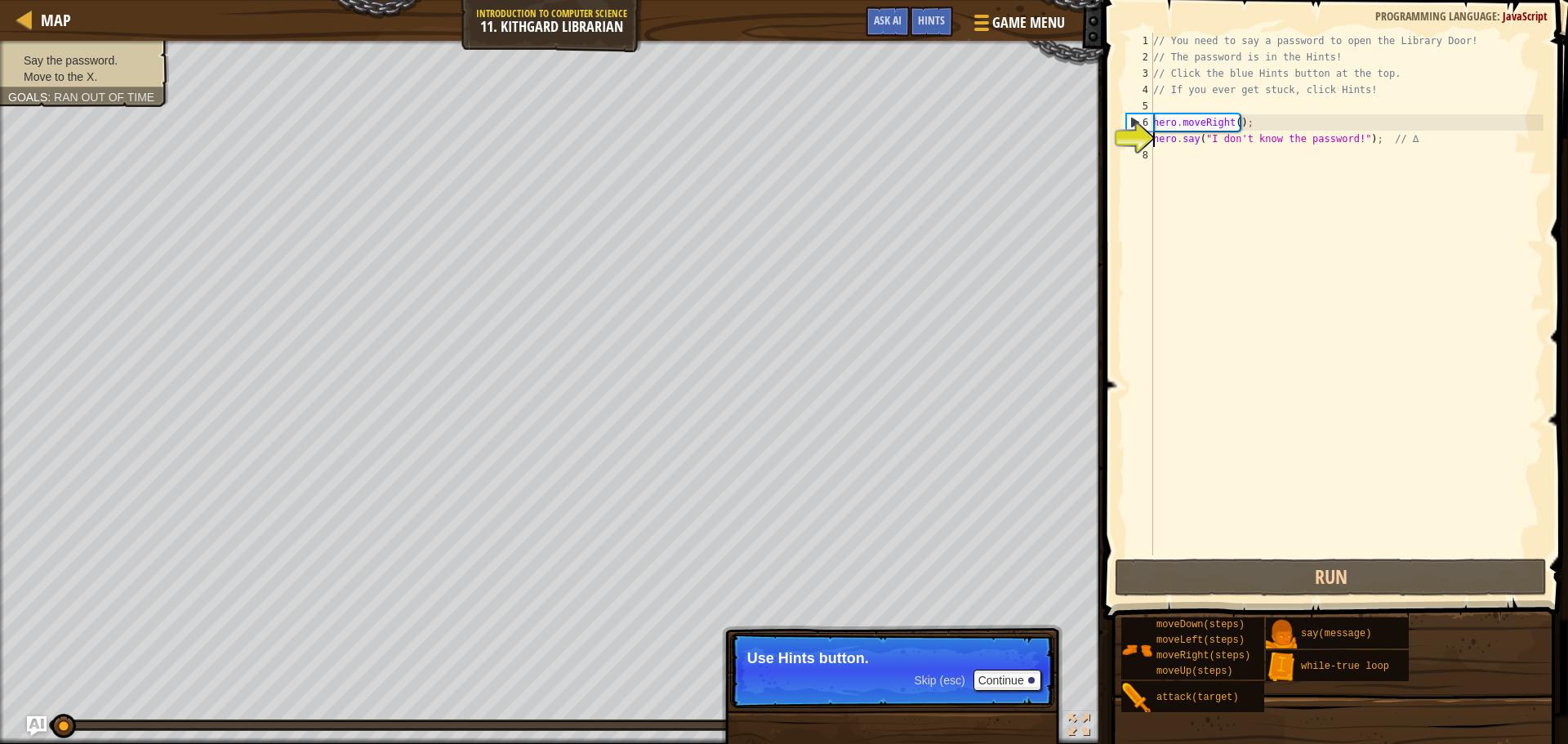
click at [1153, 154] on div "// You need to say a password to open the Library Door! // The password is in t…" at bounding box center [1347, 310] width 393 height 556
click at [994, 669] on button "Continue" at bounding box center [1007, 680] width 68 height 21
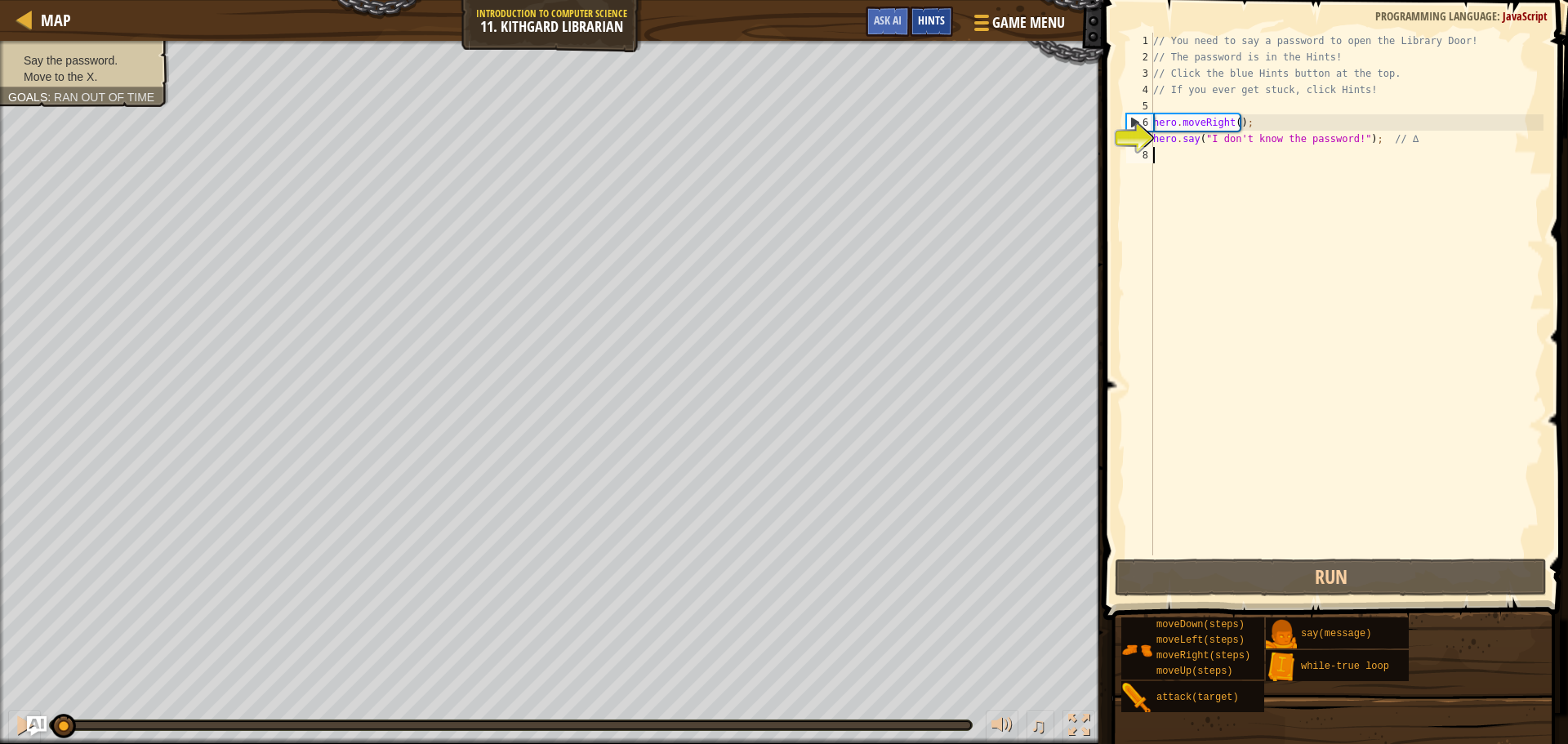
click at [935, 21] on span "Hints" at bounding box center [931, 20] width 27 height 15
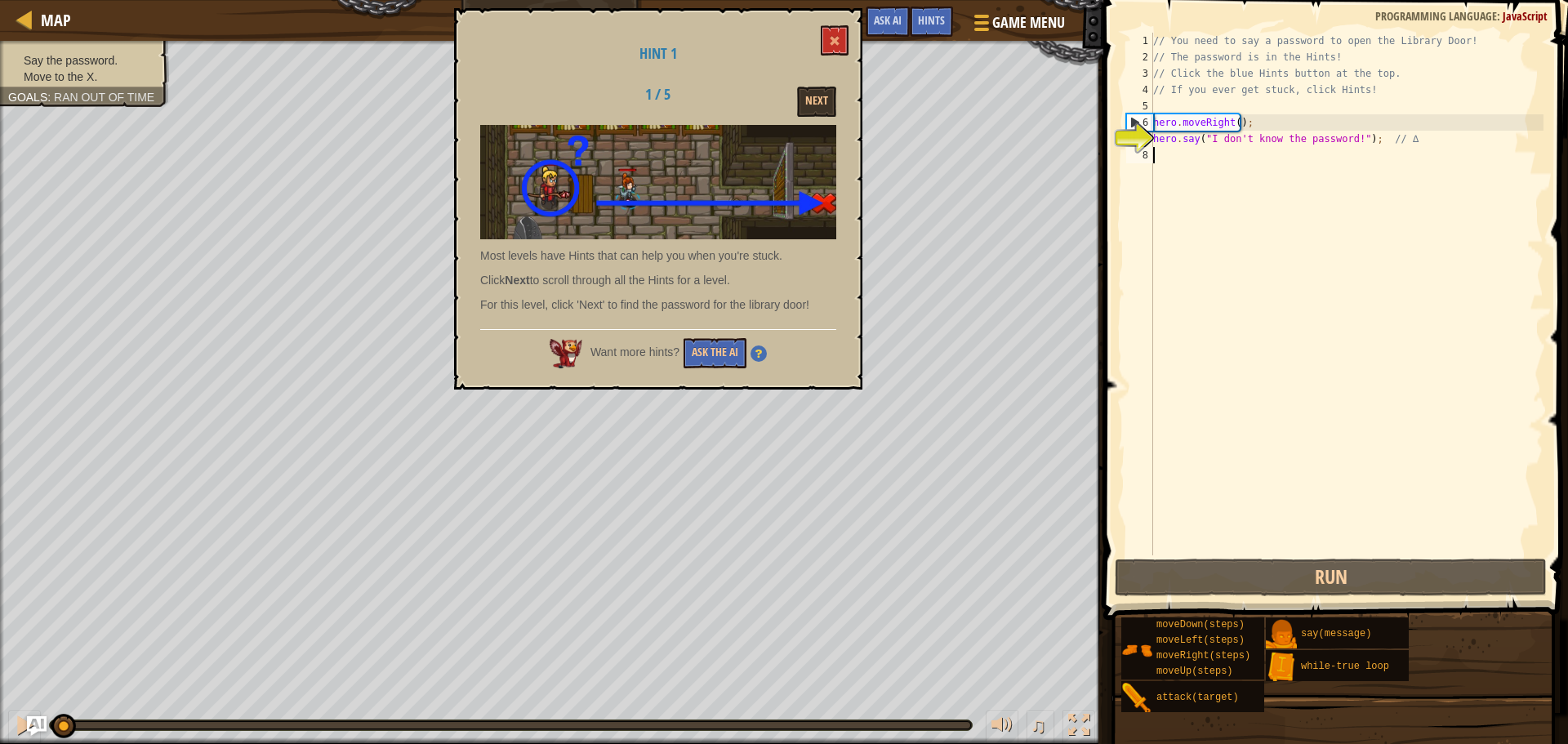
click at [1136, 119] on div "6" at bounding box center [1140, 122] width 26 height 16
click at [1130, 131] on div "7" at bounding box center [1140, 138] width 27 height 16
click at [1138, 119] on div "6" at bounding box center [1140, 122] width 26 height 16
click at [1134, 120] on div "6" at bounding box center [1140, 122] width 26 height 16
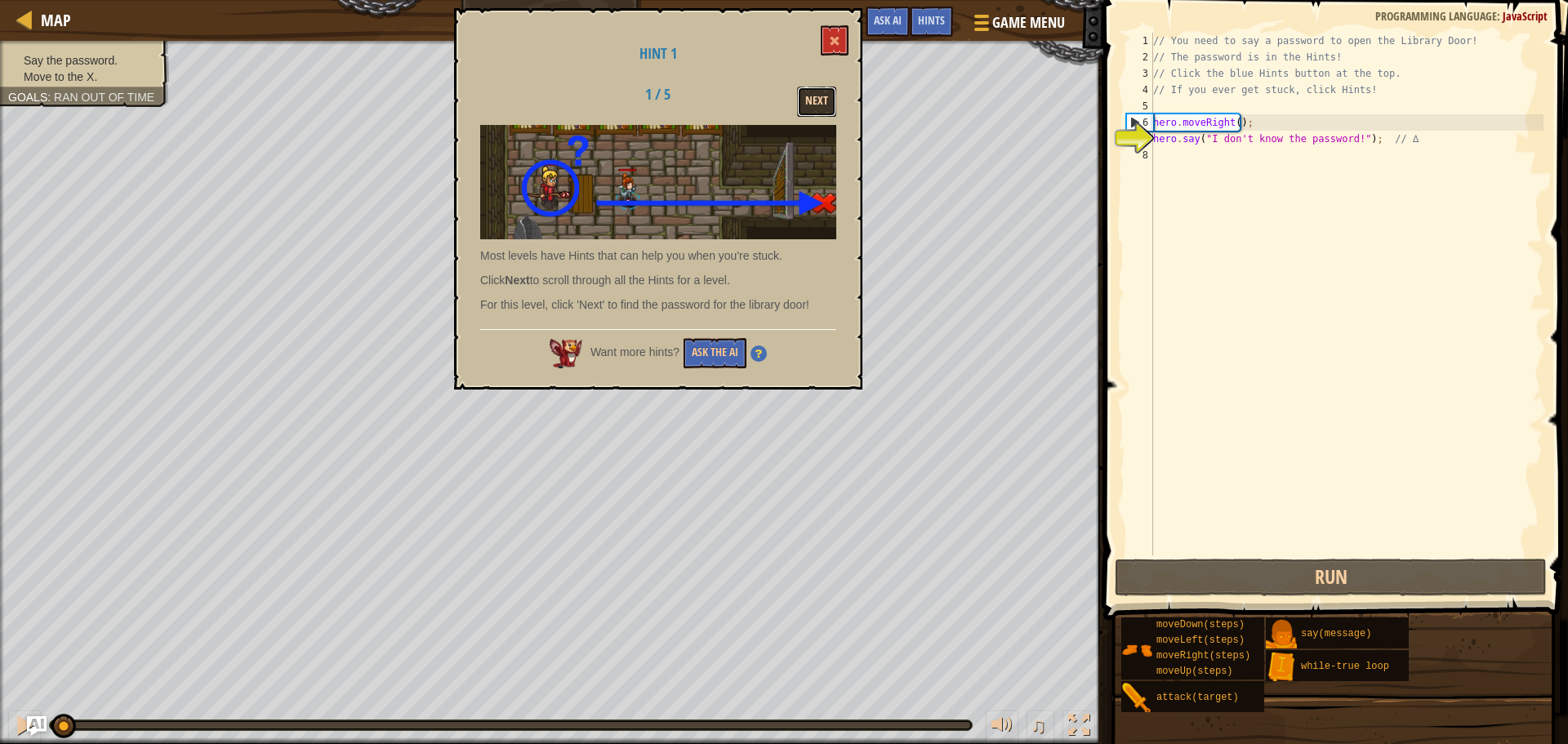
click at [818, 103] on button "Next" at bounding box center [817, 102] width 39 height 31
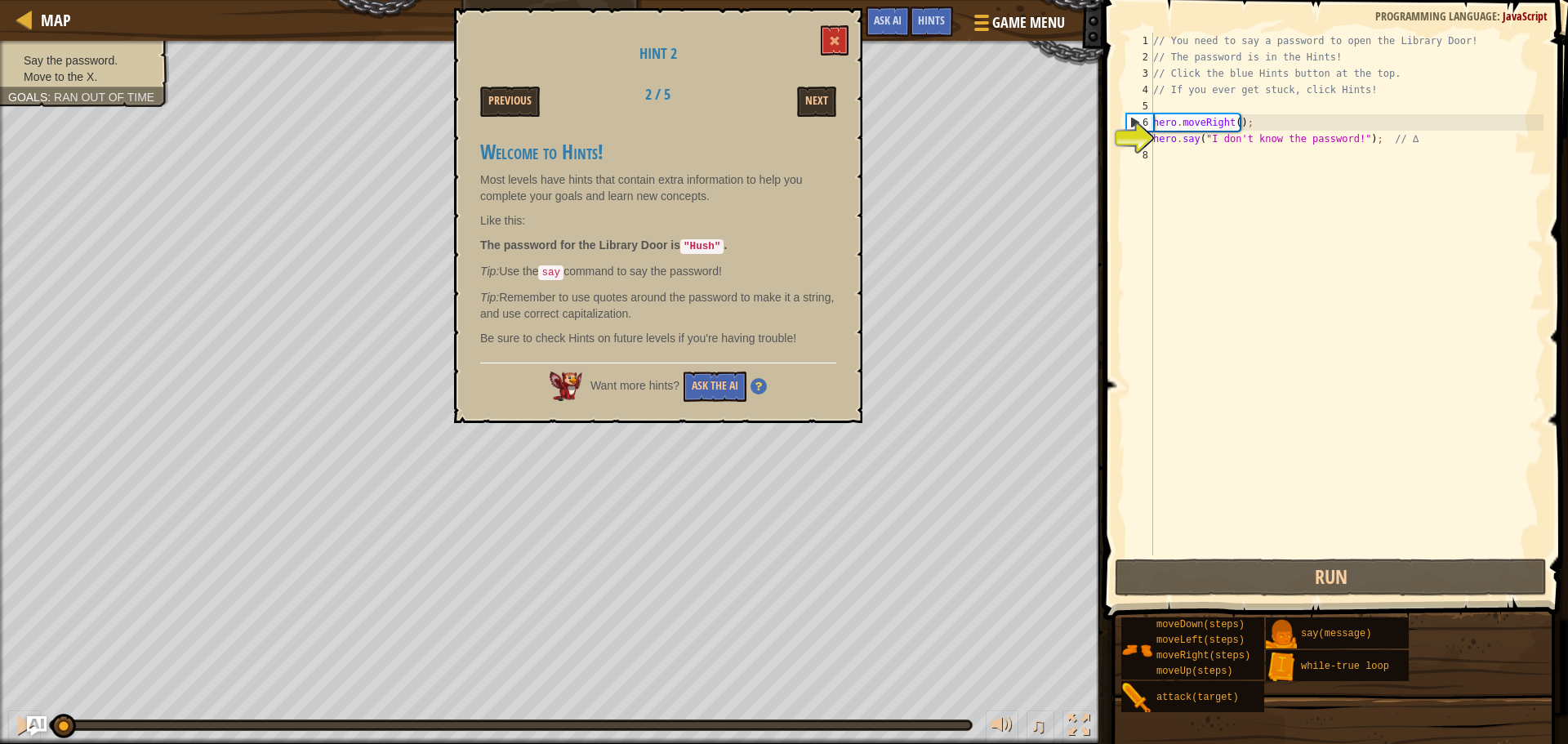
drag, startPoint x: 1289, startPoint y: 627, endPoint x: 1242, endPoint y: 372, distance: 259.3
click at [1224, 365] on div "Hints Videos hero.moveRight(); 1 2 3 4 5 6 7 8 // You need to say a password to…" at bounding box center [1333, 367] width 470 height 736
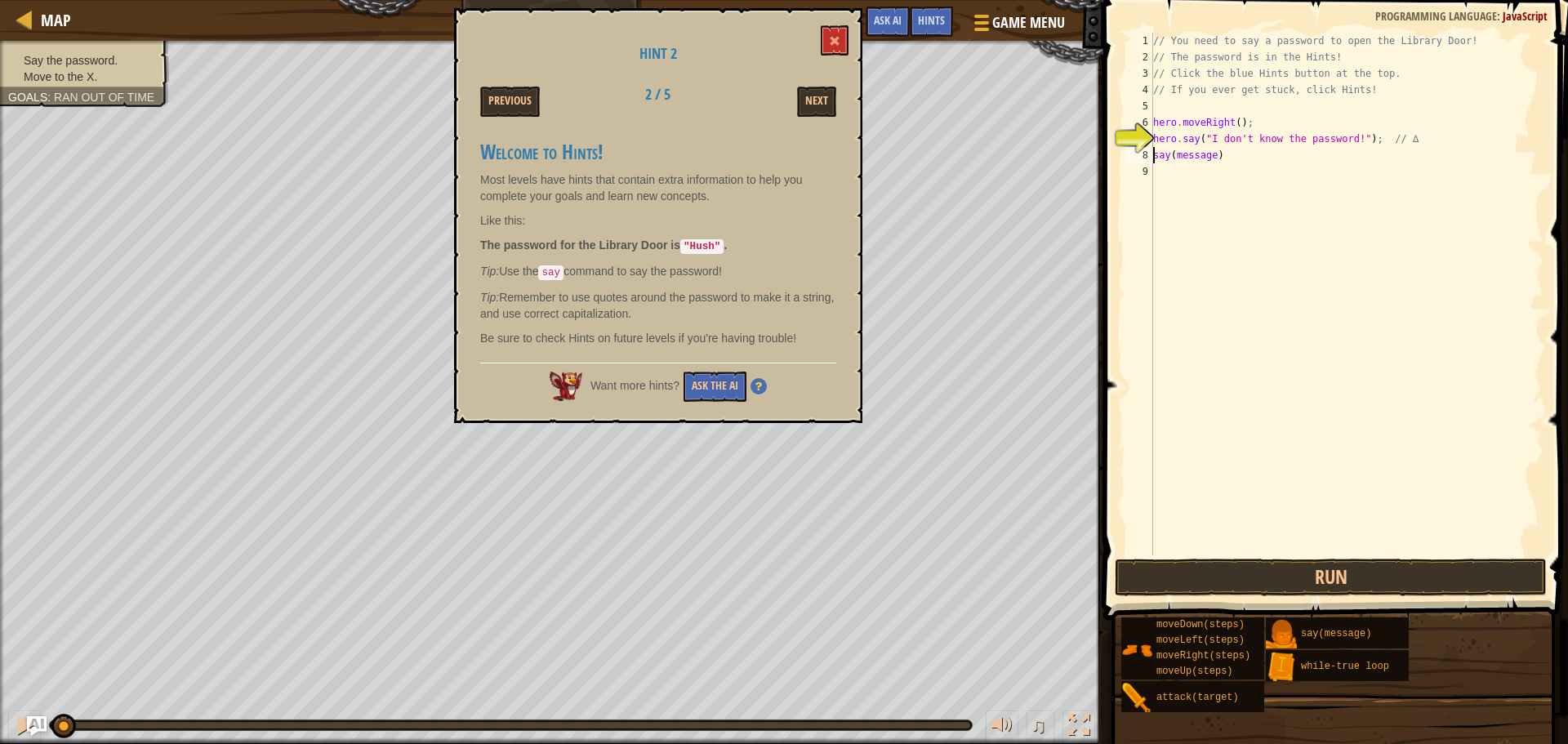
click at [1196, 154] on div "// You need to say a password to open the Library Door! // The password is in t…" at bounding box center [1347, 310] width 393 height 556
click at [815, 111] on button "Next" at bounding box center [817, 102] width 39 height 31
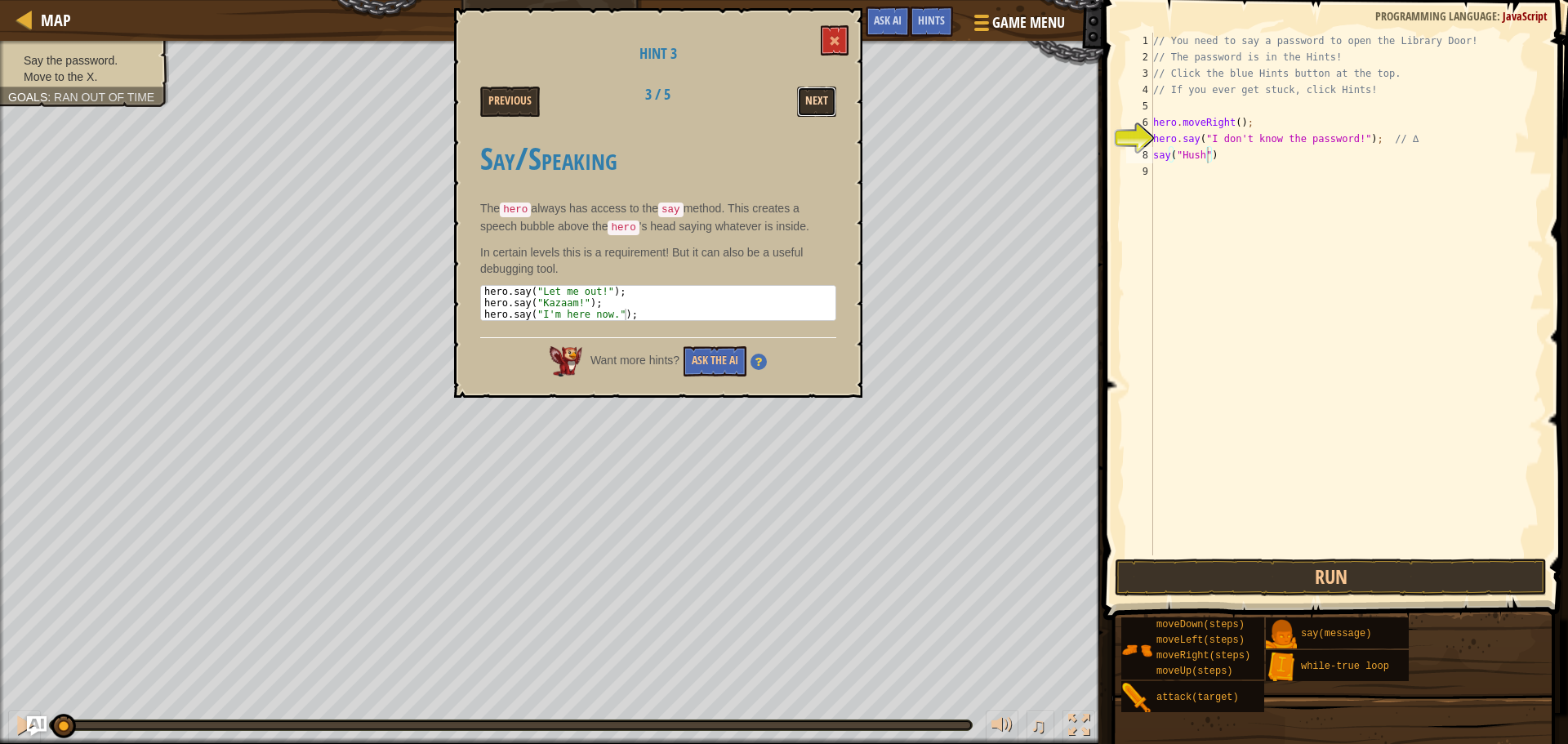
click at [814, 109] on button "Next" at bounding box center [817, 102] width 39 height 31
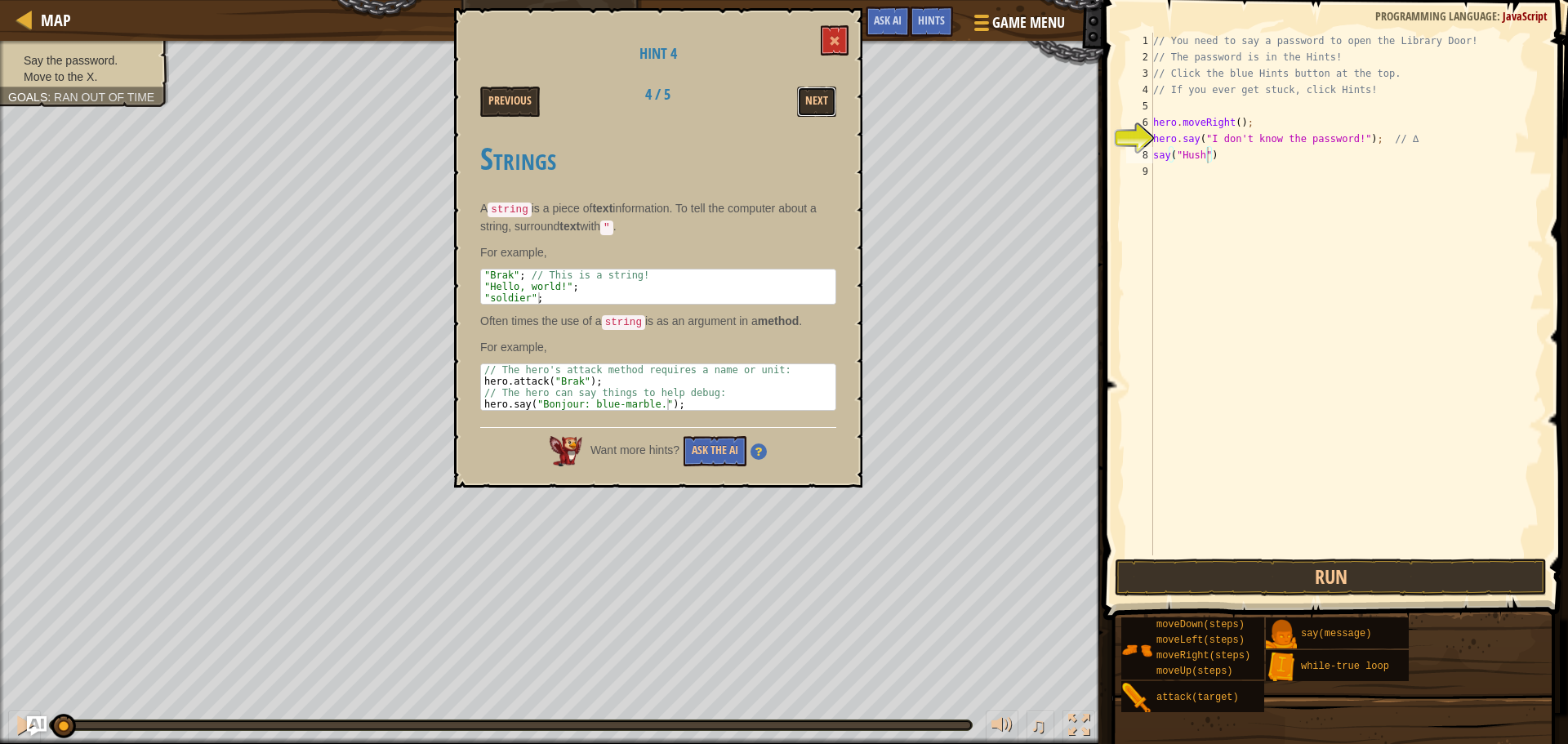
click at [814, 109] on button "Next" at bounding box center [817, 102] width 39 height 31
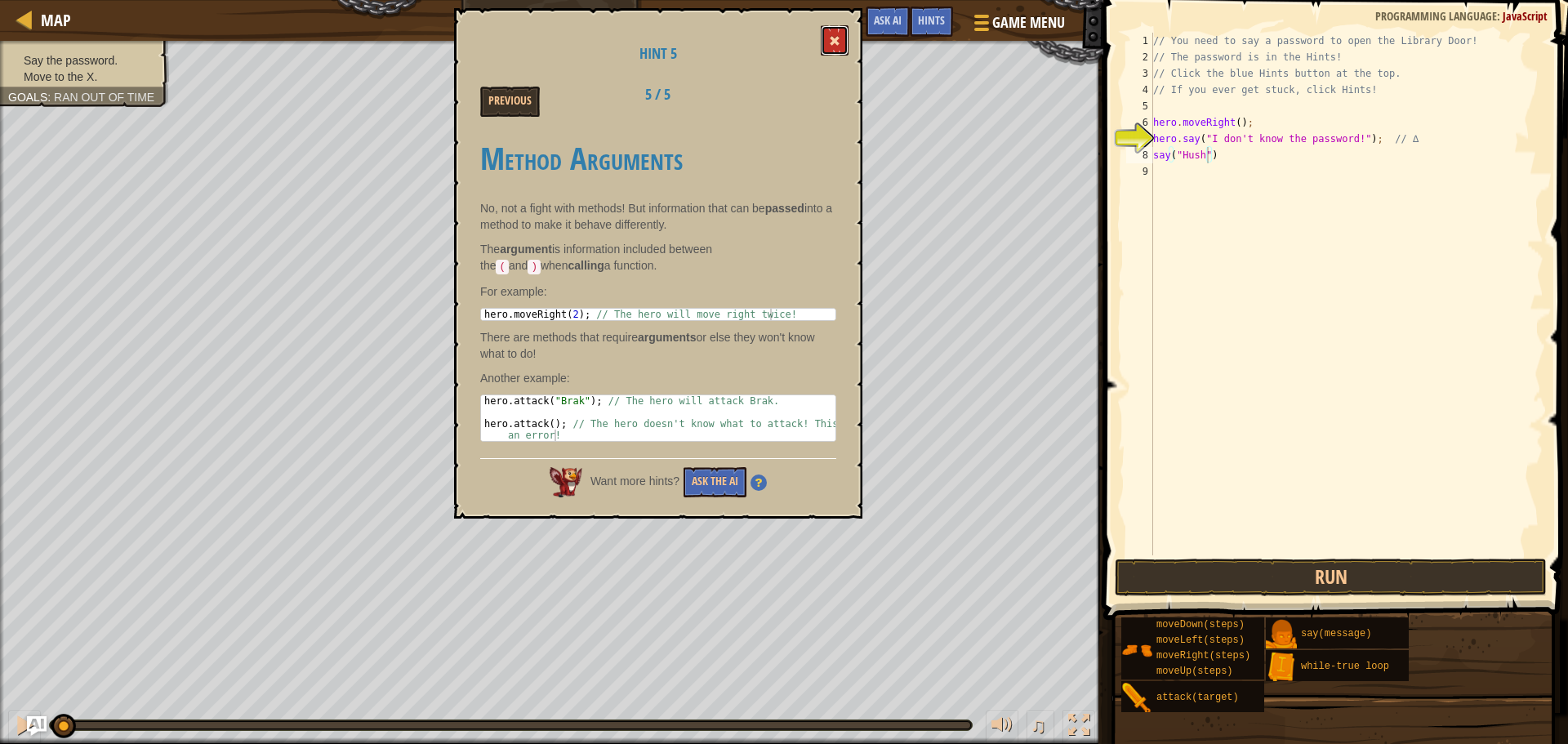
click at [829, 37] on button at bounding box center [834, 41] width 28 height 31
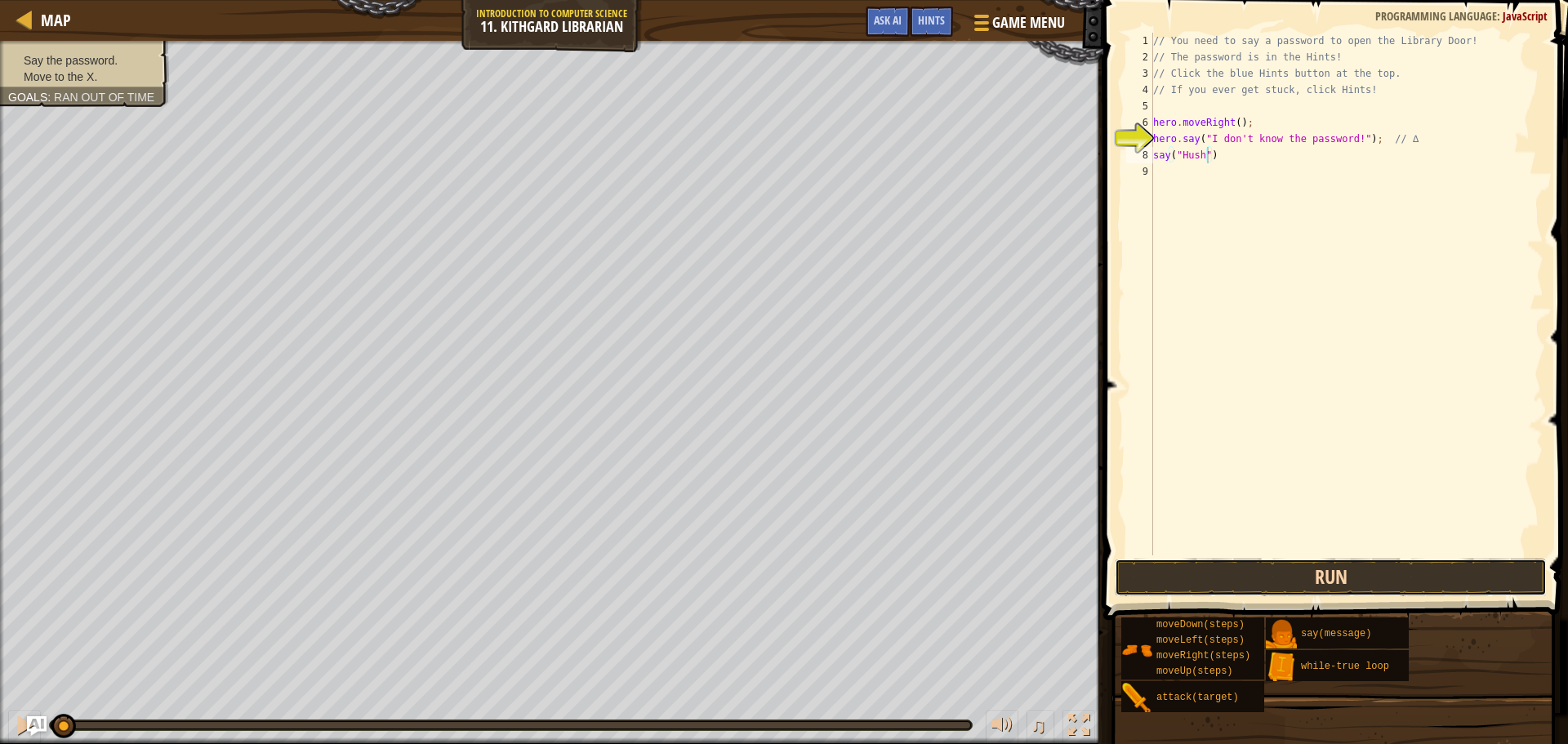
click at [1286, 576] on button "Run" at bounding box center [1330, 578] width 432 height 37
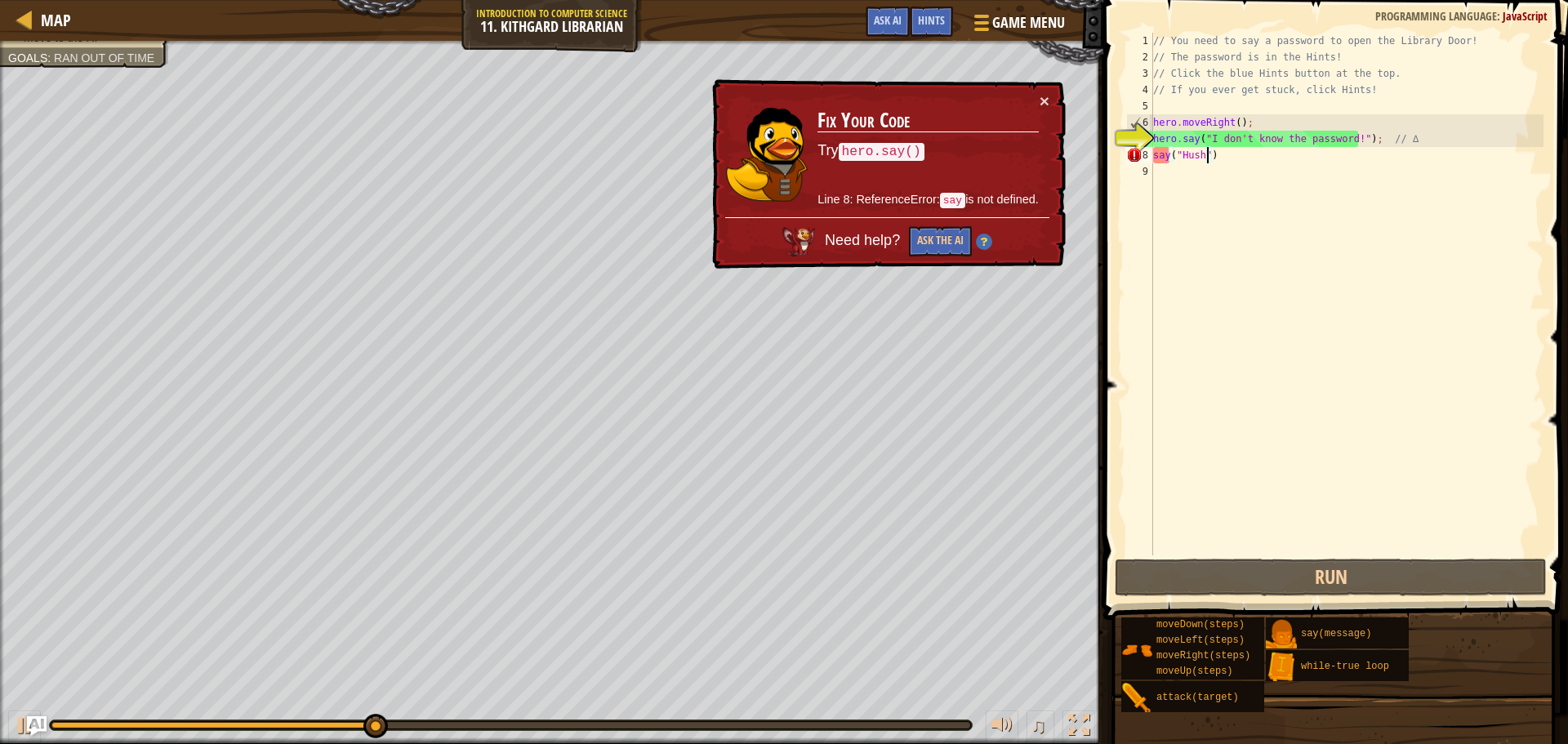
click at [1178, 154] on div "// You need to say a password to open the Library Door! // The password is in t…" at bounding box center [1347, 310] width 393 height 556
click at [1152, 154] on div "// You need to say a password to open the Library Door! // The password is in t…" at bounding box center [1347, 310] width 393 height 556
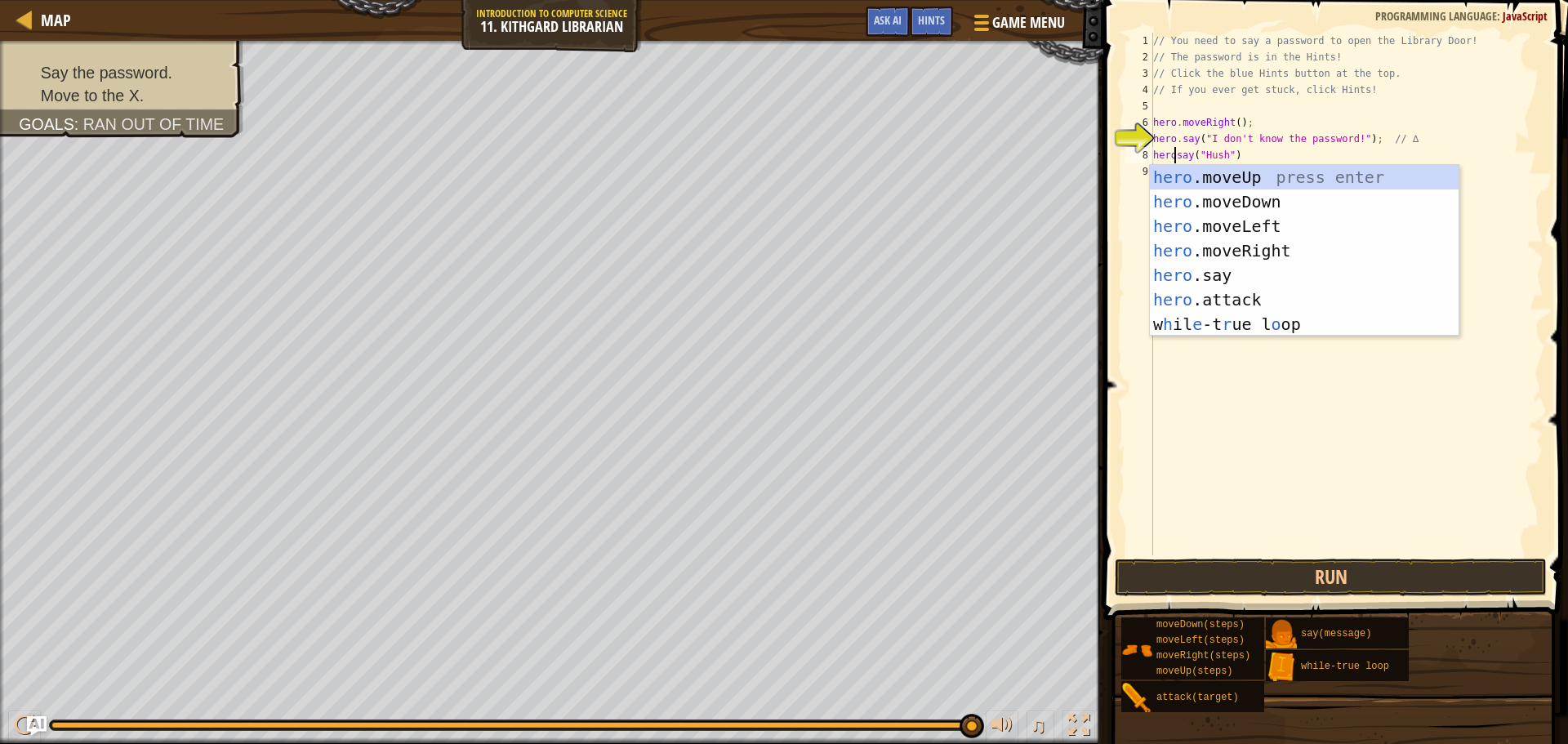
scroll to position [8, 2]
type textarea "hero.say("Hush")"
click at [1236, 384] on div "// You need to say a password to open the Library Door! // The password is in t…" at bounding box center [1347, 310] width 393 height 556
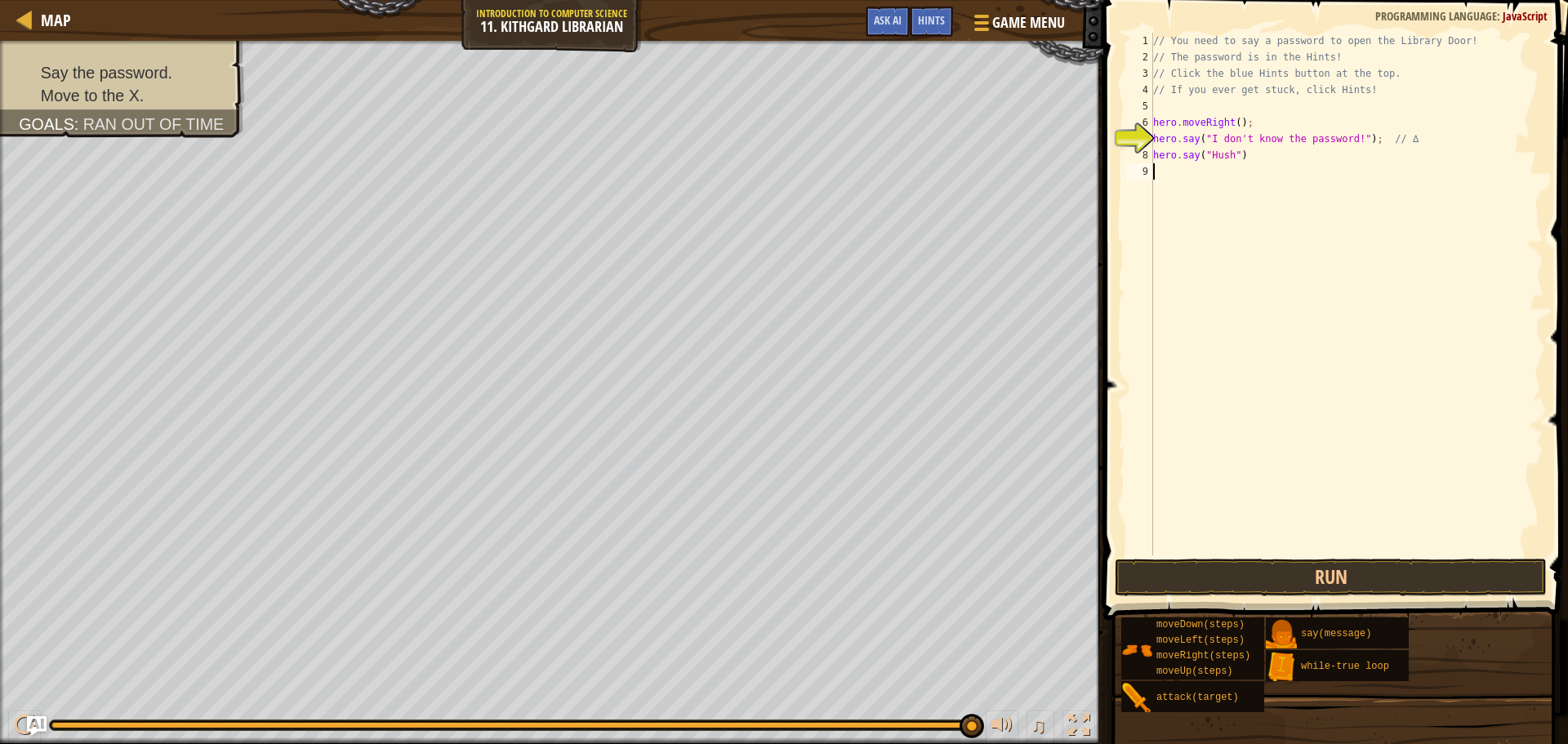
scroll to position [8, 0]
click at [1286, 566] on button "Run" at bounding box center [1330, 578] width 432 height 37
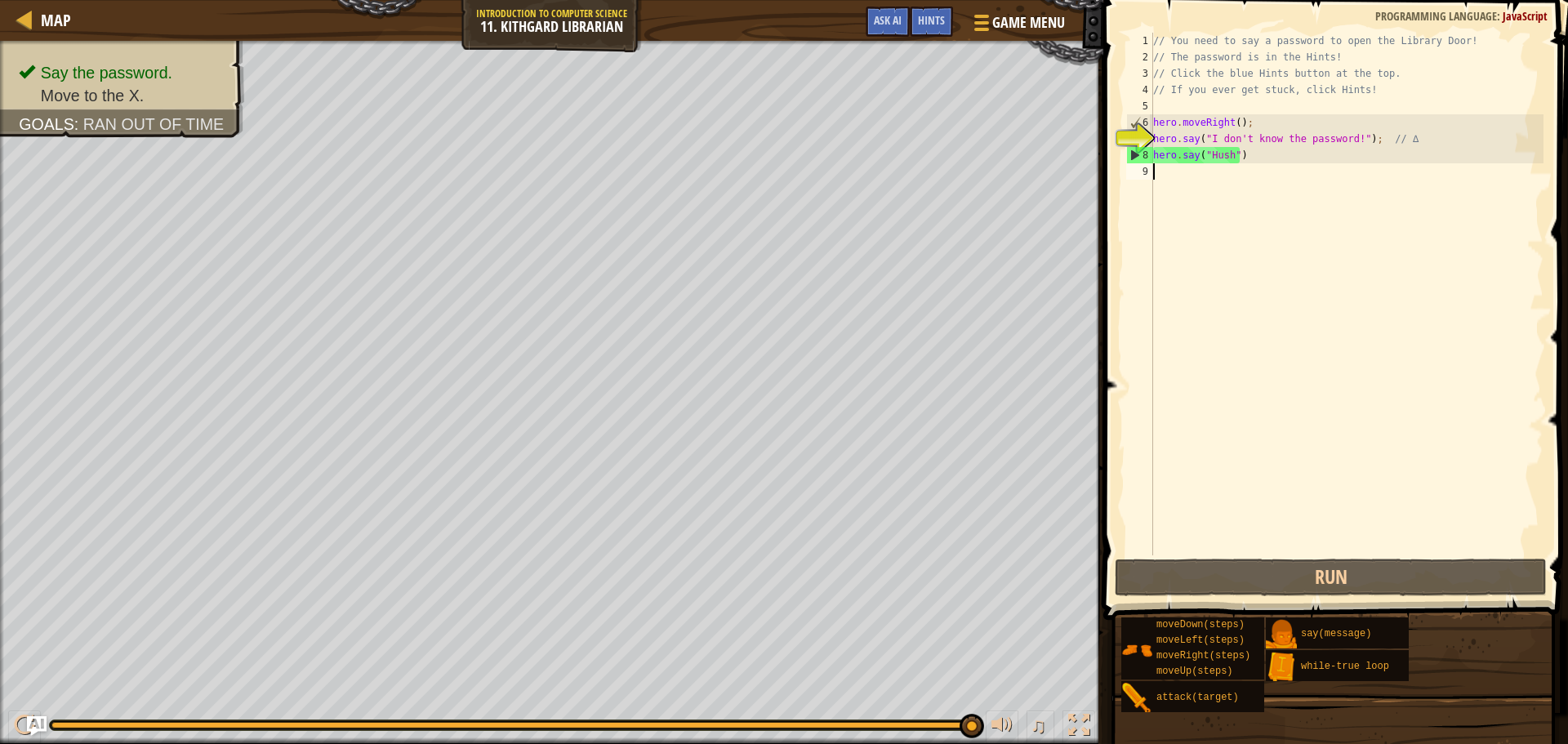
type textarea "h"
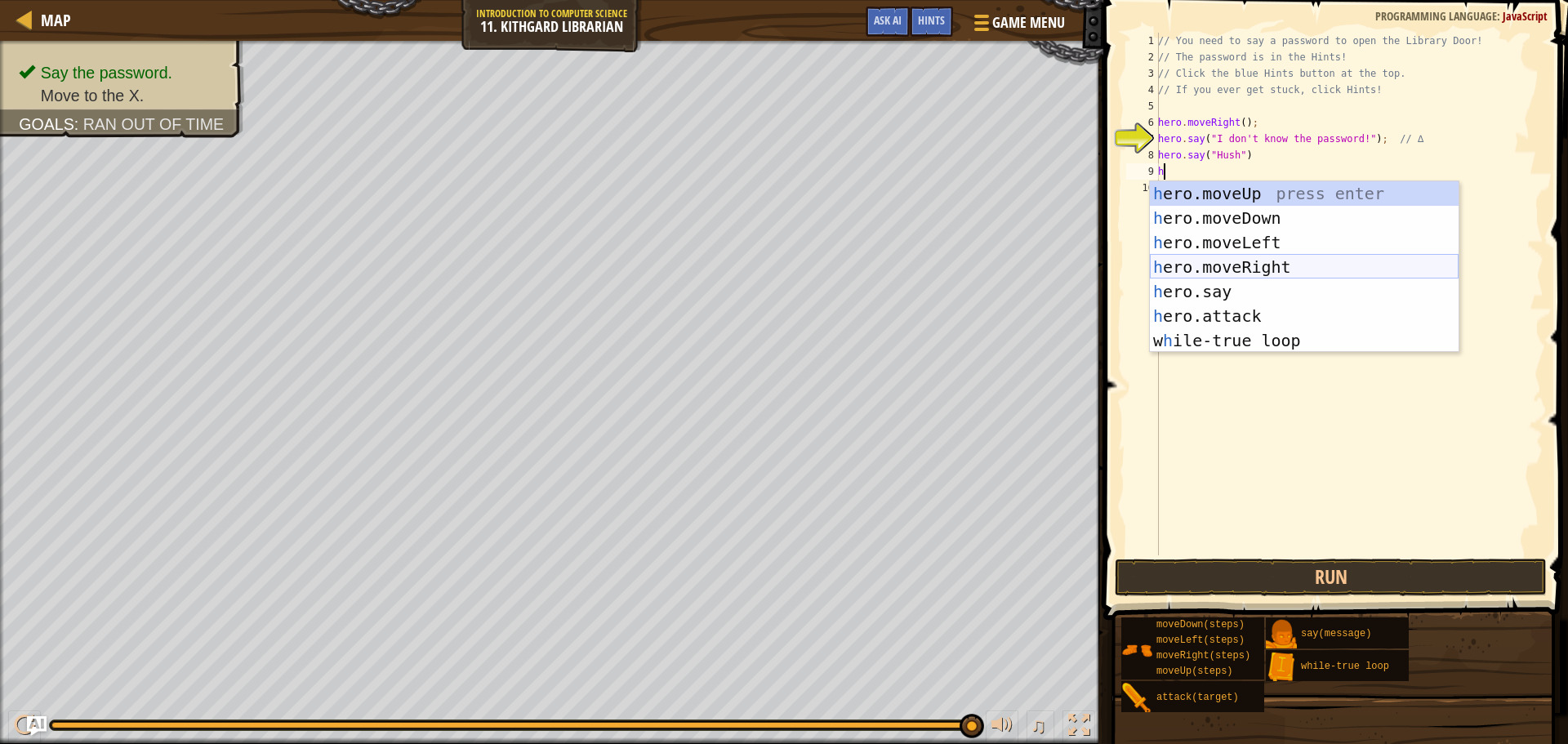
click at [1267, 259] on div "h ero.moveUp press enter h ero.moveDown press enter h ero.moveLeft press enter …" at bounding box center [1304, 292] width 309 height 221
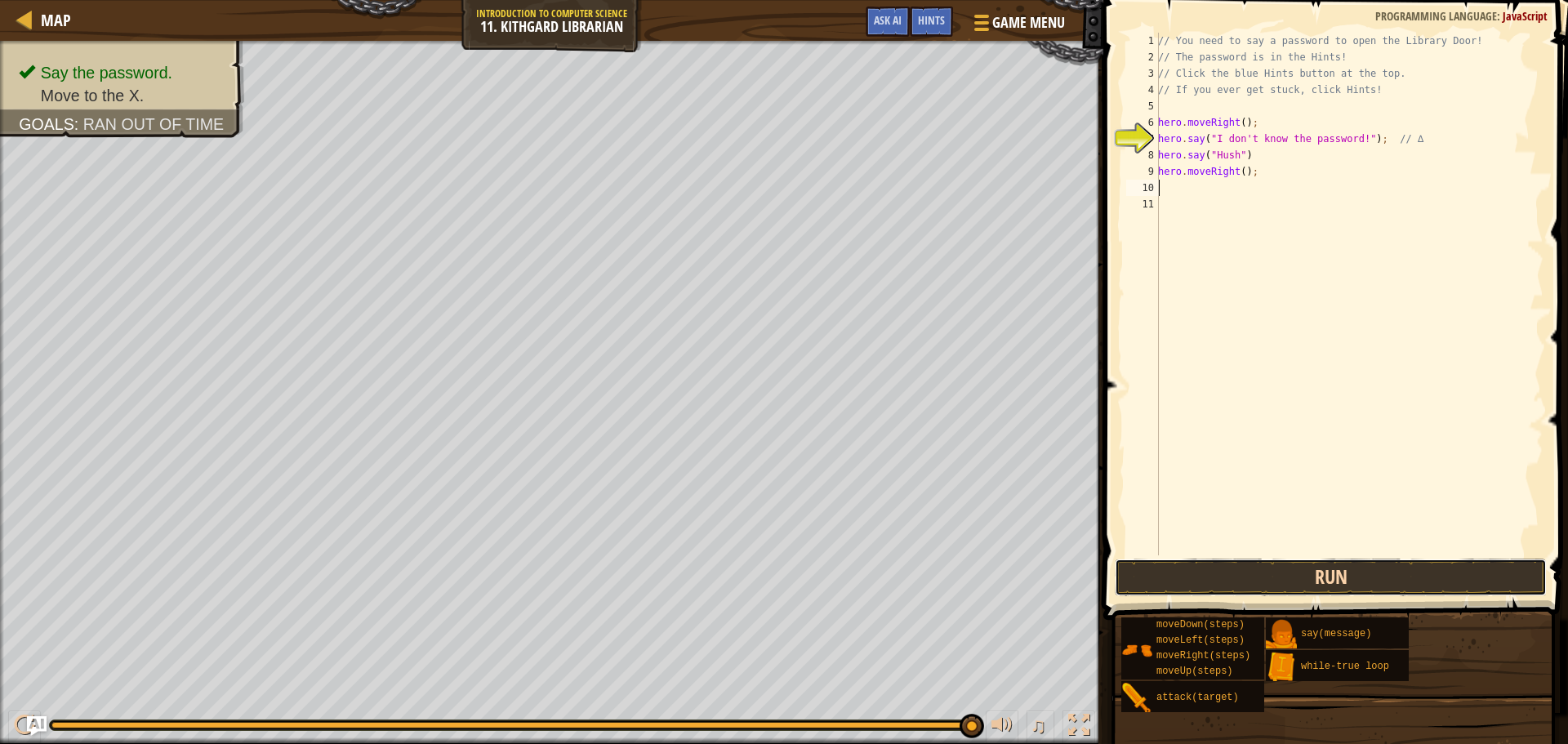
click at [1256, 575] on button "Run" at bounding box center [1330, 578] width 432 height 37
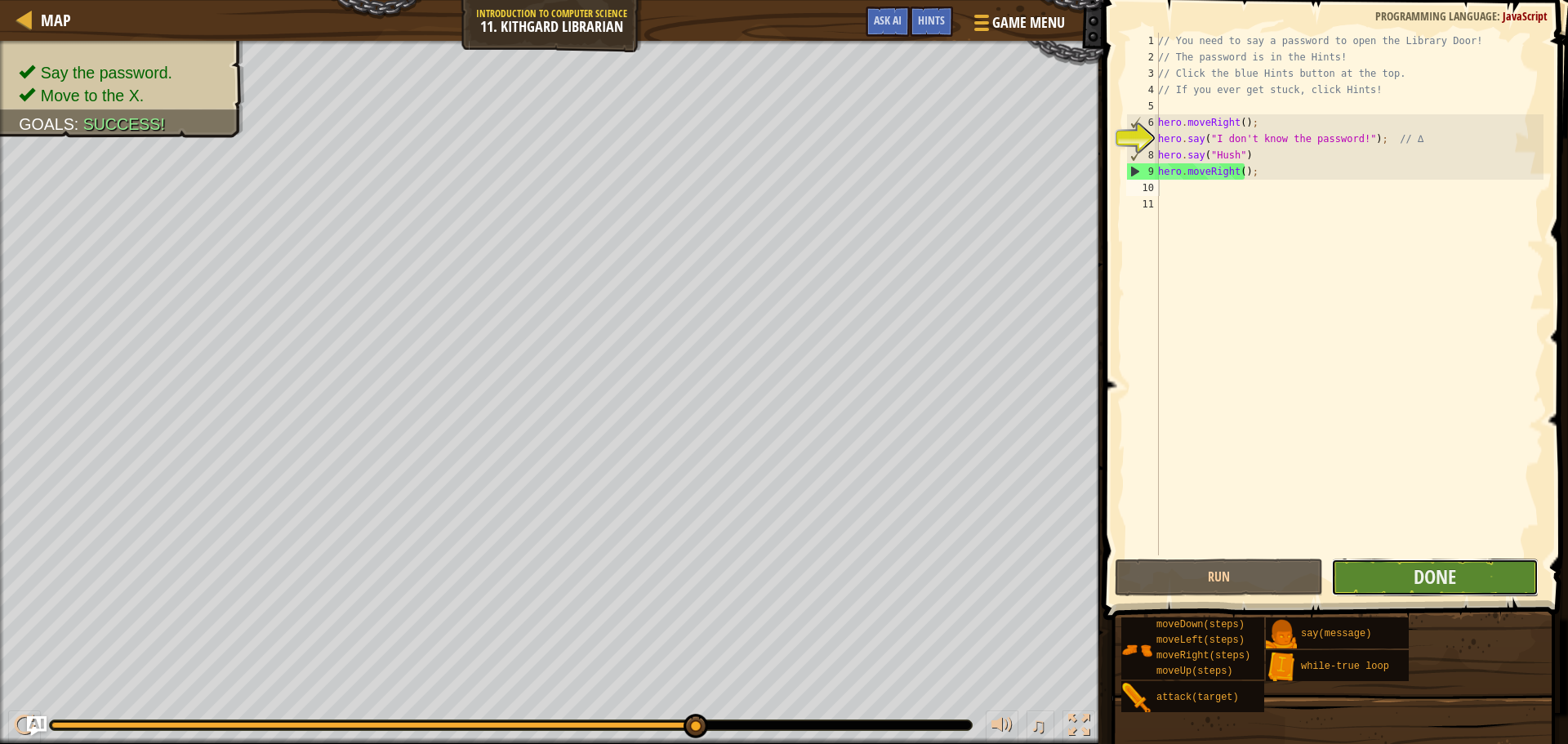
click at [1403, 569] on button "Done" at bounding box center [1434, 578] width 208 height 37
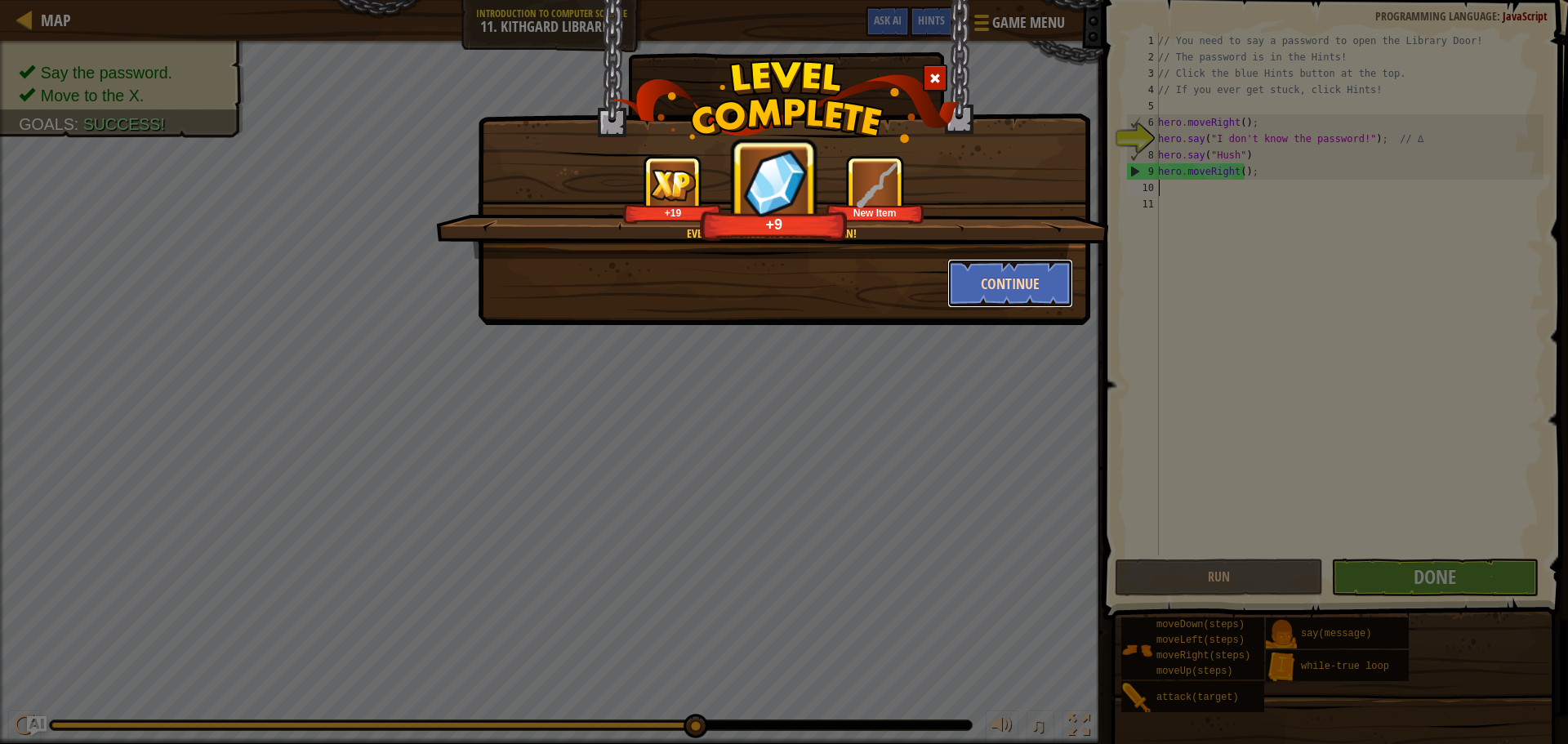
click at [998, 280] on button "Continue" at bounding box center [1010, 283] width 126 height 49
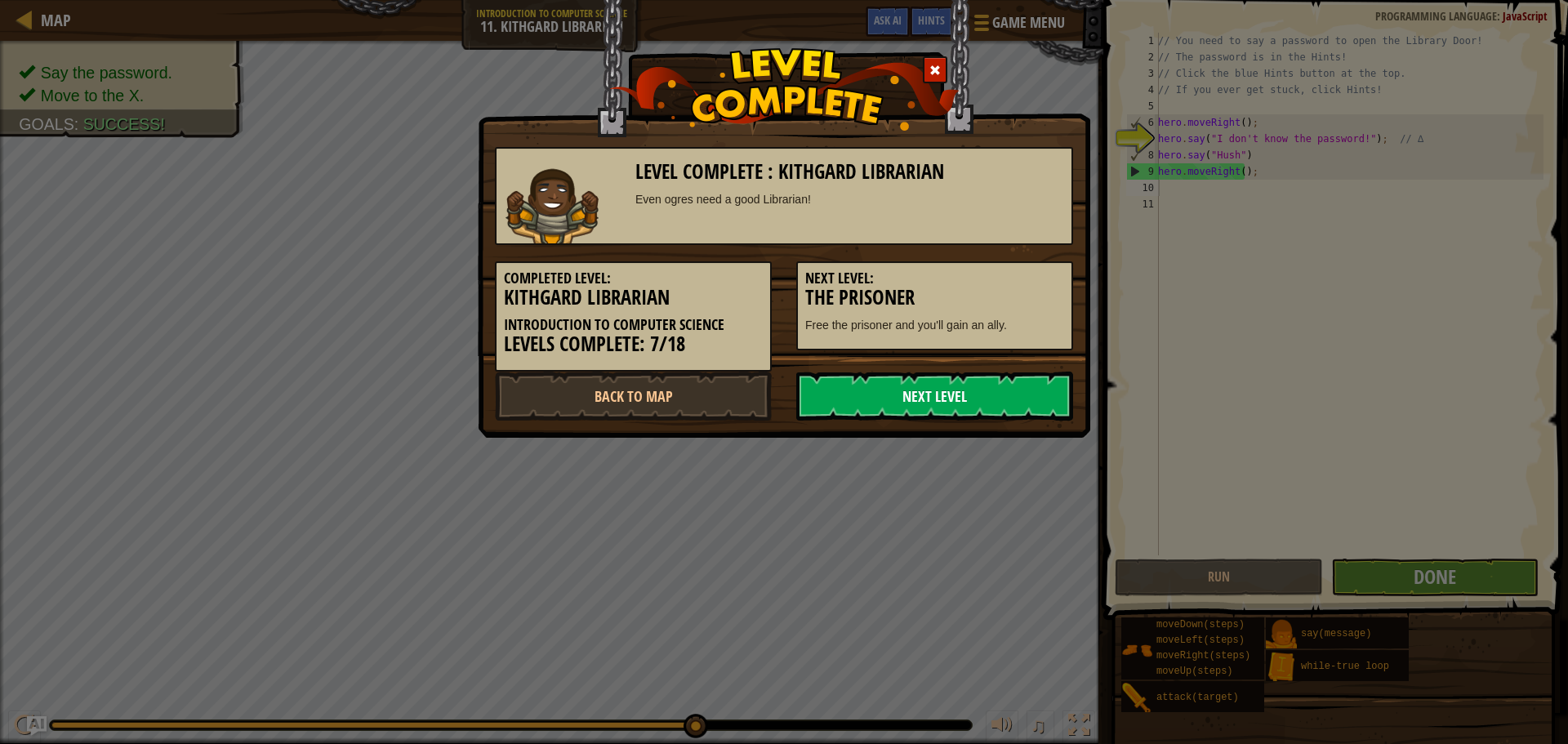
click at [932, 378] on link "Next Level" at bounding box center [935, 396] width 276 height 49
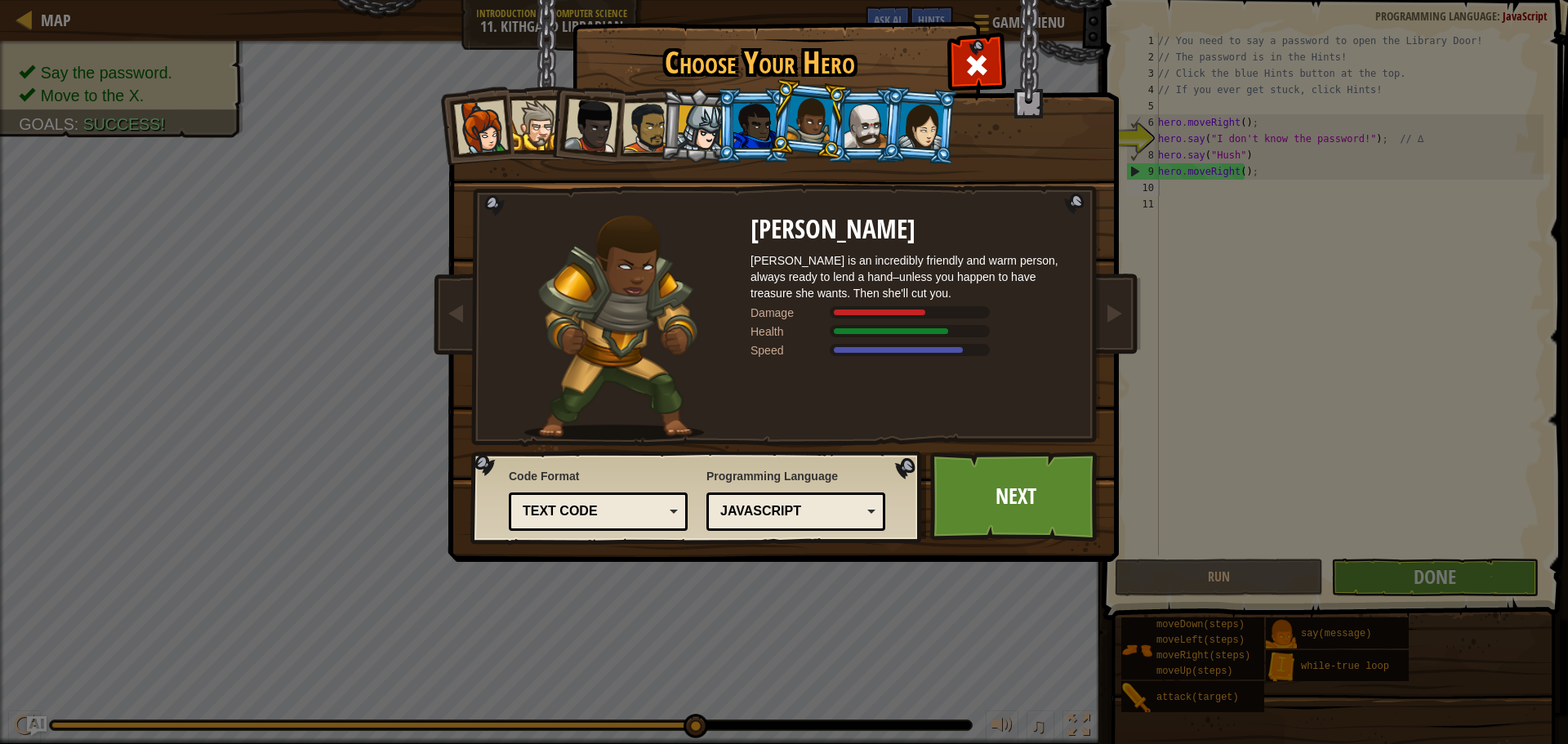
click at [790, 131] on div at bounding box center [809, 120] width 47 height 48
click at [729, 131] on li at bounding box center [752, 126] width 74 height 75
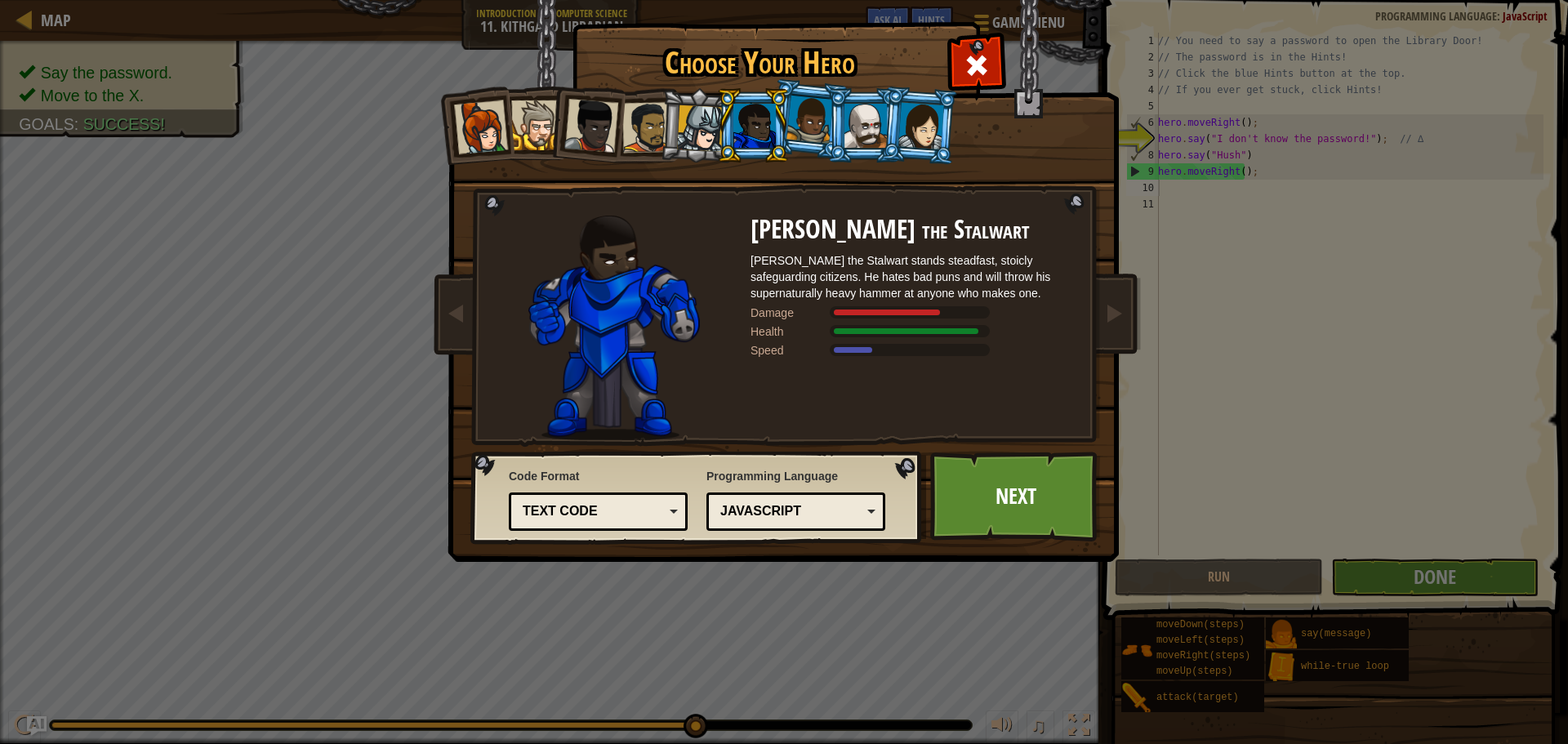
click at [790, 120] on div at bounding box center [809, 120] width 47 height 48
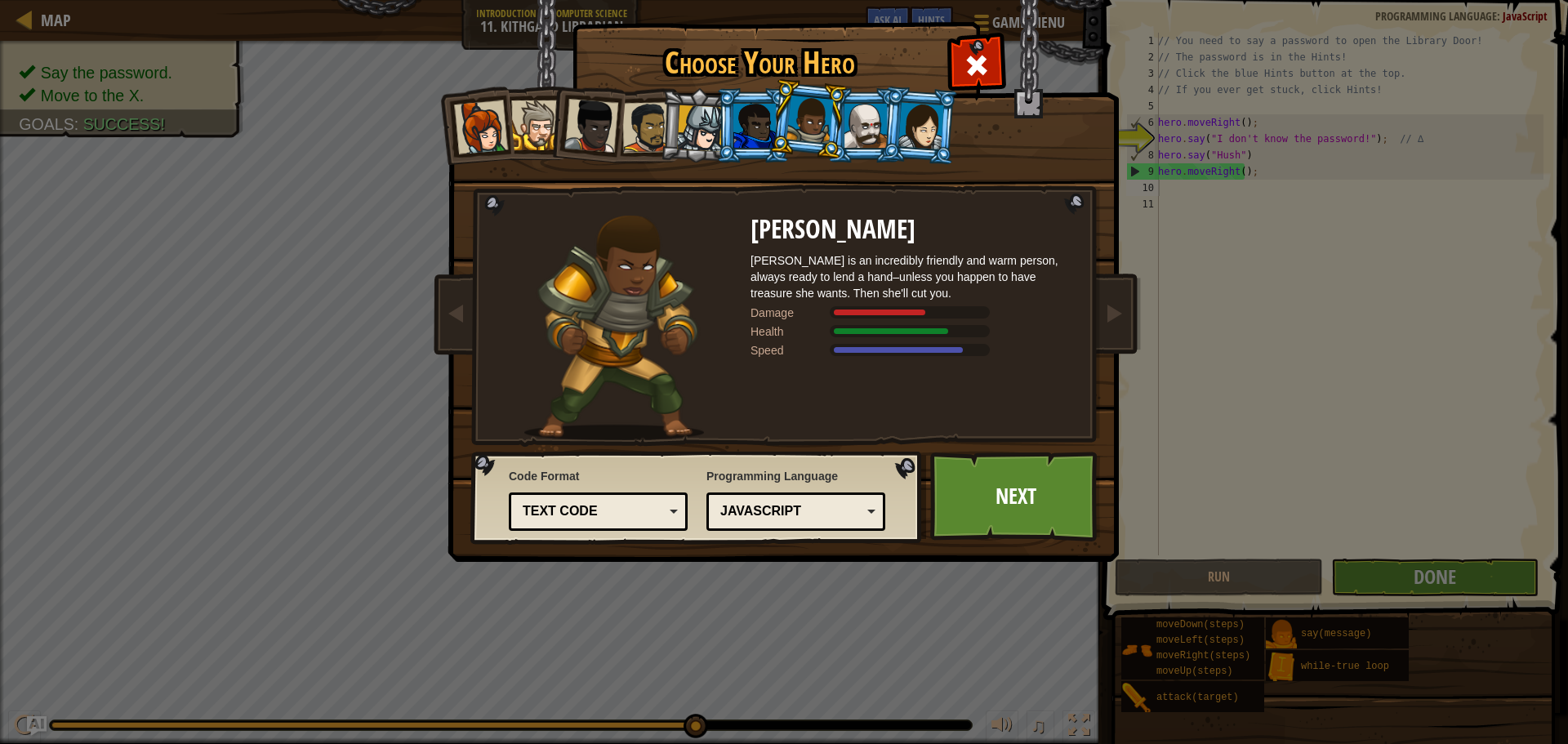
click at [868, 116] on div at bounding box center [866, 126] width 42 height 44
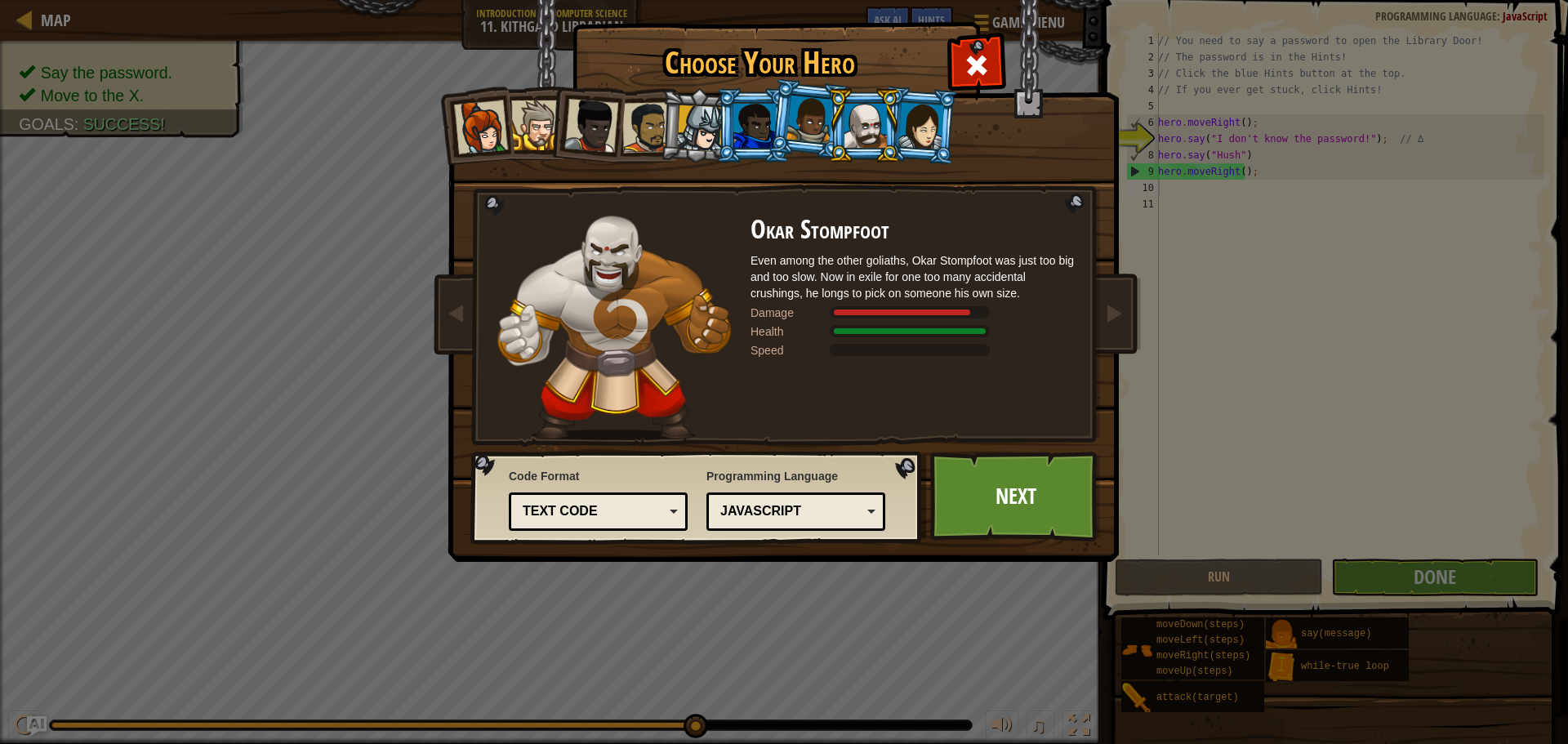
click at [915, 116] on div at bounding box center [921, 125] width 46 height 47
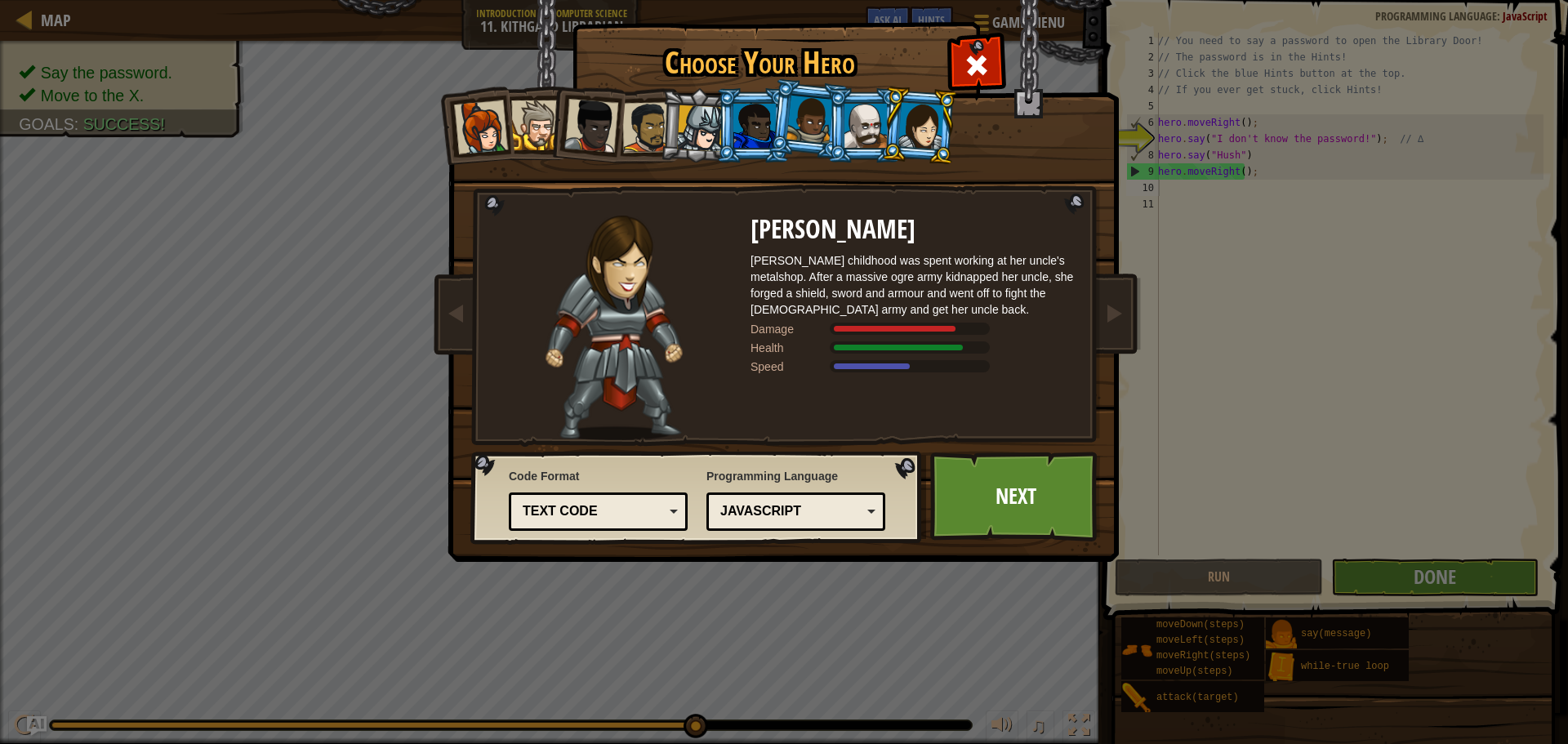
click at [802, 116] on div at bounding box center [809, 120] width 47 height 48
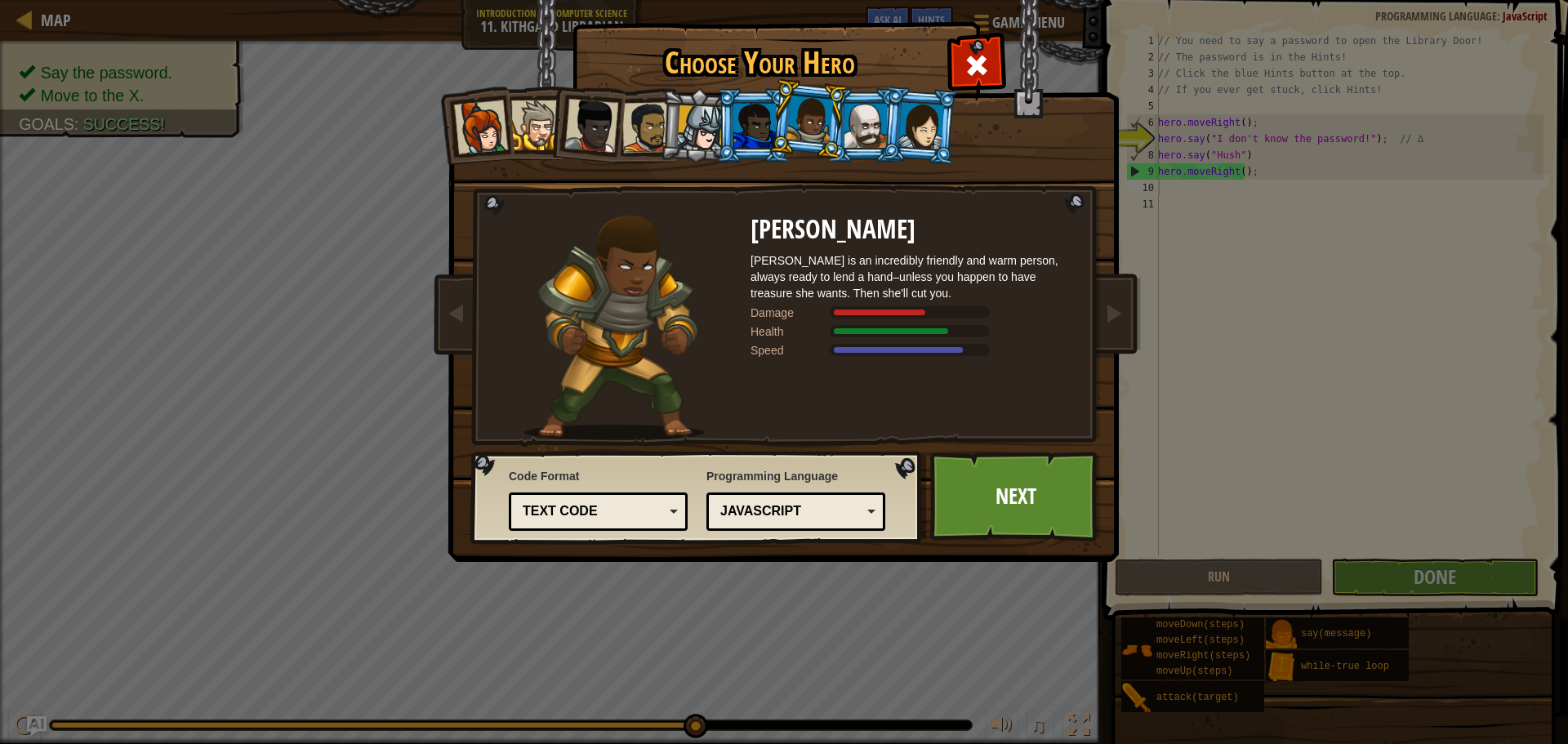
click at [626, 109] on div at bounding box center [648, 127] width 51 height 51
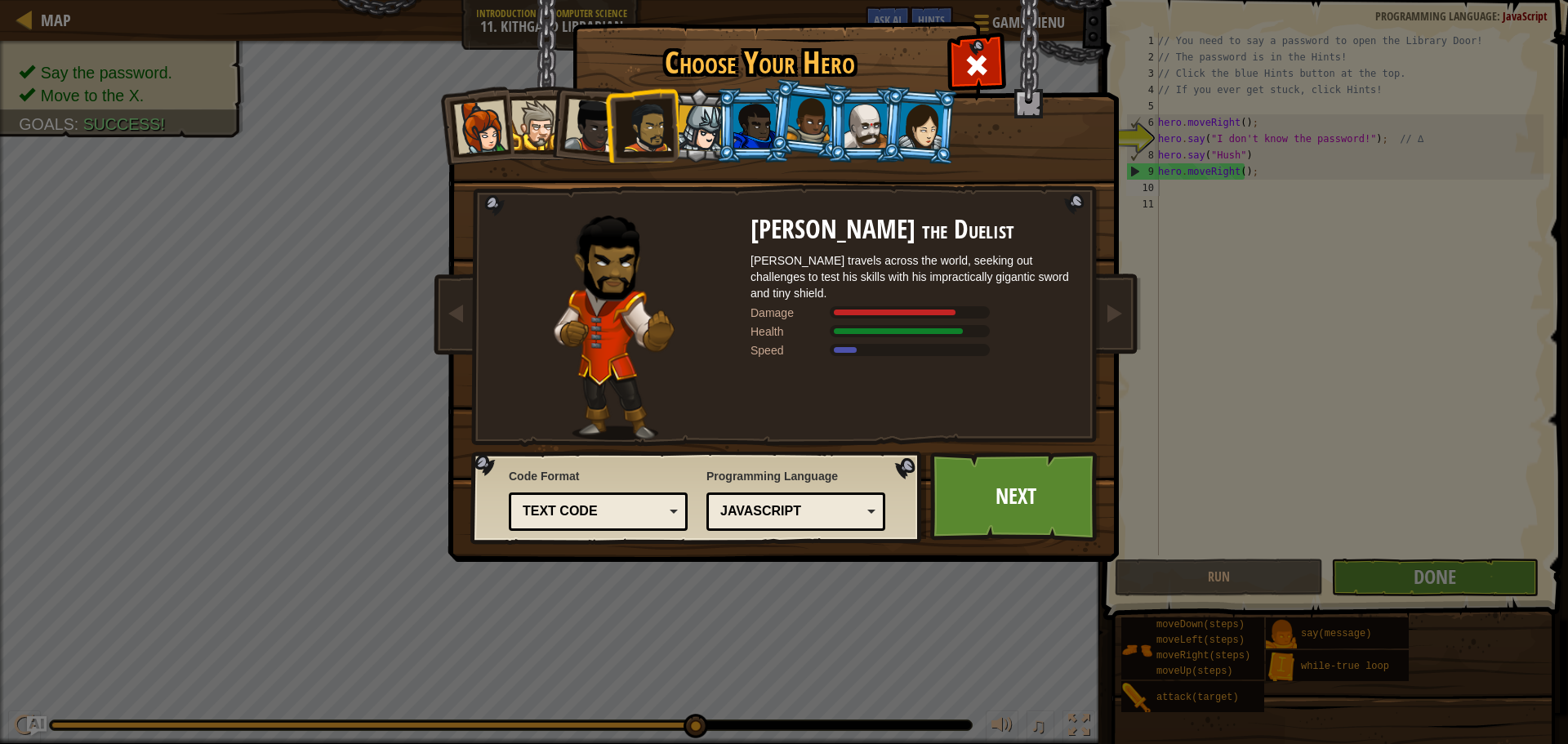
click at [566, 112] on li at bounding box center [586, 122] width 80 height 80
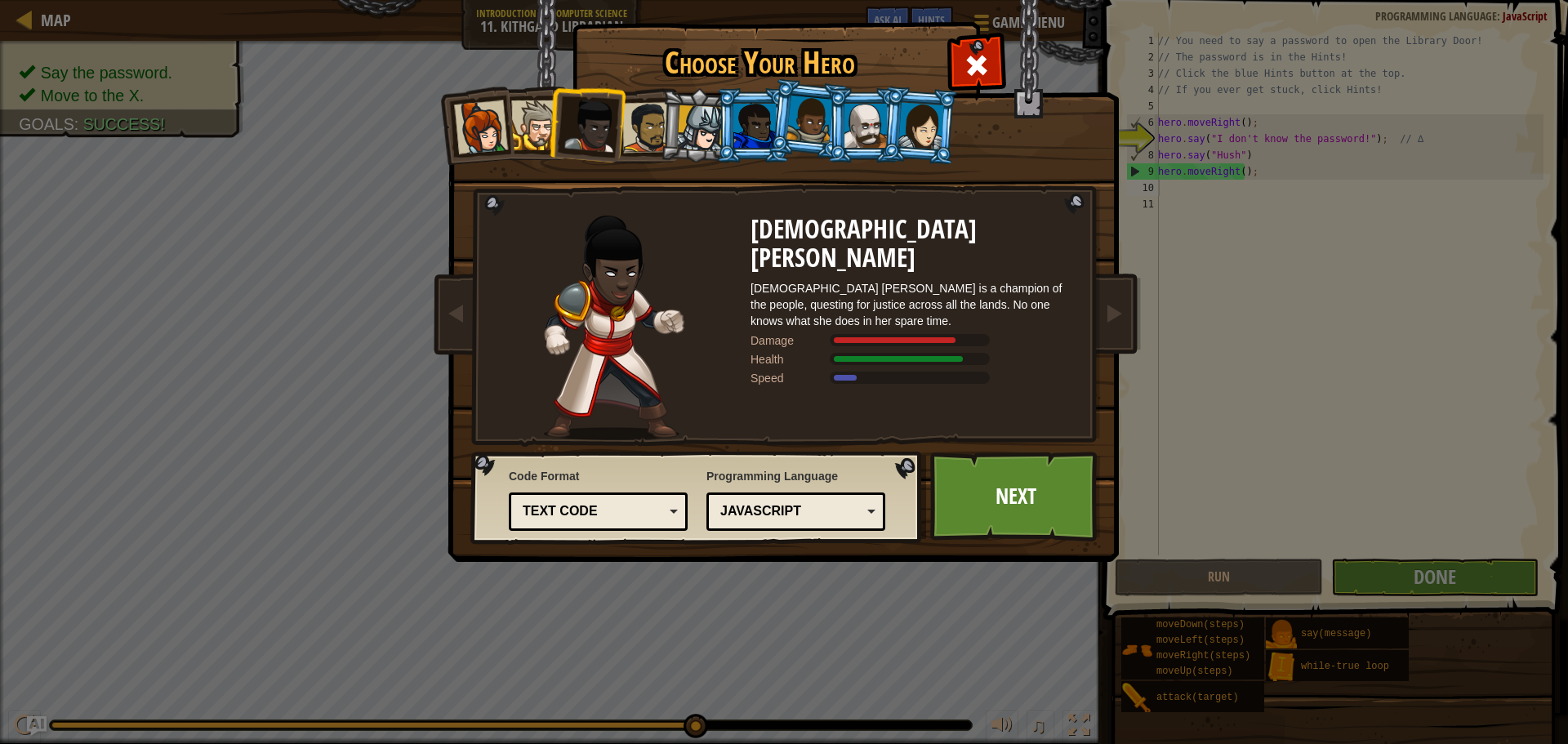
click at [480, 112] on div at bounding box center [481, 127] width 54 height 54
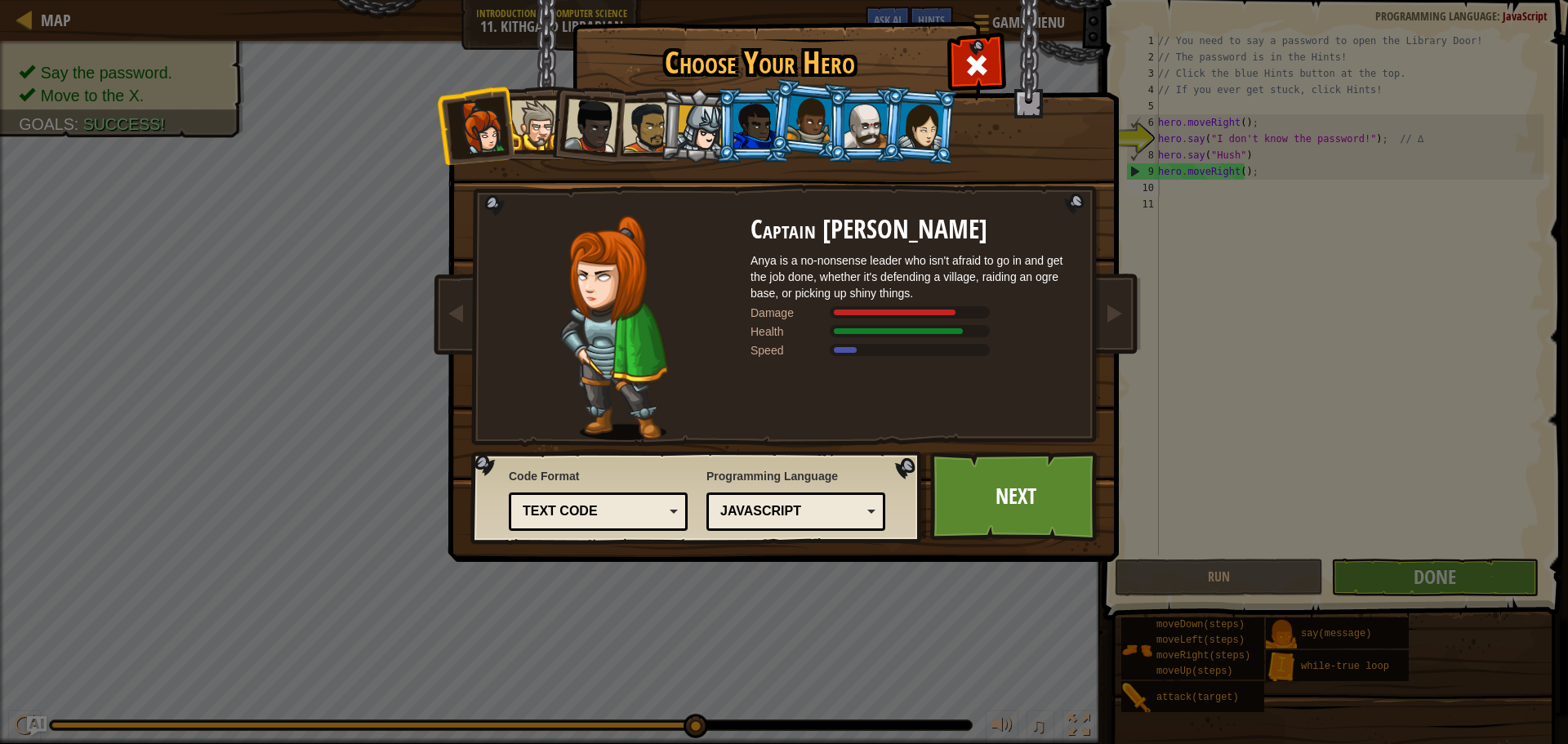
click at [524, 120] on div at bounding box center [536, 125] width 50 height 50
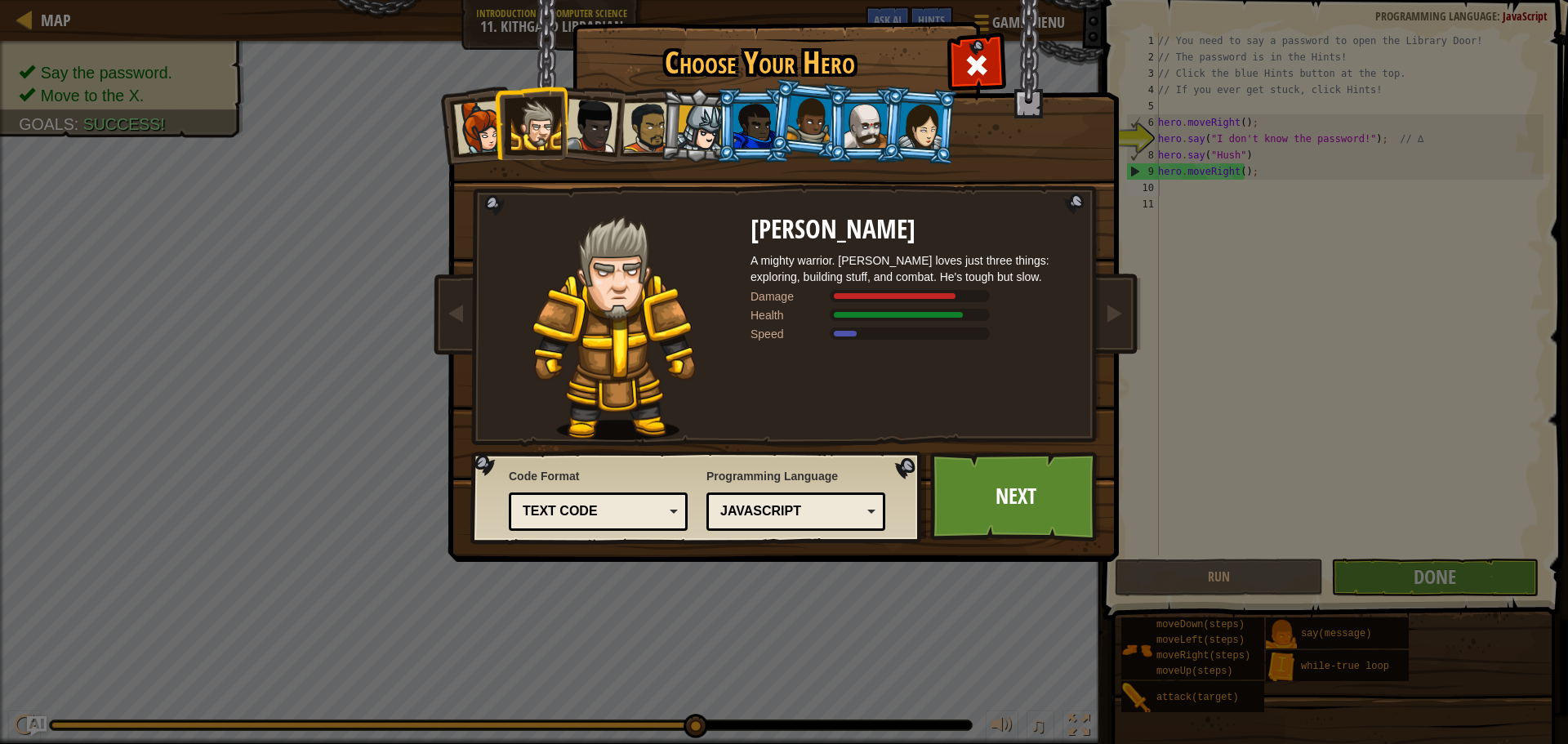
click at [590, 120] on div at bounding box center [591, 126] width 54 height 54
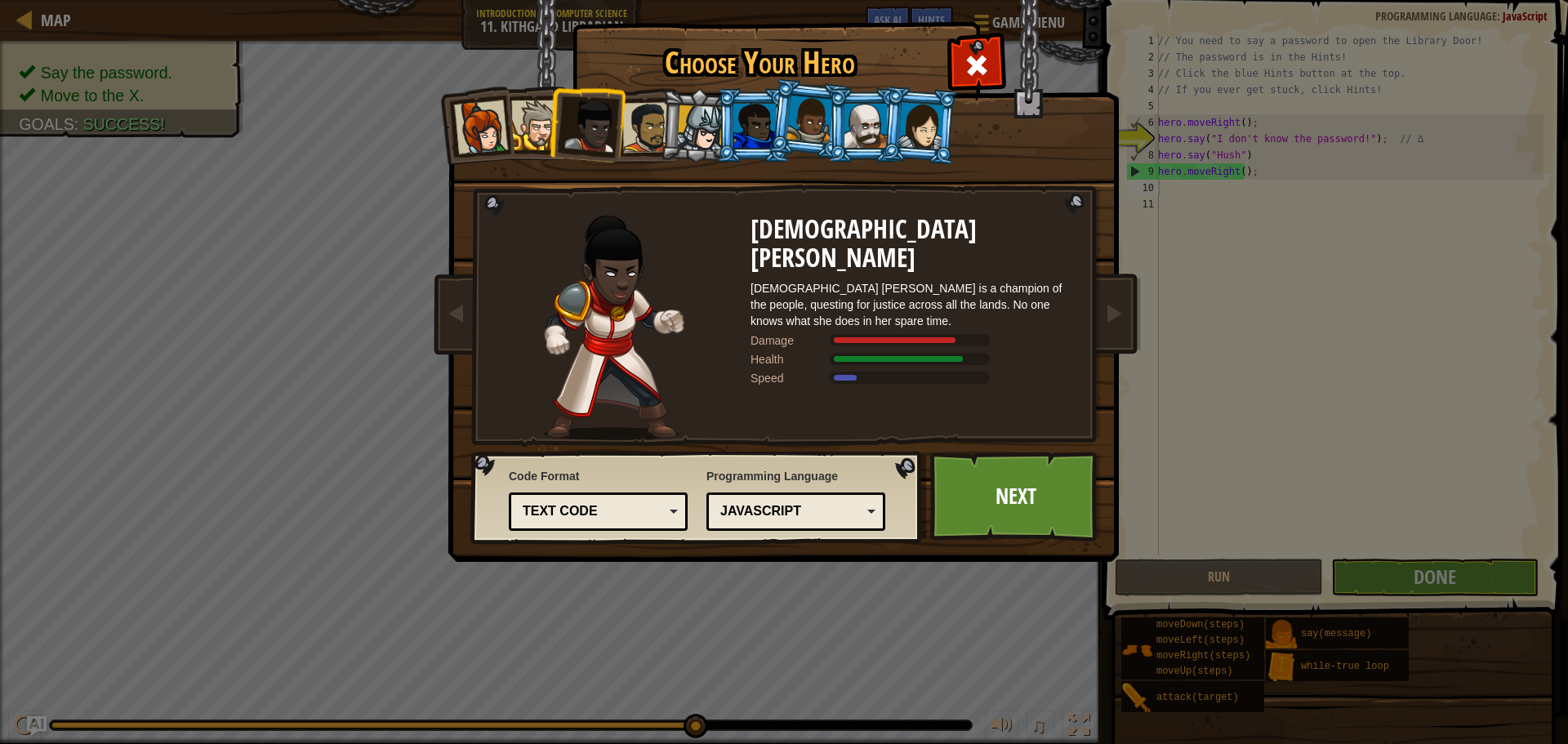
click at [660, 120] on div at bounding box center [648, 127] width 51 height 51
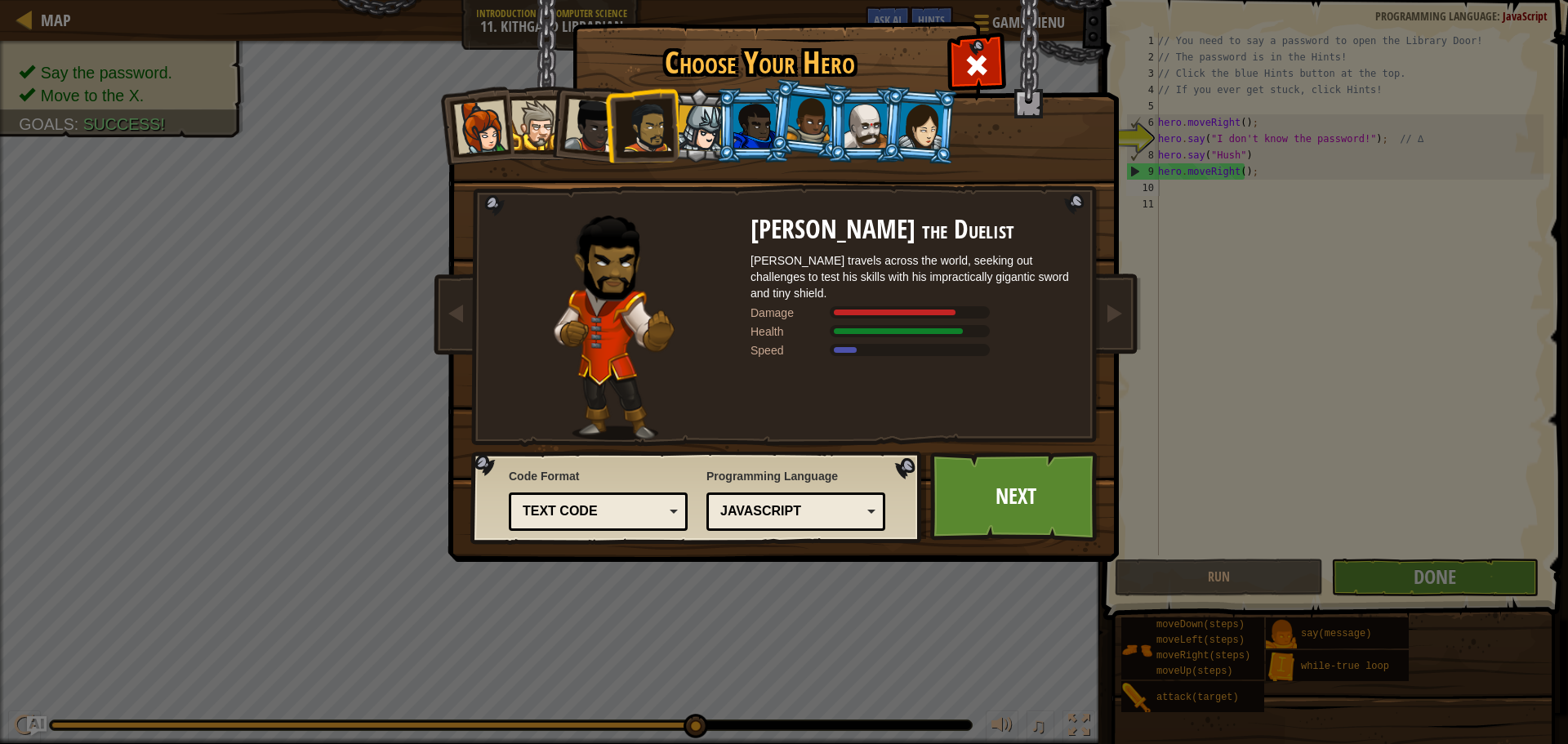
click at [692, 120] on div at bounding box center [700, 128] width 47 height 47
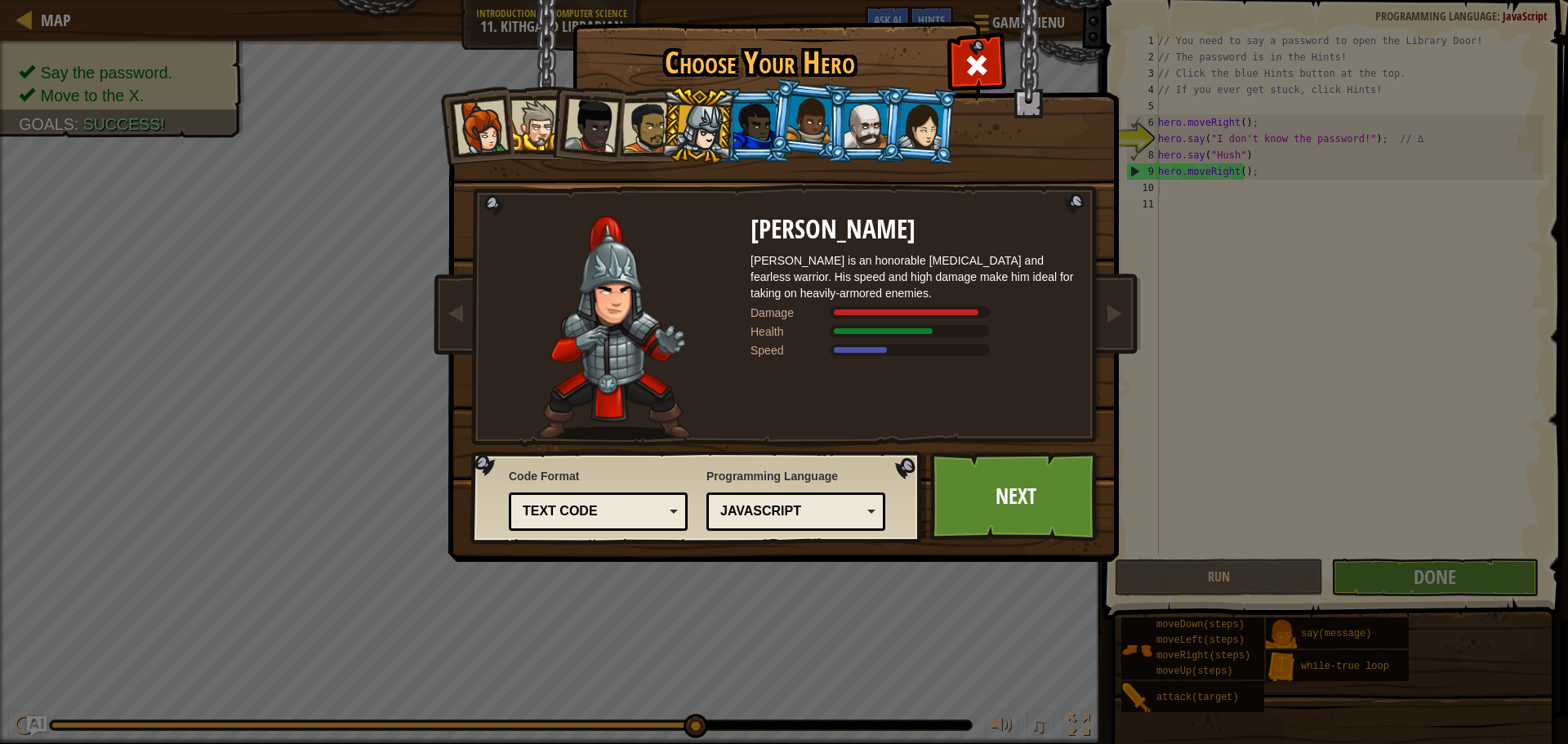
click at [739, 120] on div at bounding box center [755, 126] width 42 height 44
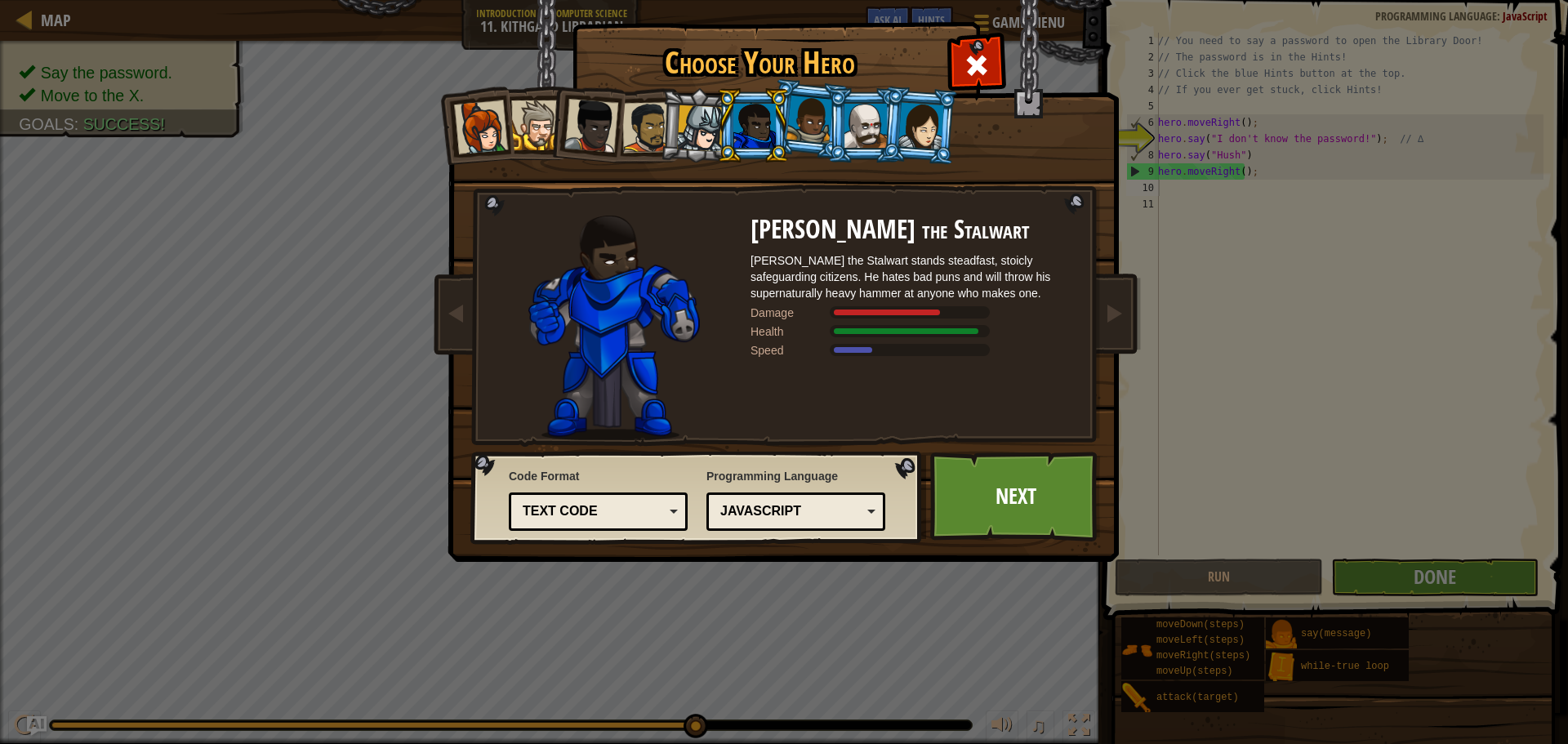
click at [708, 122] on div at bounding box center [700, 128] width 47 height 47
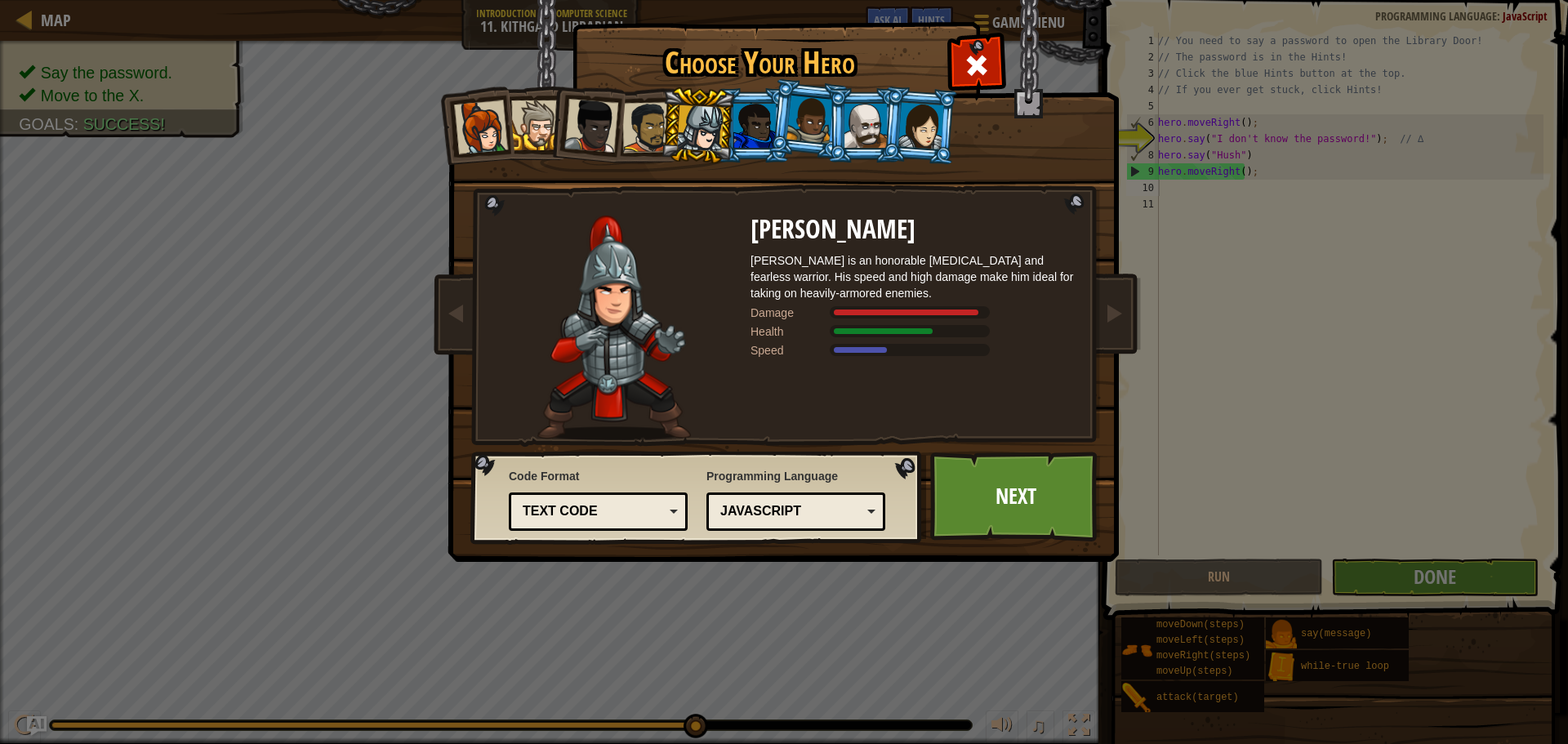
click at [815, 126] on div at bounding box center [809, 120] width 47 height 48
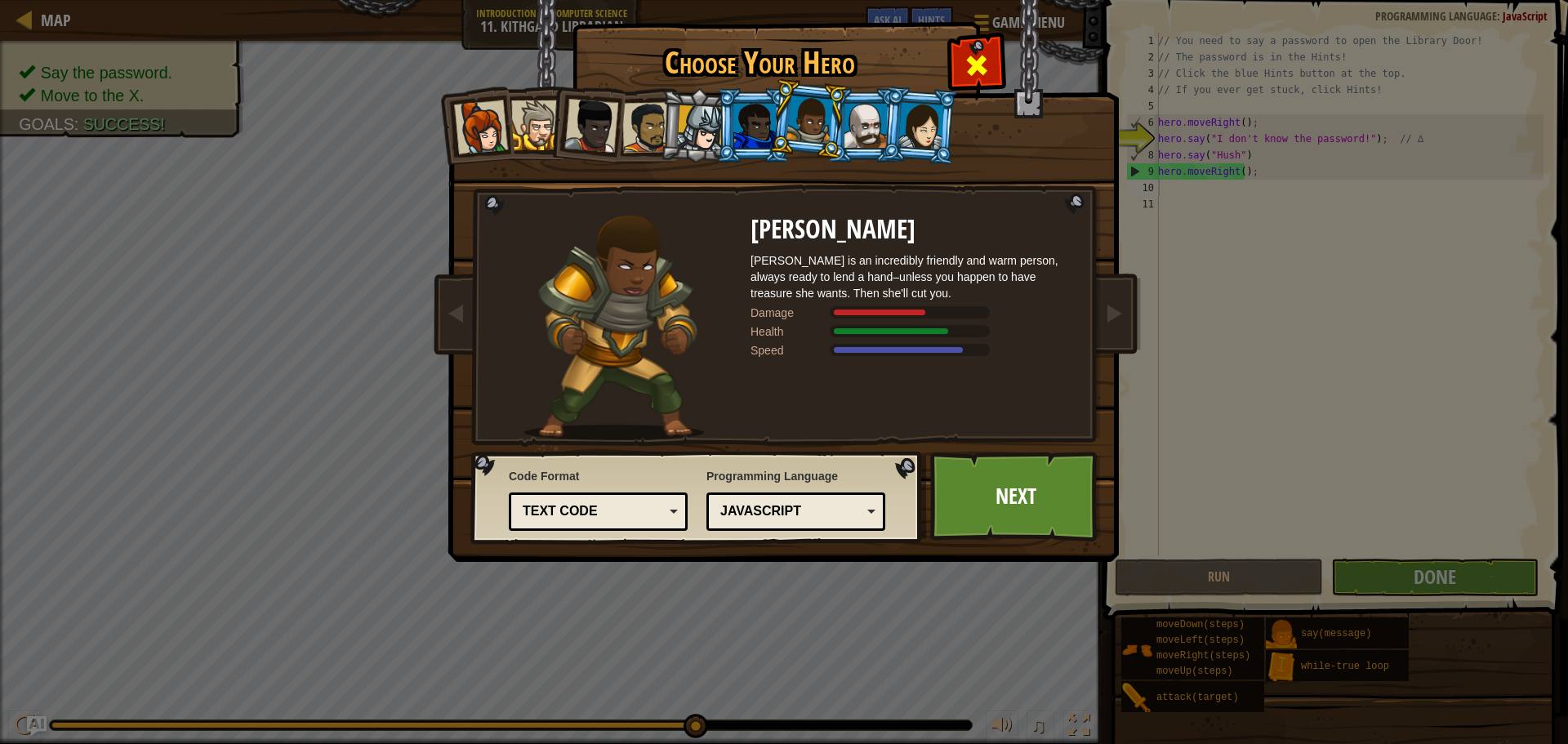
click at [983, 75] on span at bounding box center [976, 65] width 26 height 26
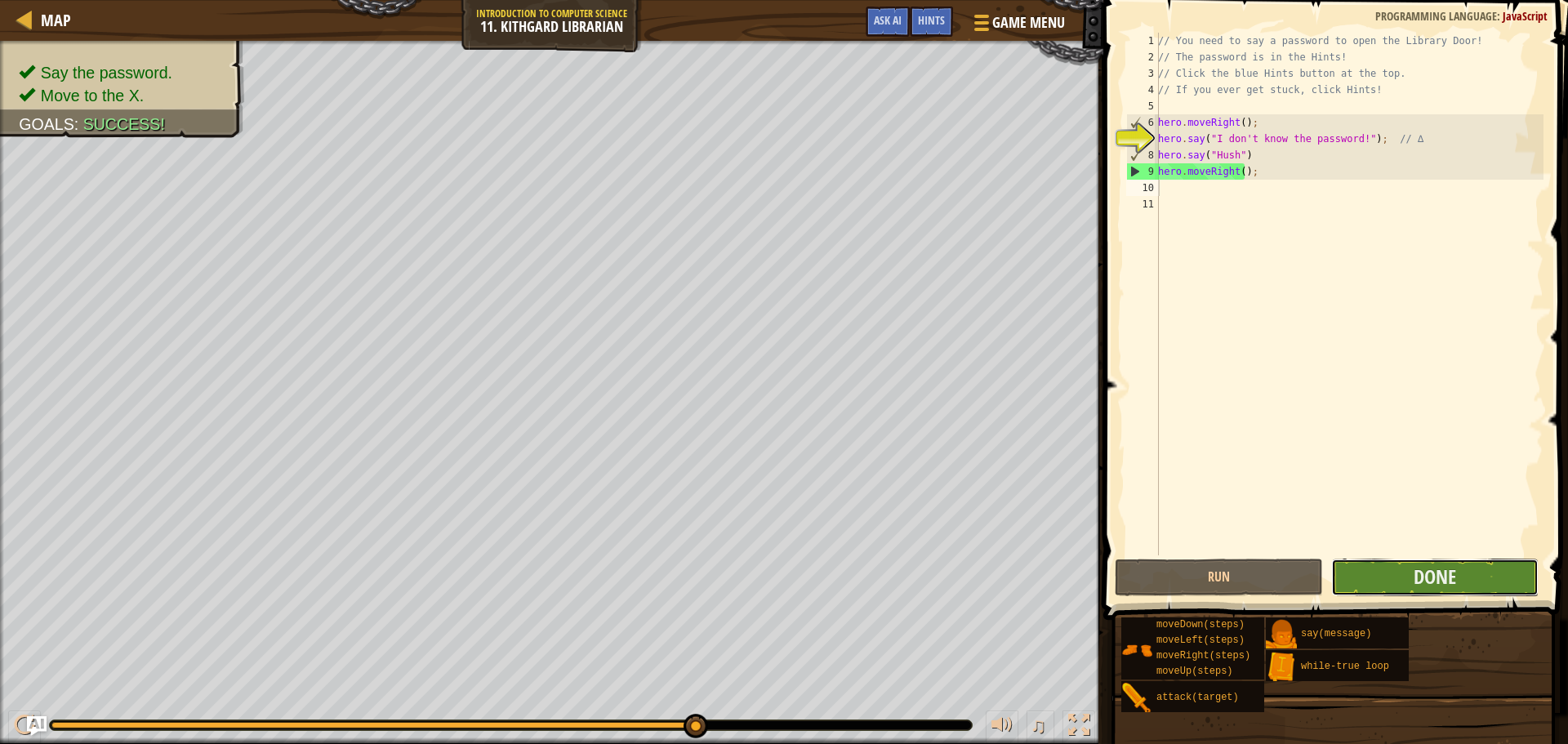
click at [1336, 568] on button "Done" at bounding box center [1434, 578] width 208 height 37
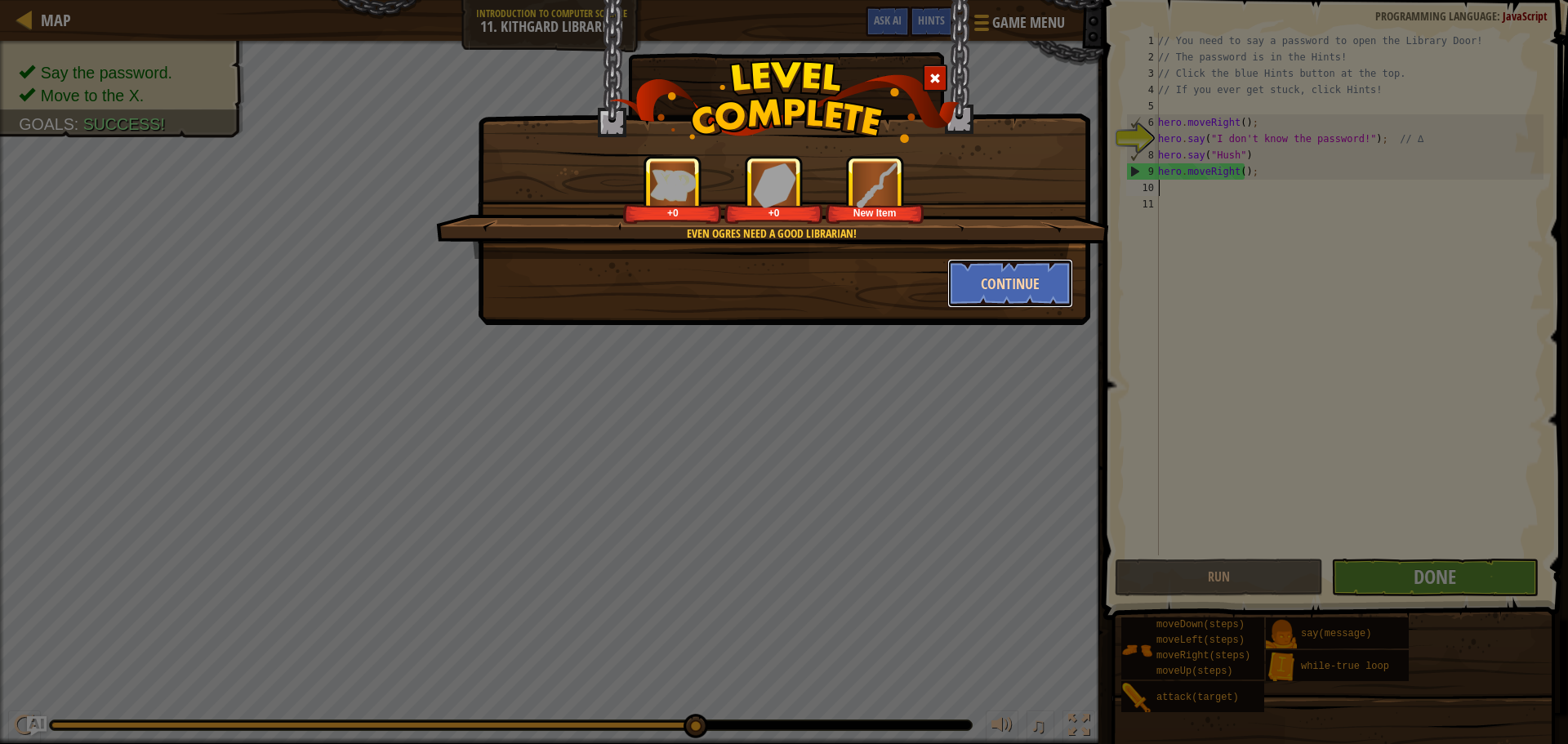
click at [1002, 278] on button "Continue" at bounding box center [1010, 283] width 126 height 49
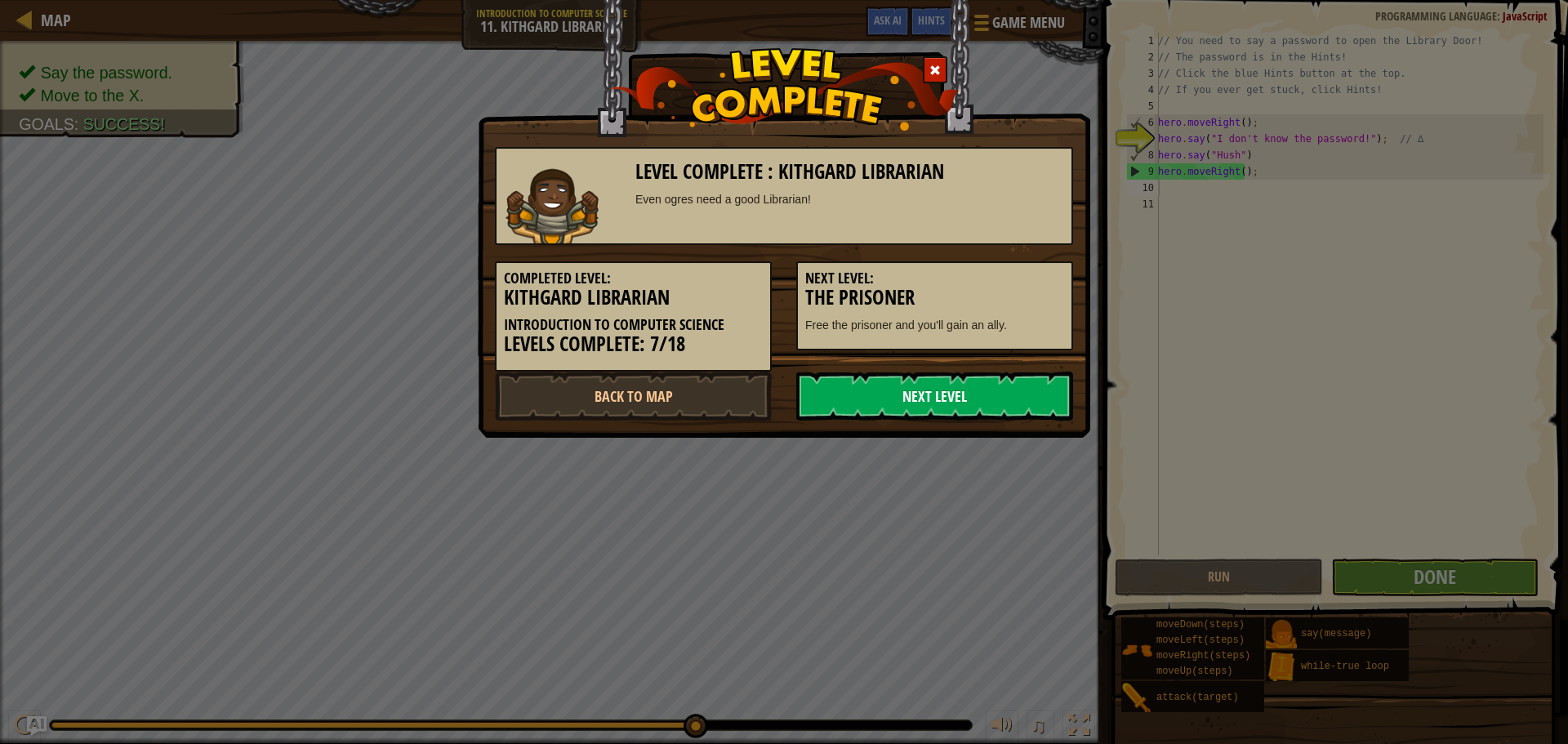
click at [997, 408] on link "Next Level" at bounding box center [935, 396] width 276 height 49
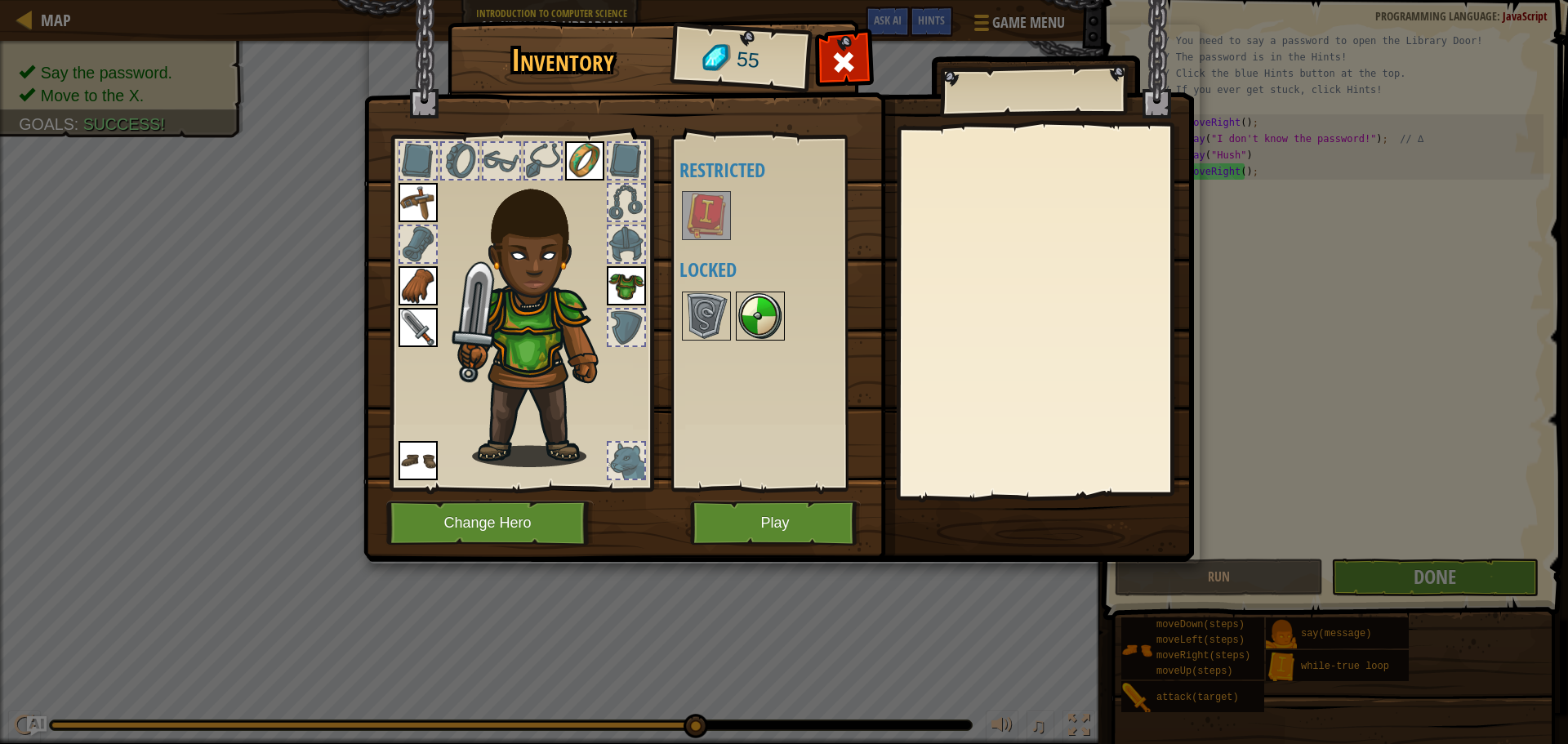
click at [779, 319] on img at bounding box center [760, 316] width 46 height 46
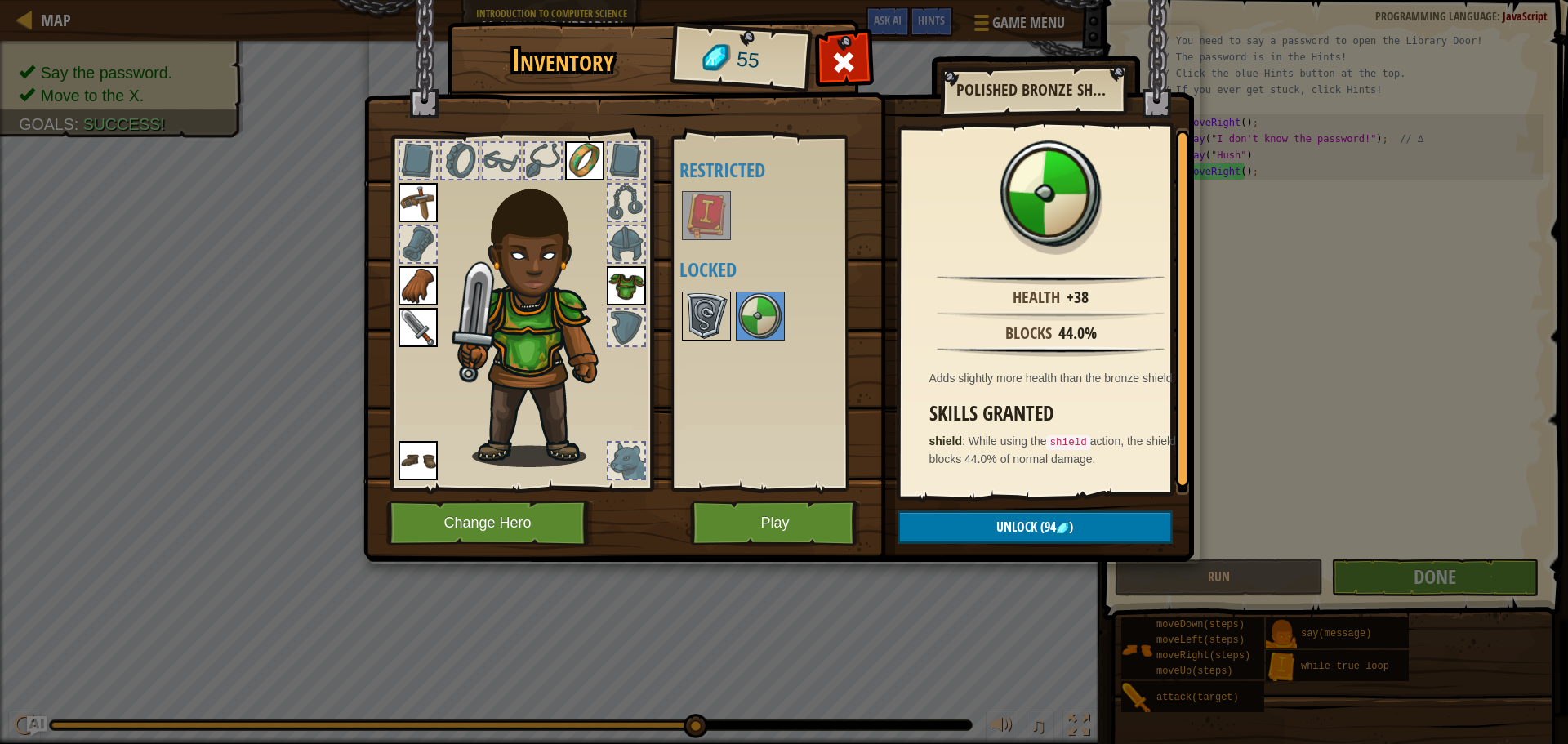
click at [730, 318] on div at bounding box center [706, 316] width 49 height 49
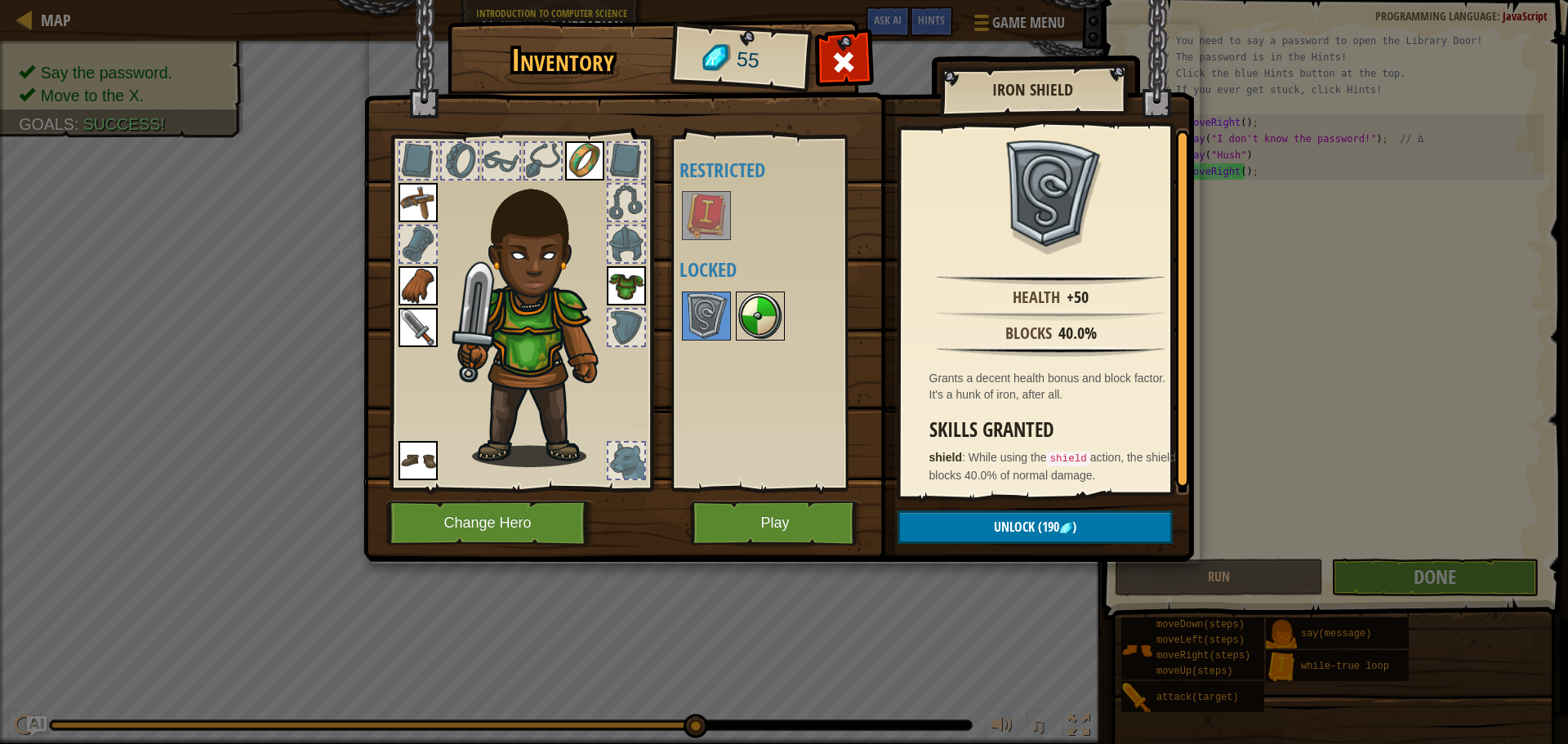
click at [764, 318] on img at bounding box center [760, 316] width 46 height 46
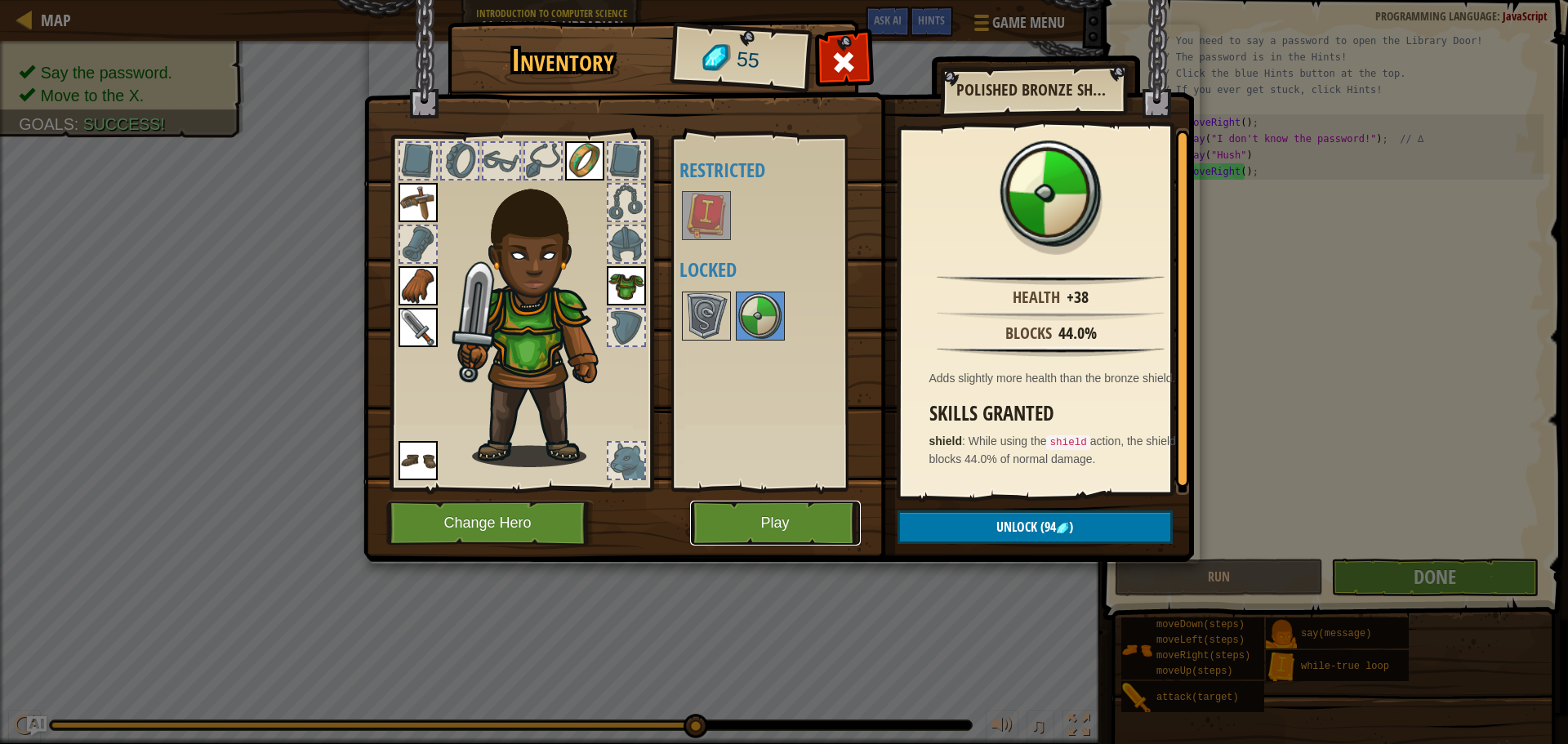
click at [782, 516] on button "Play" at bounding box center [775, 523] width 170 height 45
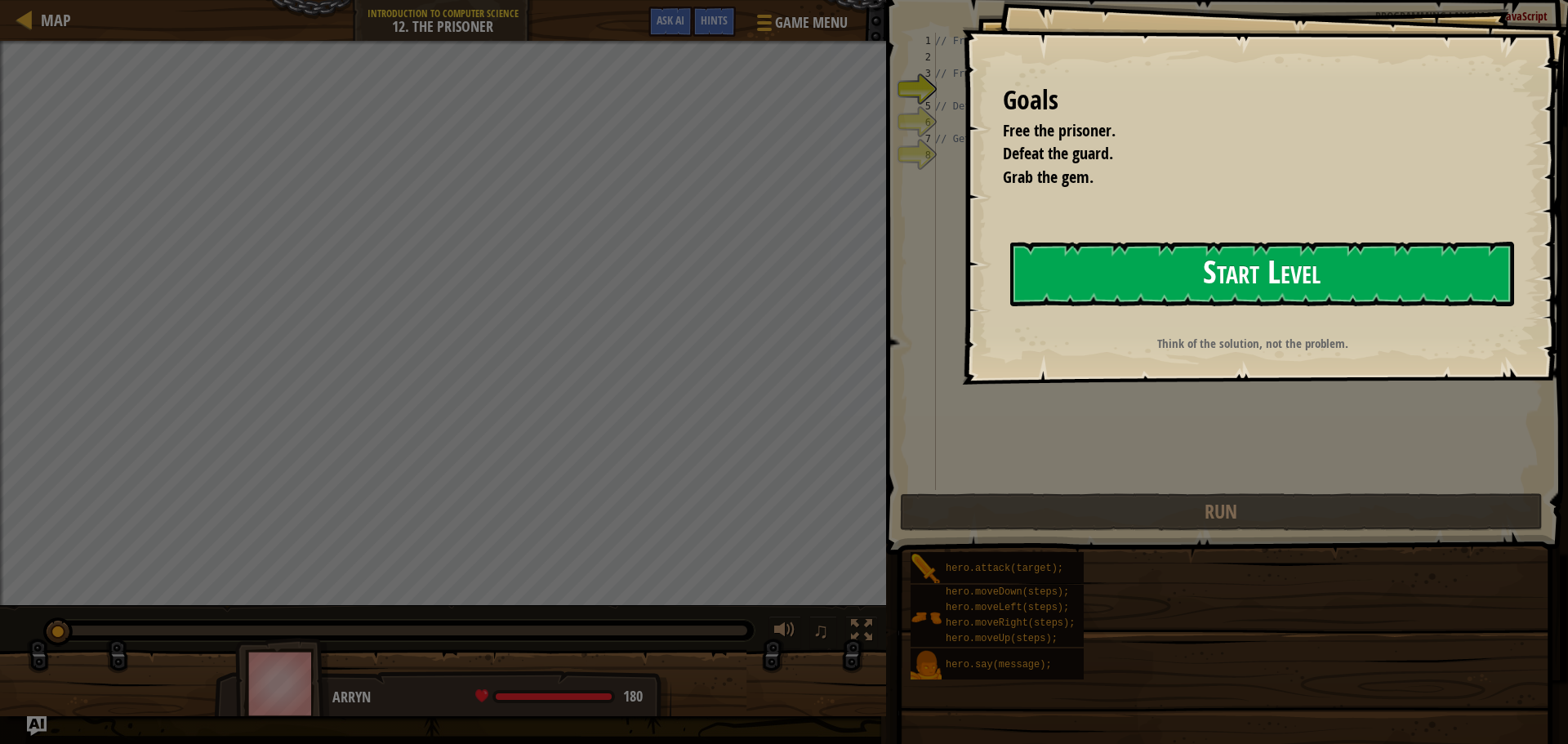
click at [1141, 252] on button "Start Level" at bounding box center [1262, 274] width 504 height 64
